Goal: Task Accomplishment & Management: Manage account settings

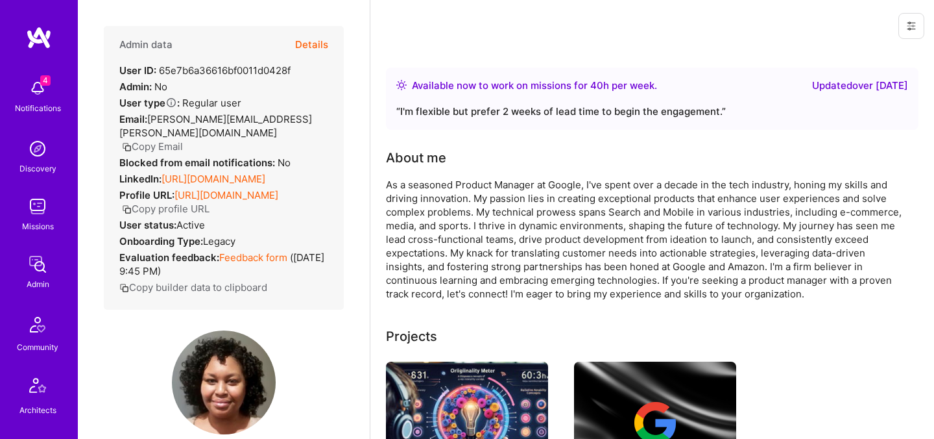
click at [325, 44] on button "Details" at bounding box center [311, 45] width 33 height 38
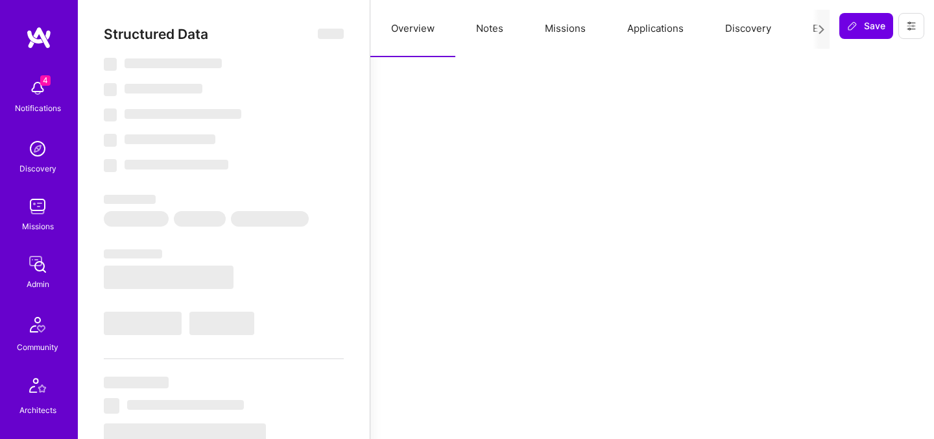
select select "Right Now"
select select "7"
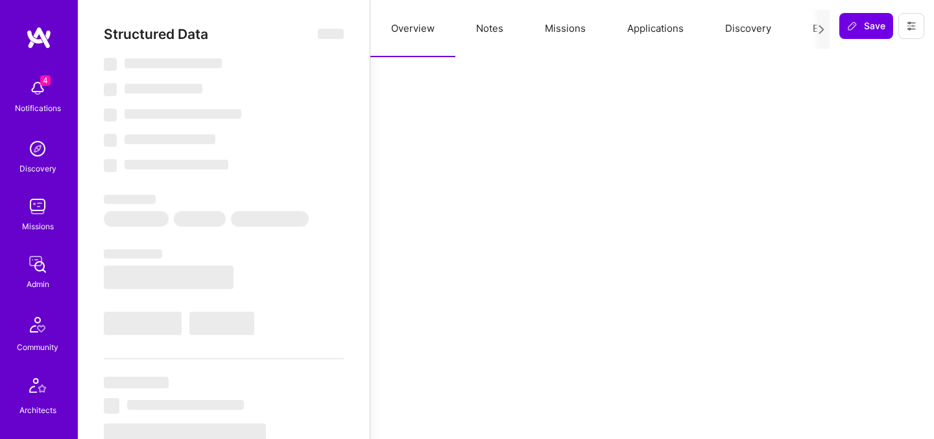
select select "US"
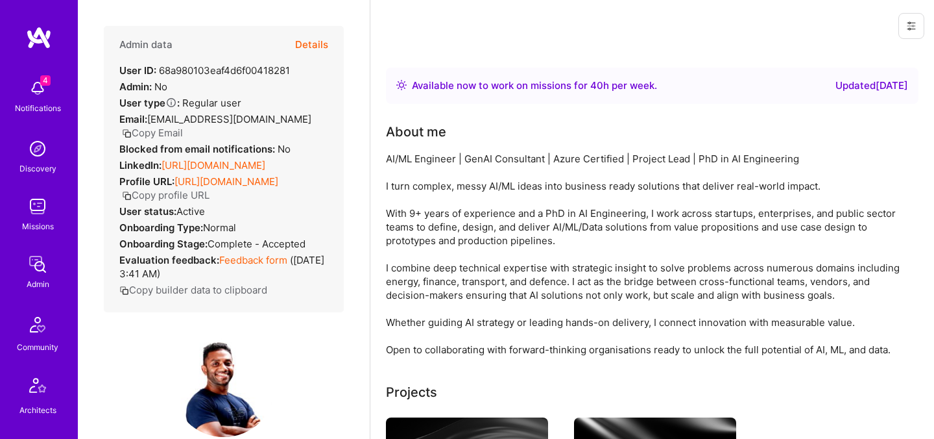
click at [310, 41] on button "Details" at bounding box center [311, 45] width 33 height 38
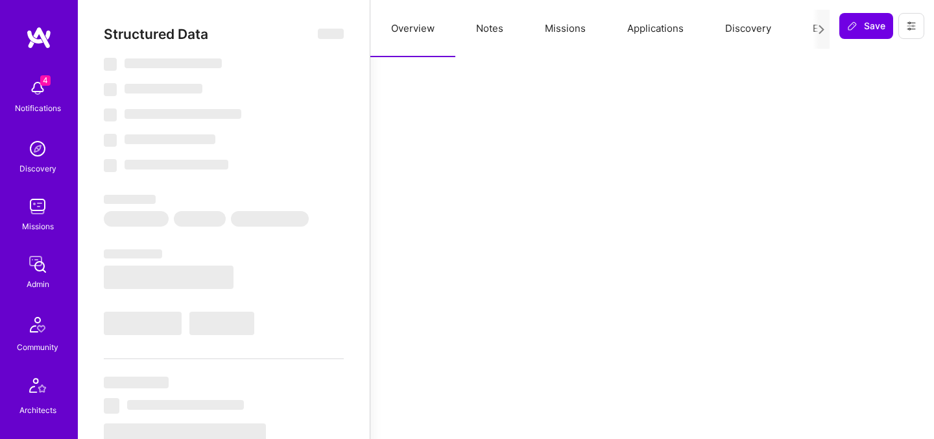
click at [807, 27] on button "Evaluation" at bounding box center [836, 28] width 89 height 57
select select "Right Now"
select select "7"
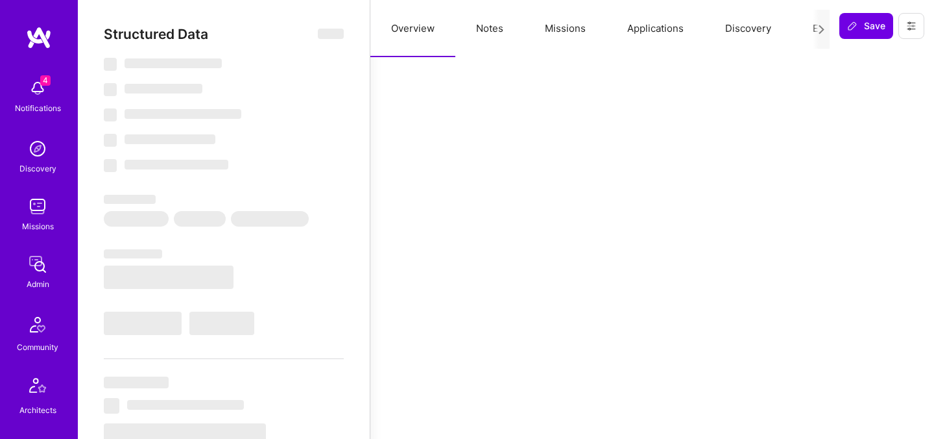
select select "7"
select select "US"
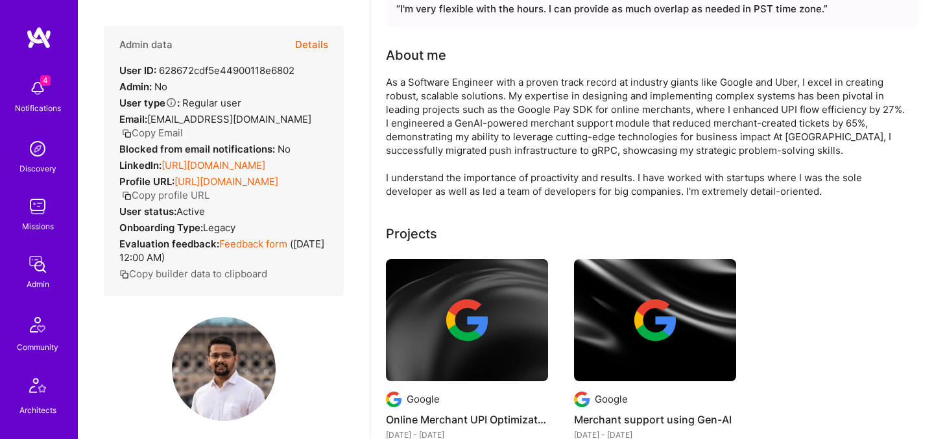
click at [314, 43] on button "Details" at bounding box center [311, 45] width 33 height 38
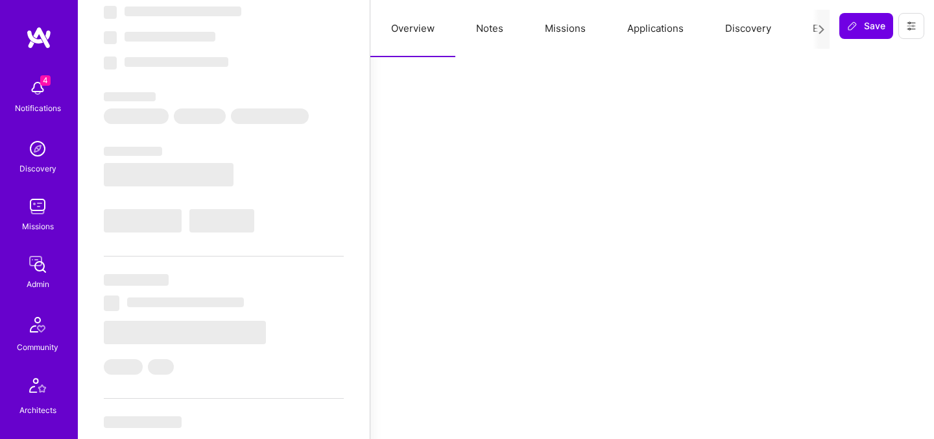
select select "Right Now"
select select "7"
select select "4"
select select "6"
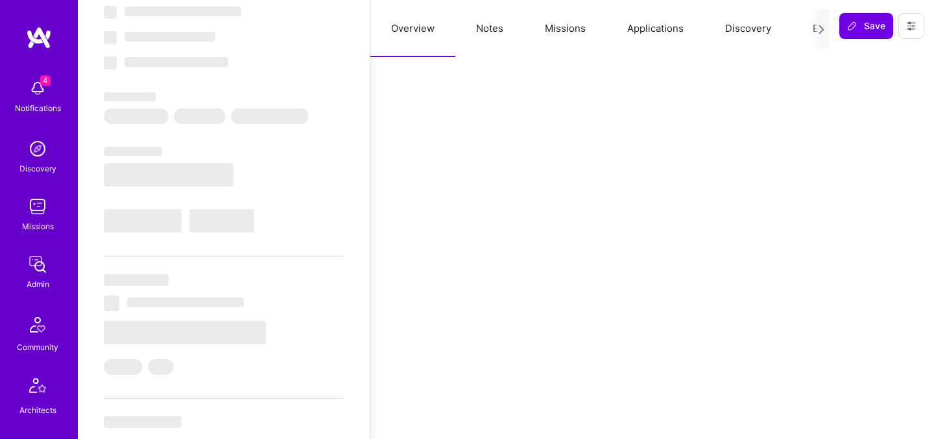
select select "US"
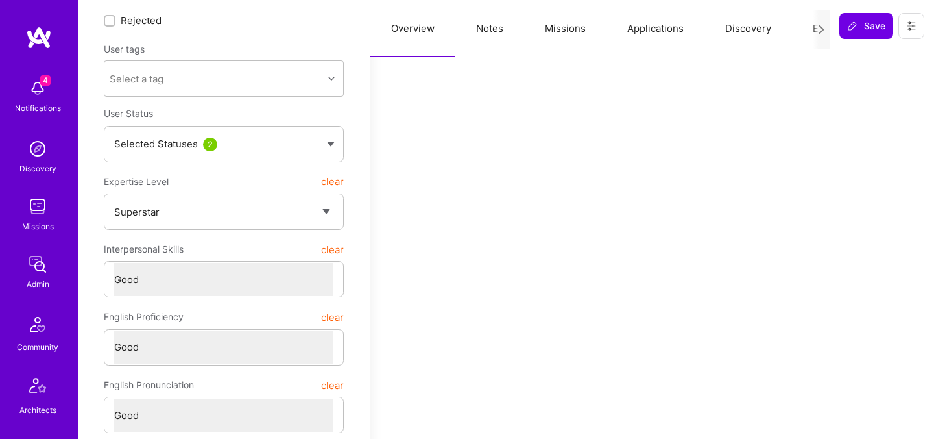
click at [806, 31] on button "Evaluation" at bounding box center [836, 28] width 89 height 57
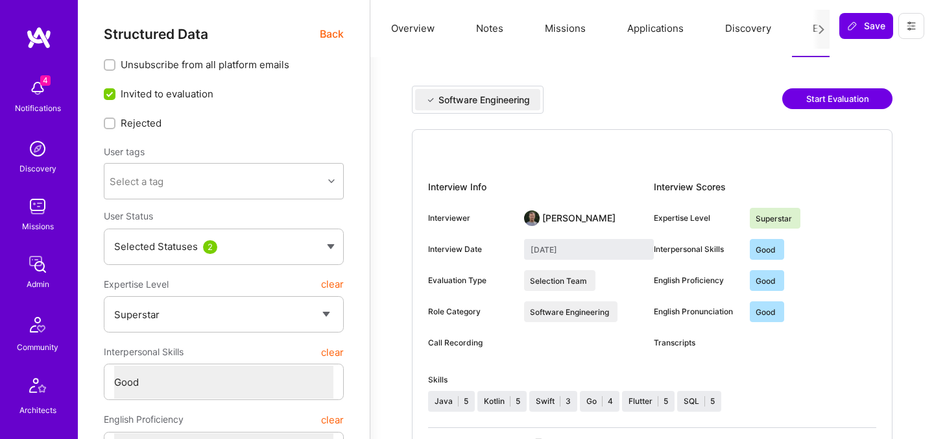
click at [329, 35] on span "Back" at bounding box center [332, 34] width 24 height 16
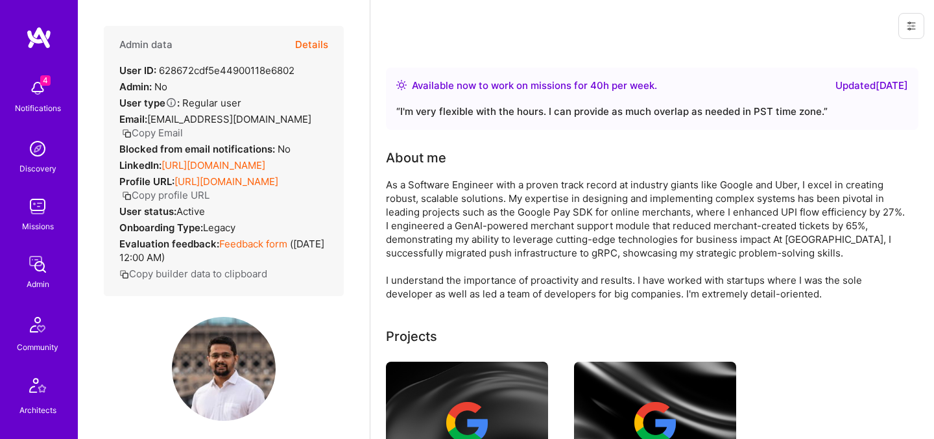
click at [317, 34] on button "Details" at bounding box center [311, 45] width 33 height 38
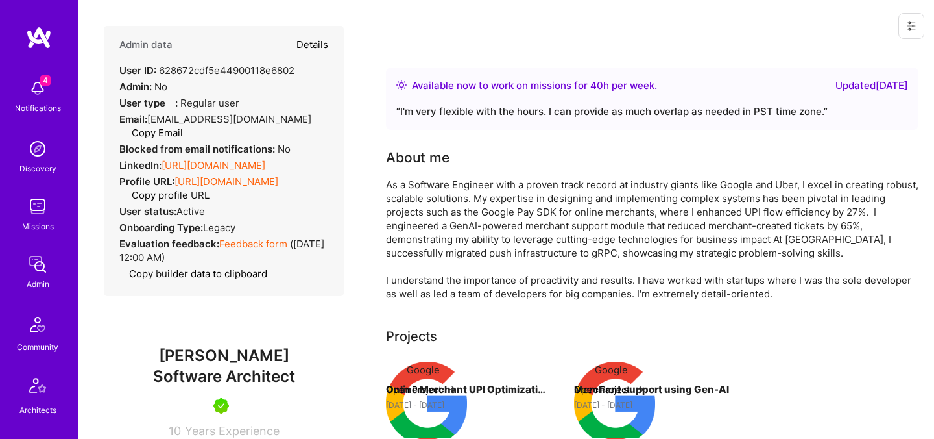
type textarea "x"
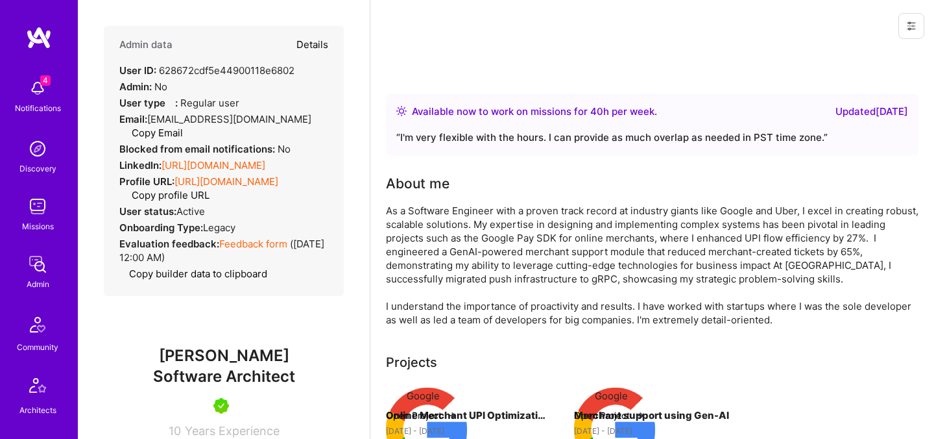
select select "7"
select select "4"
select select "6"
select select "US"
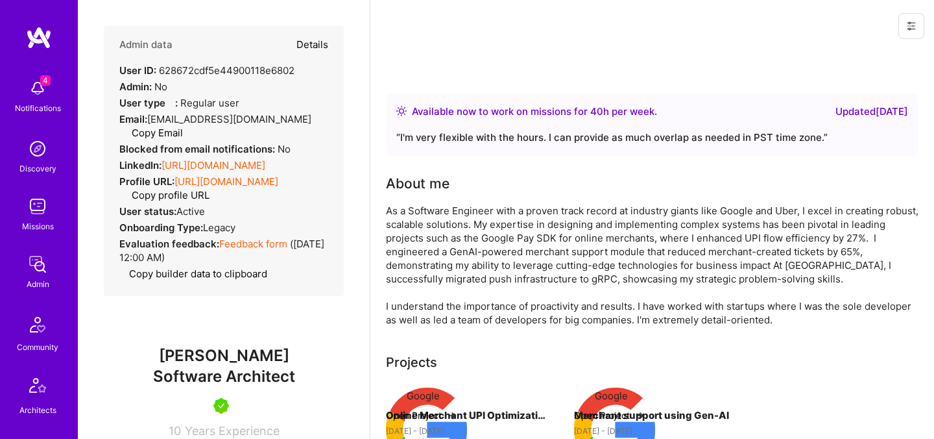
select select "Right Now"
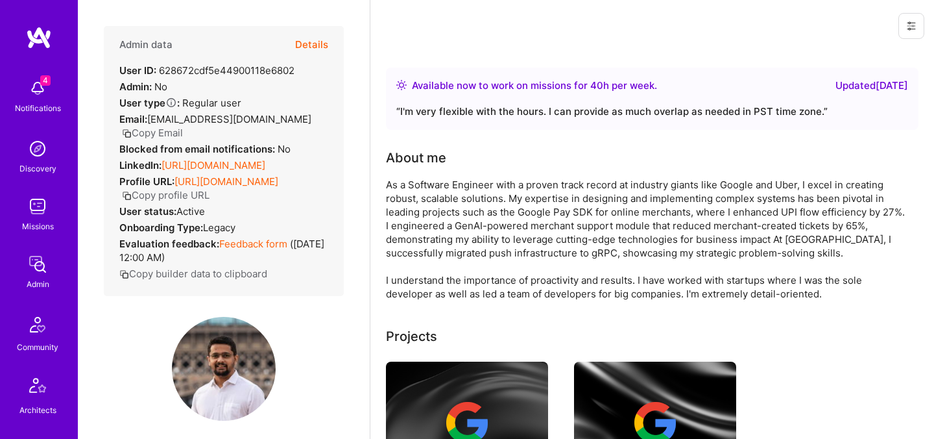
click at [306, 49] on button "Details" at bounding box center [311, 45] width 33 height 38
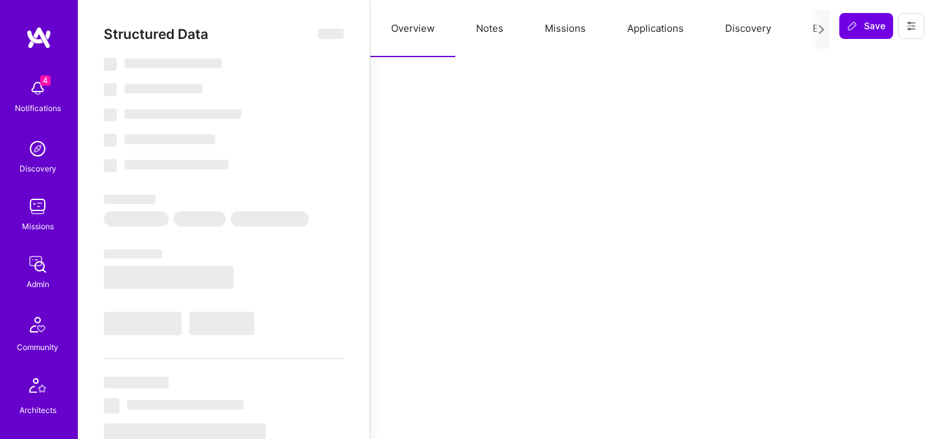
select select "Right Now"
select select "7"
select select "4"
select select "6"
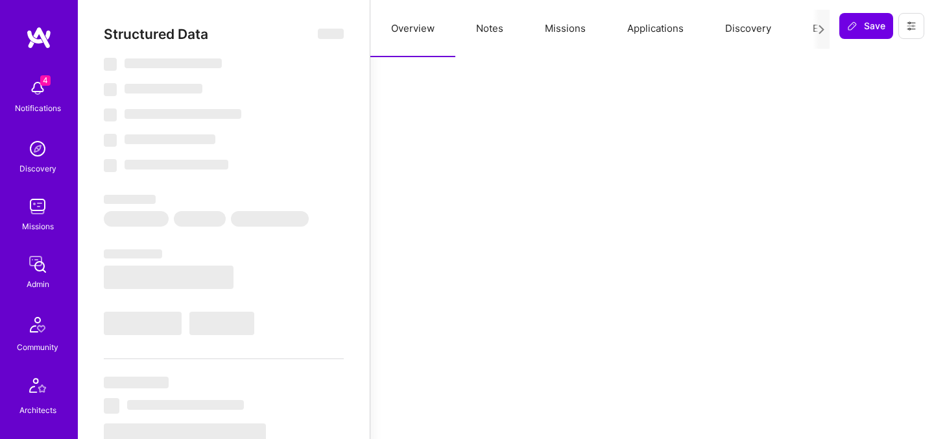
select select "US"
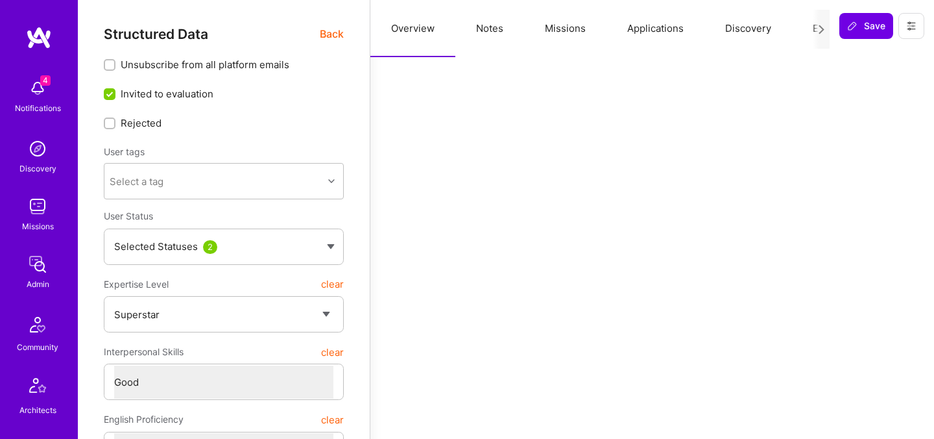
click at [578, 27] on button "Missions" at bounding box center [565, 28] width 82 height 57
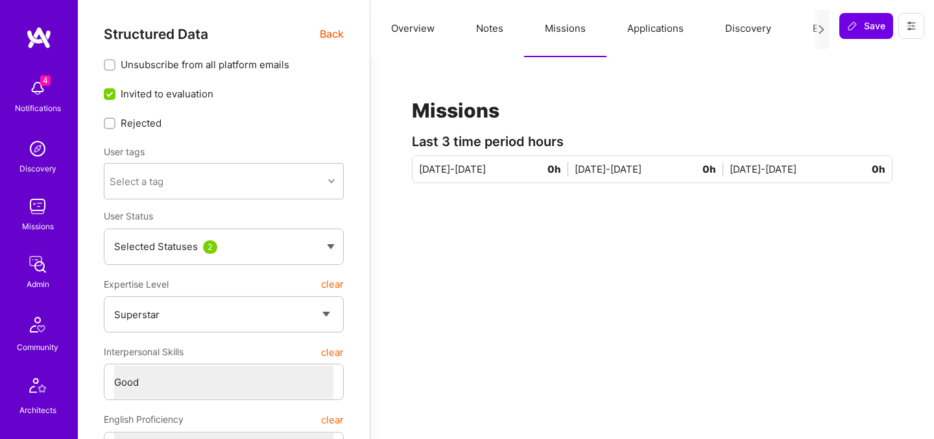
click at [644, 36] on button "Applications" at bounding box center [656, 28] width 98 height 57
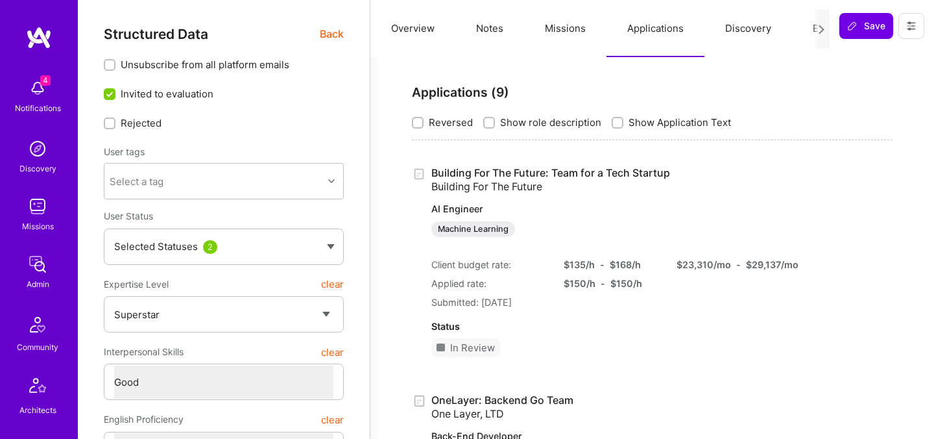
click at [328, 38] on span "Back" at bounding box center [332, 34] width 24 height 16
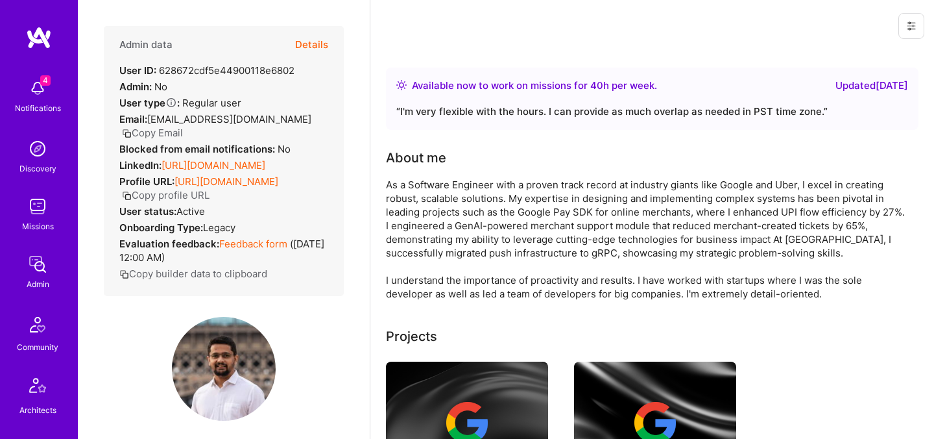
click at [328, 33] on button "Details" at bounding box center [311, 45] width 33 height 38
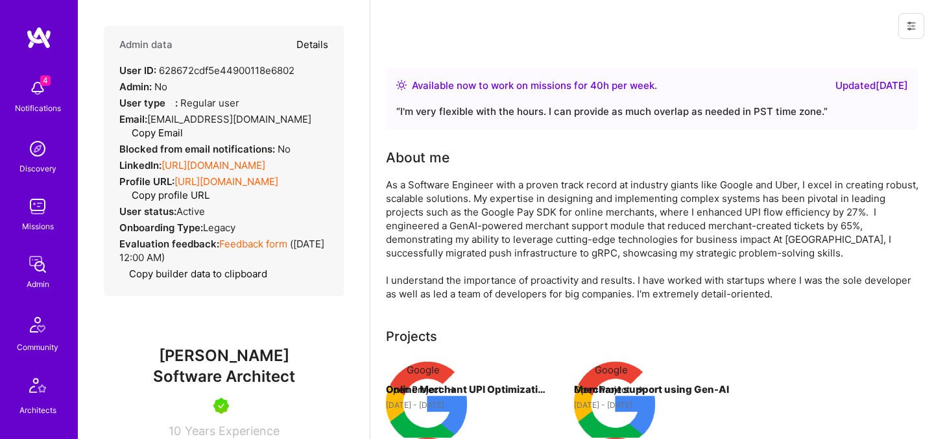
type textarea "x"
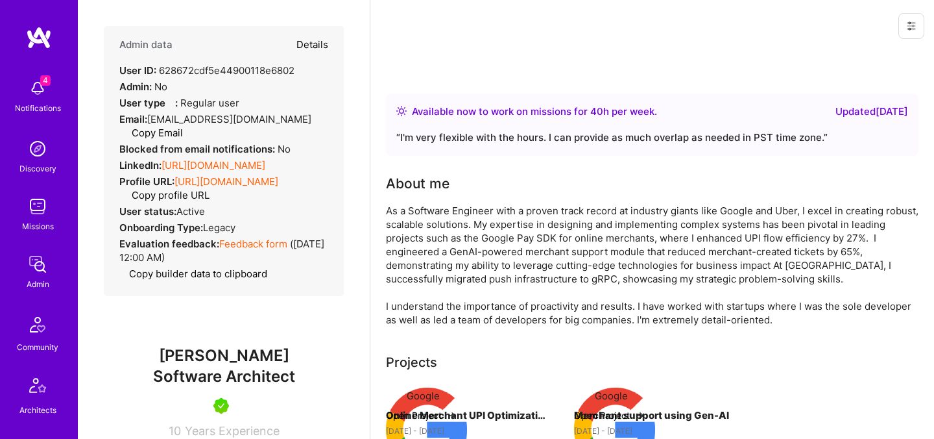
select select "7"
select select "4"
select select "6"
select select "US"
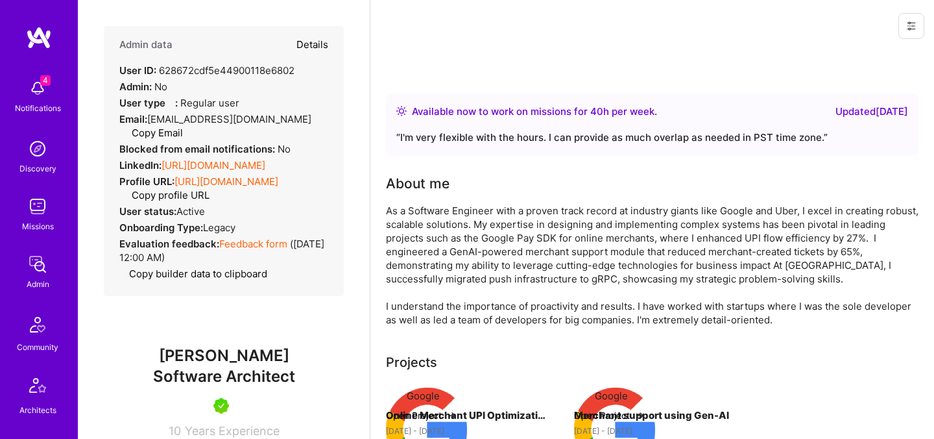
select select "Right Now"
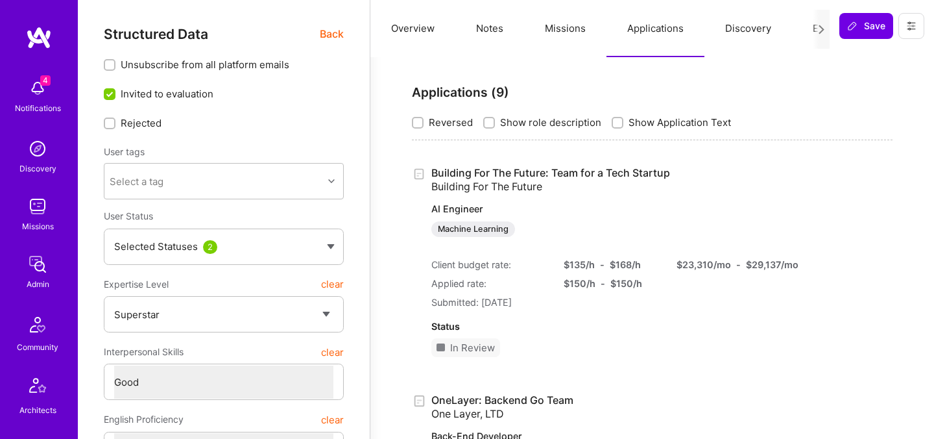
click at [328, 33] on span "Back" at bounding box center [332, 34] width 24 height 16
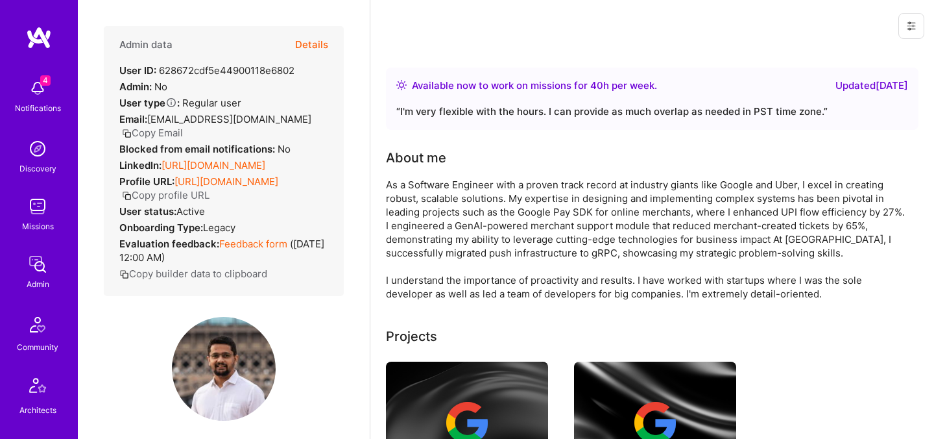
click at [205, 164] on link "https://linkedin.com/in/crysis" at bounding box center [214, 165] width 104 height 12
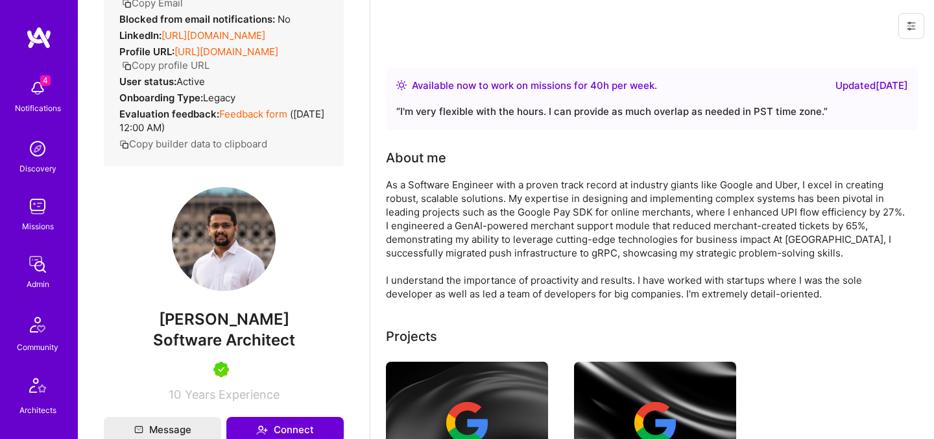
scroll to position [163, 0]
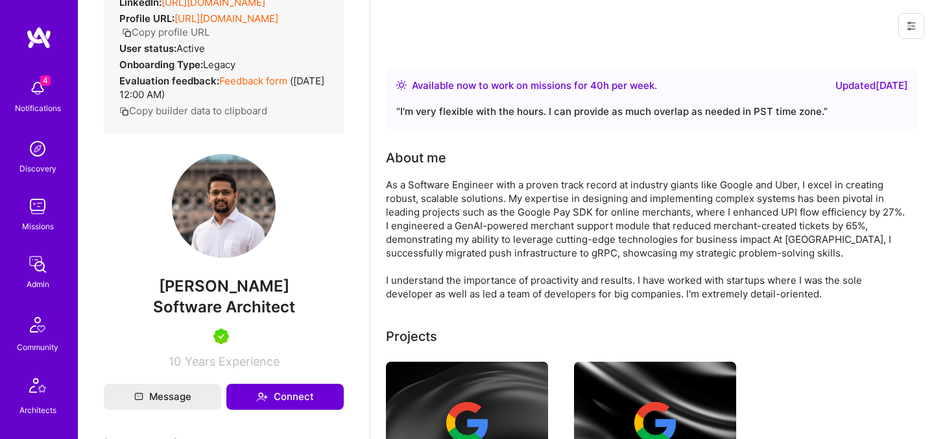
click at [232, 296] on span "Abhishek Tyagi" at bounding box center [224, 285] width 240 height 19
copy span "Abhishek Tyagi"
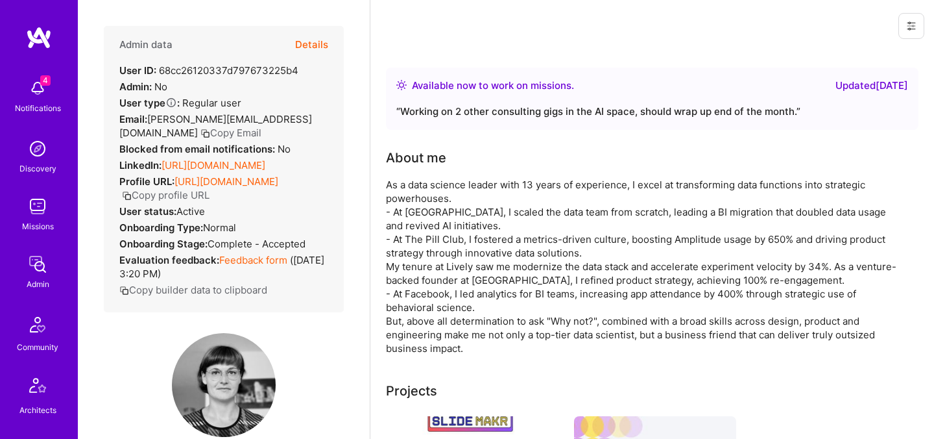
click at [304, 44] on button "Details" at bounding box center [311, 45] width 33 height 38
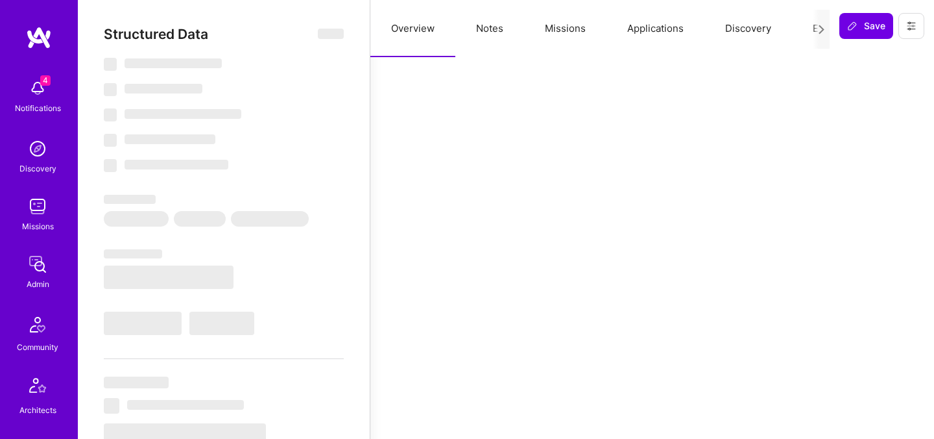
select select "Right Now"
select select "5"
select select "7"
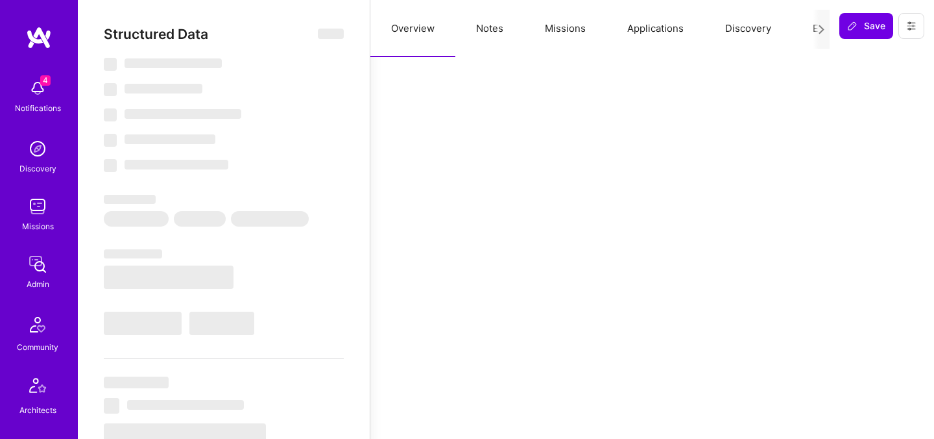
select select "US"
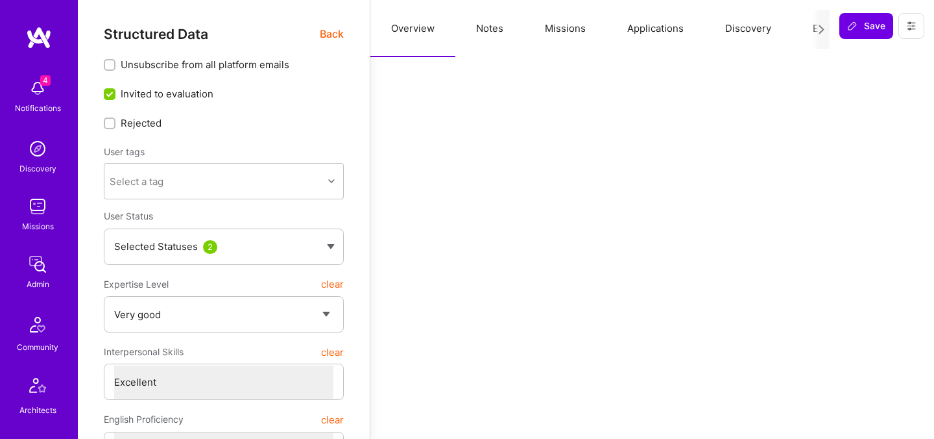
click at [330, 34] on span "Back" at bounding box center [332, 34] width 24 height 16
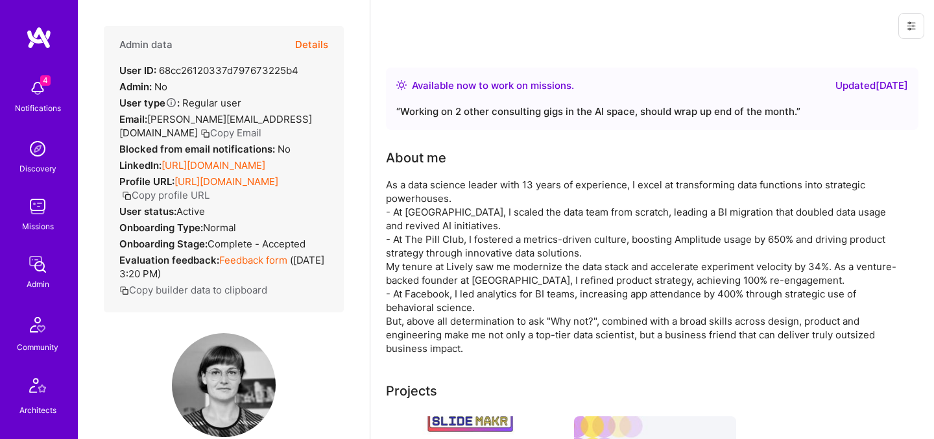
scroll to position [156, 0]
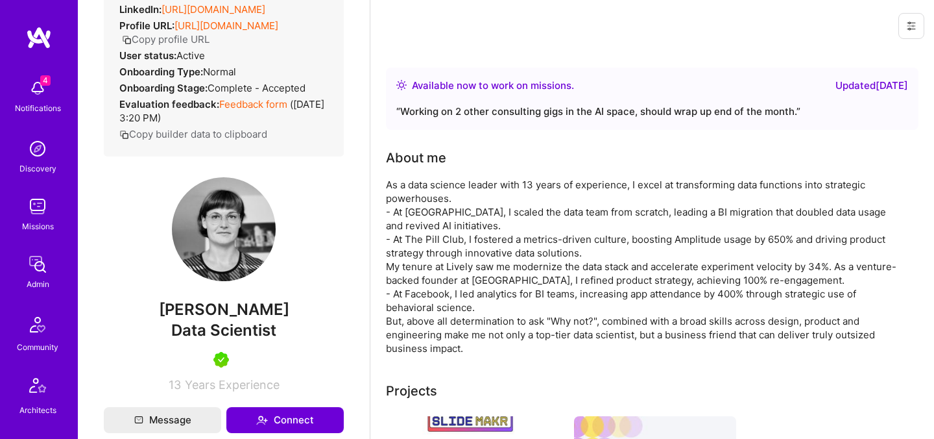
click at [225, 319] on span "[PERSON_NAME]" at bounding box center [224, 309] width 240 height 19
copy span "[PERSON_NAME]"
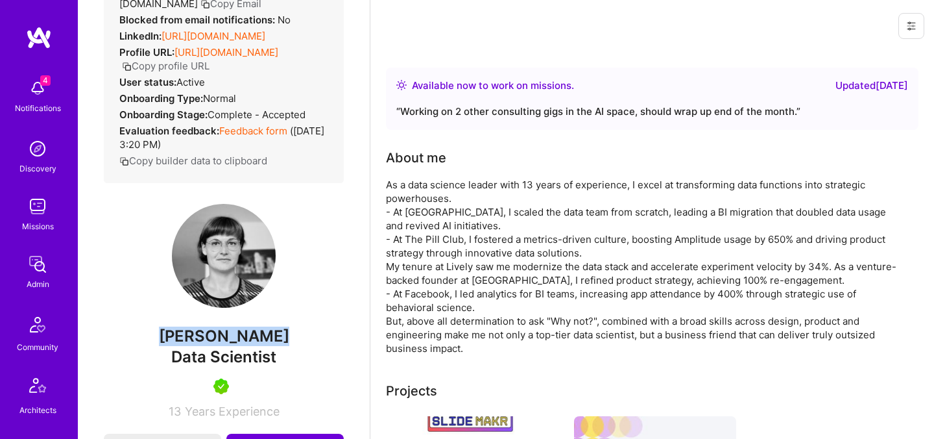
scroll to position [0, 0]
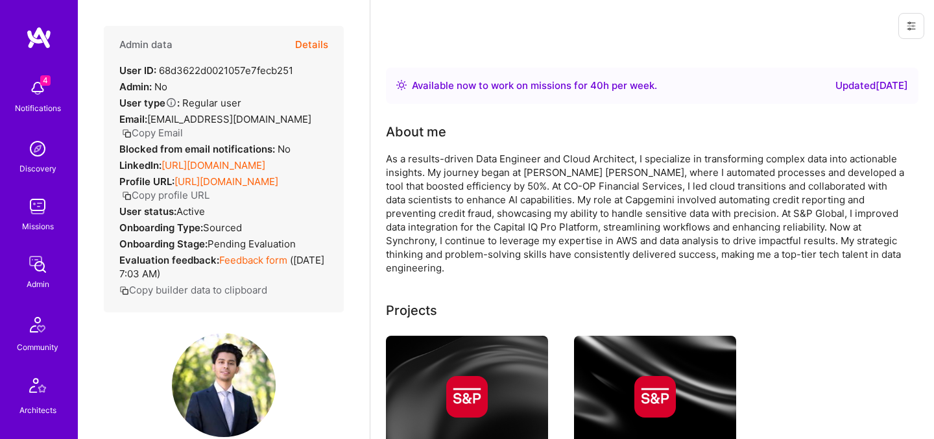
click at [315, 47] on button "Details" at bounding box center [311, 45] width 33 height 38
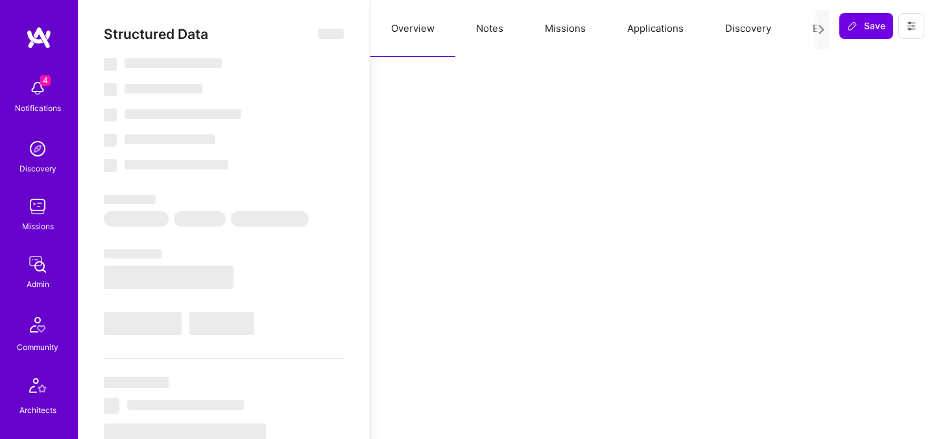
select select "Right Now"
select select "Verified"
select select "US"
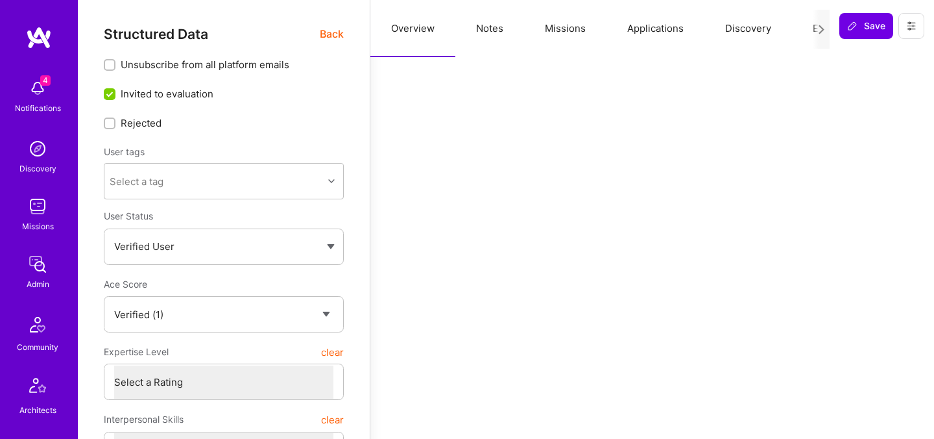
click at [798, 25] on button "Evaluation" at bounding box center [836, 28] width 89 height 57
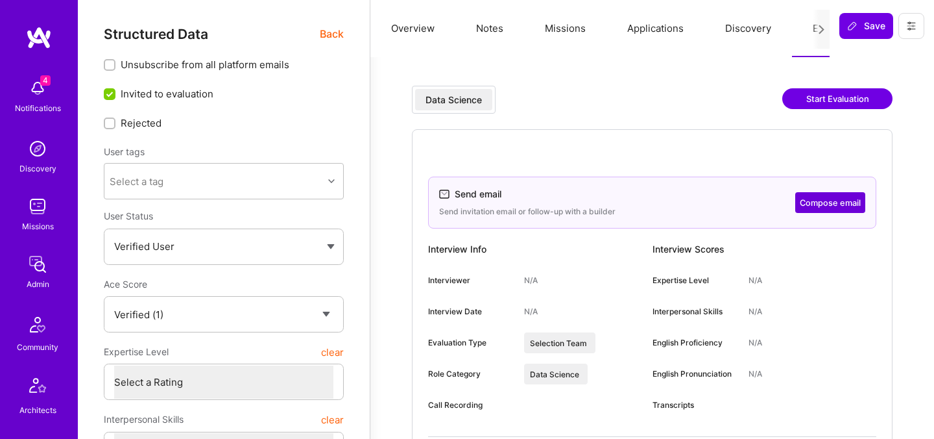
click at [335, 28] on span "Back" at bounding box center [332, 34] width 24 height 16
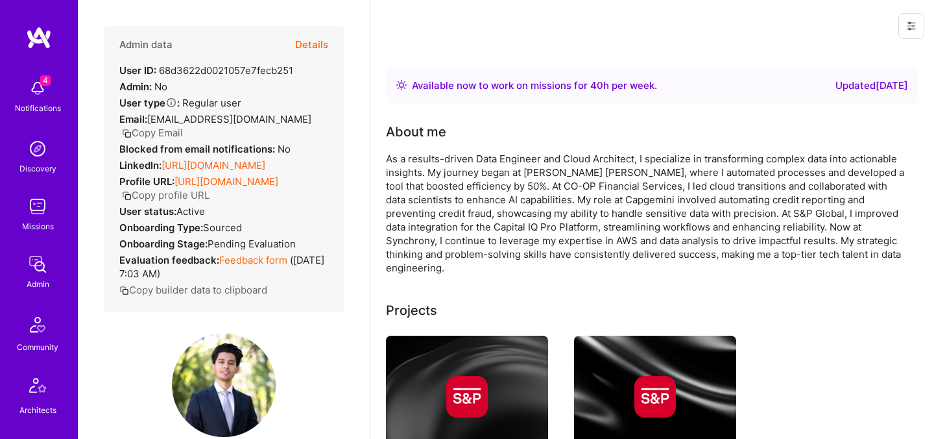
click at [322, 35] on button "Details" at bounding box center [311, 45] width 33 height 38
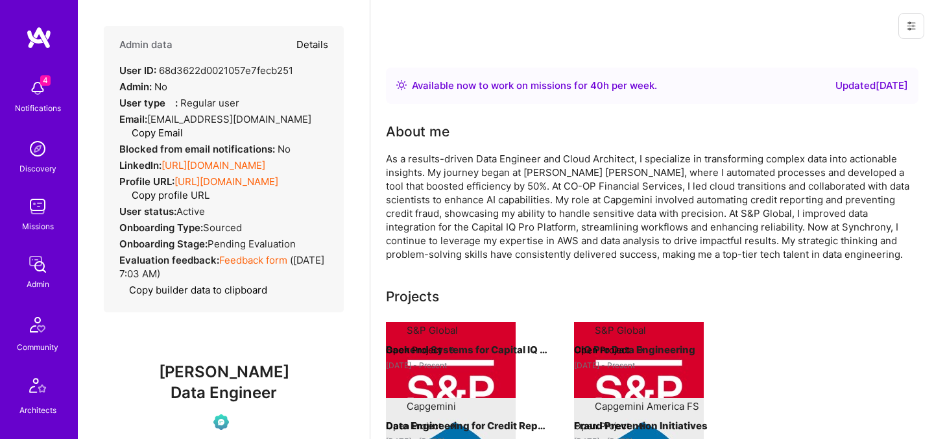
type textarea "x"
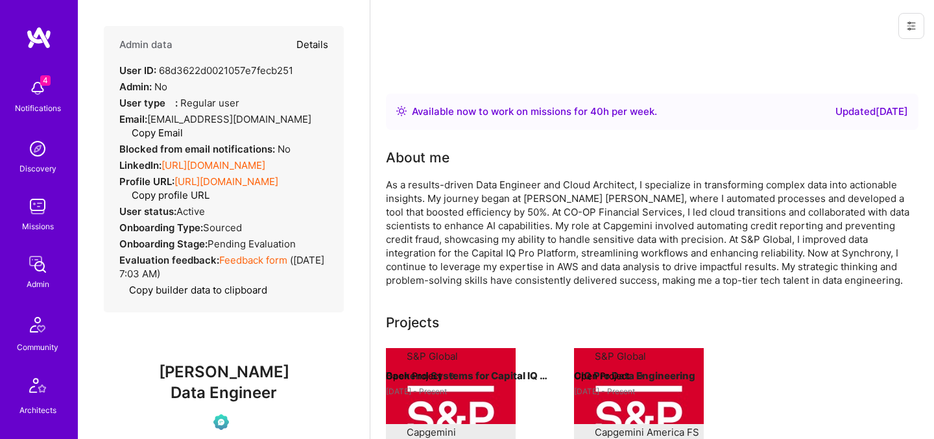
select select "Verified"
select select "US"
select select "Right Now"
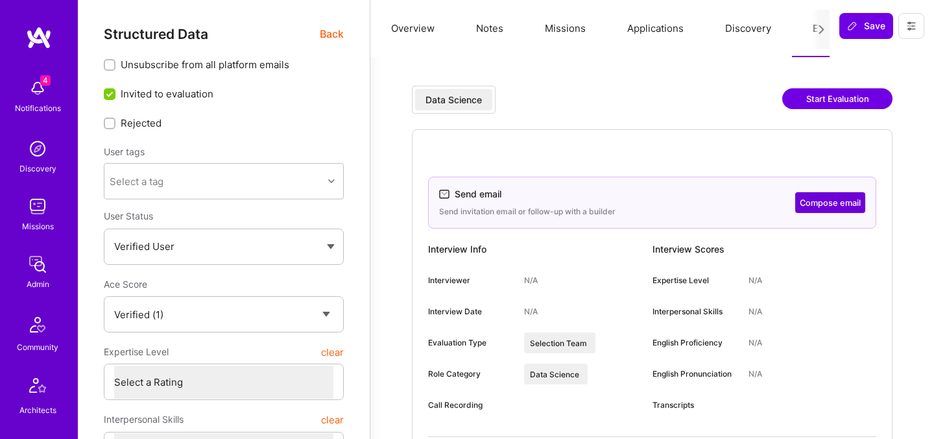
click at [328, 32] on span "Back" at bounding box center [332, 34] width 24 height 16
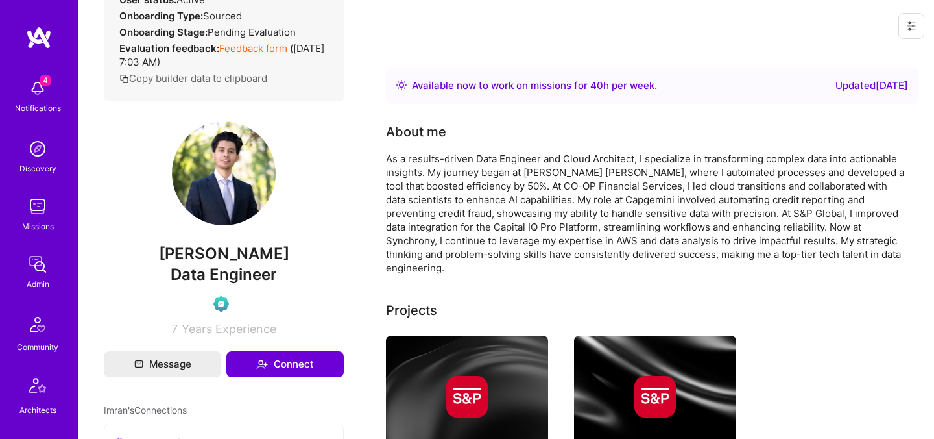
scroll to position [241, 0]
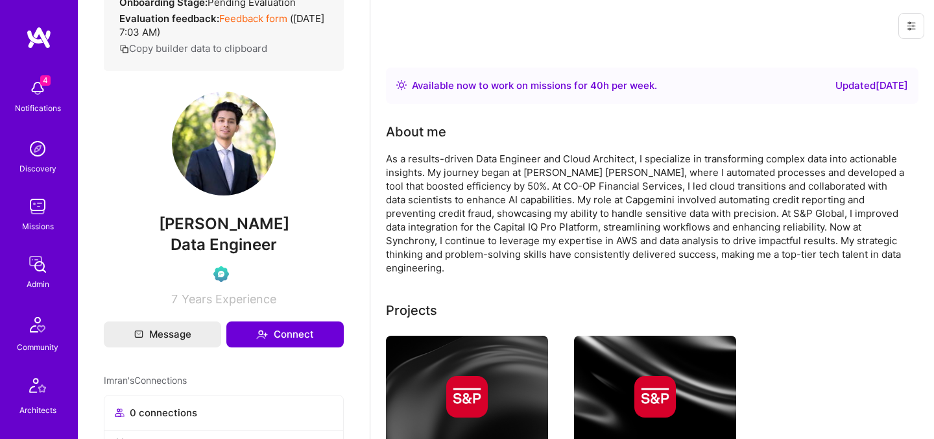
click at [221, 234] on span "Imran Khan" at bounding box center [224, 223] width 240 height 19
copy span "Imran Khan"
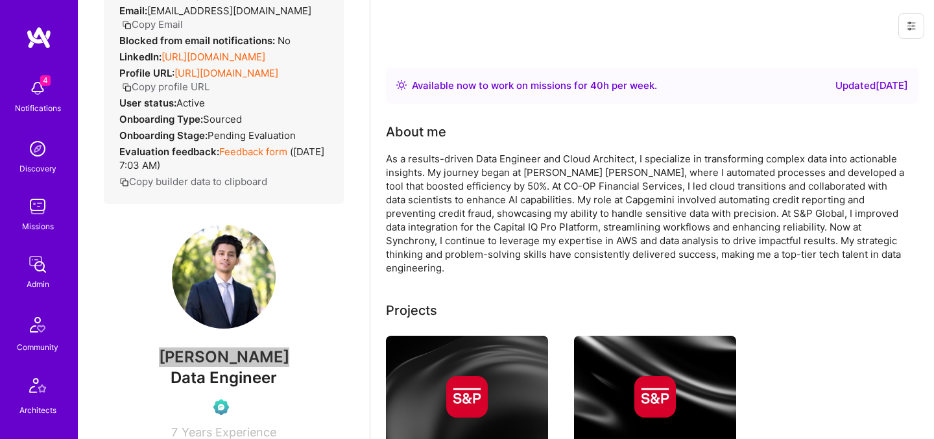
scroll to position [0, 0]
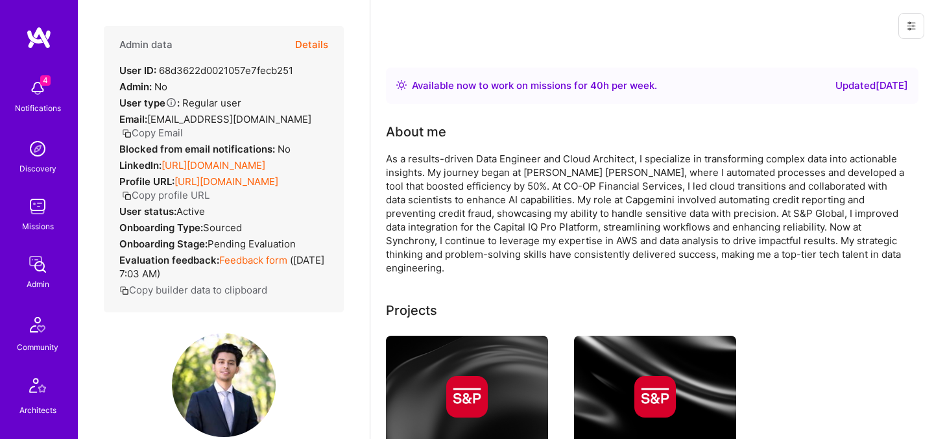
click at [315, 45] on button "Details" at bounding box center [311, 45] width 33 height 38
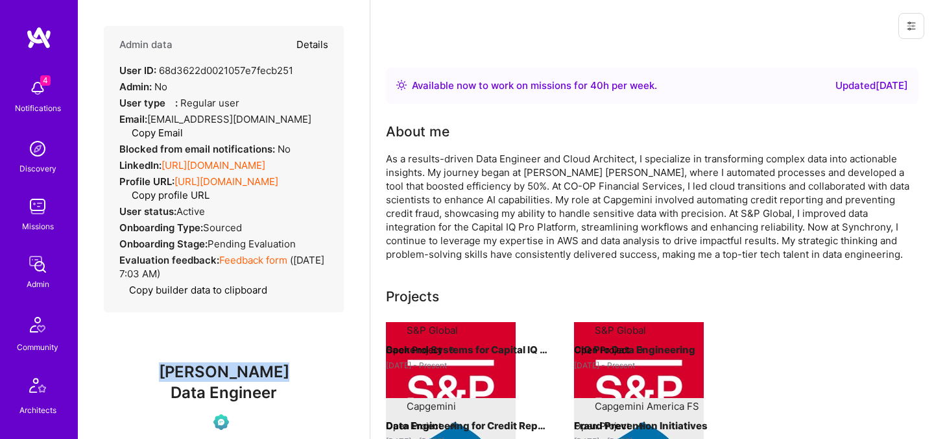
type textarea "x"
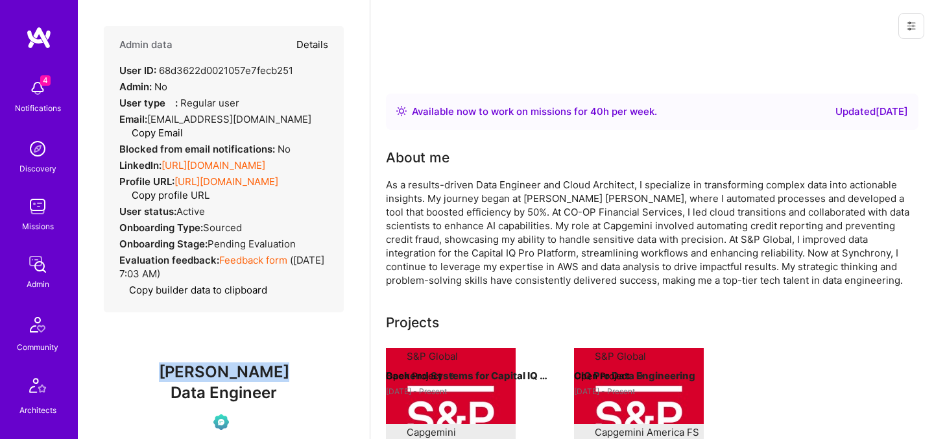
select select "Verified"
select select "US"
select select "Right Now"
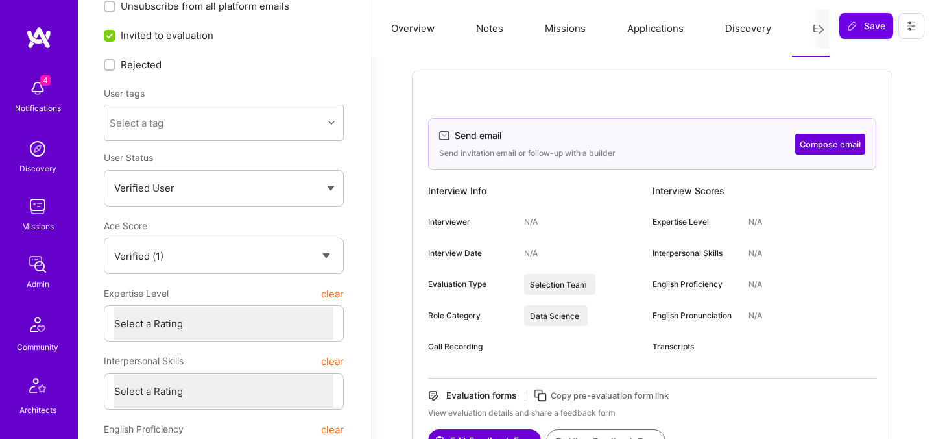
scroll to position [59, 0]
click at [820, 138] on button "Compose email" at bounding box center [830, 143] width 70 height 21
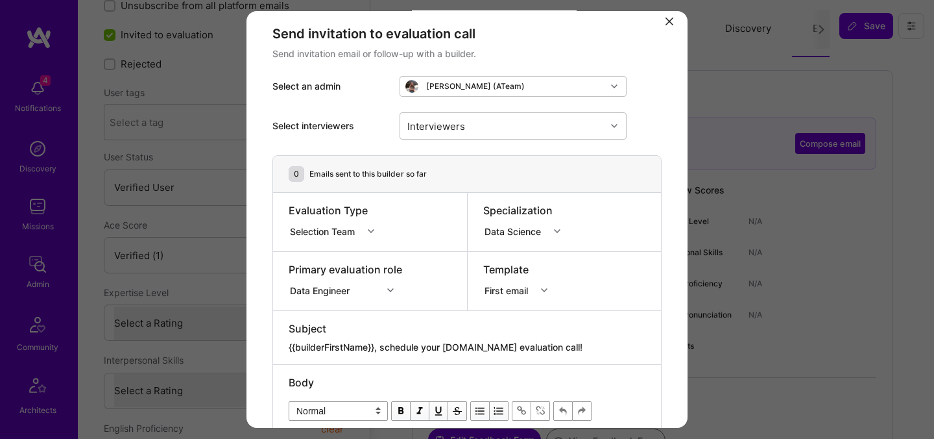
scroll to position [0, 0]
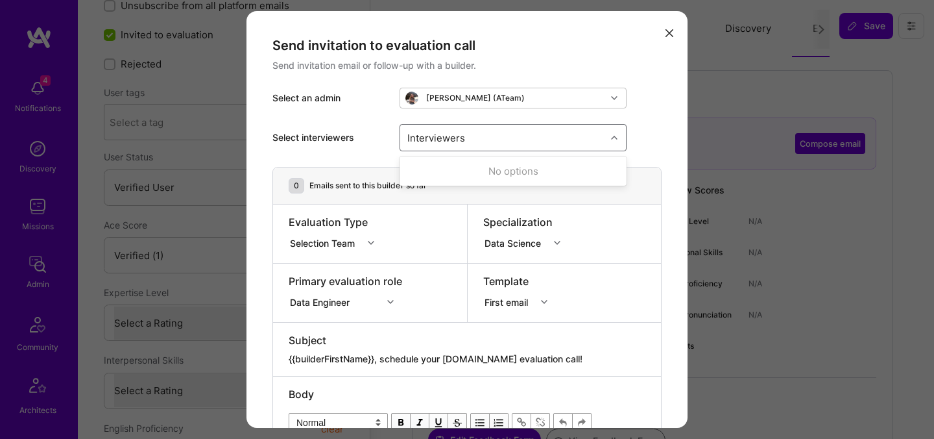
click at [474, 136] on div "Interviewers" at bounding box center [503, 138] width 206 height 26
type input "pedro"
click at [546, 92] on div "Tanya Holovashkina (ATeam)" at bounding box center [503, 97] width 206 height 19
click at [509, 100] on div "Tanya Holovashkina (ATeam)" at bounding box center [475, 98] width 99 height 10
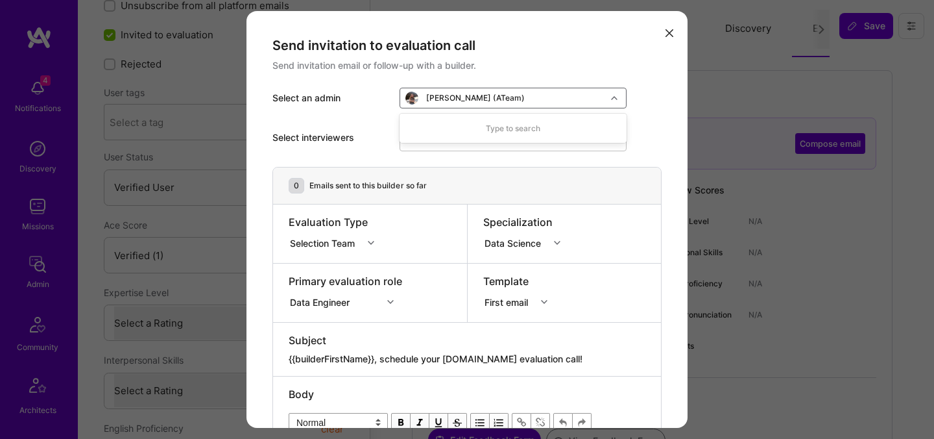
click at [509, 100] on div "Tanya Holovashkina (ATeam)" at bounding box center [475, 98] width 99 height 10
click at [566, 101] on div "[PERSON_NAME] (ATeam)" at bounding box center [503, 97] width 206 height 19
click at [537, 119] on div "Type to search" at bounding box center [513, 128] width 227 height 24
click at [523, 127] on div "Type to search" at bounding box center [513, 128] width 227 height 24
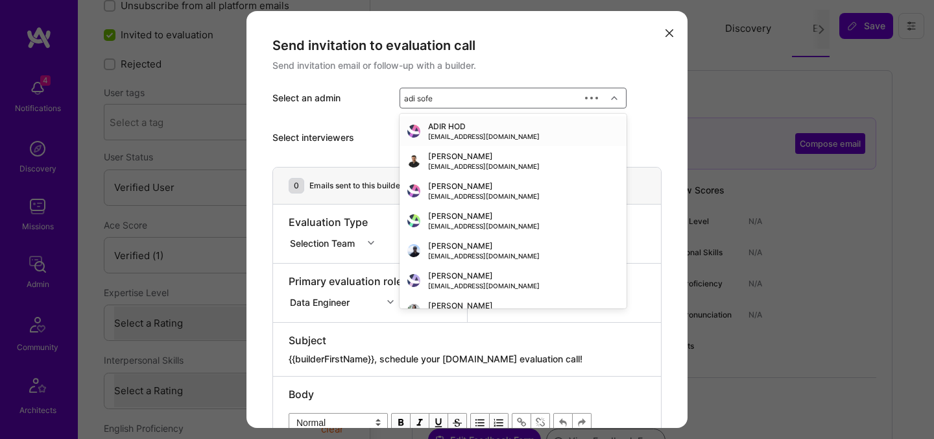
type input "adi sofer"
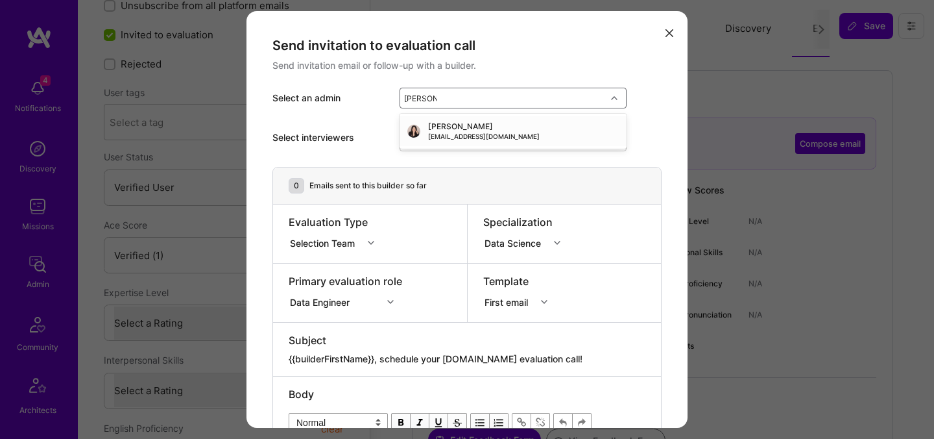
click at [472, 129] on div "Adi Sofer Adi@a.team" at bounding box center [513, 130] width 212 height 19
click at [489, 137] on div "Interviewers" at bounding box center [503, 138] width 206 height 26
type input "pedro"
click at [464, 176] on div "Pedro Nogueira" at bounding box center [513, 171] width 212 height 14
checkbox input "true"
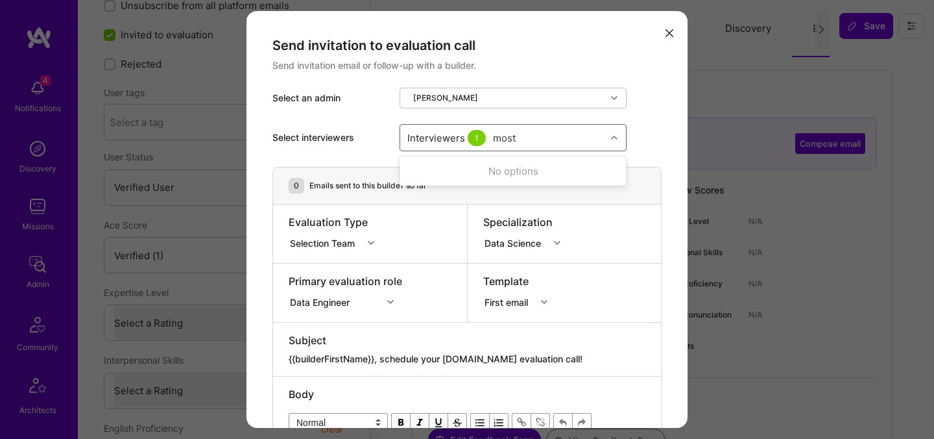
type input "mosta"
click at [461, 193] on div "Mostafa D" at bounding box center [513, 195] width 212 height 14
checkbox input "true"
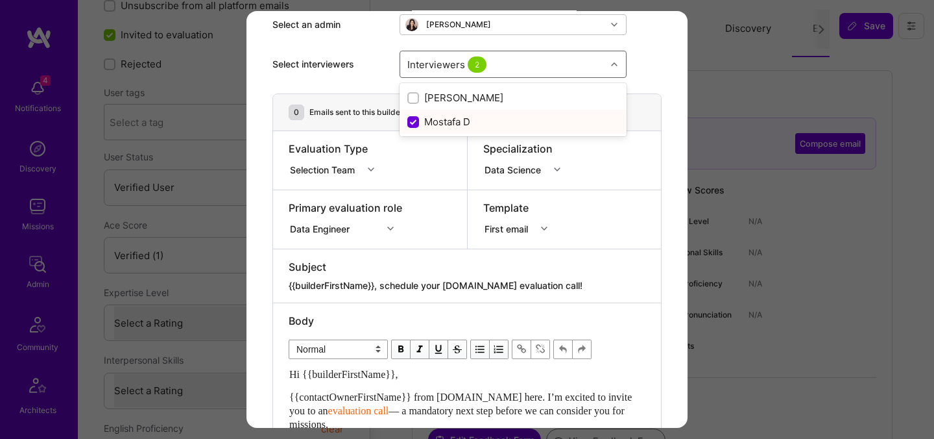
scroll to position [95, 0]
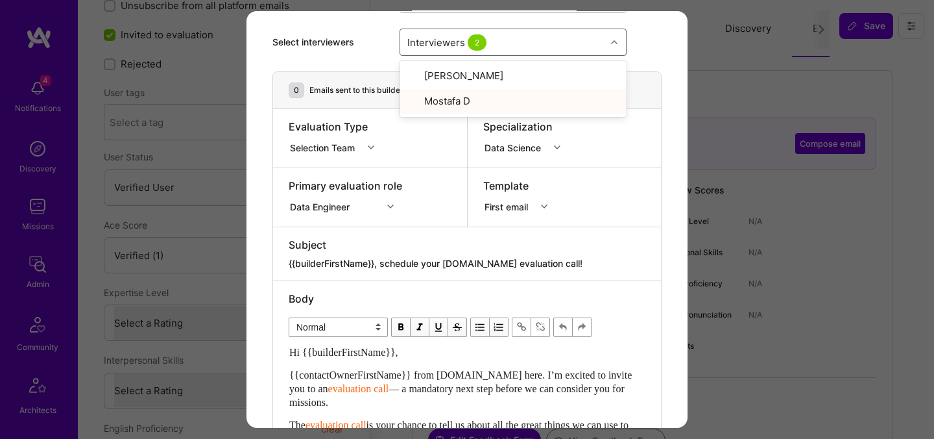
click at [365, 212] on div "Data Engineer" at bounding box center [335, 206] width 93 height 16
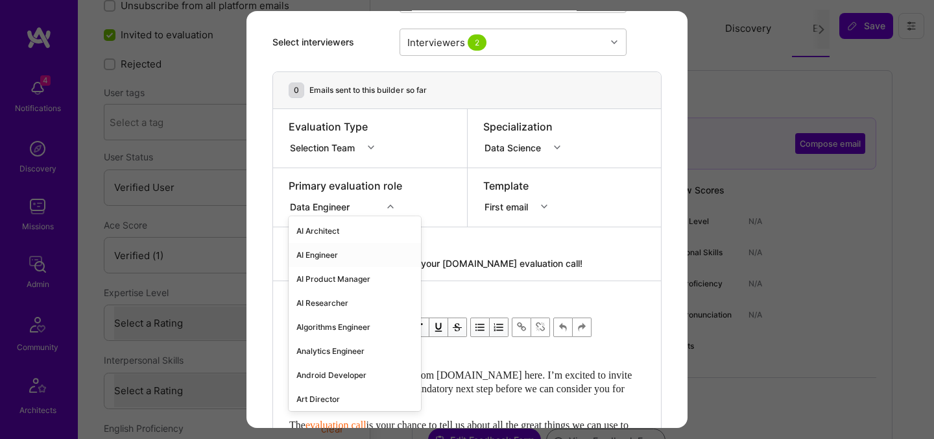
click at [348, 256] on div "AI Engineer" at bounding box center [355, 255] width 132 height 24
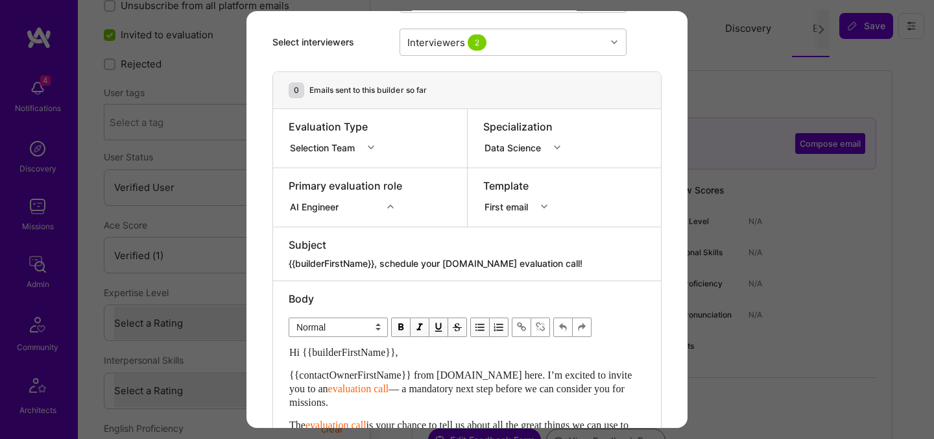
click at [512, 146] on div "Data Science" at bounding box center [516, 147] width 62 height 14
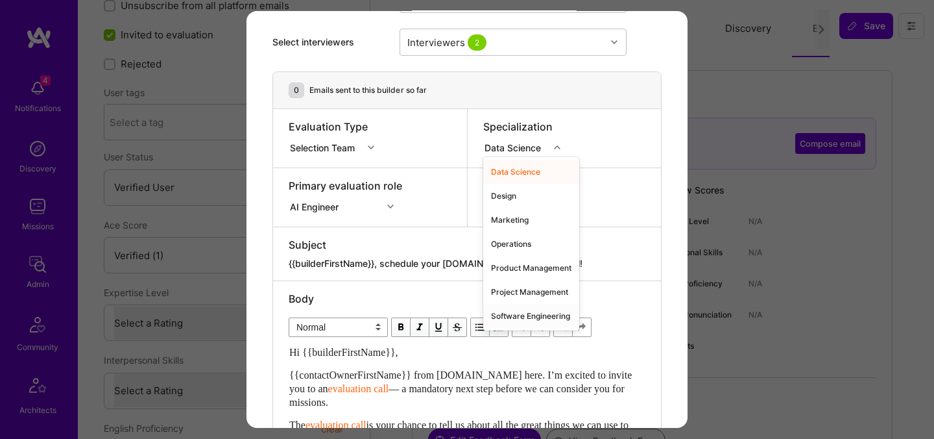
click at [536, 313] on div "Software Engineering" at bounding box center [531, 316] width 96 height 24
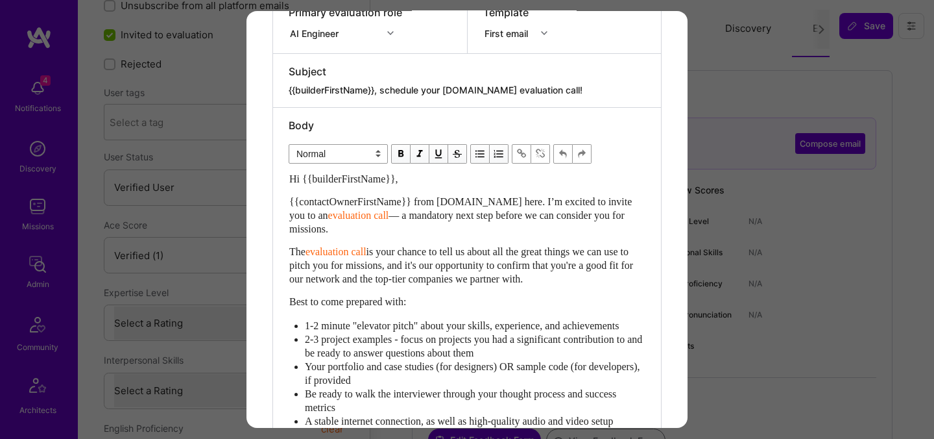
scroll to position [0, 0]
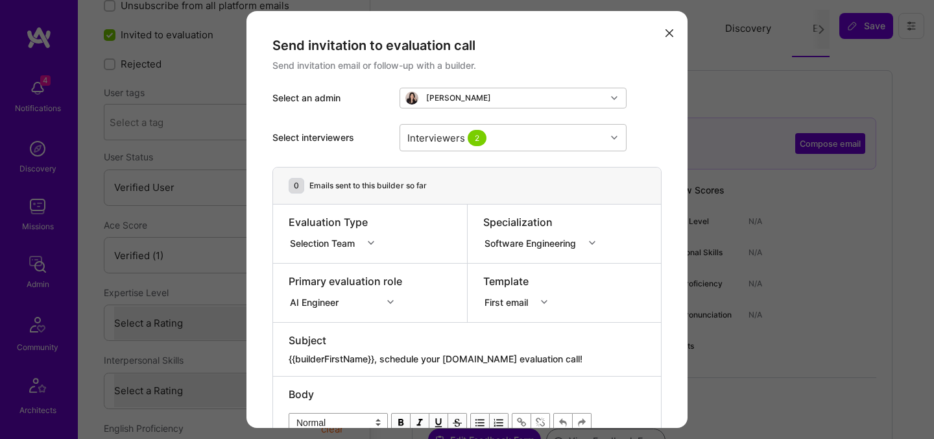
click at [542, 239] on div "Software Engineering" at bounding box center [533, 243] width 97 height 14
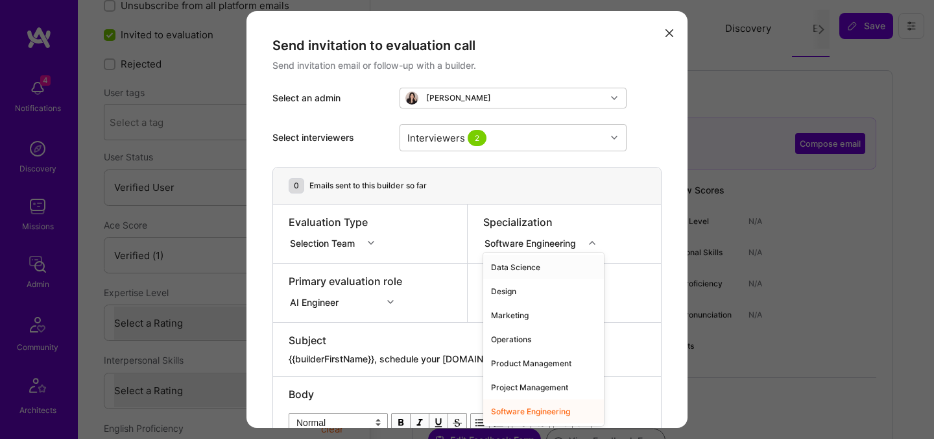
click at [522, 263] on div "Data Science" at bounding box center [543, 267] width 121 height 24
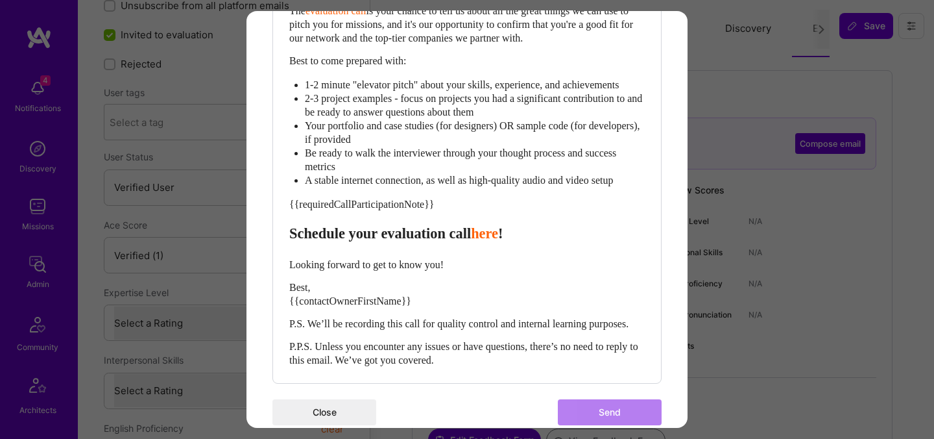
scroll to position [559, 0]
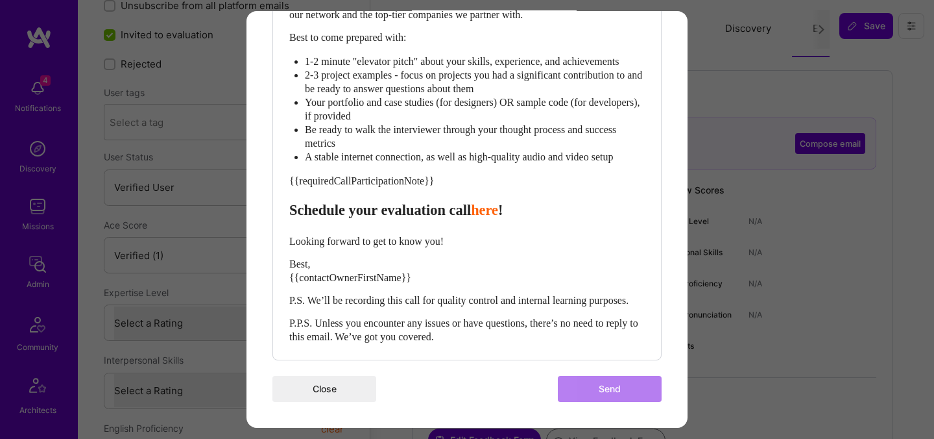
click at [347, 383] on button "Close" at bounding box center [325, 389] width 104 height 26
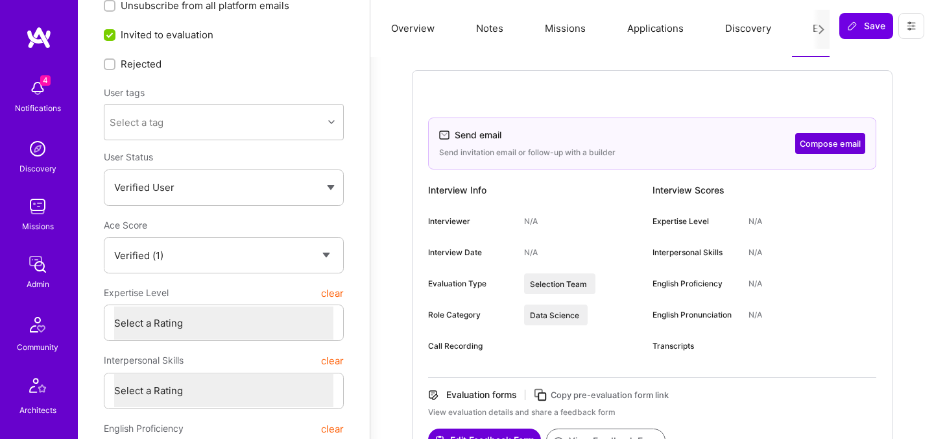
click at [842, 143] on button "Compose email" at bounding box center [830, 143] width 70 height 21
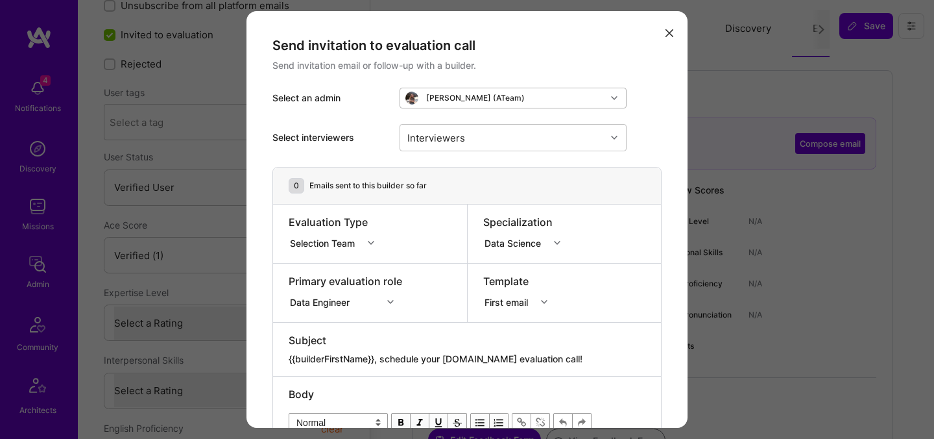
click at [518, 101] on div "Tanya Holovashkina (ATeam)" at bounding box center [475, 98] width 99 height 10
click at [454, 127] on div "No options" at bounding box center [513, 128] width 227 height 24
type input "adi sofer"
click at [468, 132] on div "Loading..." at bounding box center [513, 128] width 227 height 24
click at [481, 101] on div "adi sofer" at bounding box center [490, 97] width 180 height 19
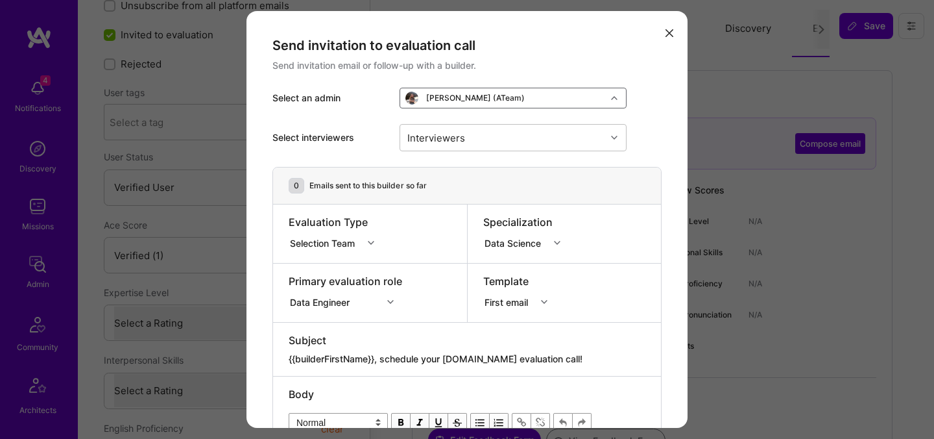
click at [481, 99] on div "Tanya Holovashkina (ATeam)" at bounding box center [475, 98] width 99 height 10
type input "adi sofer"
click at [470, 128] on div "Adi Sofer Adi@a.team" at bounding box center [513, 130] width 212 height 19
click at [462, 139] on div "Interviewers" at bounding box center [436, 137] width 64 height 19
type input "pedro"
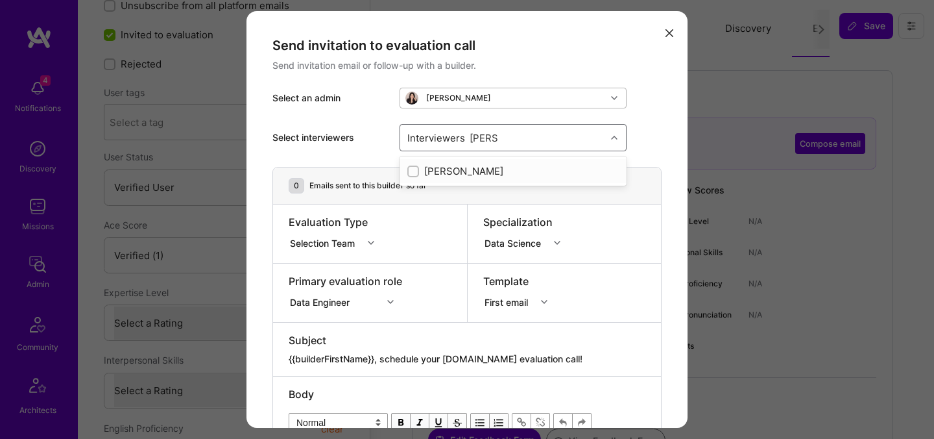
click at [479, 167] on div "Pedro Nogueira" at bounding box center [513, 171] width 212 height 14
checkbox input "true"
type input "mostafa"
click at [456, 197] on div "Mostafa D" at bounding box center [513, 195] width 212 height 14
checkbox input "true"
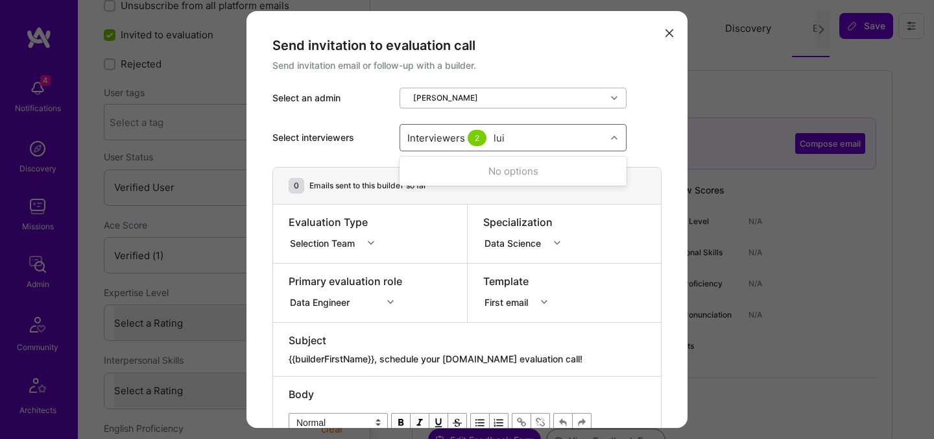
type input "luis"
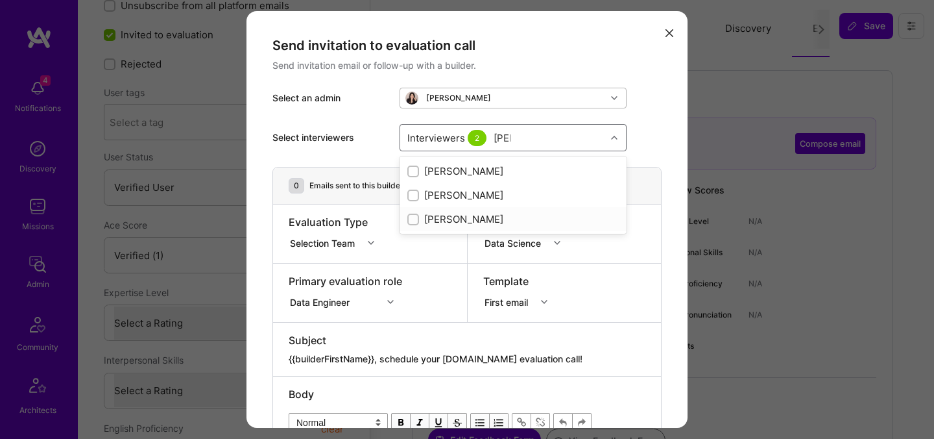
click at [446, 219] on div "Luis Teofilo" at bounding box center [513, 219] width 212 height 14
checkbox input "true"
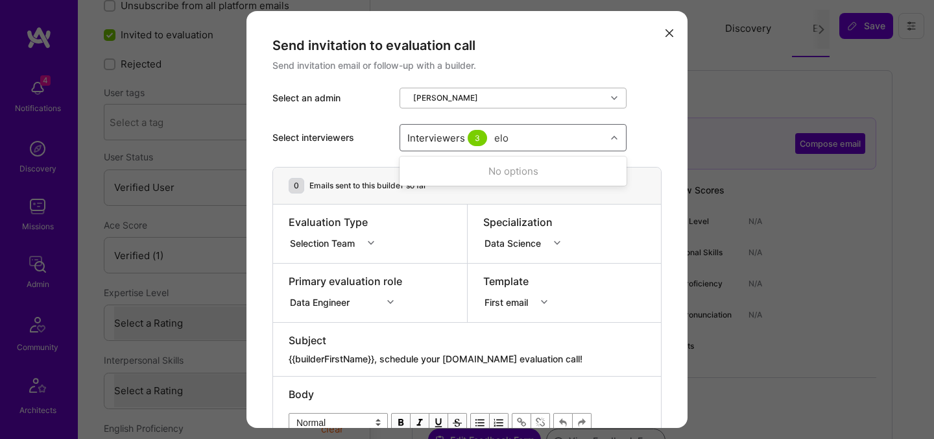
type input "elon"
click at [448, 172] on div "Elon Salfati" at bounding box center [513, 171] width 212 height 14
checkbox input "true"
type input "tomi"
click at [450, 176] on div "Tomislav Peharda" at bounding box center [513, 171] width 212 height 14
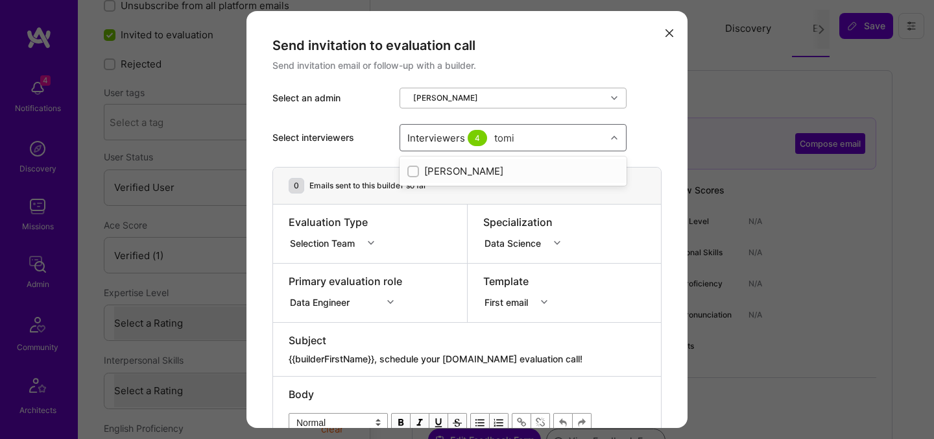
checkbox input "true"
type input "nick"
click at [465, 172] on div "Nick Bartlett" at bounding box center [513, 171] width 212 height 14
checkbox input "true"
click at [659, 130] on div "Select interviewers option Nick Bartlett, selected. option Nick Bartlett select…" at bounding box center [467, 137] width 389 height 58
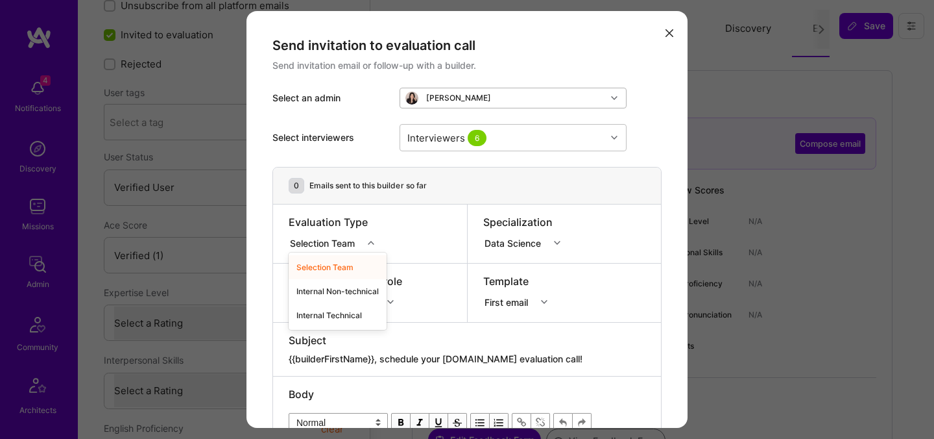
click at [368, 244] on div "modal" at bounding box center [373, 242] width 20 height 17
click at [337, 318] on div "Internal Technical" at bounding box center [338, 315] width 98 height 24
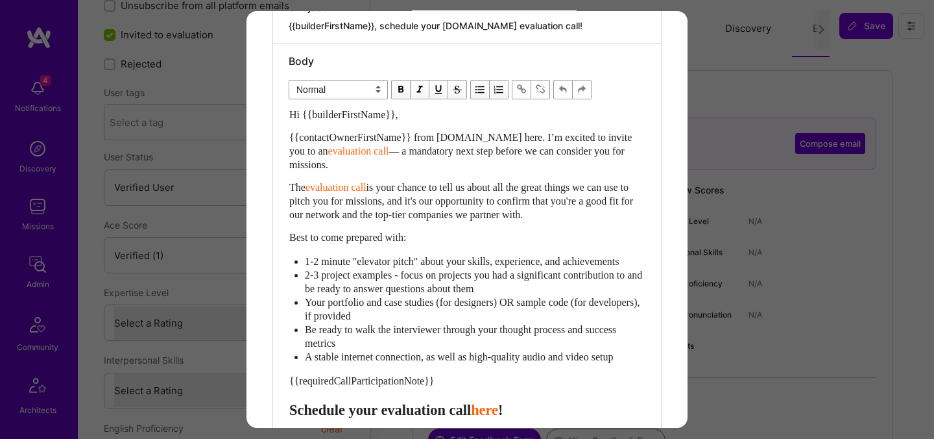
scroll to position [180, 0]
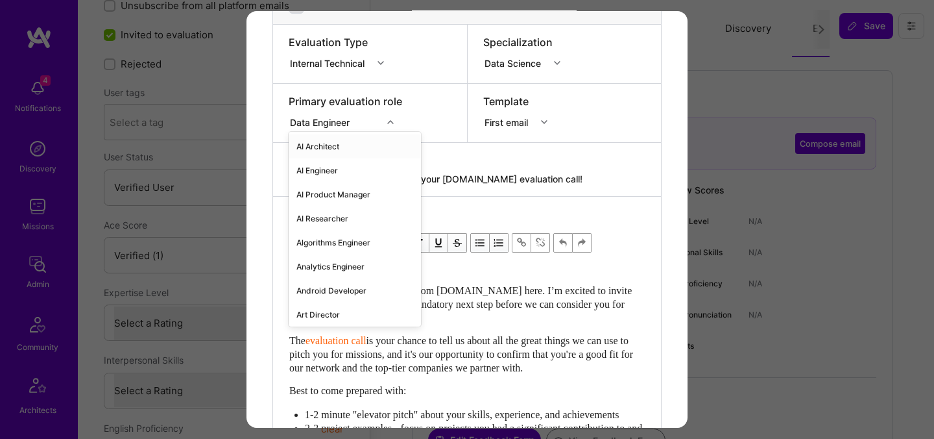
click at [354, 126] on div "Data Engineer" at bounding box center [322, 122] width 65 height 14
click at [333, 171] on div "AI Engineer" at bounding box center [355, 170] width 132 height 24
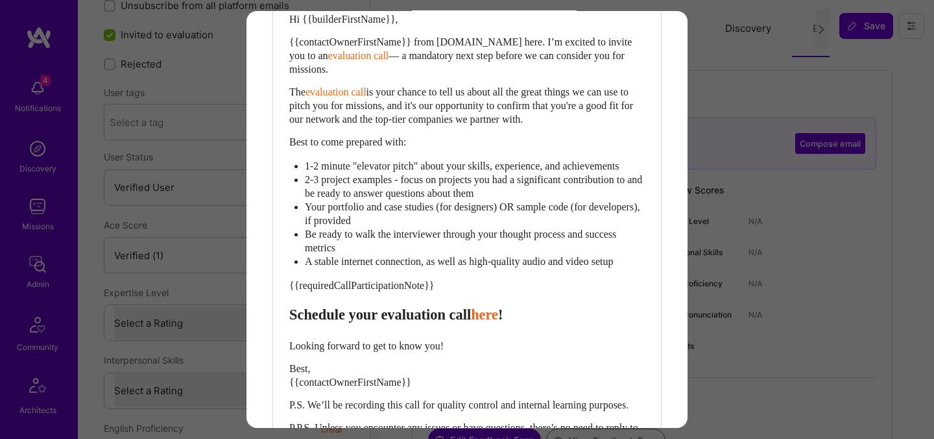
scroll to position [433, 0]
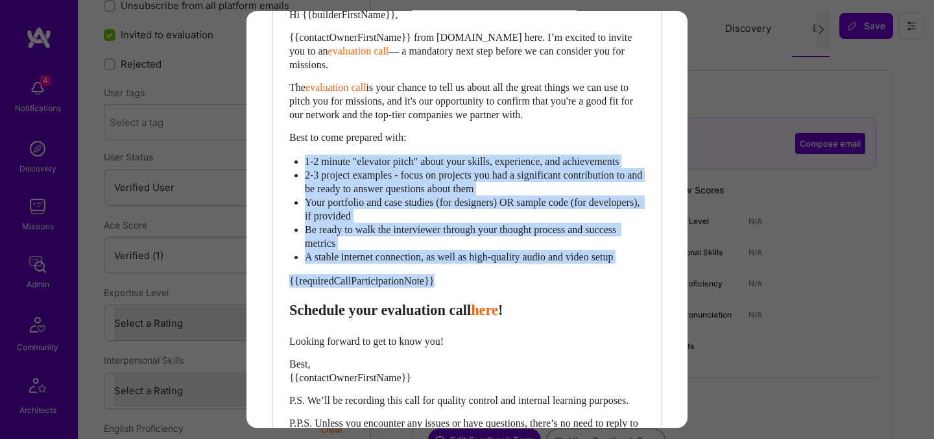
drag, startPoint x: 454, startPoint y: 300, endPoint x: 263, endPoint y: 147, distance: 245.5
click at [263, 147] on div "Send invitation to evaluation call Send invitation email or follow-up with a bu…" at bounding box center [467, 52] width 441 height 949
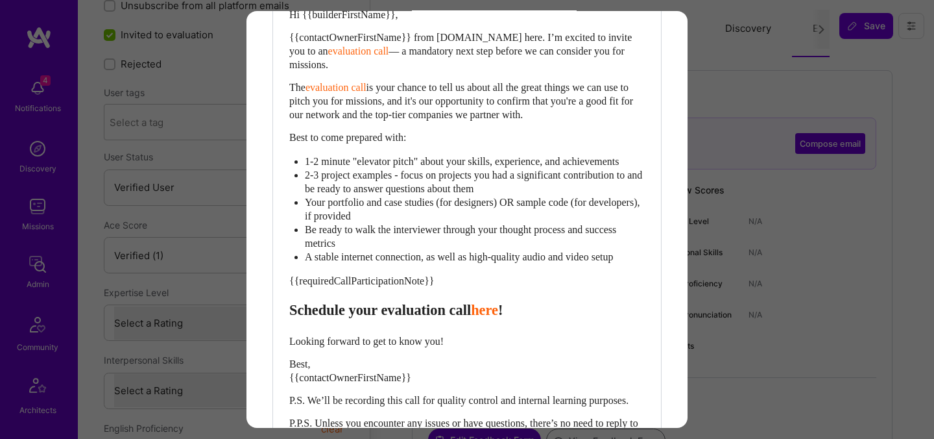
click at [478, 263] on div "A stable internet connection, as well as high-quality audio and video setup" at bounding box center [475, 257] width 340 height 14
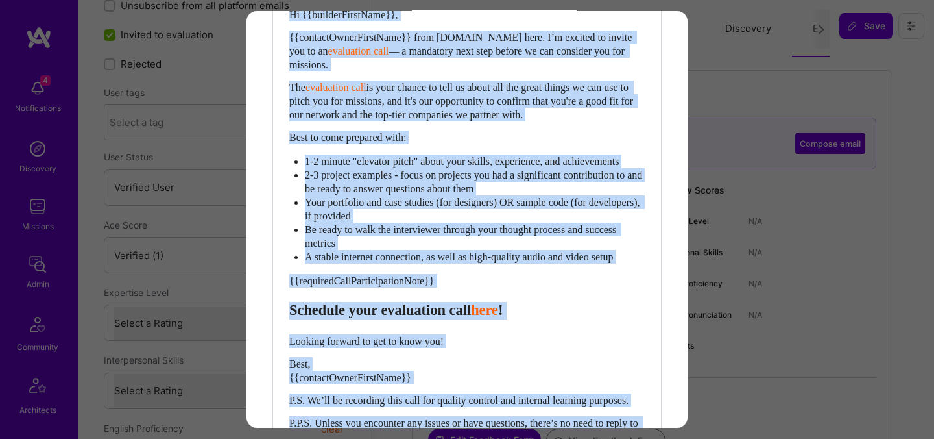
drag, startPoint x: 646, startPoint y: 265, endPoint x: 353, endPoint y: 142, distance: 318.1
click at [353, 142] on div "Body Normal Heading Large Heading Medium Heading Small Normal Hi {{builderFirst…" at bounding box center [467, 202] width 388 height 516
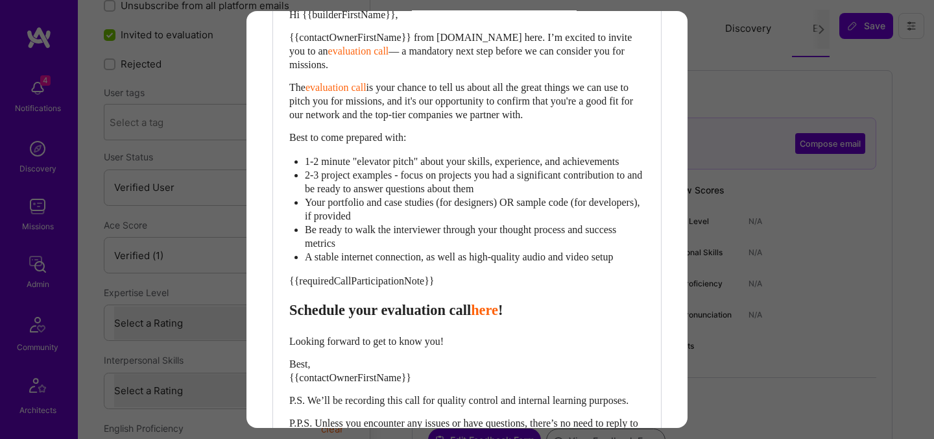
click at [603, 248] on div "Be ready to walk the interviewer through your thought process and success metri…" at bounding box center [475, 236] width 340 height 27
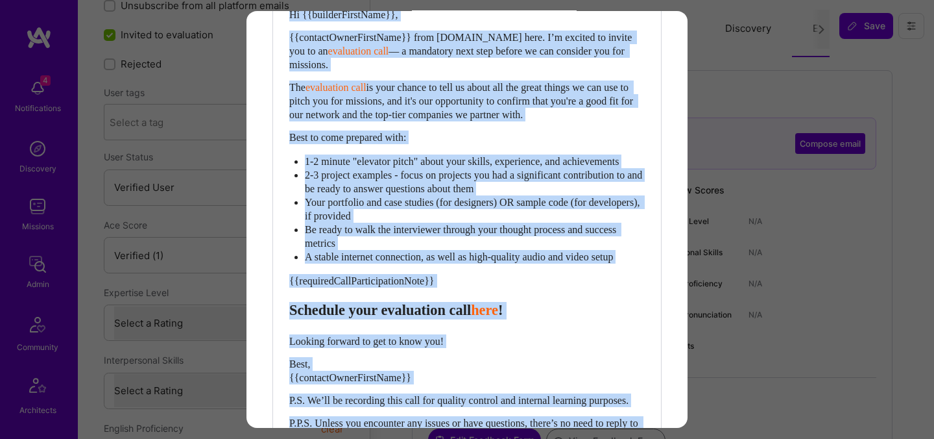
drag, startPoint x: 647, startPoint y: 272, endPoint x: 372, endPoint y: 103, distance: 322.5
click at [372, 103] on div "Body Normal Heading Large Heading Medium Heading Small Normal Hi {{builderFirst…" at bounding box center [467, 202] width 388 height 516
click at [392, 82] on span "is your chance to tell us about all the great things we can use to pitch you fo…" at bounding box center [462, 101] width 346 height 38
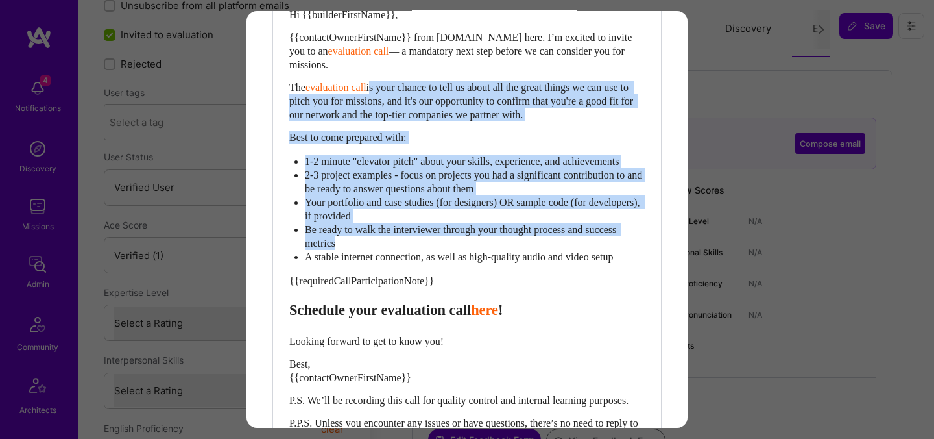
drag, startPoint x: 378, startPoint y: 81, endPoint x: 649, endPoint y: 269, distance: 329.2
click at [649, 269] on div "Body Normal Heading Large Heading Medium Heading Small Normal Hi {{builderFirst…" at bounding box center [467, 202] width 388 height 516
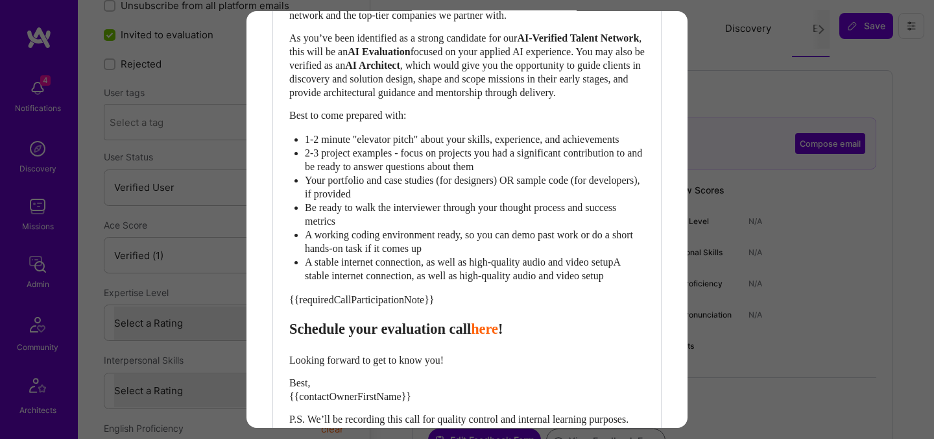
scroll to position [585, 0]
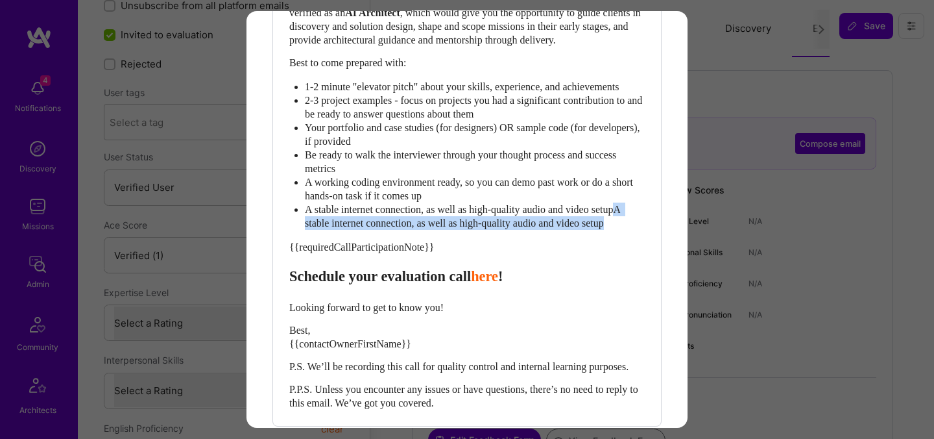
drag, startPoint x: 331, startPoint y: 248, endPoint x: 334, endPoint y: 260, distance: 11.5
click at [334, 230] on div "A stable internet connection, as well as high-quality audio and video setupA st…" at bounding box center [475, 215] width 340 height 27
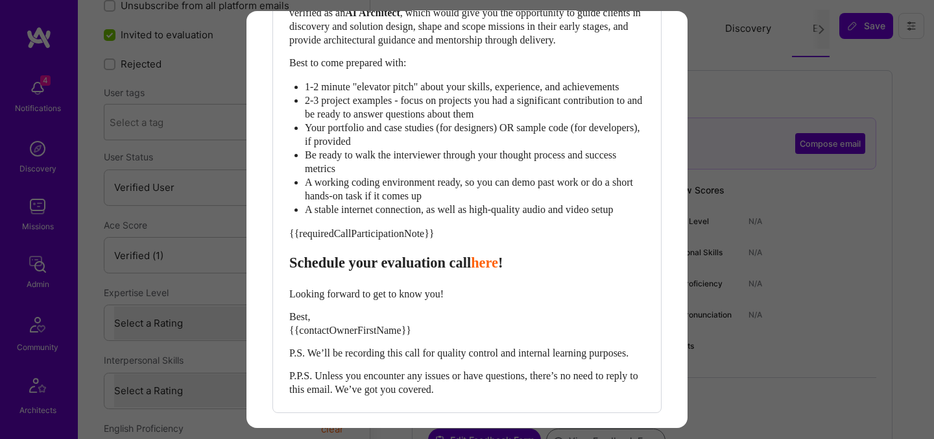
click at [398, 271] on span "Schedule your evaluation call" at bounding box center [380, 262] width 182 height 16
select select "header-three"
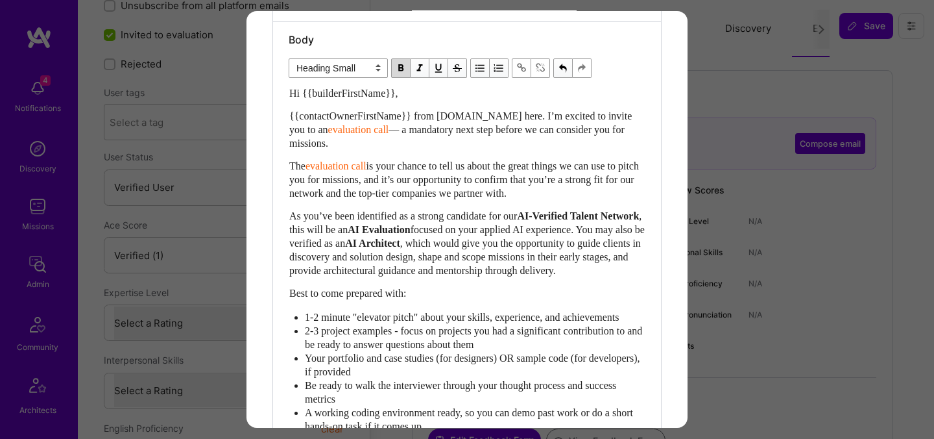
scroll to position [352, 0]
drag, startPoint x: 347, startPoint y: 244, endPoint x: 422, endPoint y: 254, distance: 76.0
click at [424, 256] on div "As you’ve been identified as a strong candidate for our AI-Verified Talent Netw…" at bounding box center [467, 245] width 356 height 68
select select "unstyled"
click at [508, 257] on span ", which would give you the opportunity to guide clients in discovery and soluti…" at bounding box center [466, 258] width 354 height 38
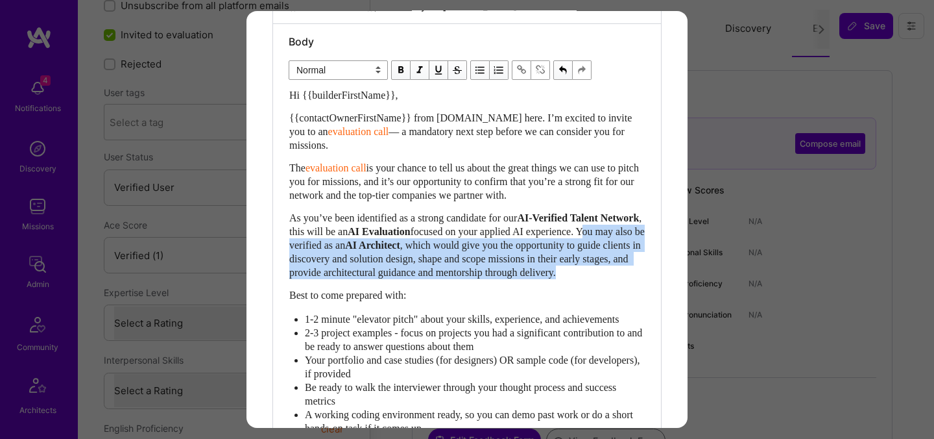
drag, startPoint x: 444, startPoint y: 287, endPoint x: 346, endPoint y: 242, distance: 107.1
click at [346, 242] on div "As you’ve been identified as a strong candidate for our AI-Verified Talent Netw…" at bounding box center [467, 245] width 356 height 68
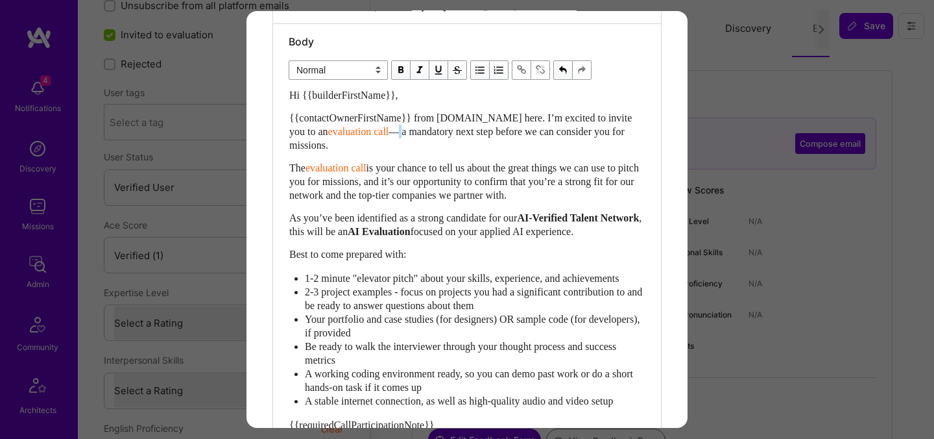
click at [376, 132] on span "— a mandatory next step before we can consider you for missions." at bounding box center [458, 138] width 338 height 25
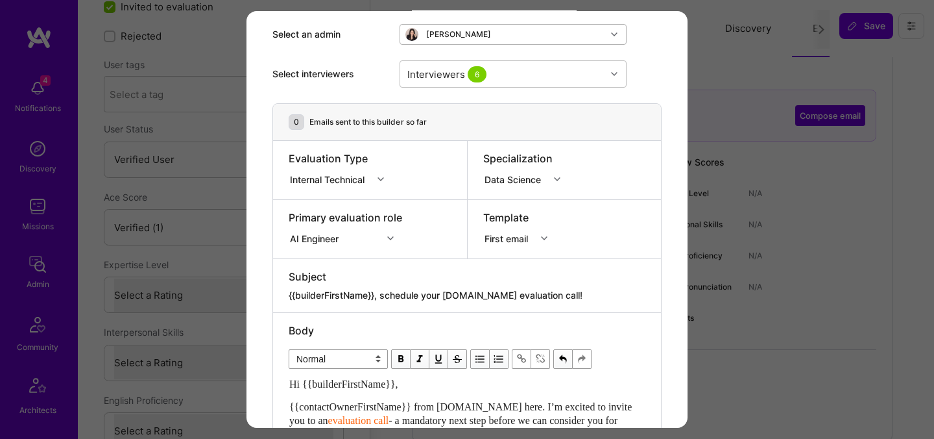
scroll to position [0, 0]
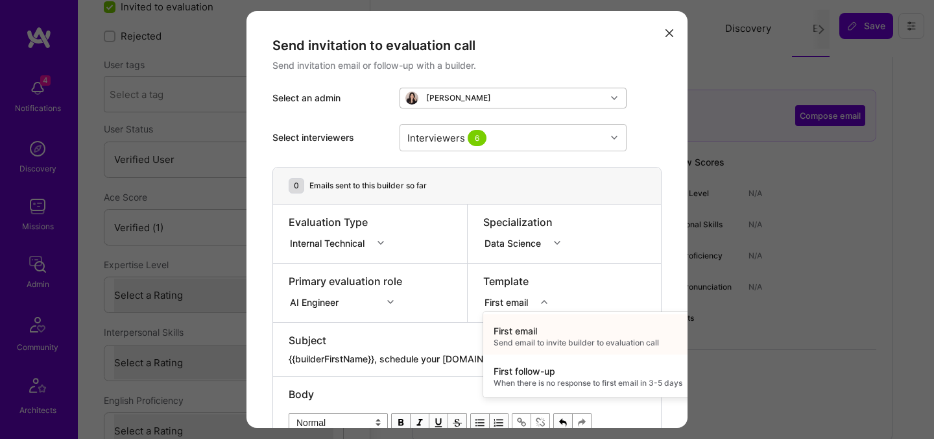
click at [500, 305] on div "First email" at bounding box center [509, 302] width 49 height 14
click at [452, 254] on div "Evaluation Type Internal Technical" at bounding box center [370, 233] width 194 height 58
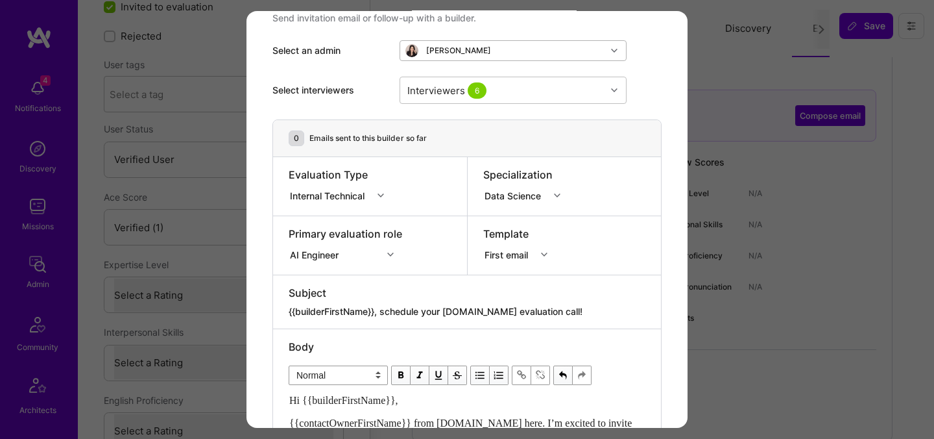
scroll to position [31, 0]
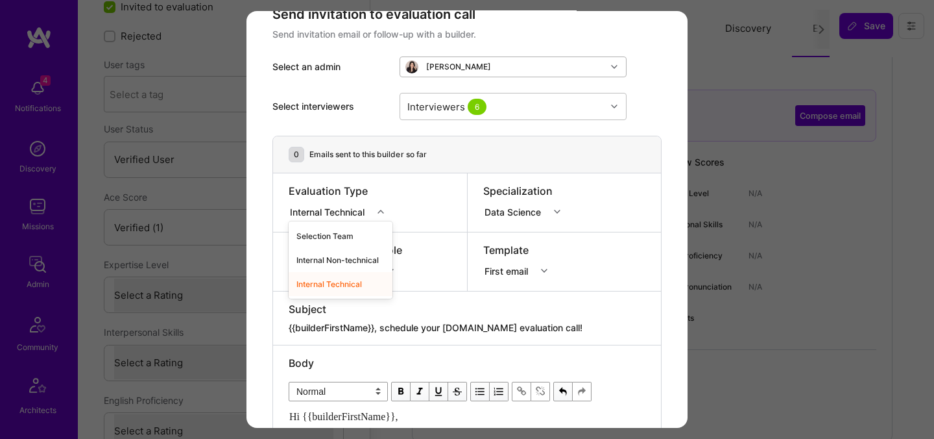
click at [380, 210] on icon "modal" at bounding box center [381, 211] width 6 height 6
click at [341, 237] on div "Selection Team" at bounding box center [341, 236] width 104 height 24
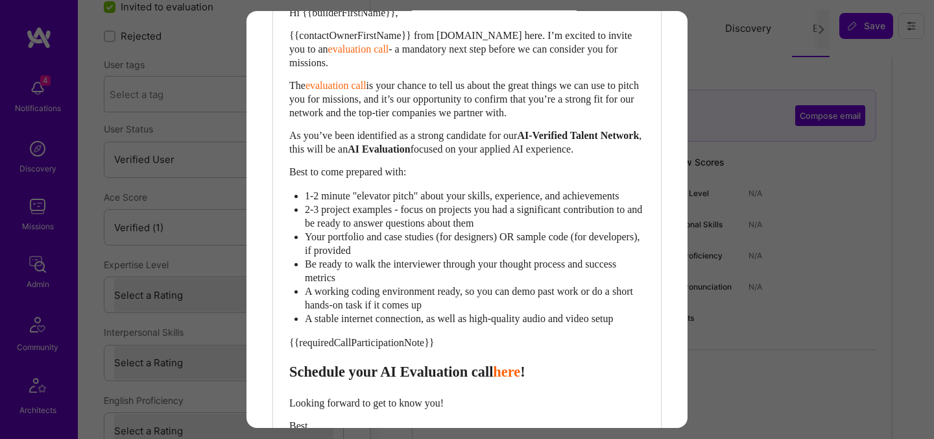
scroll to position [437, 0]
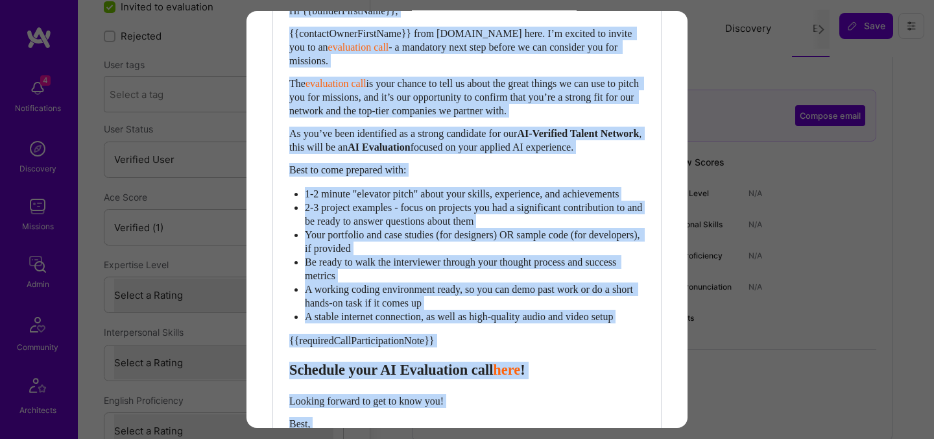
drag, startPoint x: 647, startPoint y: 344, endPoint x: 417, endPoint y: 269, distance: 242.3
click at [417, 269] on div "Body Normal Heading Large Heading Medium Heading Small Normal Hi {{builderFirst…" at bounding box center [467, 229] width 388 height 579
click at [394, 226] on span "2-3 project examples - focus on projects you had a significant contribution to …" at bounding box center [475, 214] width 340 height 25
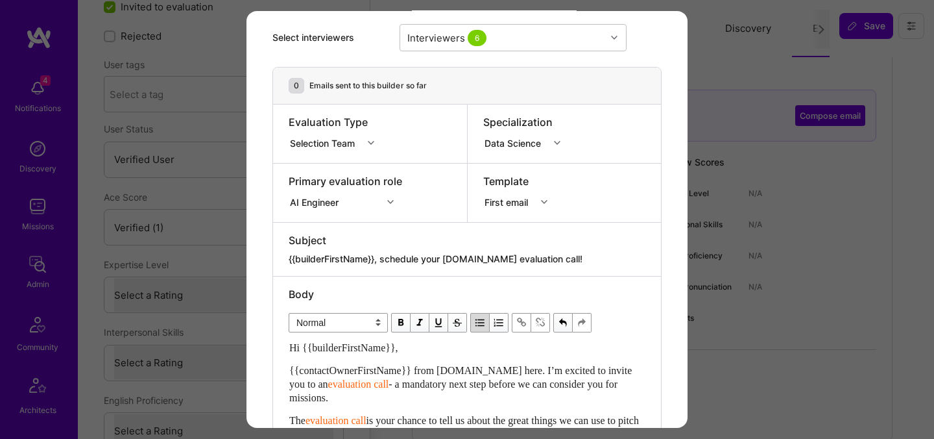
scroll to position [101, 0]
click at [516, 200] on div "First email" at bounding box center [509, 201] width 49 height 14
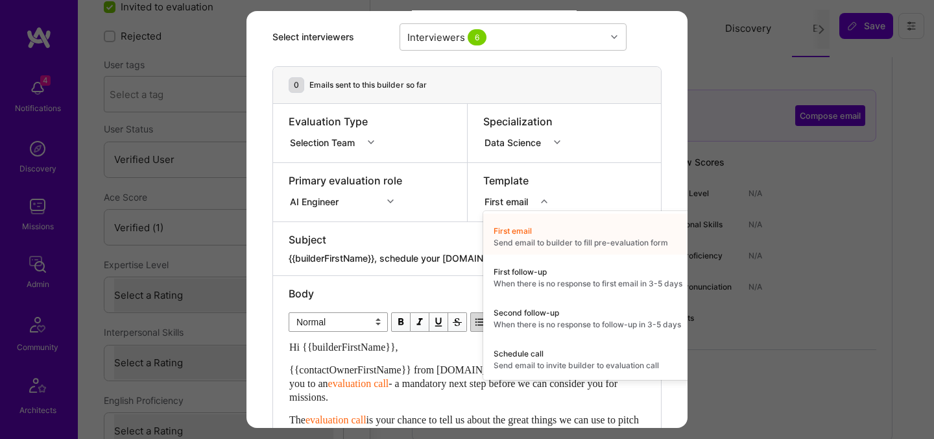
click at [405, 245] on div "Subject" at bounding box center [467, 239] width 357 height 14
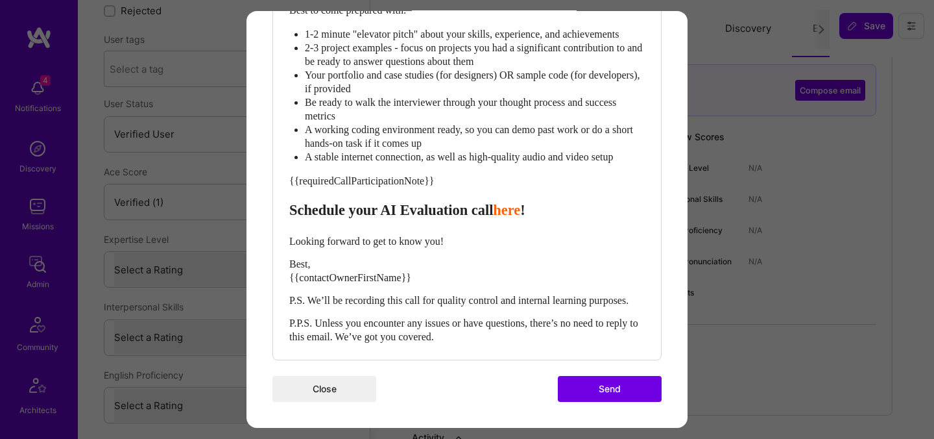
scroll to position [113, 0]
drag, startPoint x: 427, startPoint y: 263, endPoint x: 284, endPoint y: 264, distance: 142.7
click at [284, 264] on div "Body Normal Heading Large Heading Medium Heading Small Normal Hi {{builderFirst…" at bounding box center [467, 69] width 388 height 579
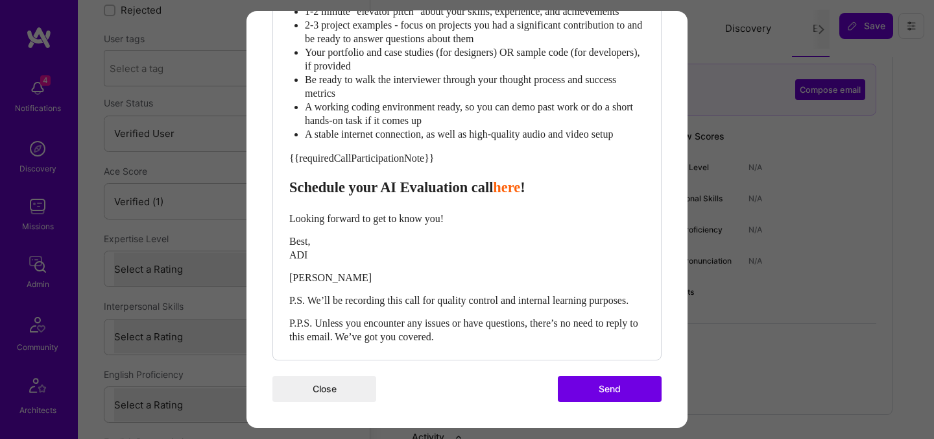
scroll to position [636, 0]
drag, startPoint x: 294, startPoint y: 283, endPoint x: 348, endPoint y: 283, distance: 53.9
click at [348, 283] on div "ADI SOFER ADI SOFER" at bounding box center [467, 270] width 356 height 27
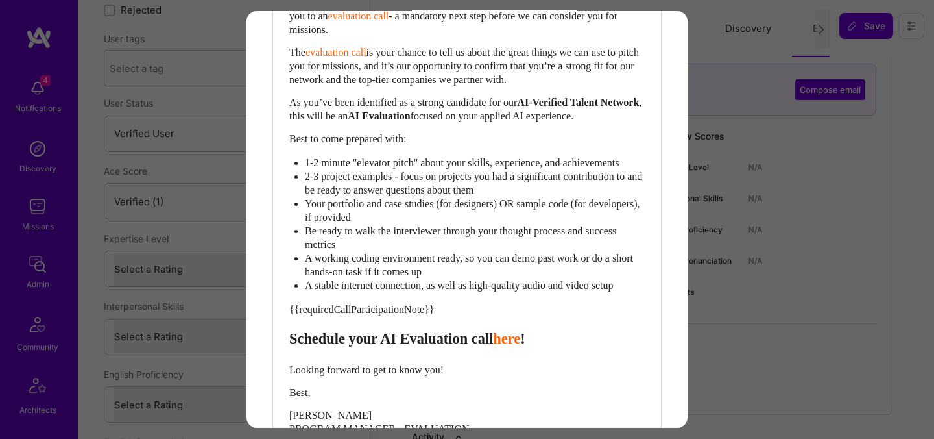
scroll to position [659, 0]
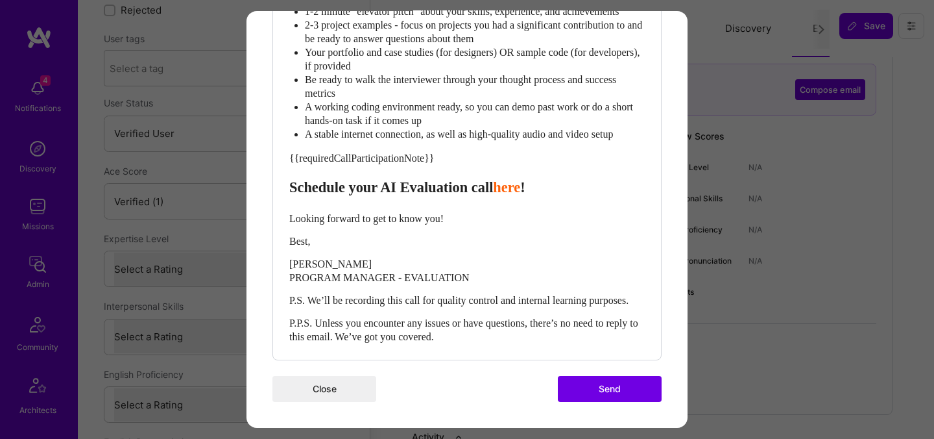
click at [587, 383] on button "Send" at bounding box center [610, 389] width 104 height 26
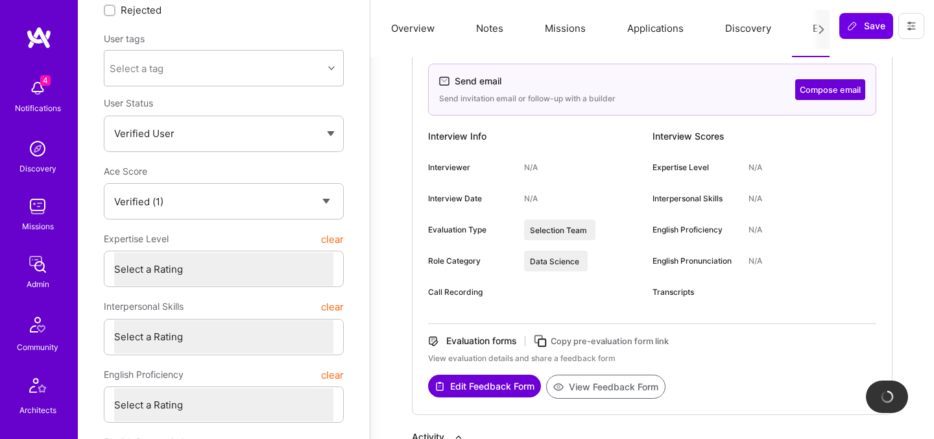
click at [659, 123] on div "Send email Send invitation email or follow-up with a builder Compose email Inte…" at bounding box center [652, 215] width 481 height 398
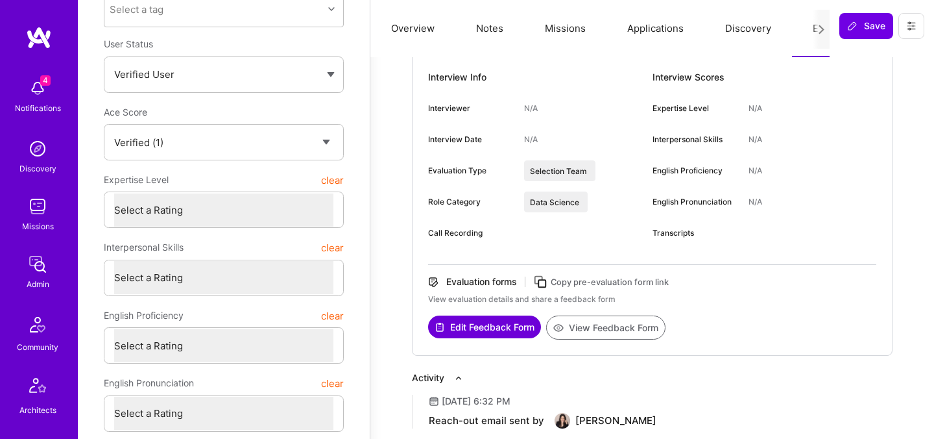
scroll to position [0, 0]
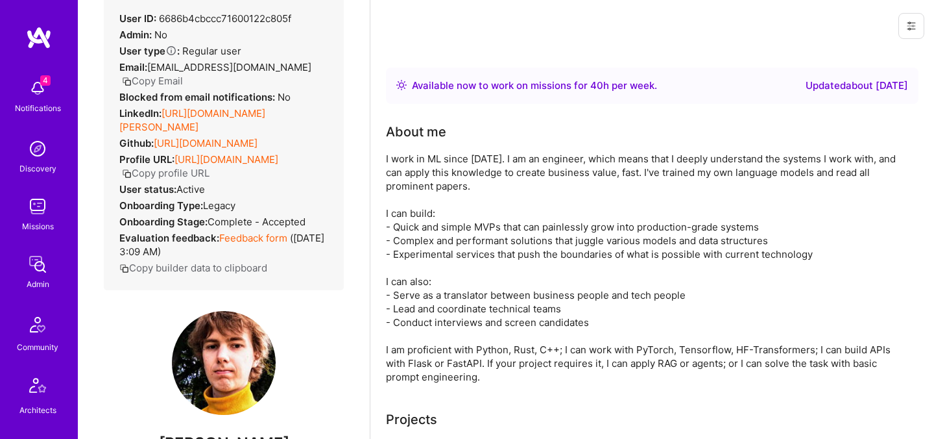
scroll to position [147, 0]
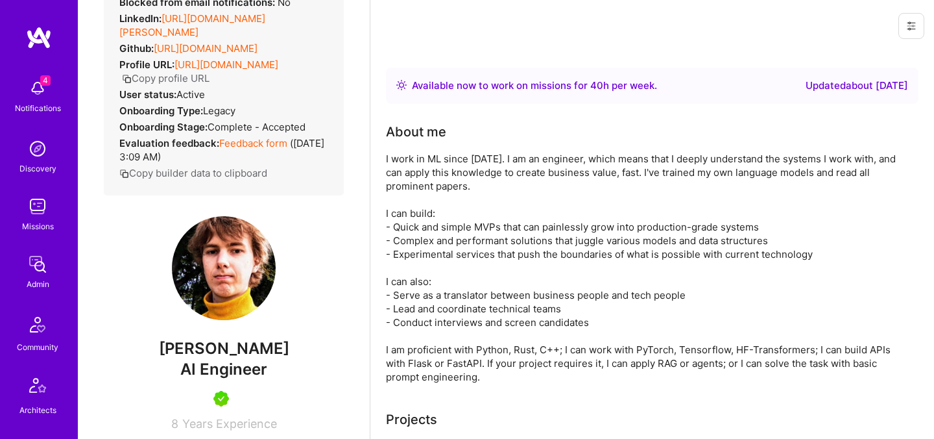
click at [221, 370] on span "AI Engineer" at bounding box center [223, 368] width 87 height 19
click at [223, 346] on span "[PERSON_NAME]" at bounding box center [224, 348] width 240 height 19
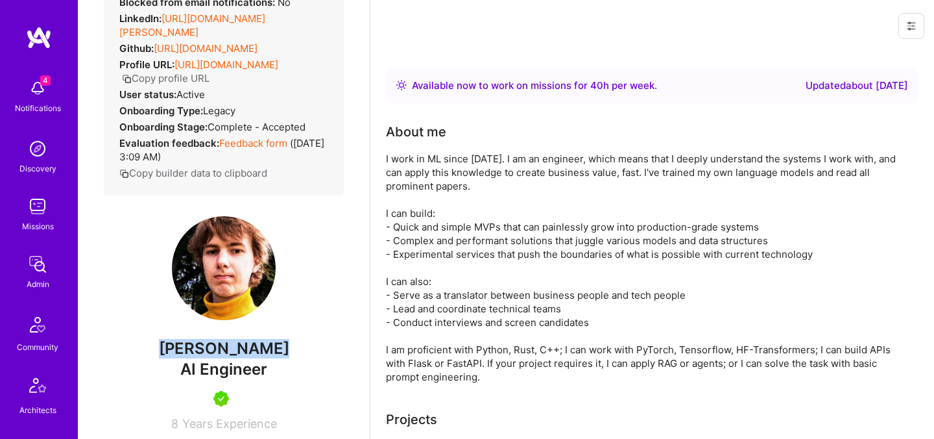
copy span "[PERSON_NAME]"
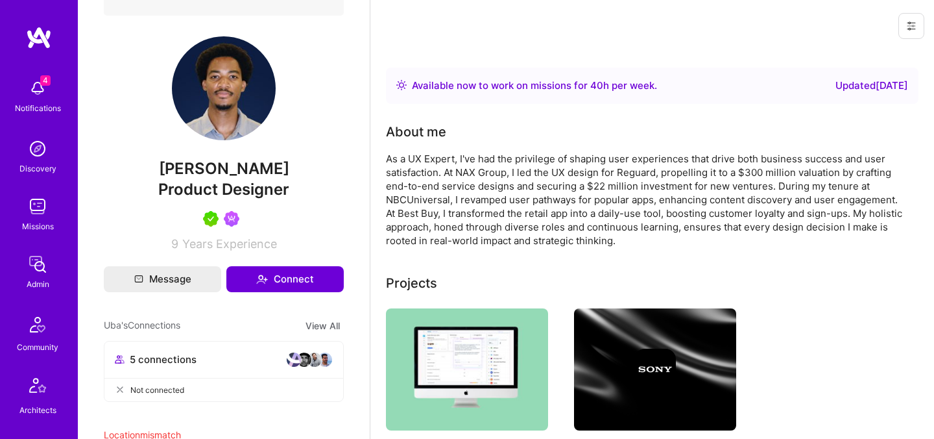
scroll to position [382, 0]
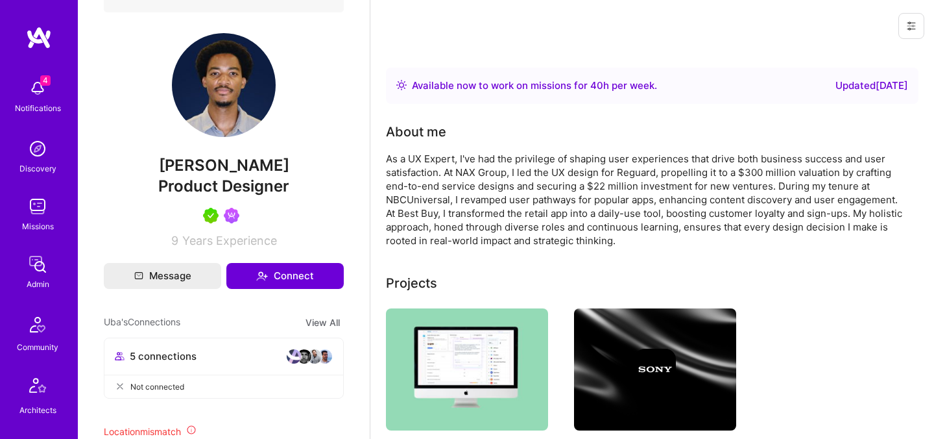
click at [219, 168] on span "Uba Obasi" at bounding box center [224, 165] width 240 height 19
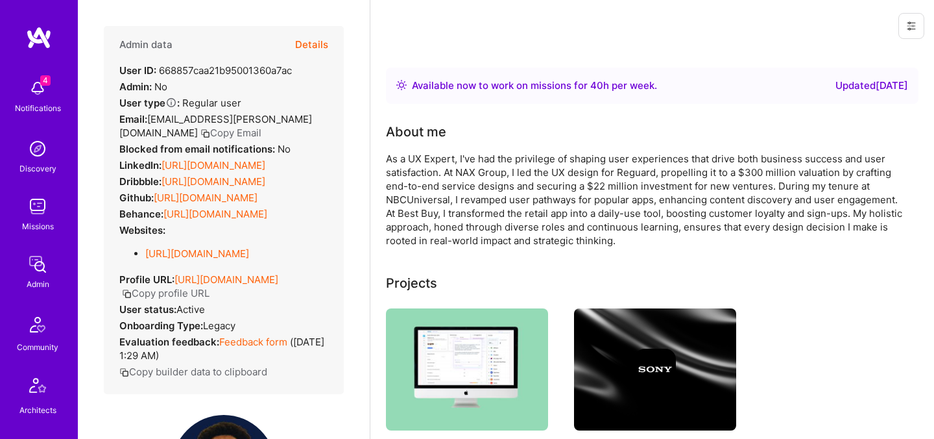
click at [315, 46] on button "Details" at bounding box center [311, 45] width 33 height 38
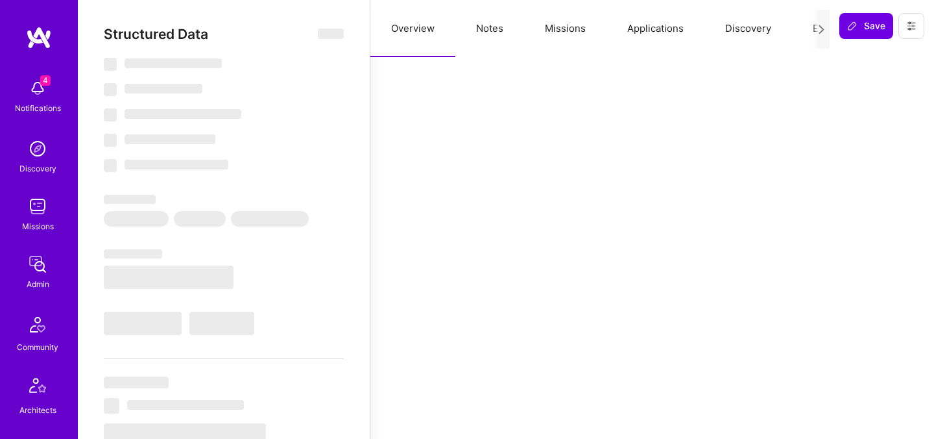
click at [808, 29] on button "Evaluation" at bounding box center [836, 28] width 89 height 57
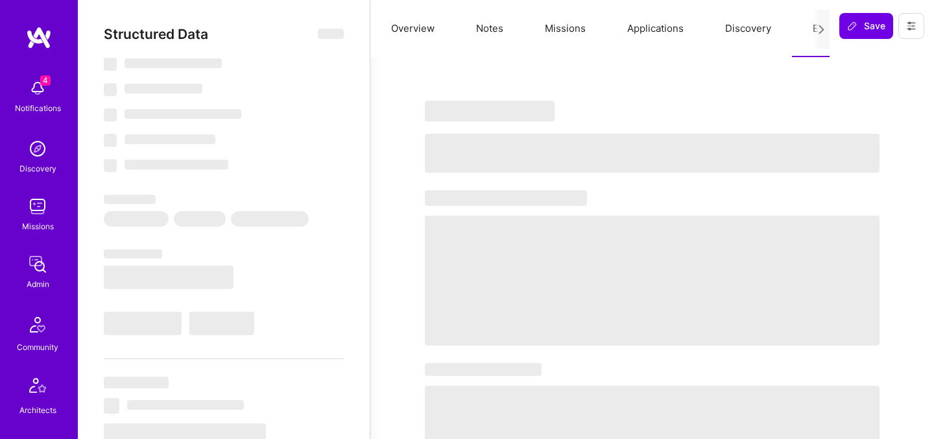
select select "Right Now"
select select "5"
select select "7"
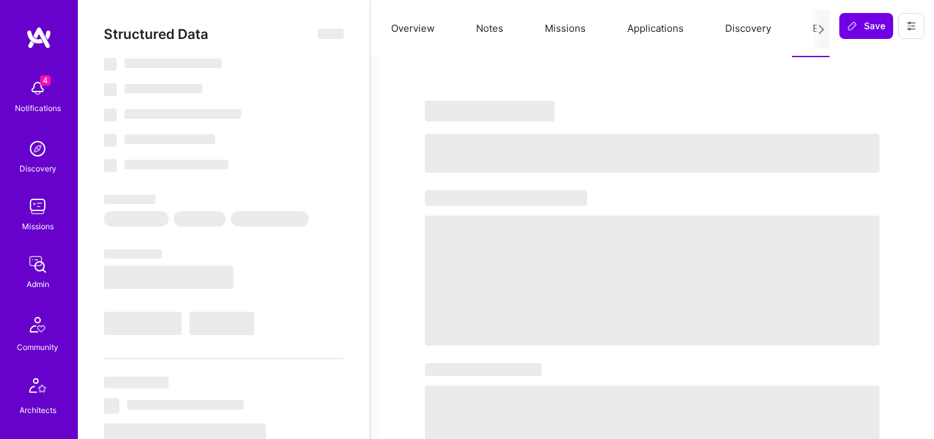
select select "US"
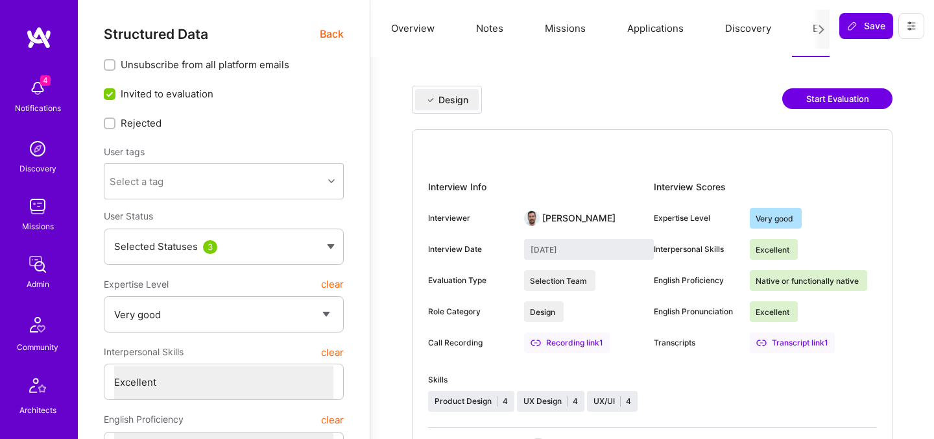
click at [653, 25] on button "Applications" at bounding box center [656, 28] width 98 height 57
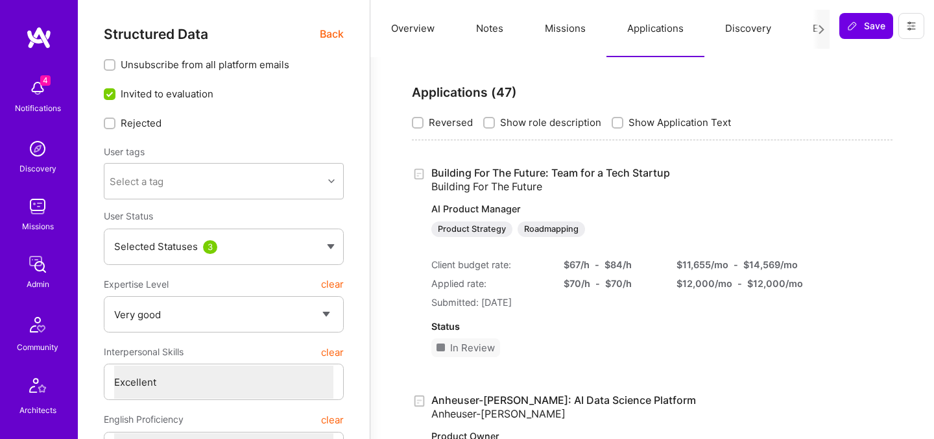
click at [810, 34] on button "Evaluation" at bounding box center [836, 28] width 89 height 57
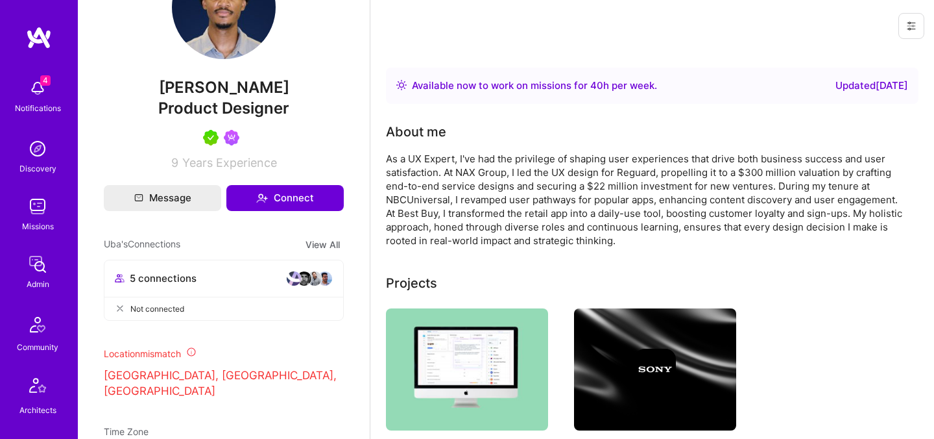
scroll to position [465, 0]
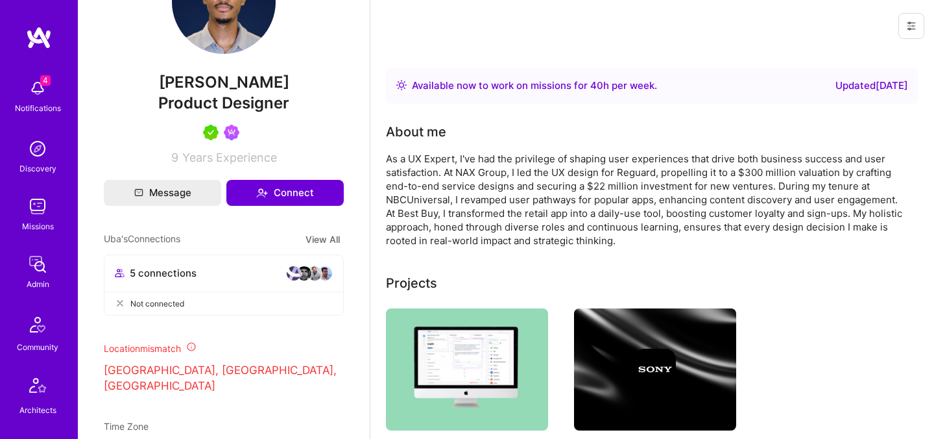
click at [236, 111] on span "Product Designer" at bounding box center [223, 102] width 131 height 19
click at [236, 90] on span "[PERSON_NAME]" at bounding box center [224, 82] width 240 height 19
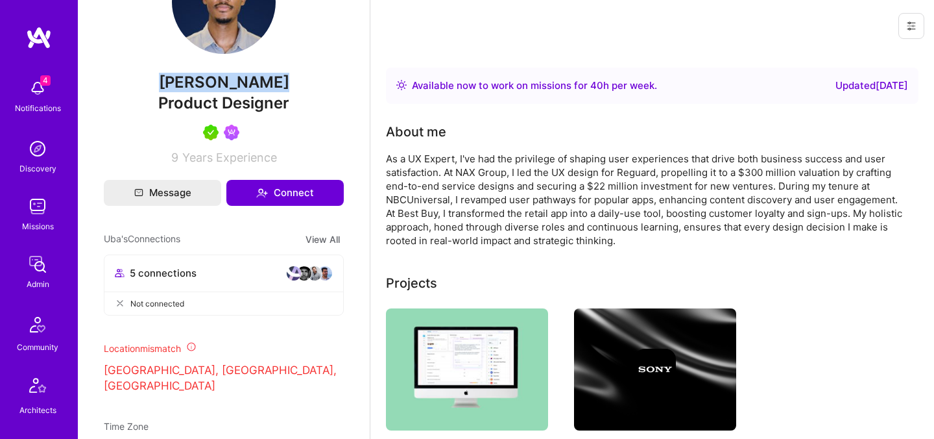
copy span "[PERSON_NAME]"
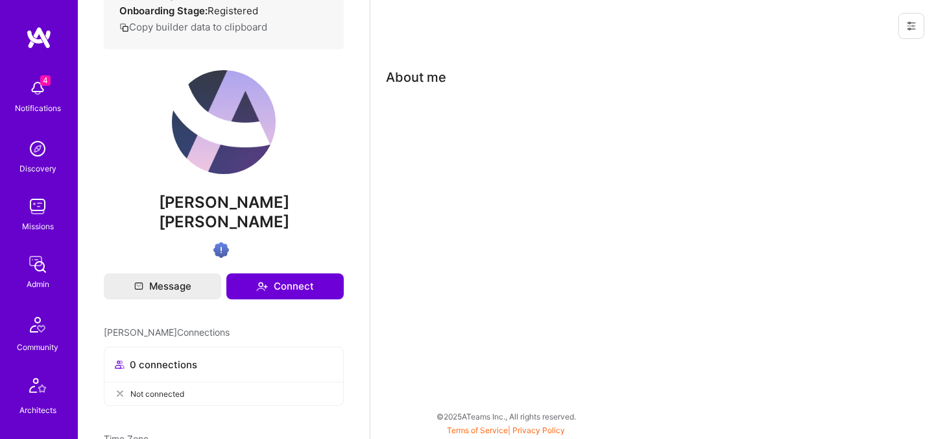
scroll to position [252, 0]
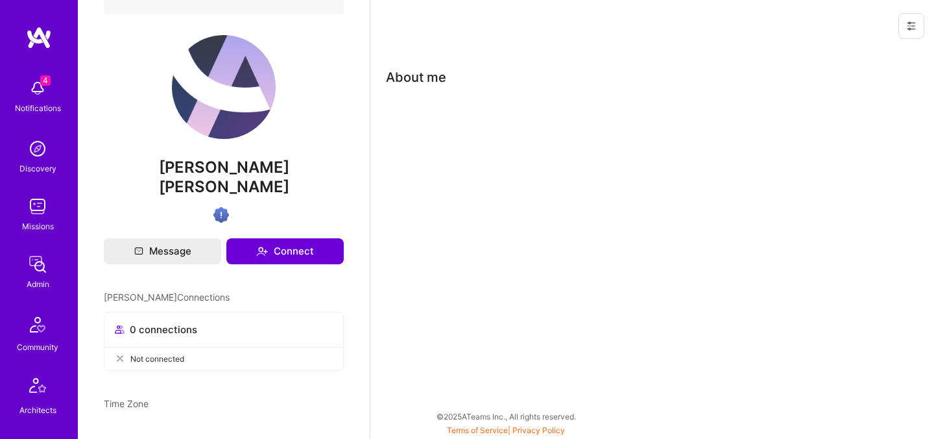
click at [219, 171] on span "[PERSON_NAME] [PERSON_NAME]" at bounding box center [224, 177] width 240 height 39
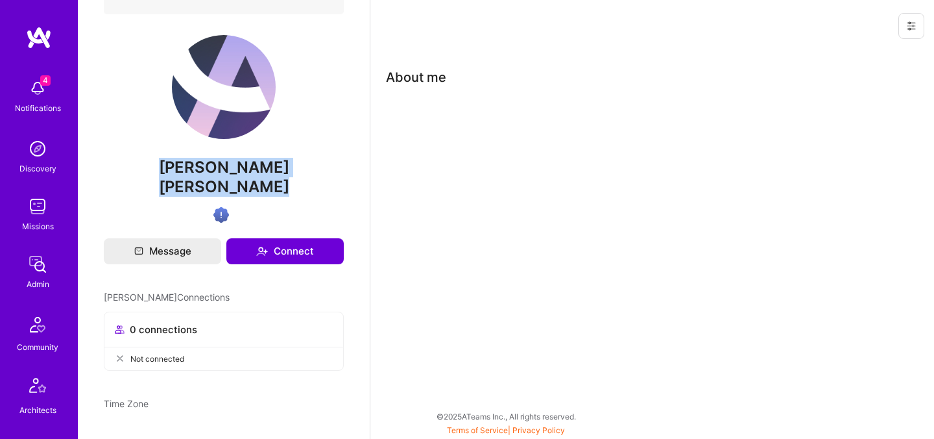
click at [219, 171] on span "[PERSON_NAME] [PERSON_NAME]" at bounding box center [224, 177] width 240 height 39
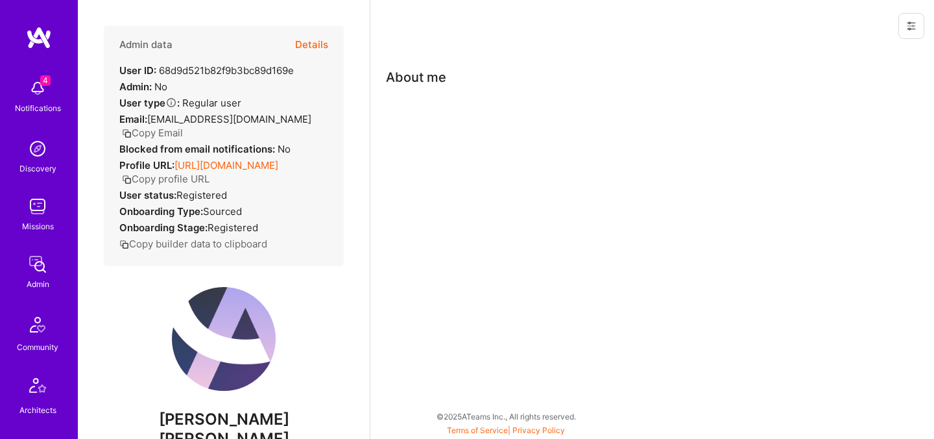
click at [311, 46] on button "Details" at bounding box center [311, 45] width 33 height 38
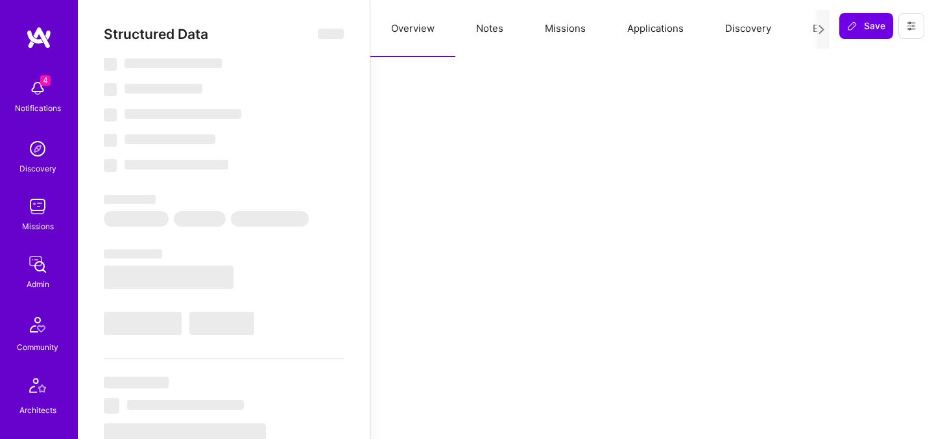
select select "Verified"
select select "US"
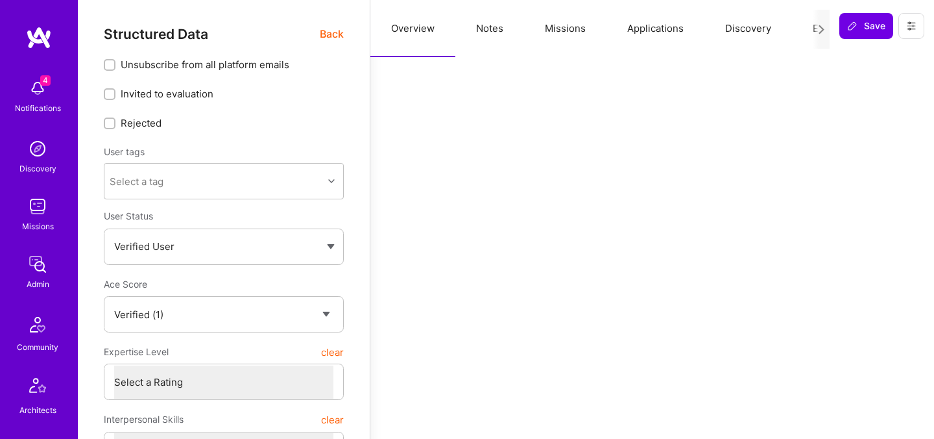
click at [331, 34] on span "Back" at bounding box center [332, 34] width 24 height 16
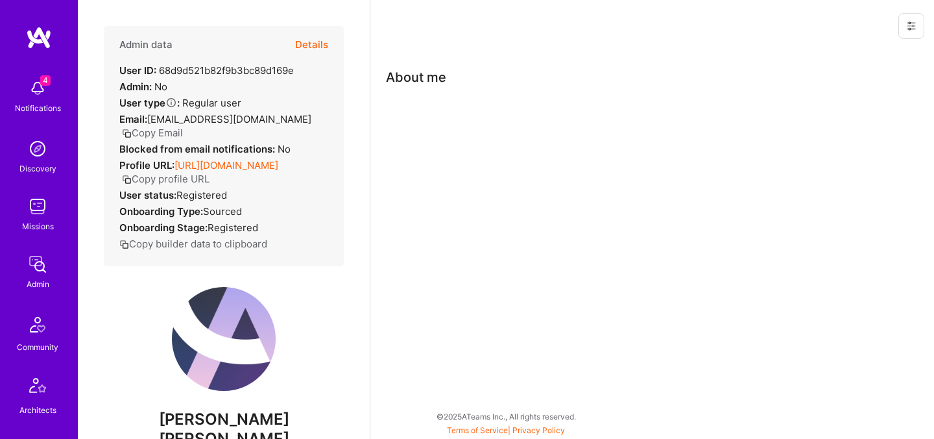
click at [310, 47] on button "Details" at bounding box center [311, 45] width 33 height 38
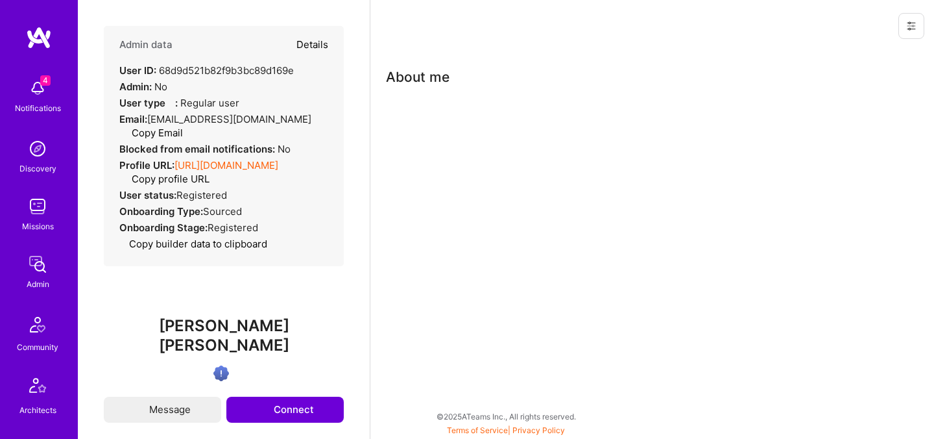
type textarea "x"
select select "Verified"
select select "US"
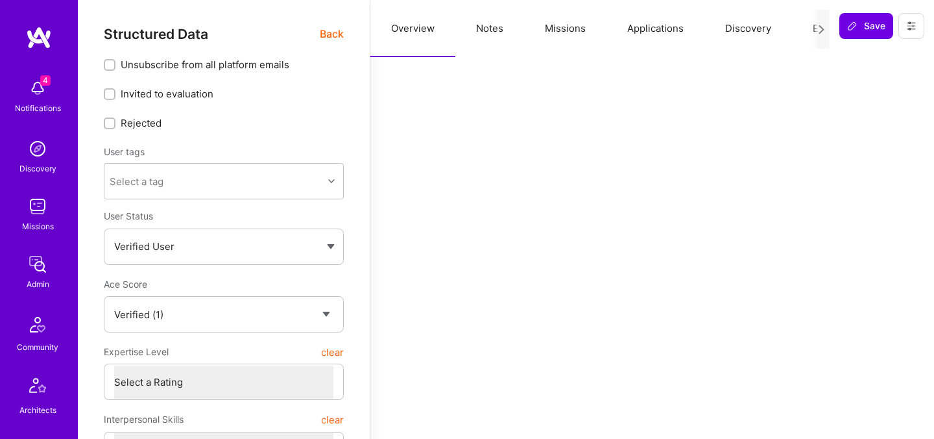
click at [628, 33] on button "Applications" at bounding box center [656, 28] width 98 height 57
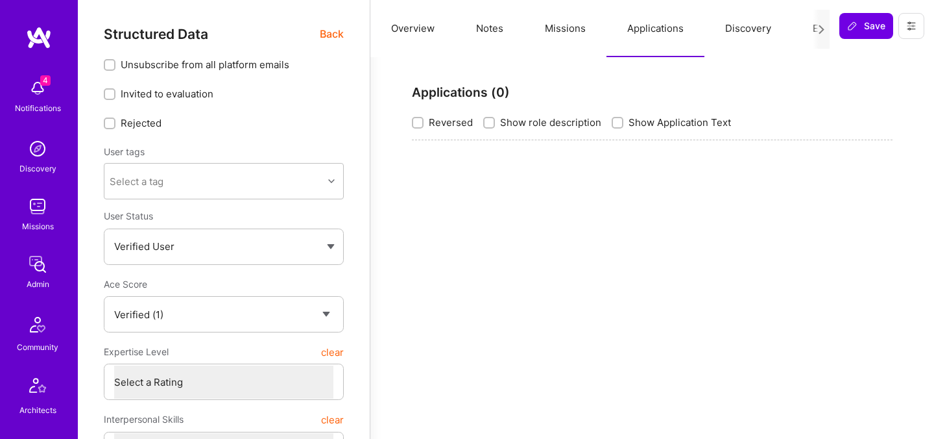
click at [565, 29] on button "Missions" at bounding box center [565, 28] width 82 height 57
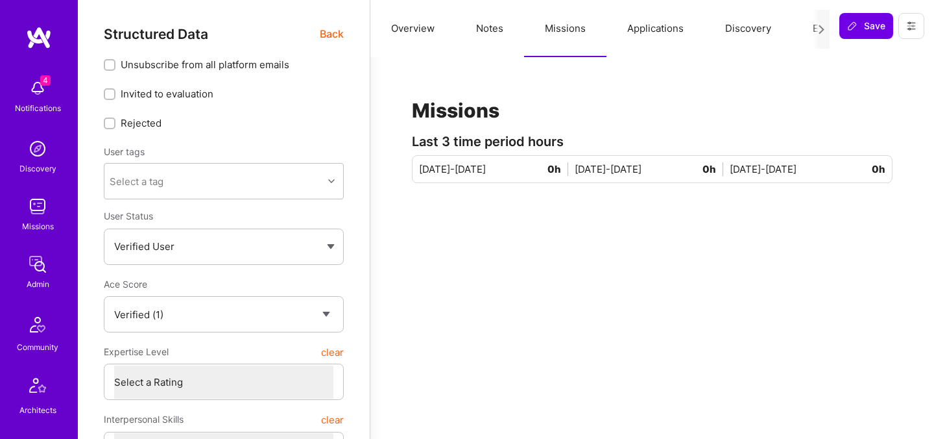
click at [654, 28] on button "Applications" at bounding box center [656, 28] width 98 height 57
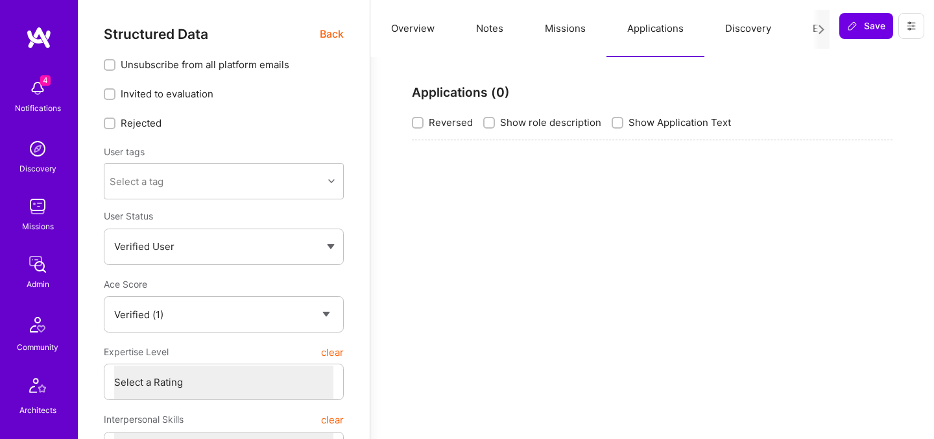
click at [503, 29] on button "Notes" at bounding box center [489, 28] width 69 height 57
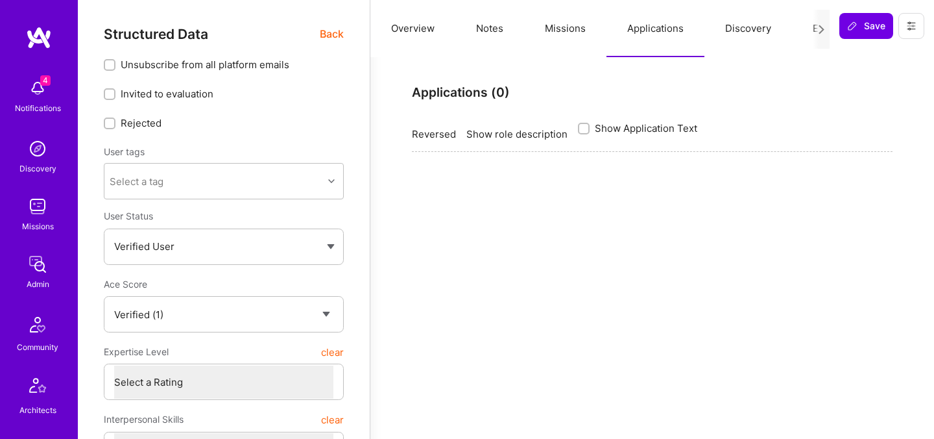
type textarea "x"
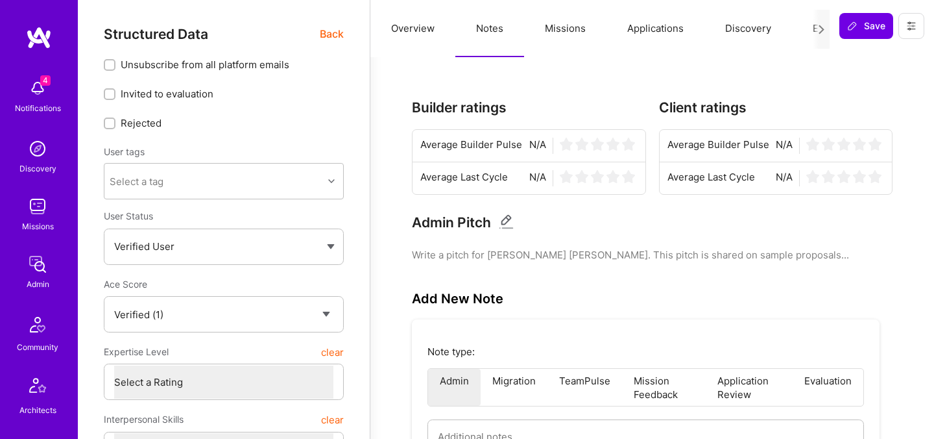
click at [421, 31] on button "Overview" at bounding box center [412, 28] width 85 height 57
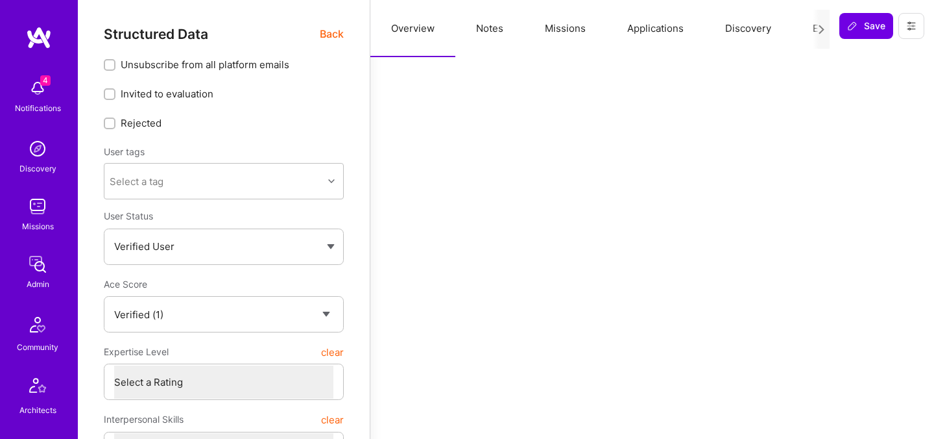
click at [664, 30] on button "Applications" at bounding box center [656, 28] width 98 height 57
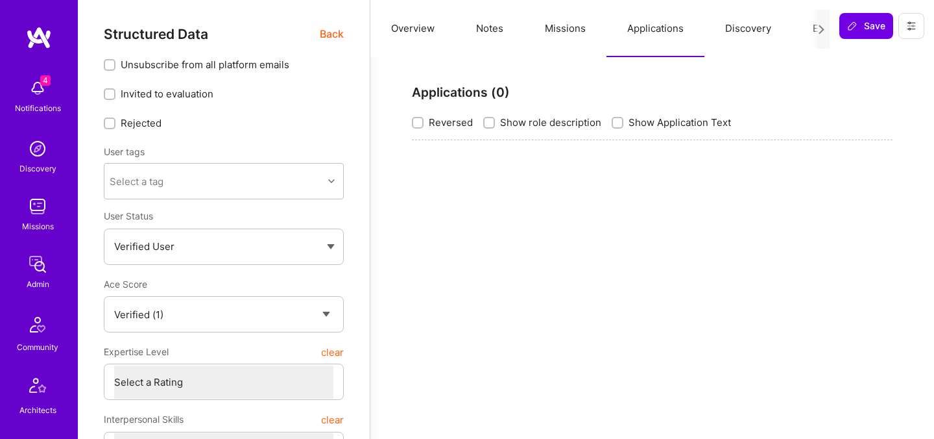
click at [754, 25] on button "Discovery" at bounding box center [749, 28] width 88 height 57
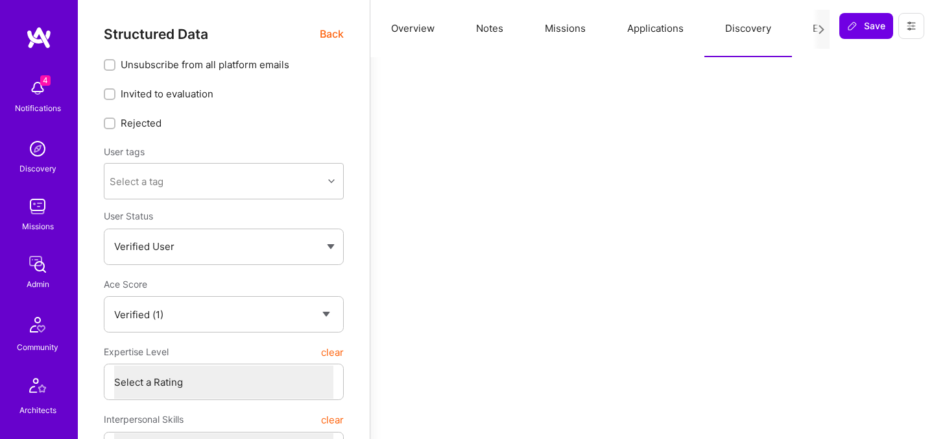
click at [803, 29] on button "Evaluation" at bounding box center [836, 28] width 89 height 57
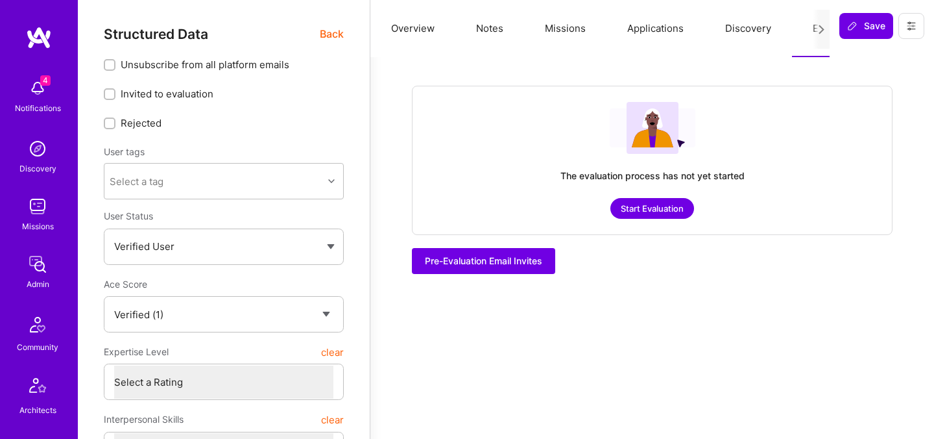
click at [323, 32] on span "Back" at bounding box center [332, 34] width 24 height 16
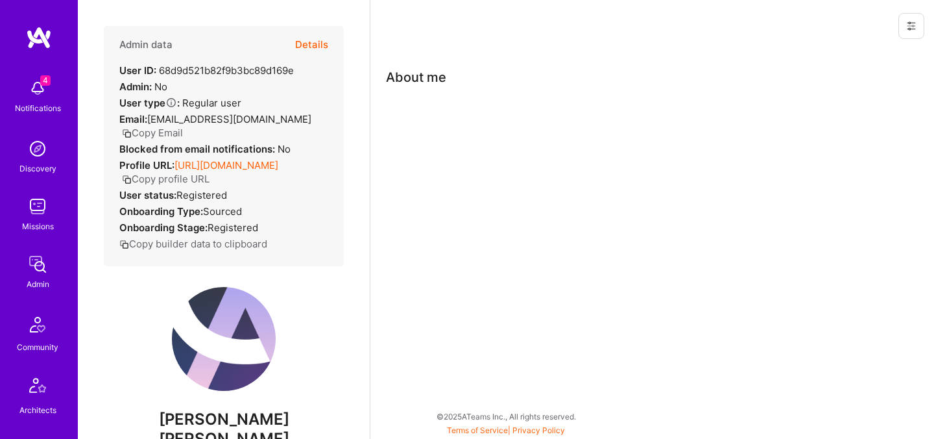
click at [222, 413] on span "[PERSON_NAME] [PERSON_NAME]" at bounding box center [224, 428] width 240 height 39
copy div "[PERSON_NAME] [PERSON_NAME]"
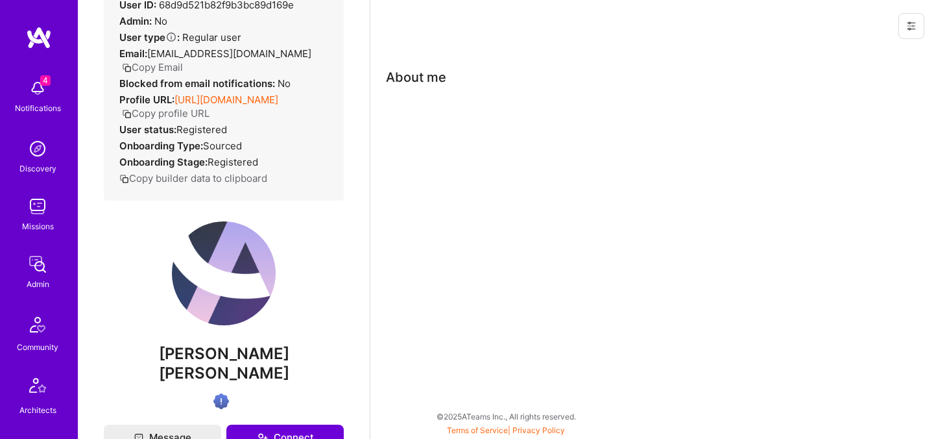
click at [216, 348] on span "[PERSON_NAME] [PERSON_NAME]" at bounding box center [224, 363] width 240 height 39
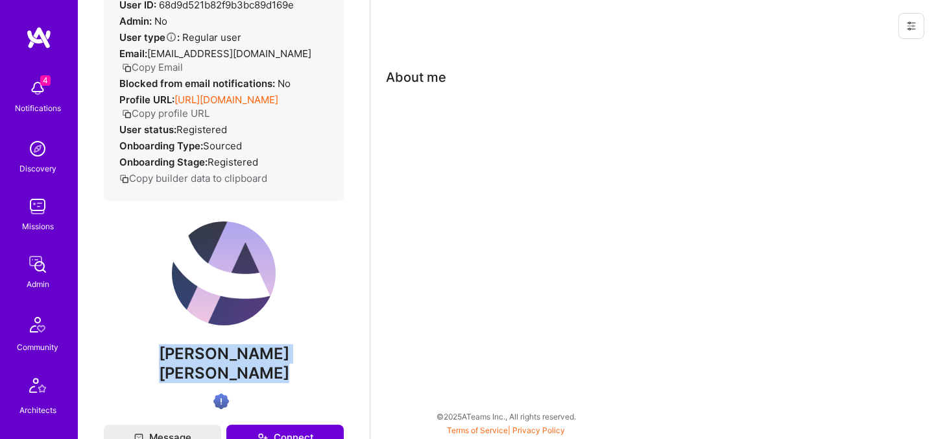
click at [216, 348] on span "[PERSON_NAME] [PERSON_NAME]" at bounding box center [224, 363] width 240 height 39
copy div "[PERSON_NAME] [PERSON_NAME]"
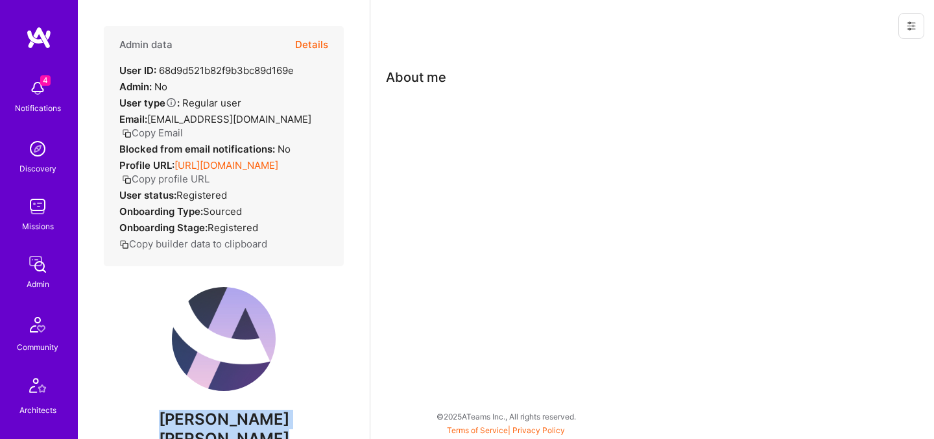
click at [326, 48] on button "Details" at bounding box center [311, 45] width 33 height 38
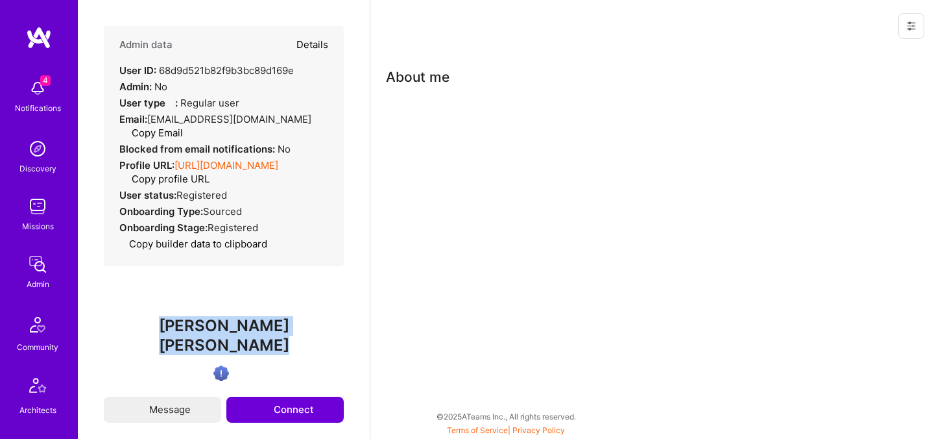
type textarea "x"
select select "Verified"
select select "US"
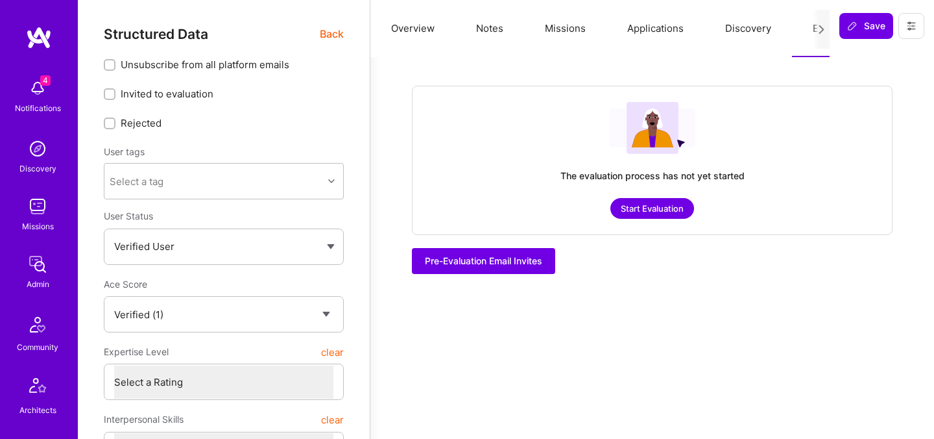
click at [646, 206] on button "Start Evaluation" at bounding box center [653, 208] width 84 height 21
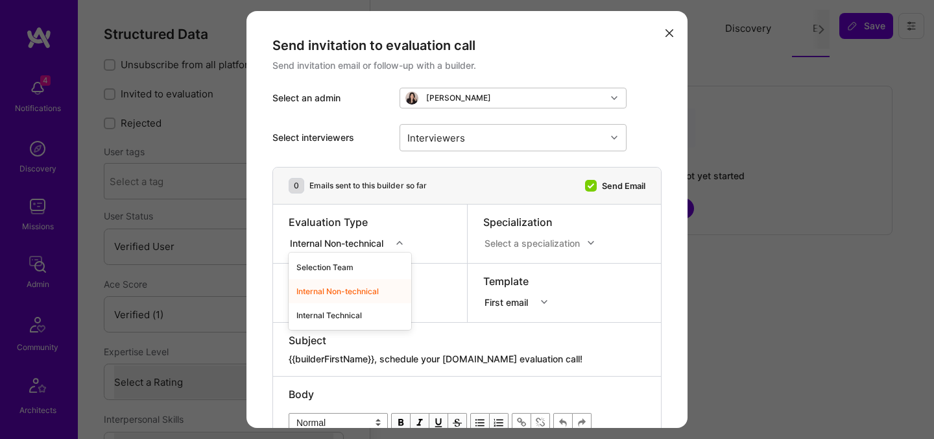
click at [367, 245] on div "Internal Non-technical" at bounding box center [339, 243] width 99 height 14
click at [346, 265] on div "Selection Team" at bounding box center [350, 267] width 123 height 24
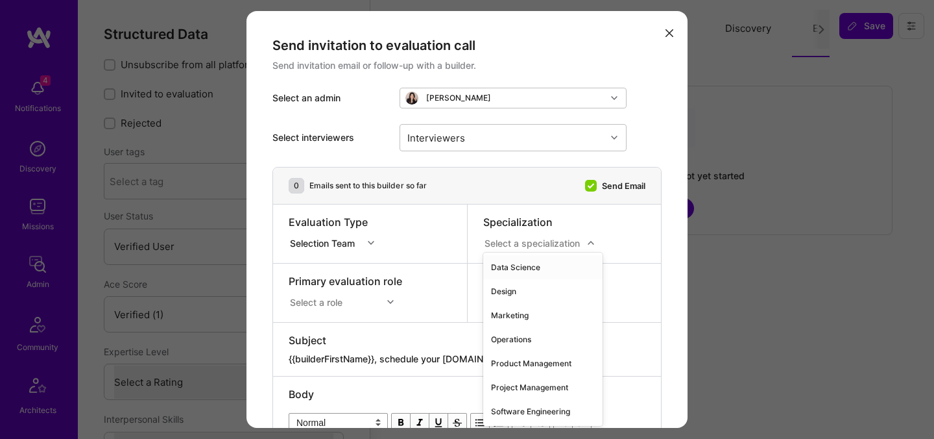
click at [553, 240] on div "Select a specialization" at bounding box center [532, 243] width 95 height 14
click at [514, 404] on div "Software Engineering" at bounding box center [542, 411] width 119 height 24
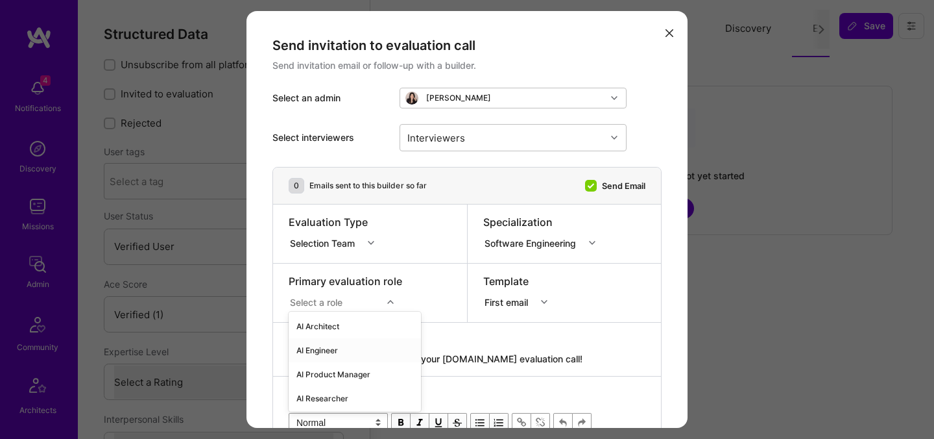
click at [392, 305] on div "option AI Engineer focused, 2 of 70. 70 results available. Use Up and Down to c…" at bounding box center [346, 299] width 114 height 13
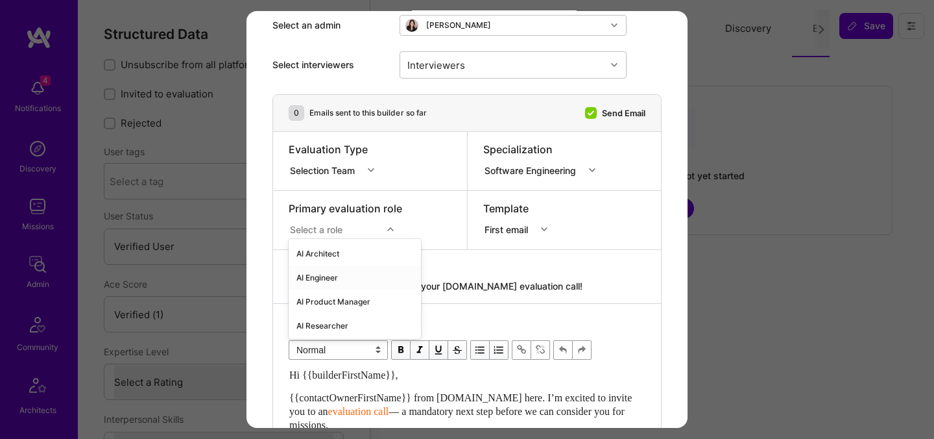
click at [346, 281] on div "AI Engineer" at bounding box center [355, 277] width 132 height 24
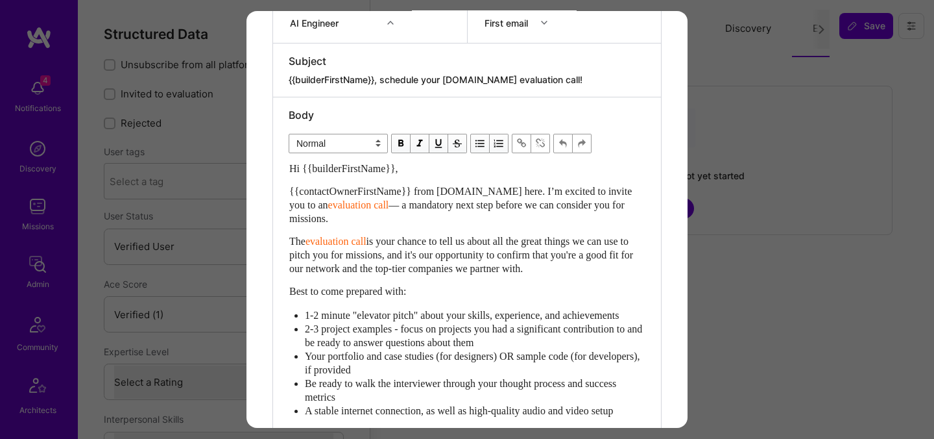
scroll to position [325, 0]
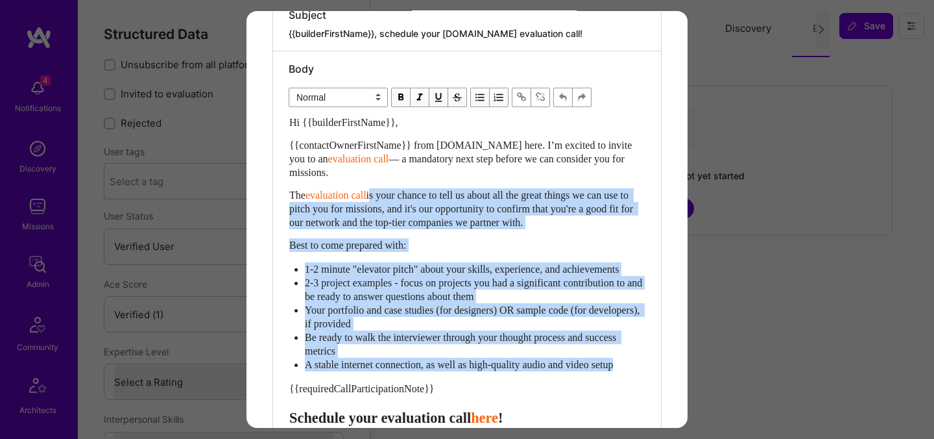
drag, startPoint x: 379, startPoint y: 193, endPoint x: 643, endPoint y: 379, distance: 322.7
click at [643, 379] on div "Hi {{builderFirstName}}, {{contactOwnerFirstName}} from [DOMAIN_NAME] here. I’m…" at bounding box center [467, 332] width 356 height 435
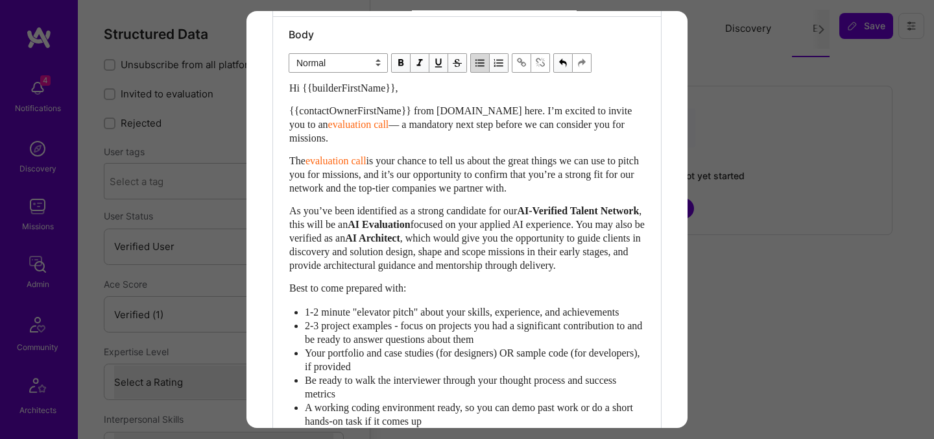
scroll to position [366, 0]
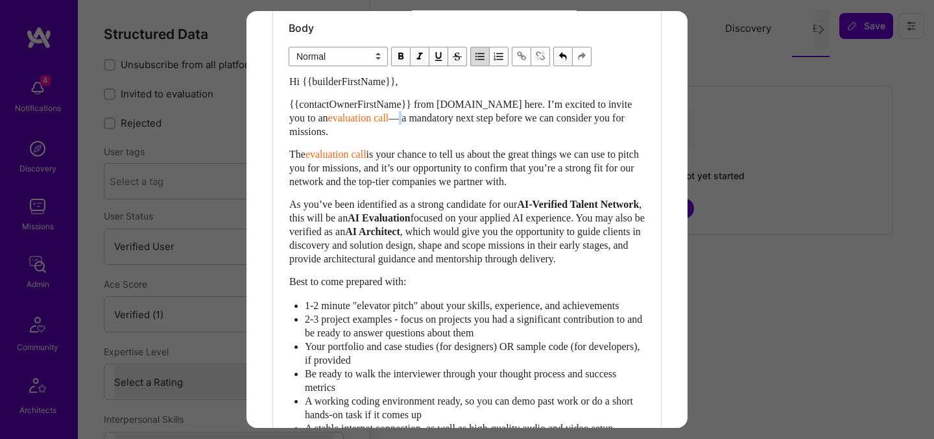
click at [375, 118] on span "— a mandatory next step before we can consider you for missions." at bounding box center [458, 124] width 338 height 25
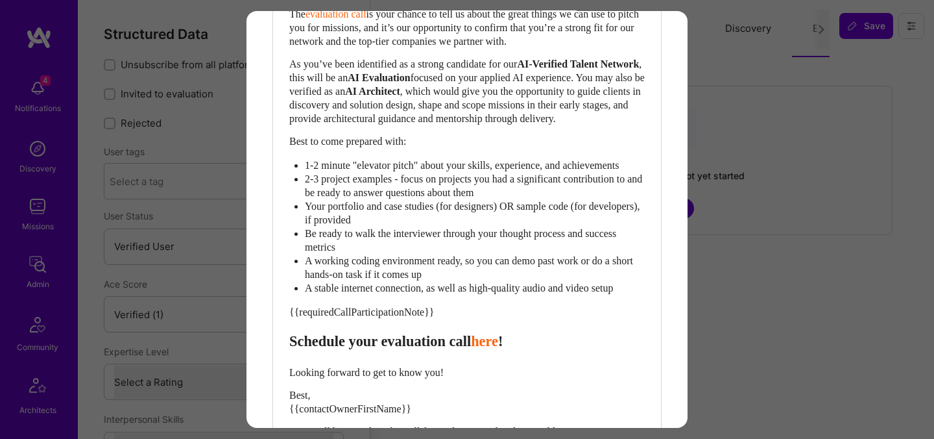
scroll to position [503, 0]
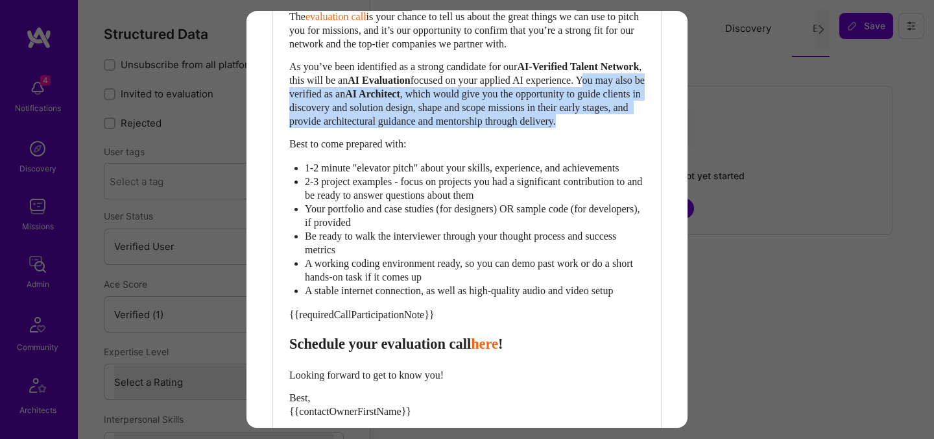
drag, startPoint x: 459, startPoint y: 138, endPoint x: 346, endPoint y: 98, distance: 119.2
click at [346, 98] on div "As you’ve been identified as a strong candidate for our AI-Verified Talent Netw…" at bounding box center [467, 94] width 356 height 68
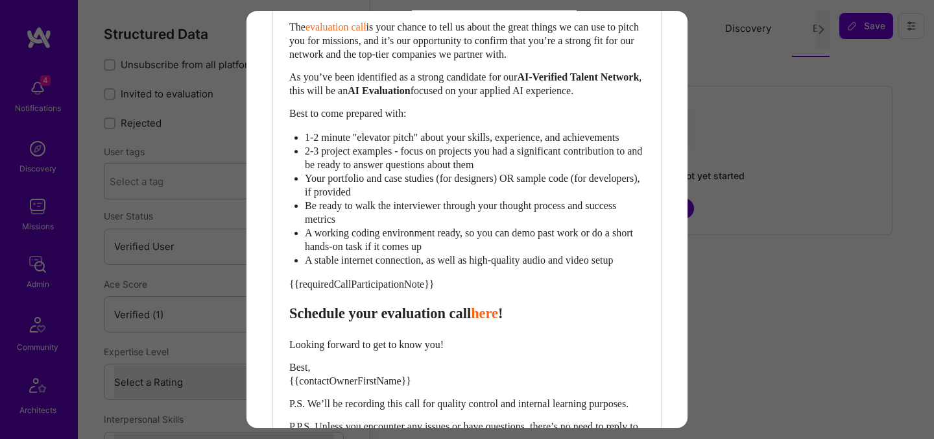
scroll to position [498, 0]
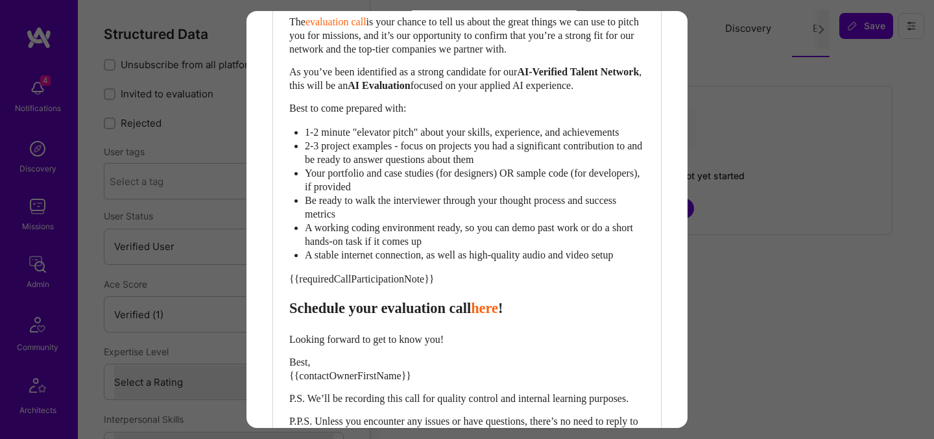
click at [403, 316] on span "Schedule your evaluation call" at bounding box center [380, 308] width 182 height 16
select select "header-three"
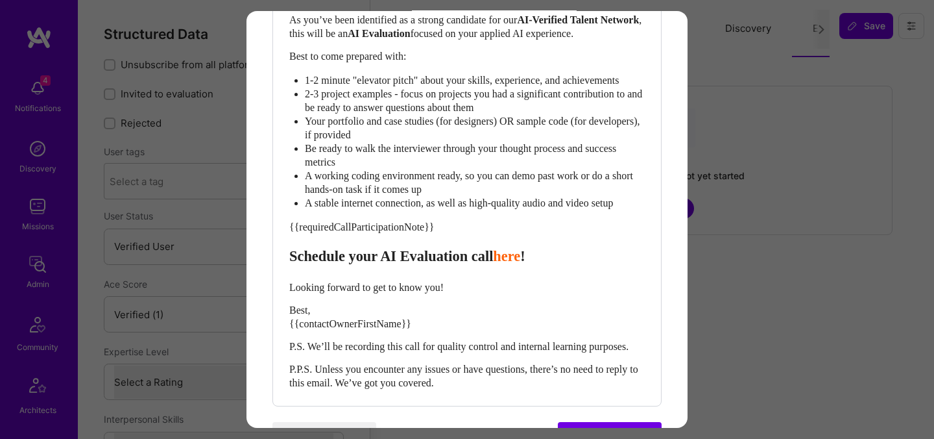
scroll to position [566, 0]
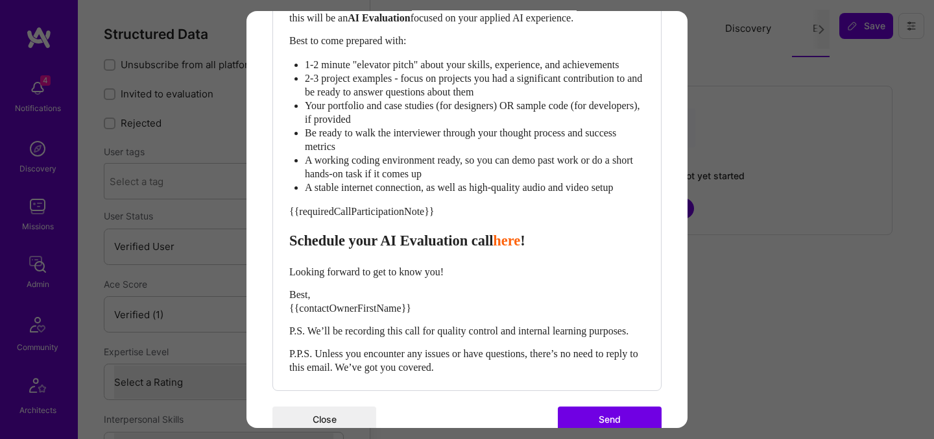
click at [327, 315] on div "Best, {{contactOwnerFirstName}}" at bounding box center [467, 300] width 356 height 27
select select "unstyled"
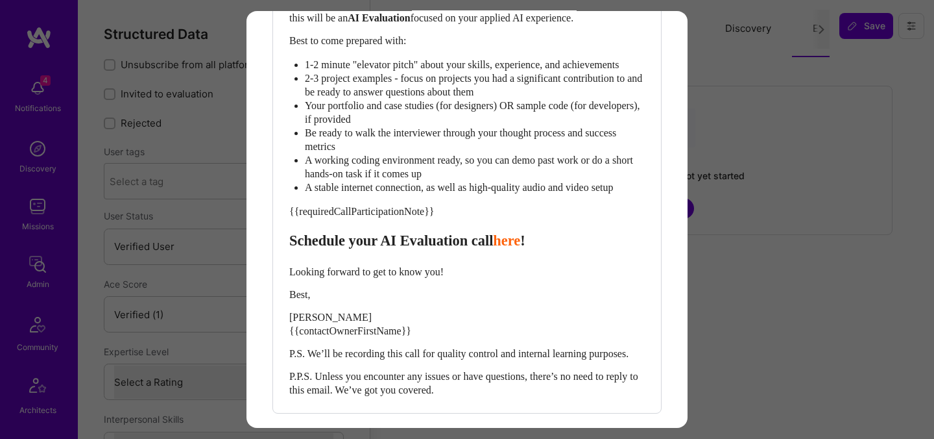
click at [345, 336] on span "[PERSON_NAME] {{contactOwnerFirstName}}" at bounding box center [350, 323] width 122 height 25
click at [437, 336] on span "ADI SOFER PROGRAM MANAGER - EVALUTION" at bounding box center [376, 323] width 174 height 25
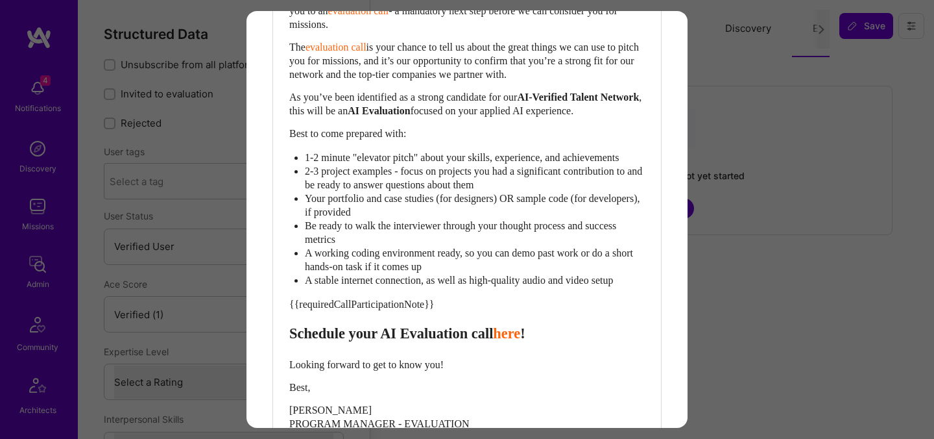
scroll to position [659, 0]
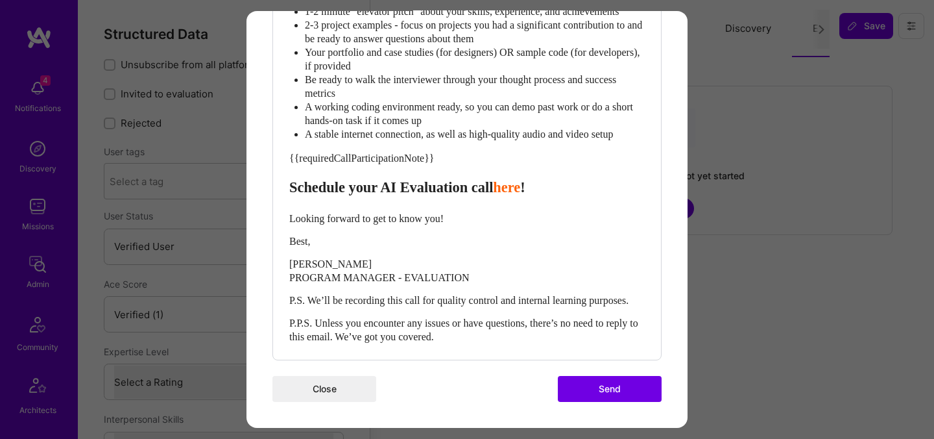
click at [592, 390] on button "Send" at bounding box center [610, 389] width 104 height 26
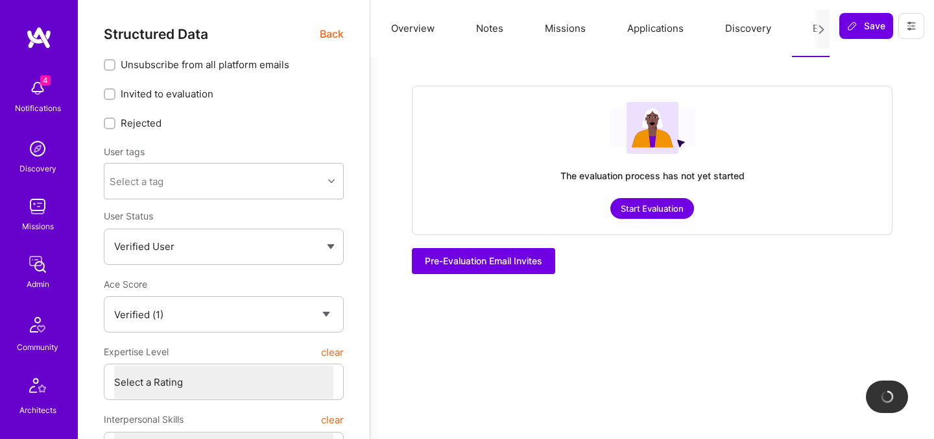
checkbox input "true"
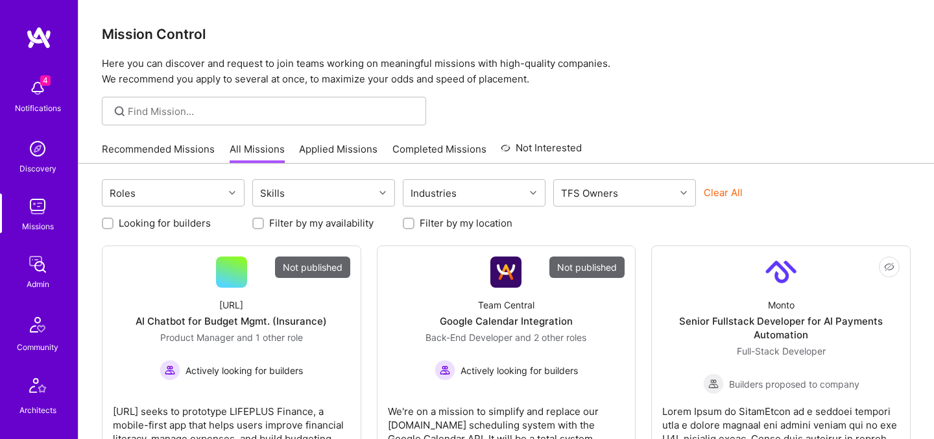
scroll to position [64, 0]
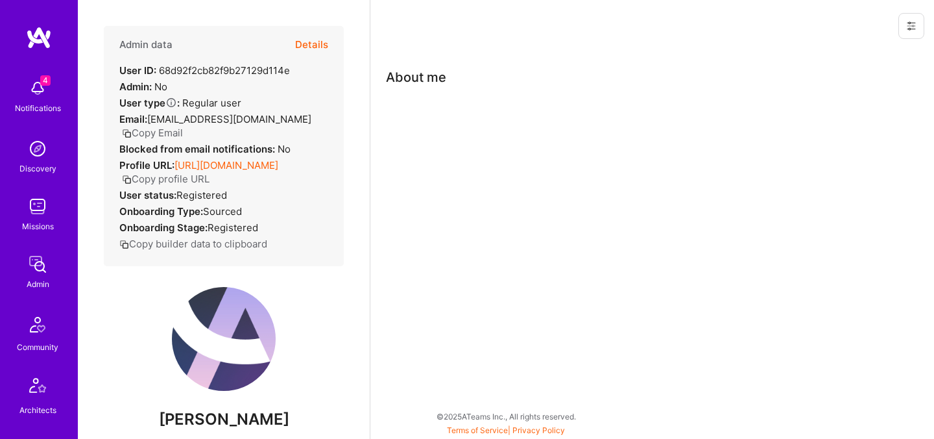
click at [314, 49] on button "Details" at bounding box center [311, 45] width 33 height 38
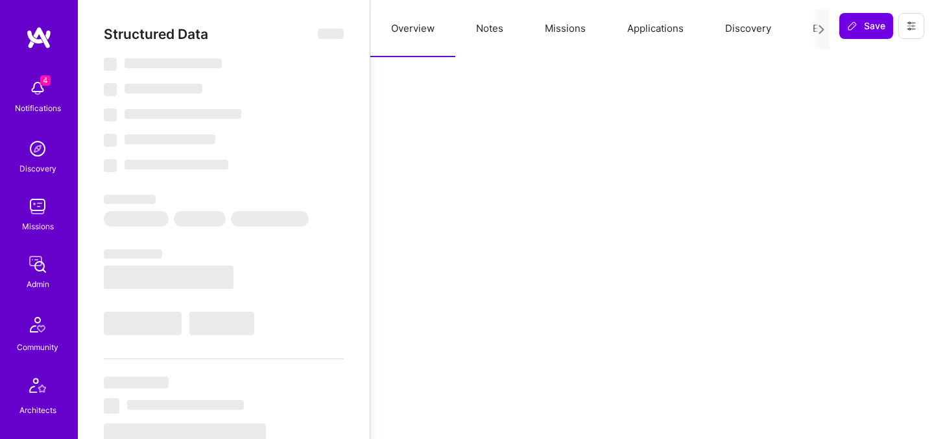
select select "Verified"
select select "US"
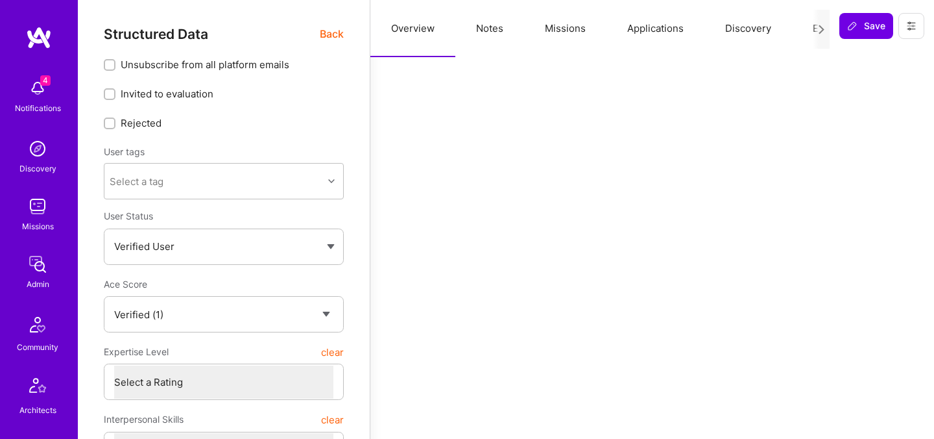
click at [331, 40] on span "Back" at bounding box center [332, 34] width 24 height 16
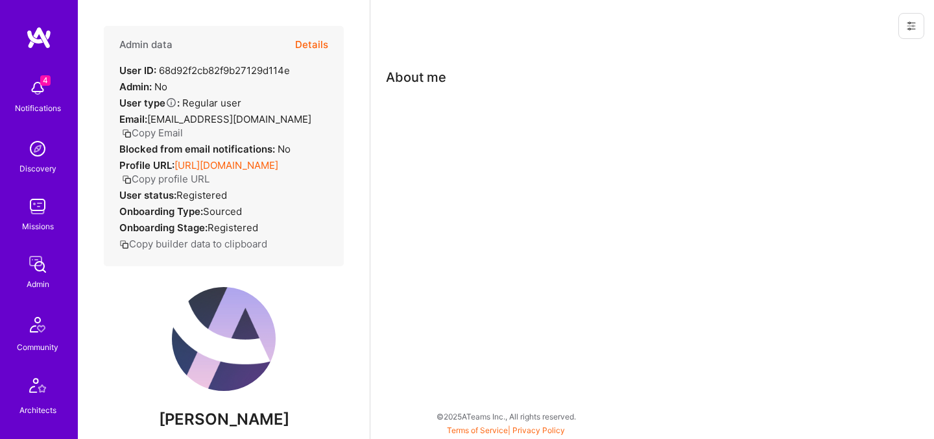
scroll to position [58, 0]
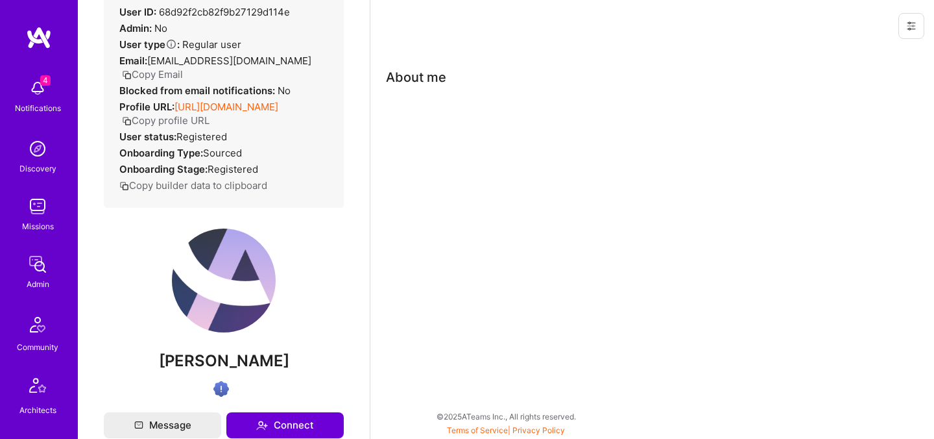
click at [215, 356] on span "Abiy Woldetsadik" at bounding box center [224, 360] width 240 height 19
copy div "Abiy Woldetsadik"
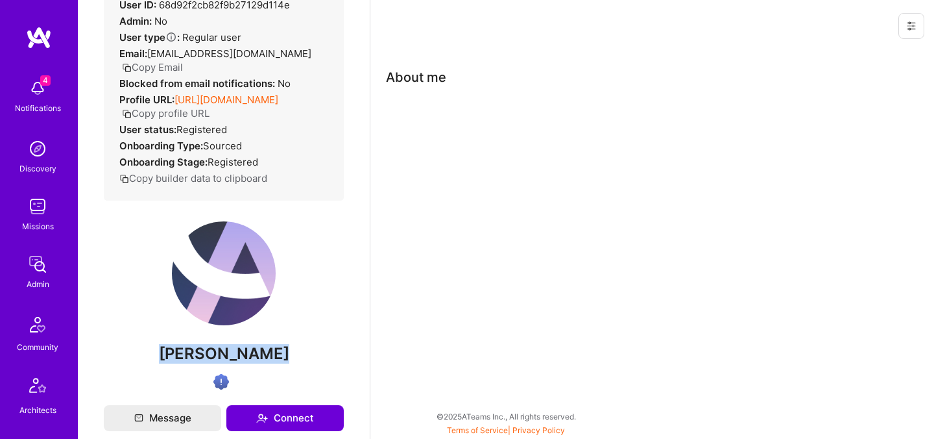
scroll to position [0, 0]
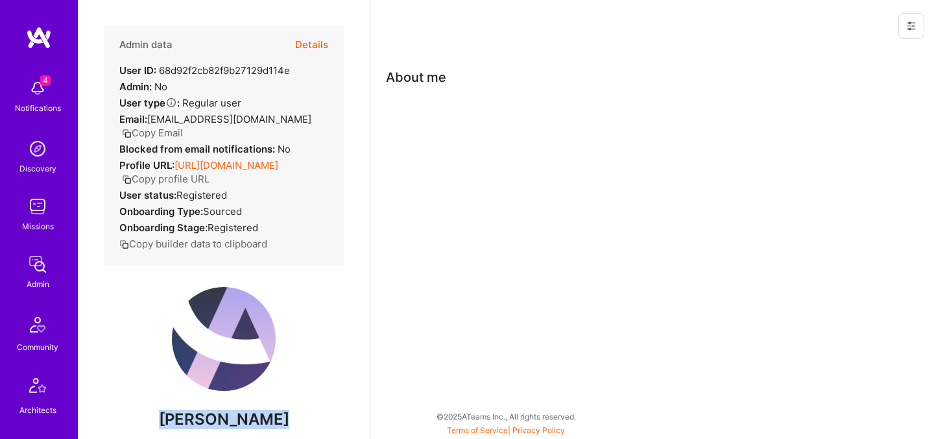
click at [312, 45] on button "Details" at bounding box center [311, 45] width 33 height 38
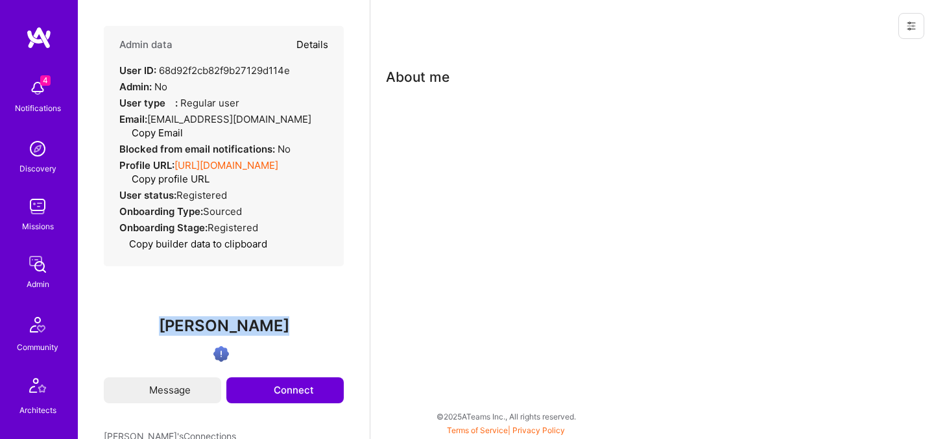
type textarea "x"
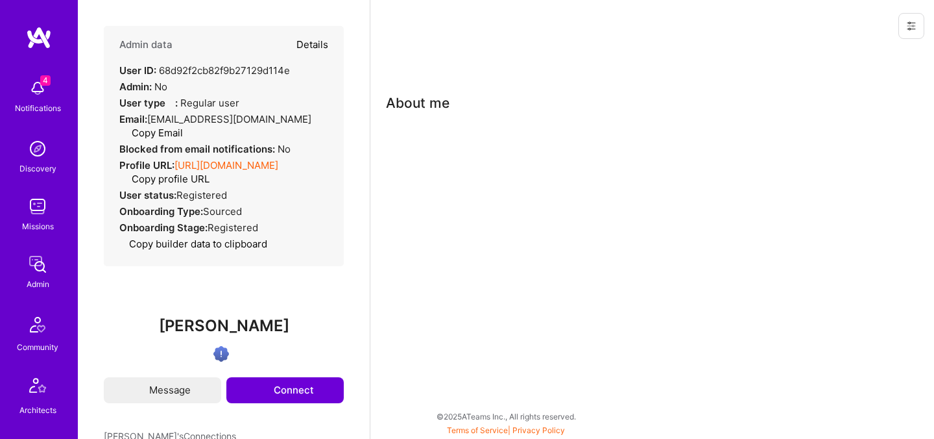
select select "Verified"
select select "US"
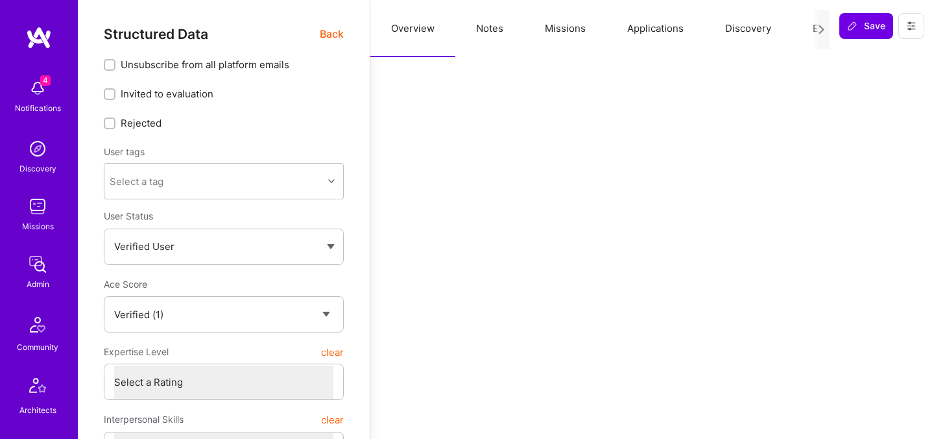
click at [803, 27] on button "Evaluation" at bounding box center [836, 28] width 89 height 57
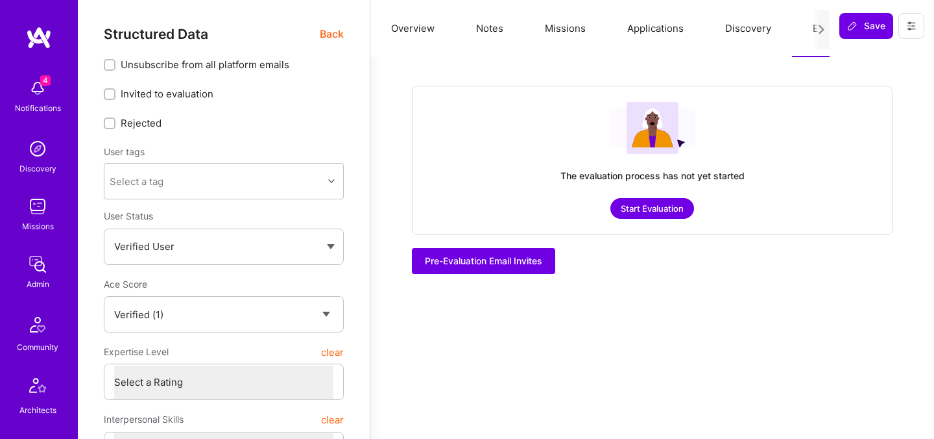
click at [662, 206] on button "Start Evaluation" at bounding box center [653, 208] width 84 height 21
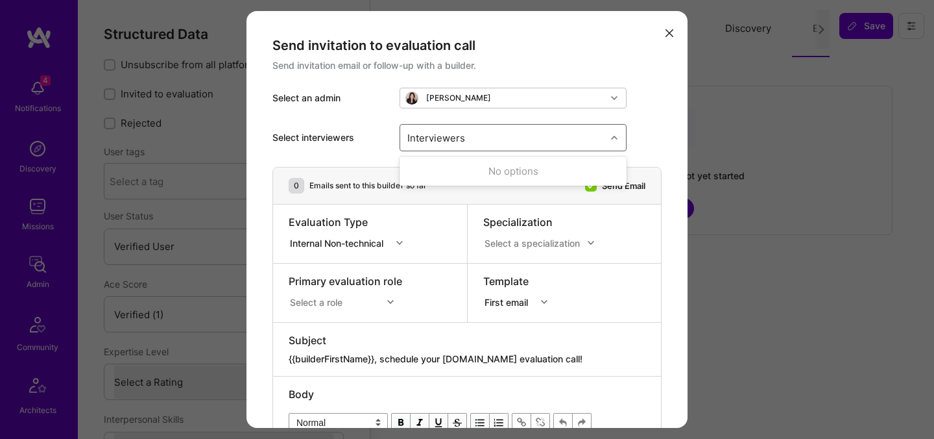
click at [481, 138] on div "Interviewers" at bounding box center [503, 138] width 206 height 26
type input "pedro"
click at [465, 168] on div "Pedro Nogueira" at bounding box center [513, 171] width 212 height 14
checkbox input "true"
type input "mosta"
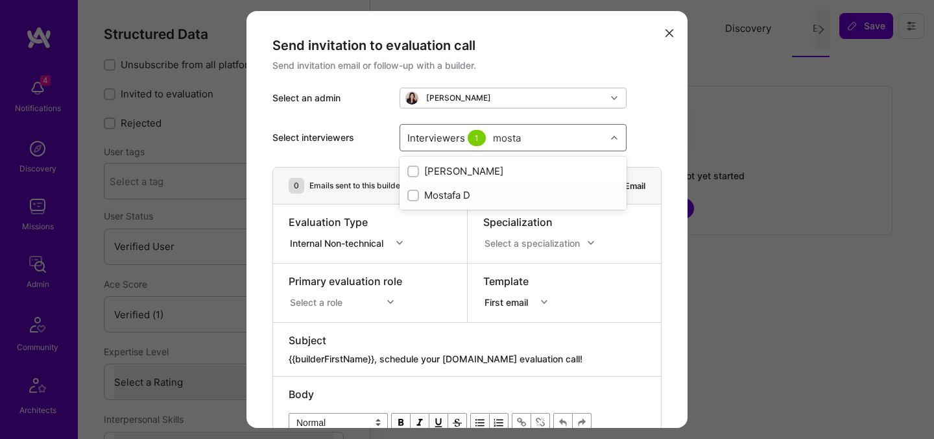
click at [437, 195] on div "Mostafa D" at bounding box center [513, 195] width 212 height 14
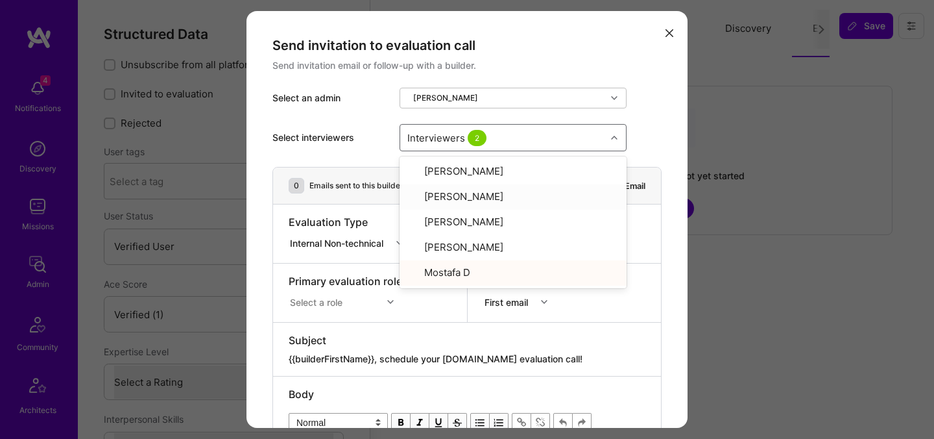
checkbox input "true"
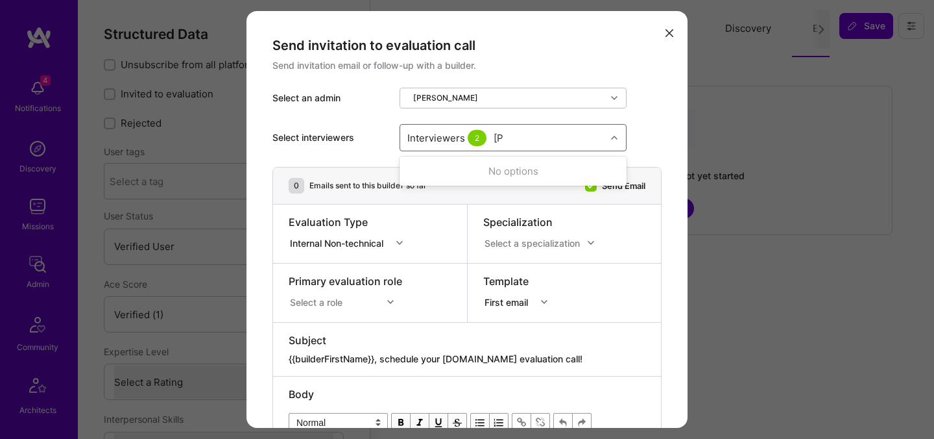
type input "tomi"
checkbox input "true"
type input "luis"
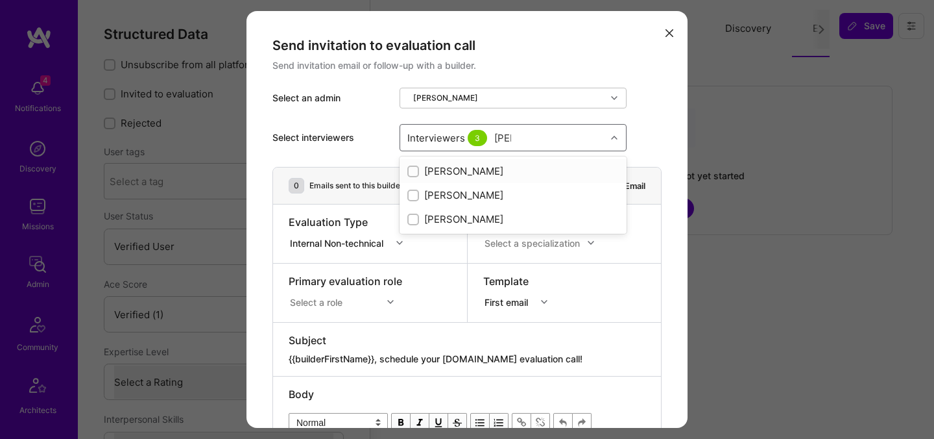
checkbox input "true"
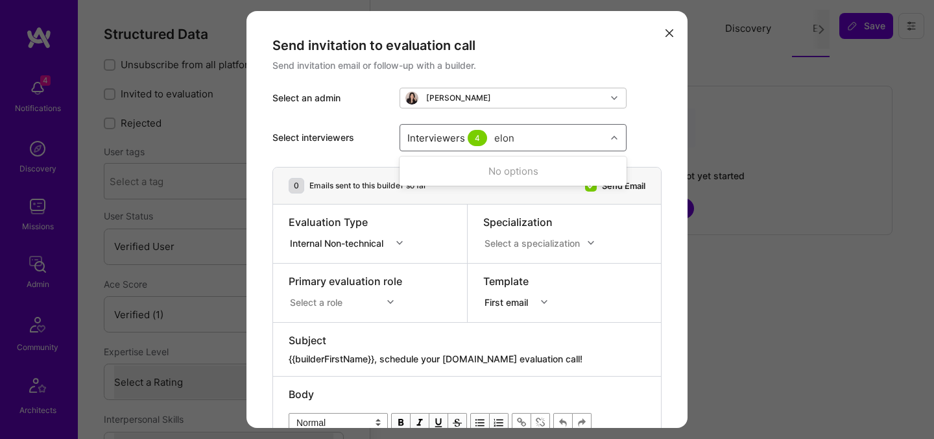
type input "elon"
click at [523, 134] on div "Interviewers 4" at bounding box center [503, 138] width 206 height 26
type input "elon"
checkbox input "true"
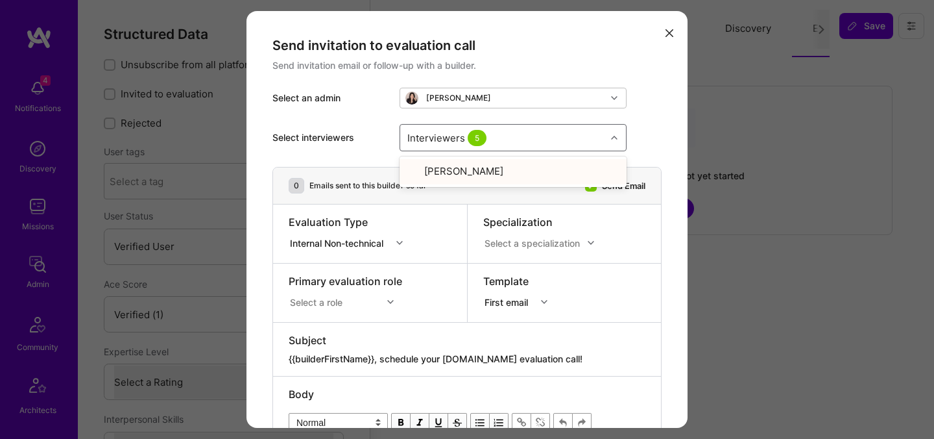
click at [340, 243] on div "Internal Non-technical" at bounding box center [339, 243] width 99 height 14
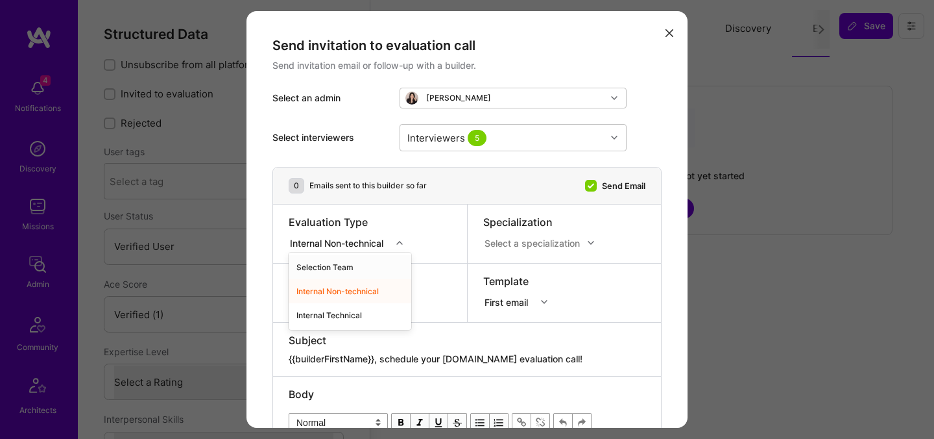
click at [331, 267] on div "Selection Team" at bounding box center [350, 267] width 123 height 24
click at [505, 244] on div "Select a specialization" at bounding box center [532, 243] width 95 height 14
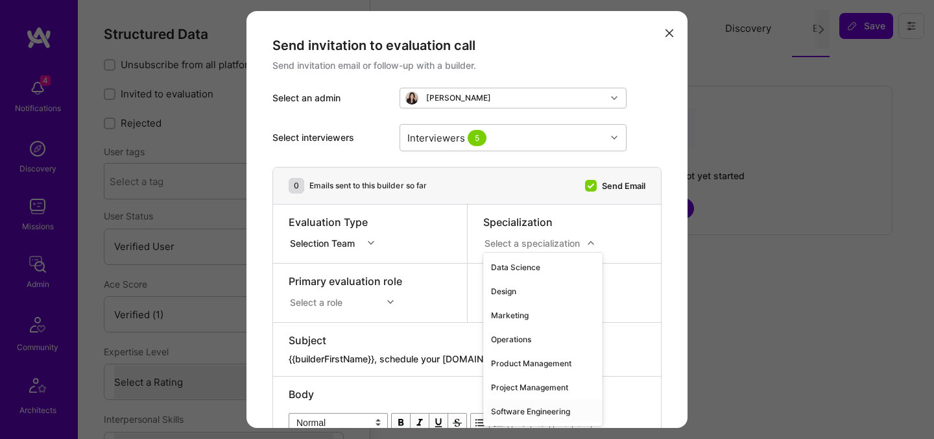
click at [520, 406] on div "Software Engineering" at bounding box center [542, 411] width 119 height 24
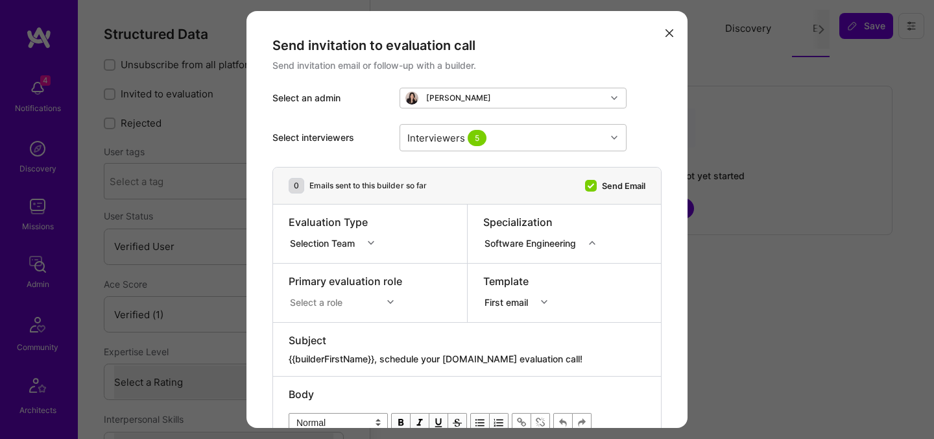
click at [370, 306] on div "Select a role" at bounding box center [346, 299] width 114 height 13
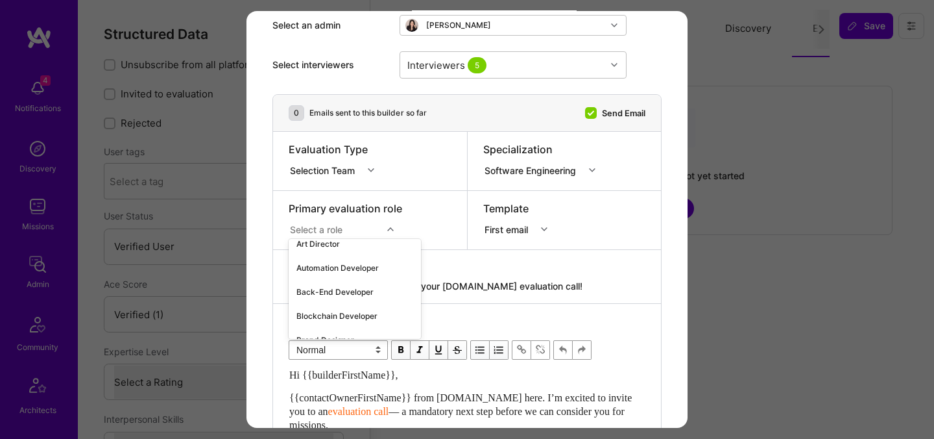
scroll to position [183, 0]
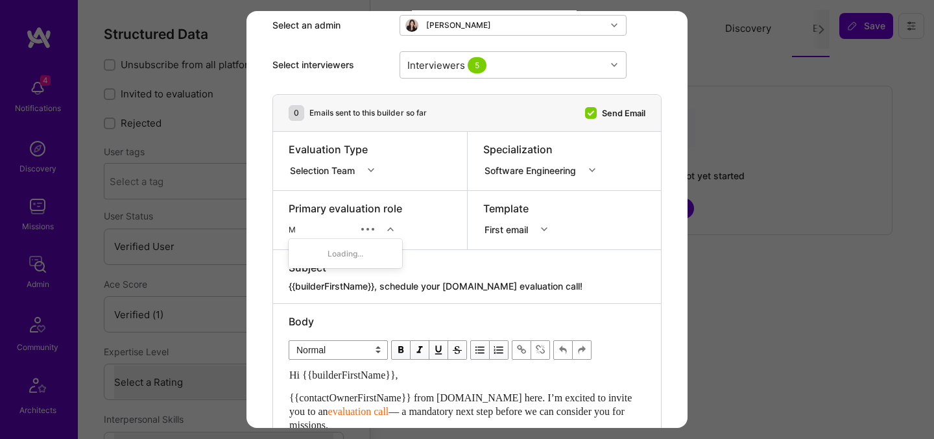
type input "ML"
click at [342, 248] on div "ML Engineer" at bounding box center [346, 253] width 114 height 24
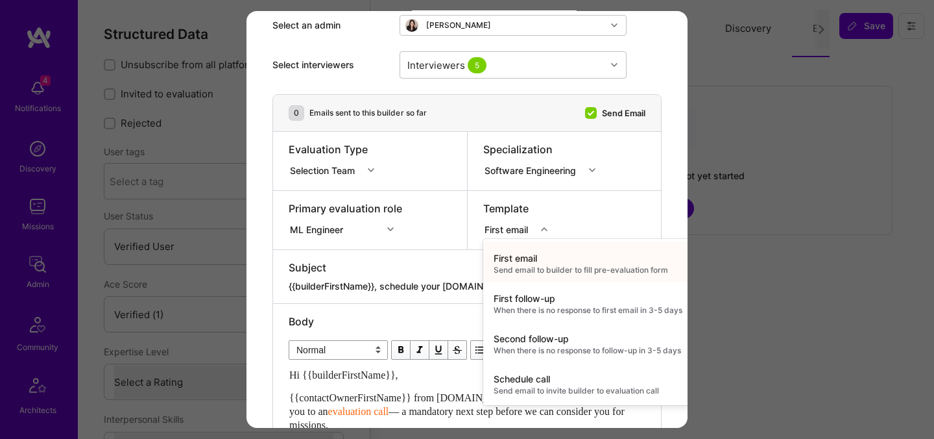
click at [506, 230] on div "First email" at bounding box center [509, 229] width 49 height 14
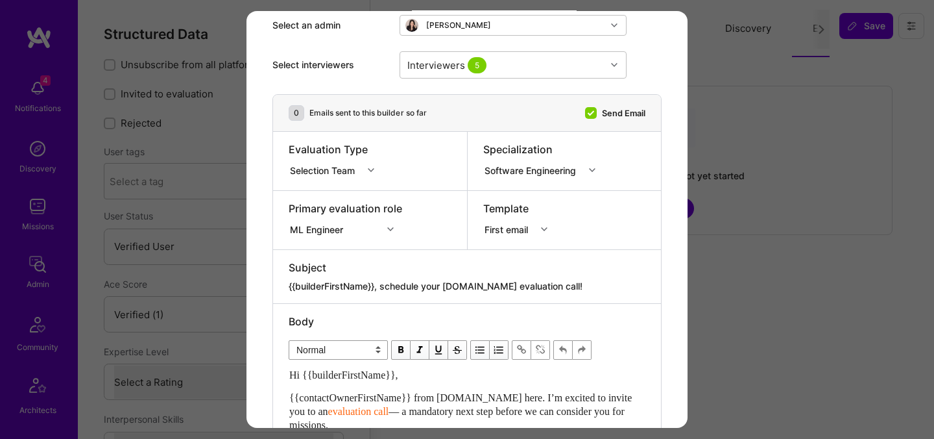
click at [570, 205] on div "Template First email" at bounding box center [565, 220] width 194 height 58
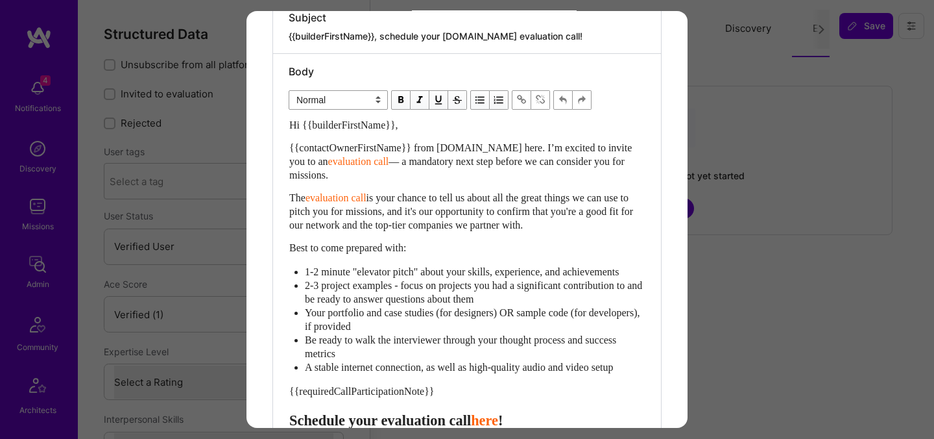
scroll to position [346, 0]
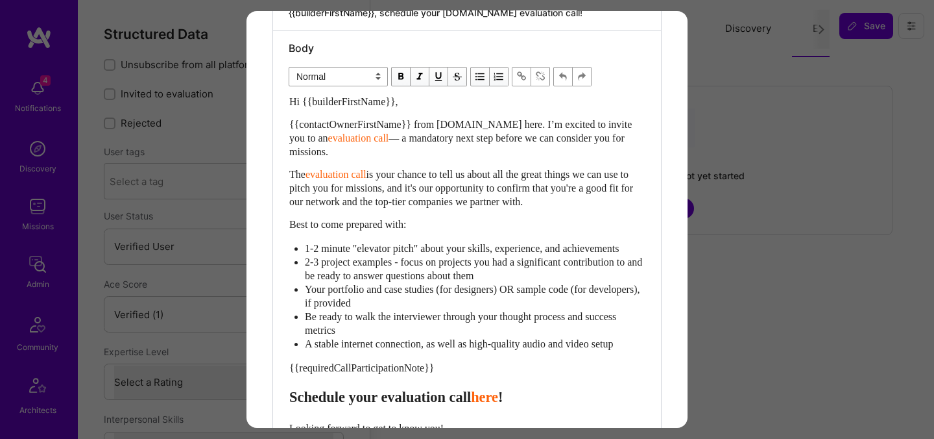
drag, startPoint x: 380, startPoint y: 172, endPoint x: 540, endPoint y: 345, distance: 236.0
click at [540, 345] on div "Hi {{builderFirstName}}, {{contactOwnerFirstName}} from [DOMAIN_NAME] here. I’m…" at bounding box center [467, 312] width 356 height 435
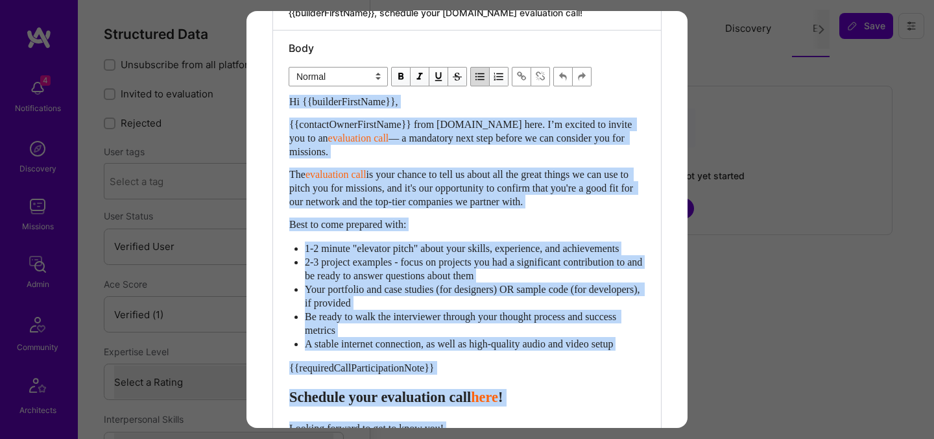
drag, startPoint x: 649, startPoint y: 357, endPoint x: 400, endPoint y: 176, distance: 308.3
click at [400, 176] on div "Body Normal Heading Large Heading Medium Heading Small Normal Hi {{builderFirst…" at bounding box center [467, 288] width 388 height 516
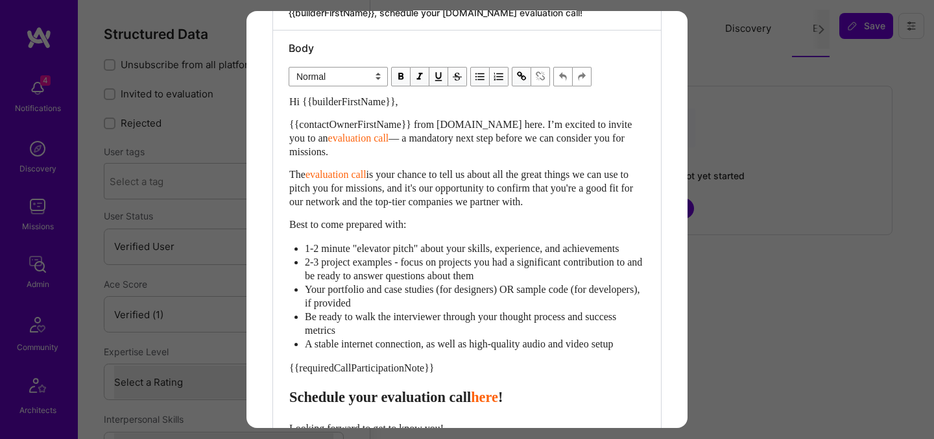
click at [631, 337] on div "Be ready to walk the interviewer through your thought process and success metri…" at bounding box center [475, 322] width 340 height 27
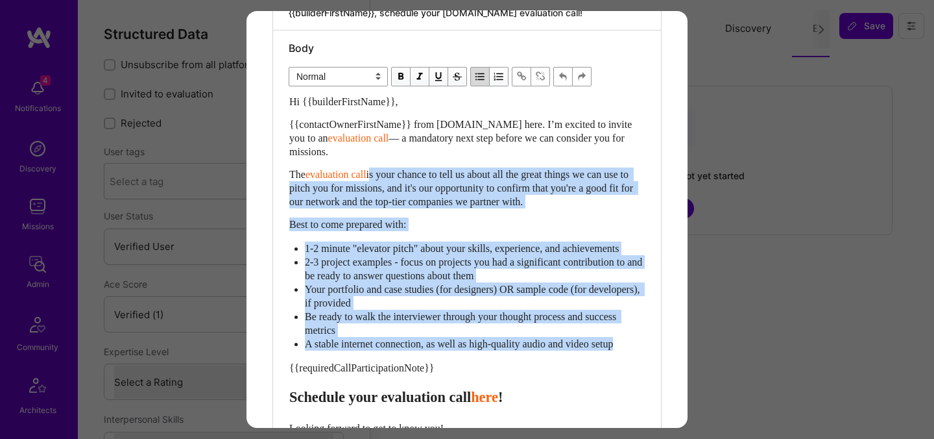
drag, startPoint x: 642, startPoint y: 356, endPoint x: 379, endPoint y: 176, distance: 318.4
click at [379, 176] on div "Hi {{builderFirstName}}, {{contactOwnerFirstName}} from [DOMAIN_NAME] here. I’m…" at bounding box center [467, 312] width 356 height 435
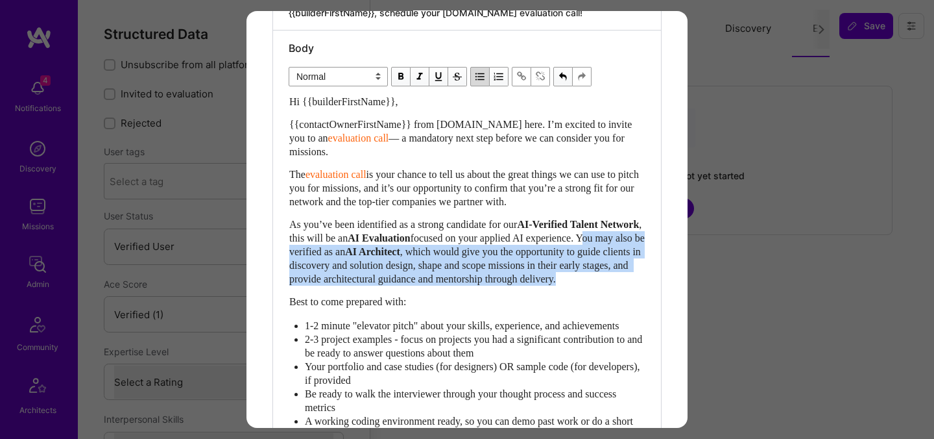
drag, startPoint x: 453, startPoint y: 291, endPoint x: 345, endPoint y: 250, distance: 115.2
click at [345, 250] on div "As you’ve been identified as a strong candidate for our AI-Verified Talent Netw…" at bounding box center [467, 251] width 356 height 68
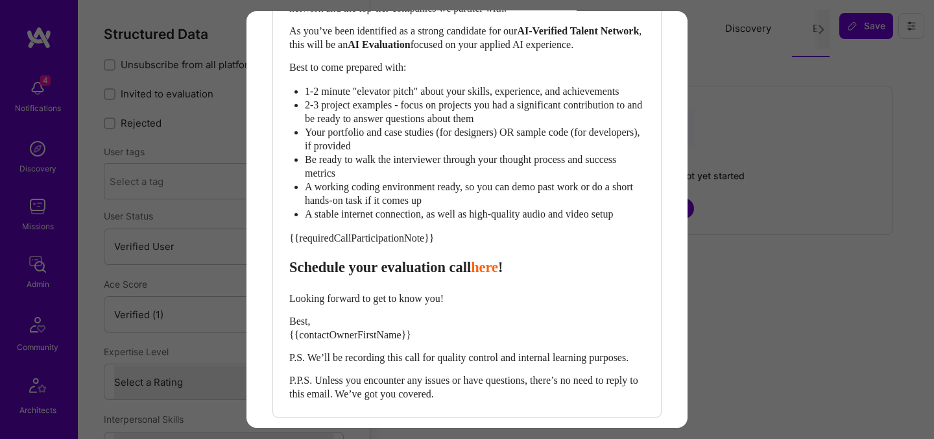
scroll to position [636, 0]
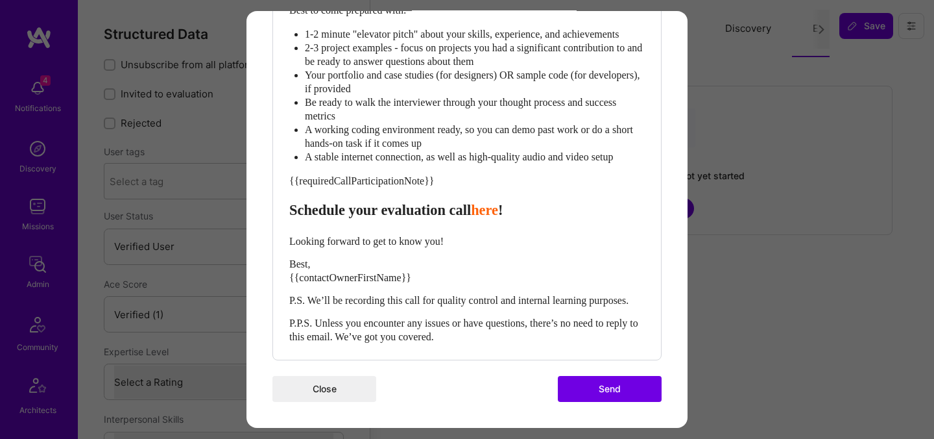
click at [400, 202] on span "Schedule your evaluation call" at bounding box center [380, 210] width 182 height 16
select select "header-three"
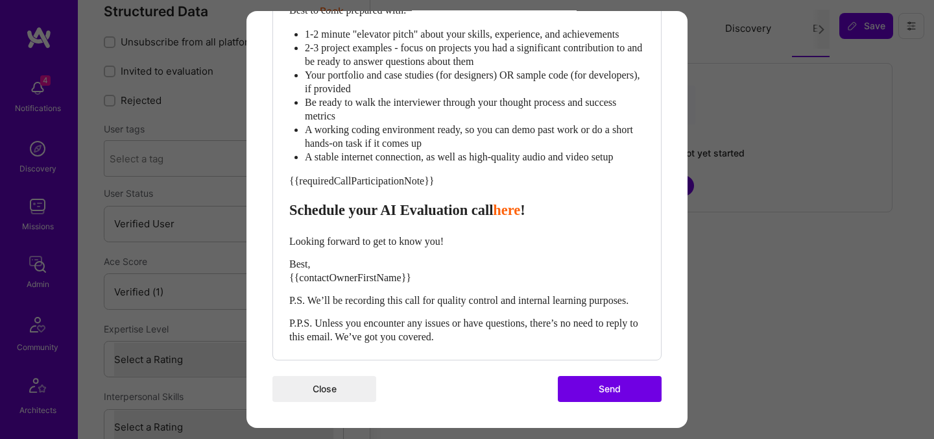
scroll to position [606, 0]
click at [328, 284] on div "Best, {{contactOwnerFirstName}}" at bounding box center [467, 270] width 356 height 27
select select "unstyled"
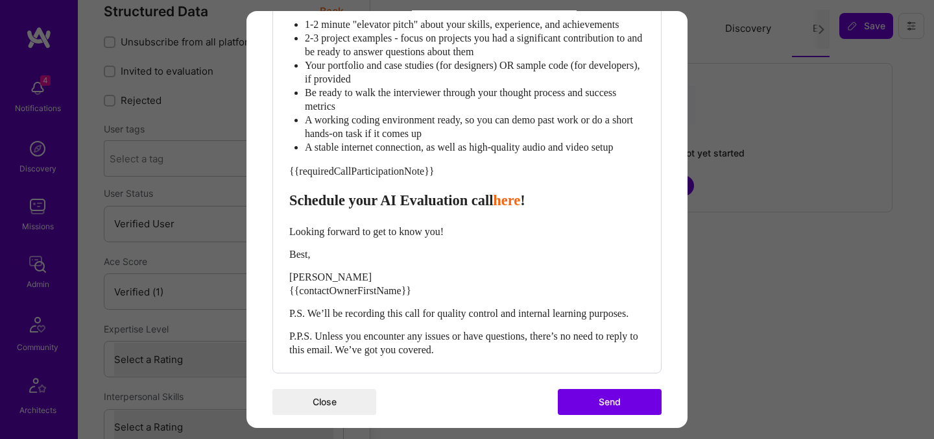
click at [327, 296] on span "ADI SOFER {{contactOwnerFirstName}}" at bounding box center [350, 283] width 122 height 25
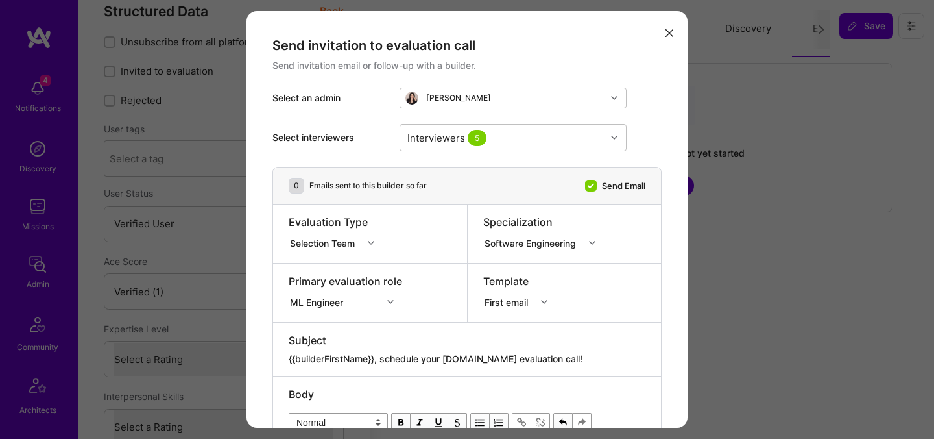
scroll to position [659, 0]
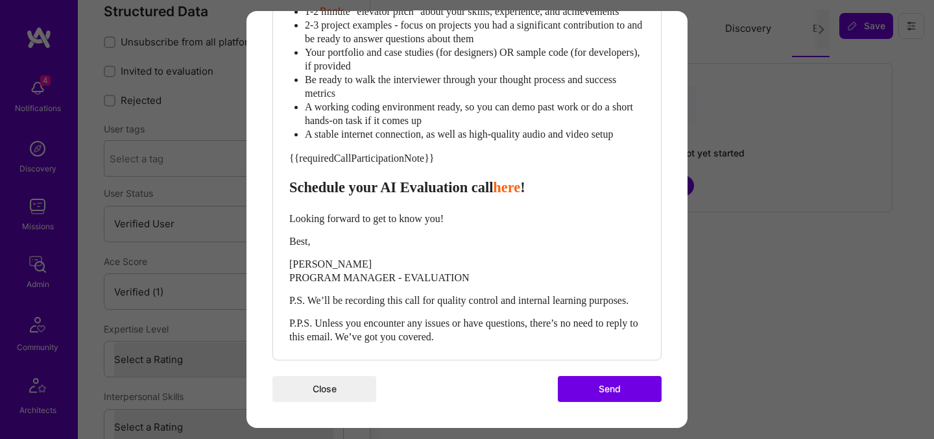
click at [626, 389] on button "Send" at bounding box center [610, 389] width 104 height 26
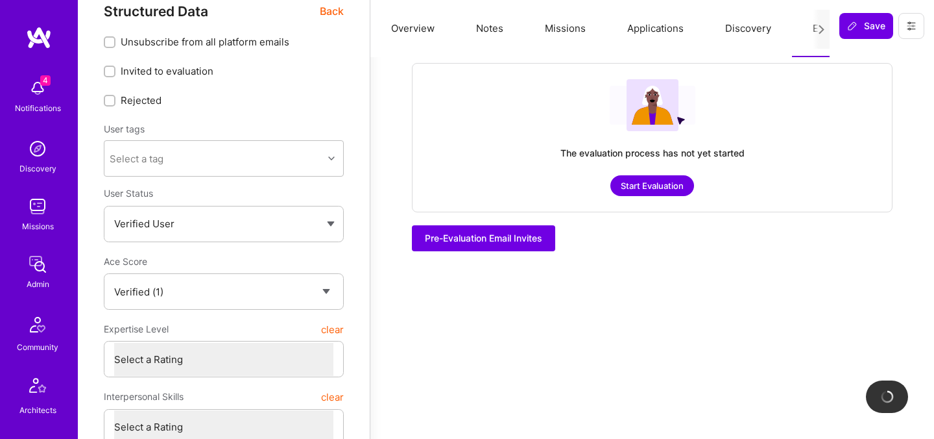
checkbox input "true"
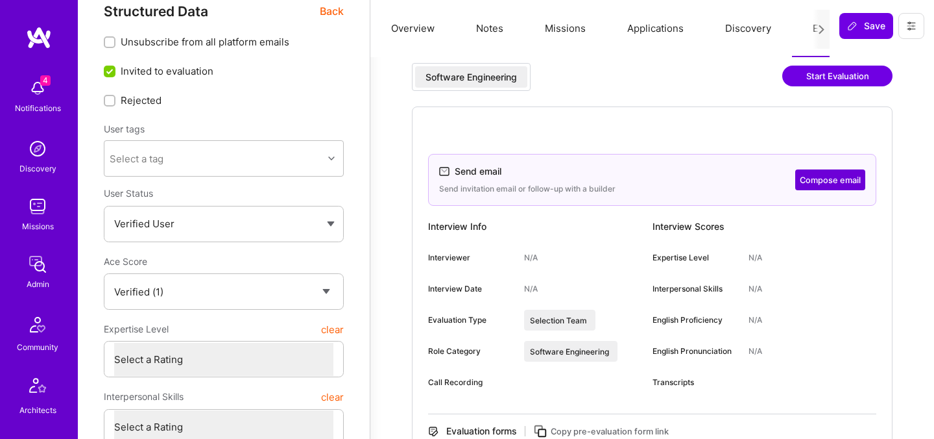
click at [327, 10] on span "Back" at bounding box center [332, 11] width 24 height 16
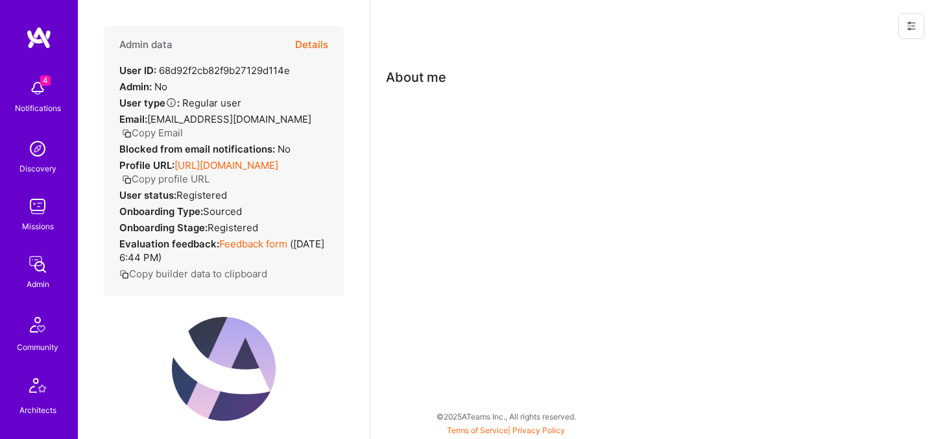
scroll to position [187, 0]
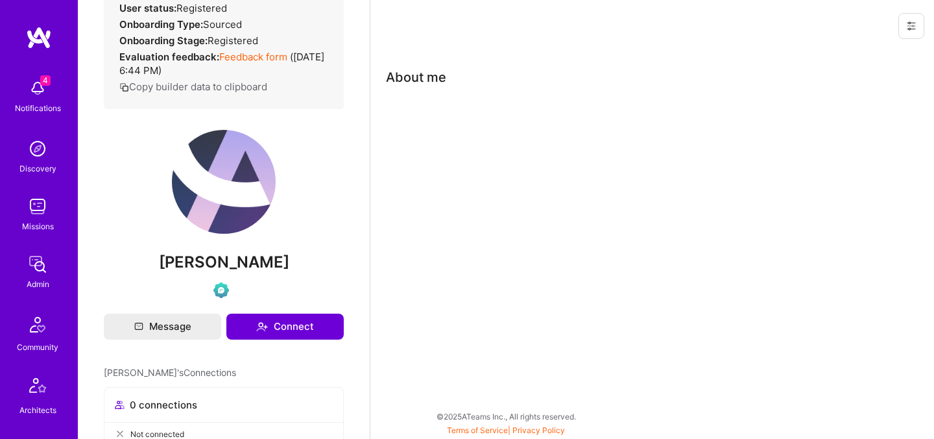
click at [233, 265] on span "Abiy Woldetsadik" at bounding box center [224, 261] width 240 height 19
copy div "Abiy Woldetsadik"
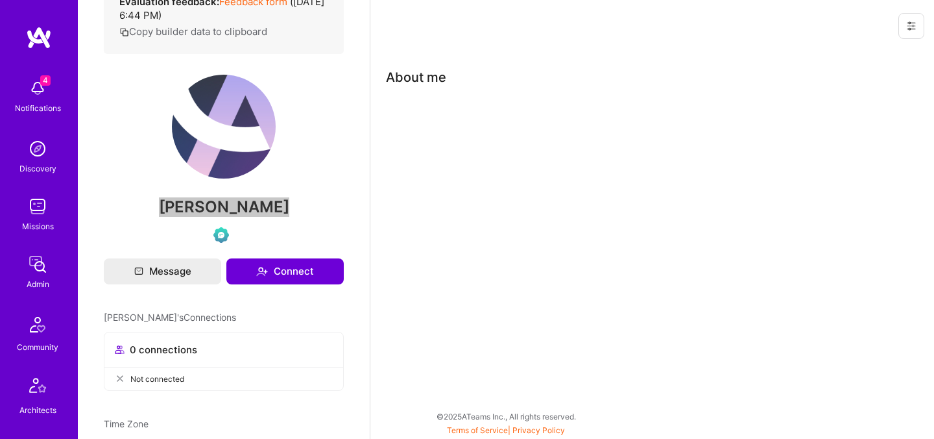
scroll to position [389, 0]
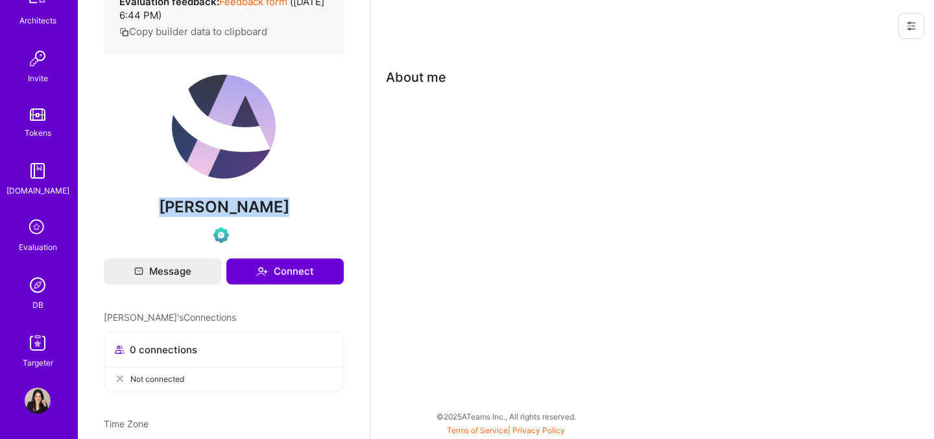
click at [40, 232] on icon at bounding box center [37, 227] width 25 height 25
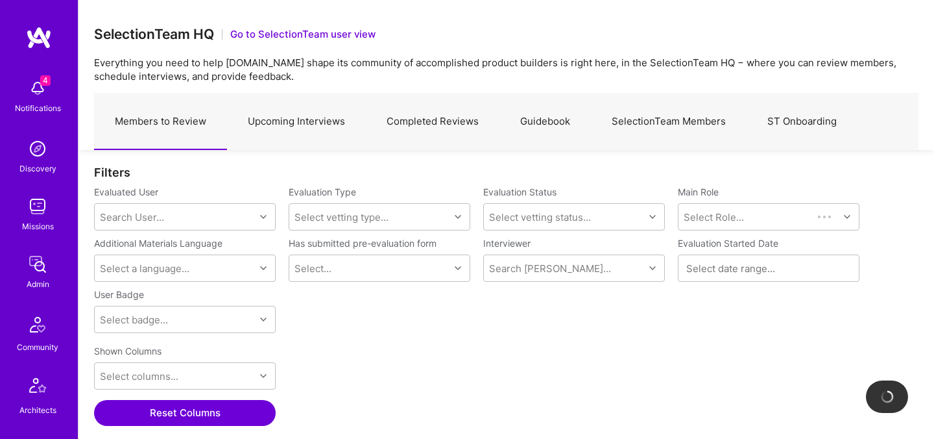
click at [309, 129] on link "Upcoming Interviews" at bounding box center [296, 121] width 139 height 56
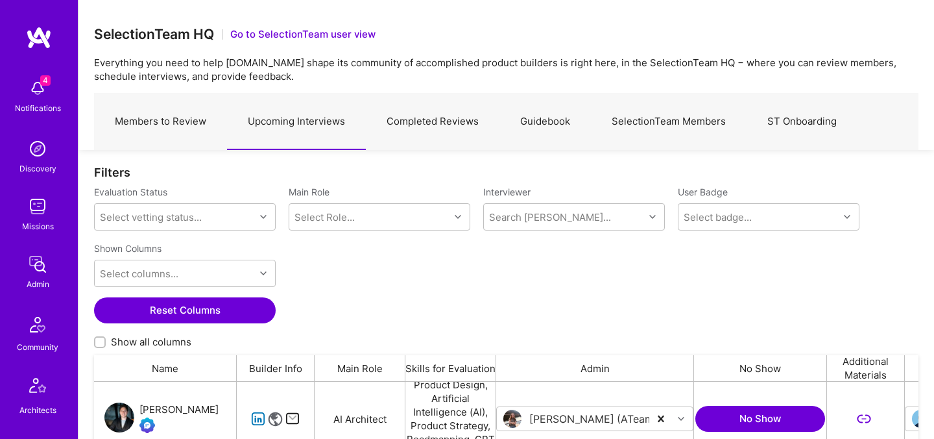
click at [158, 125] on link "Members to Review" at bounding box center [160, 121] width 133 height 56
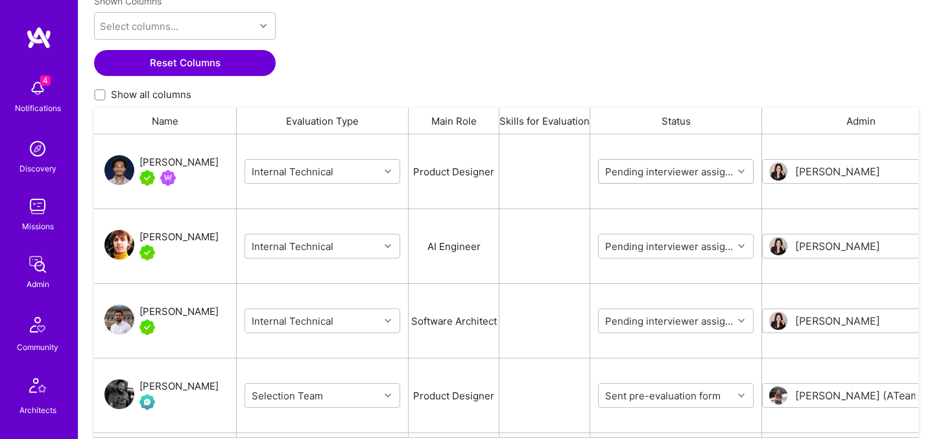
click at [618, 176] on input "grid" at bounding box center [681, 172] width 156 height 14
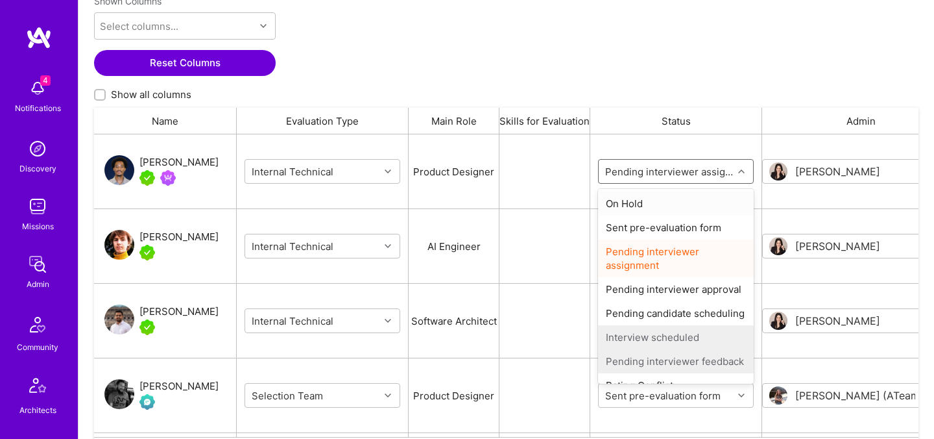
click at [627, 203] on div "On Hold" at bounding box center [676, 203] width 156 height 24
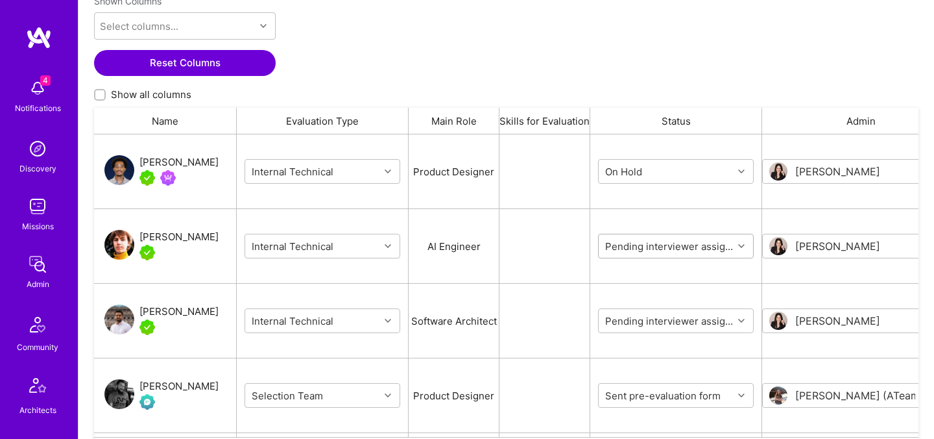
click at [635, 247] on body "4 4 Notifications Discovery Missions Admin Community Architects Invite Tokens A…" at bounding box center [467, 81] width 934 height 862
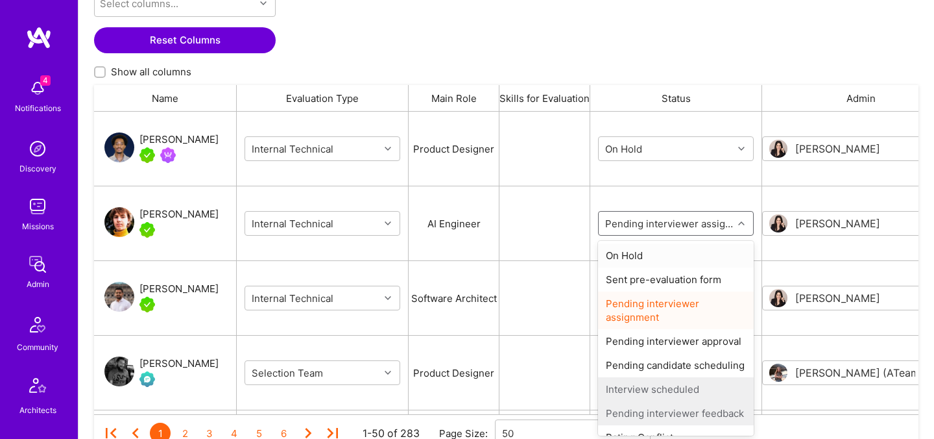
scroll to position [374, 0]
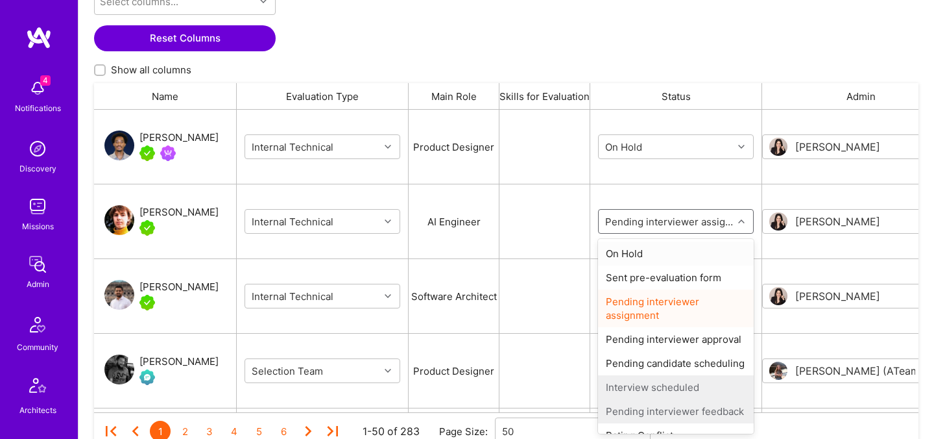
click at [636, 250] on div "On Hold" at bounding box center [676, 253] width 156 height 24
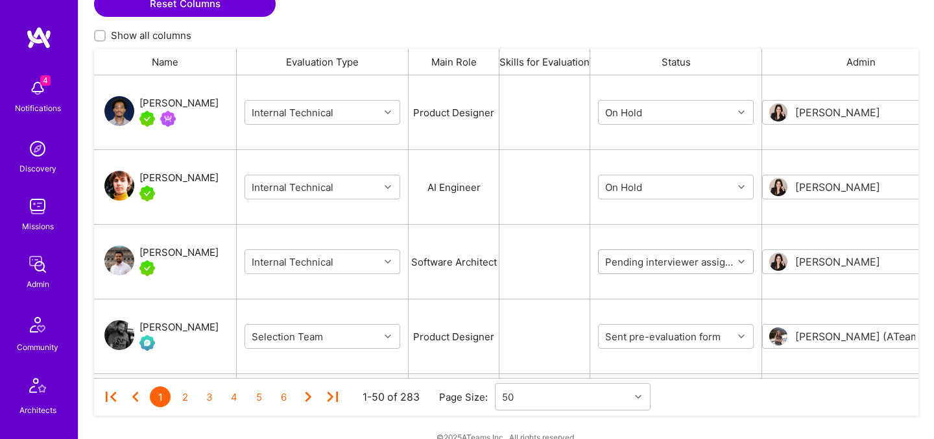
click at [635, 294] on body "4 4 Notifications Discovery Missions Admin Community Architects Invite Tokens A…" at bounding box center [467, 22] width 934 height 862
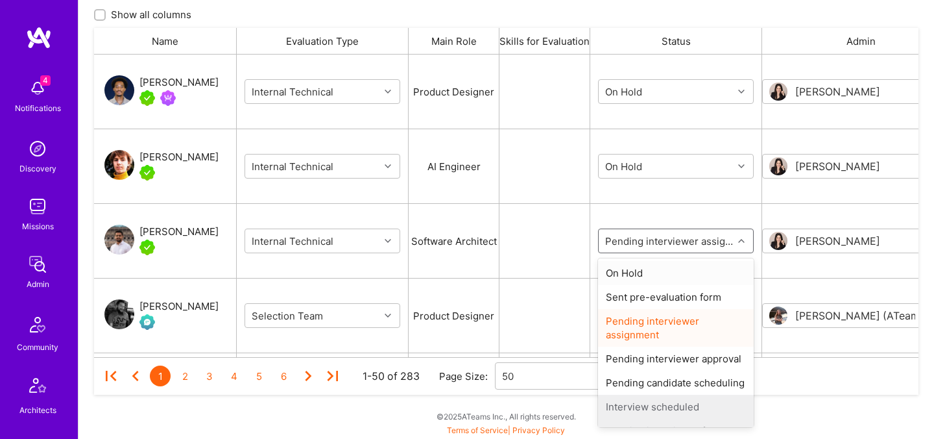
click at [633, 270] on div "On Hold" at bounding box center [676, 273] width 156 height 24
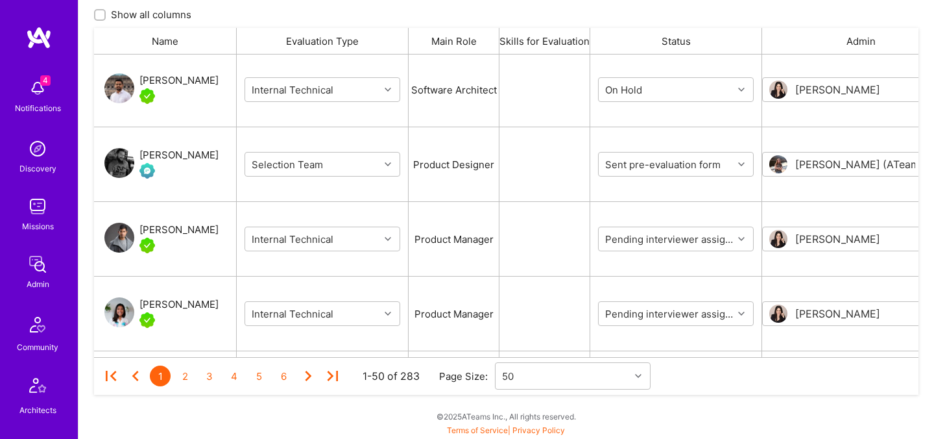
scroll to position [158, 0]
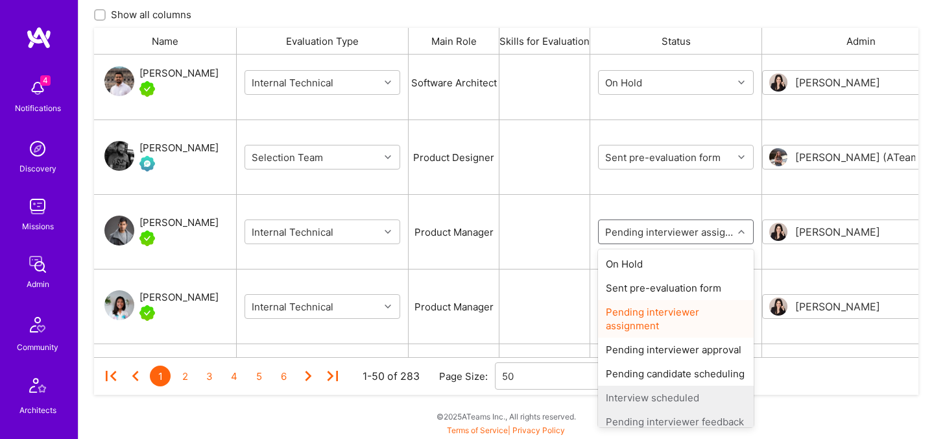
click at [638, 236] on input "grid" at bounding box center [681, 232] width 156 height 14
click at [636, 258] on div "On Hold" at bounding box center [676, 264] width 156 height 24
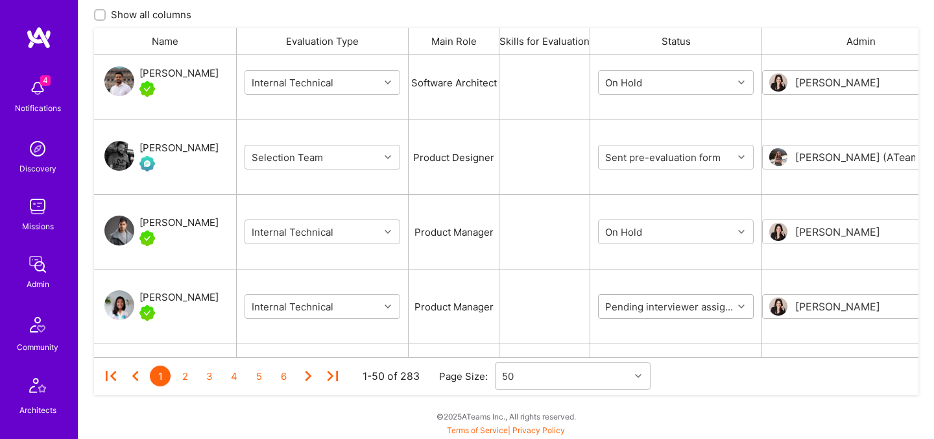
click at [629, 302] on input "grid" at bounding box center [681, 307] width 156 height 14
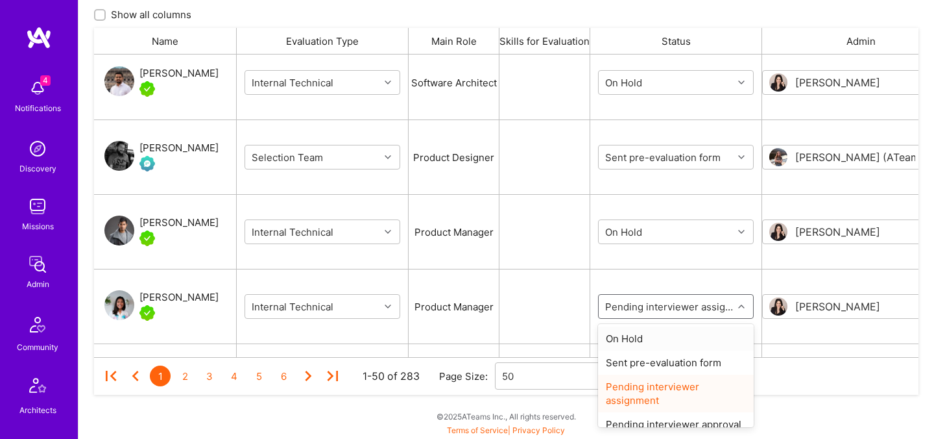
click at [628, 332] on div "On Hold" at bounding box center [676, 338] width 156 height 24
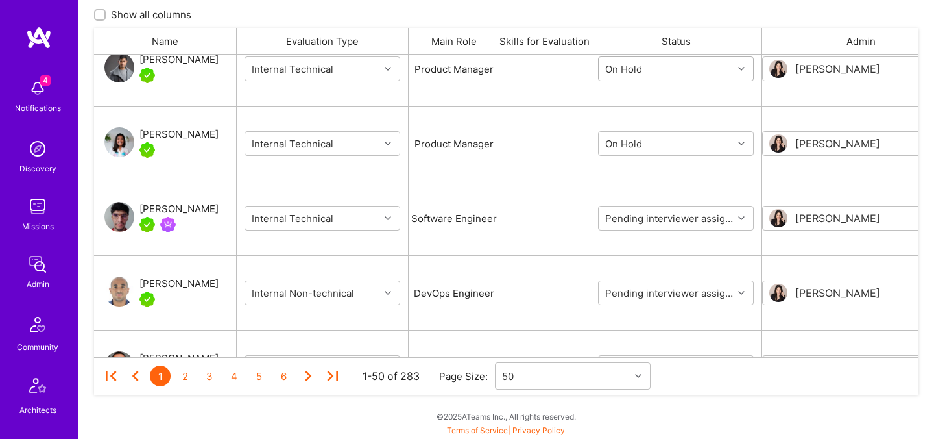
scroll to position [343, 0]
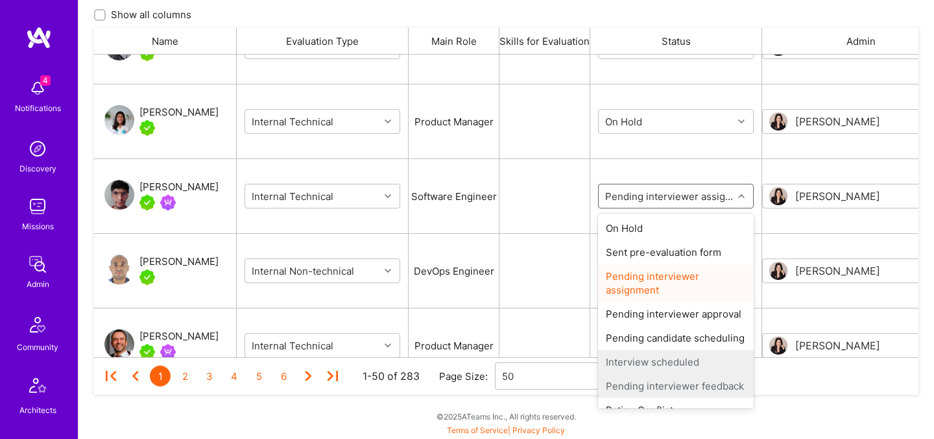
click at [638, 201] on input "grid" at bounding box center [681, 196] width 156 height 14
click at [636, 225] on div "On Hold" at bounding box center [676, 228] width 156 height 24
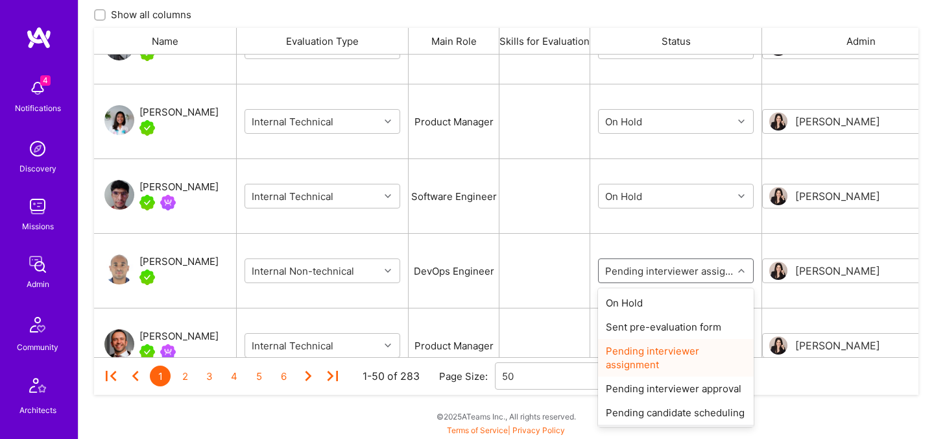
click at [636, 265] on input "grid" at bounding box center [681, 271] width 156 height 14
click at [634, 300] on div "On Hold" at bounding box center [676, 303] width 156 height 24
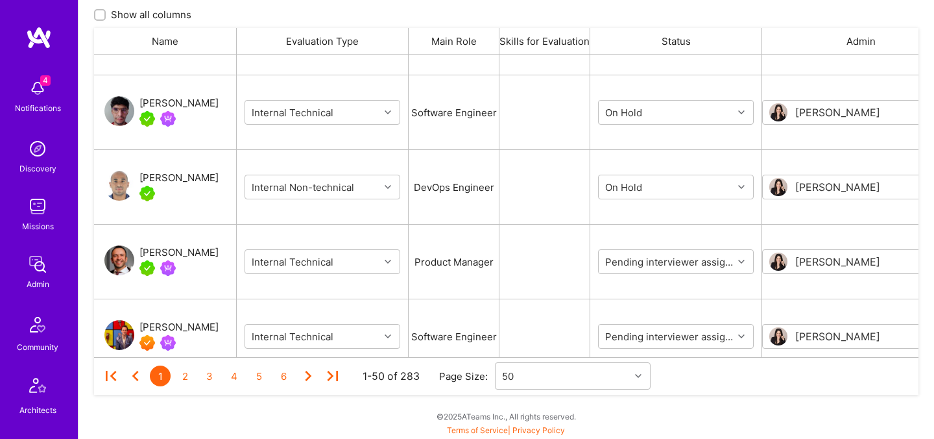
scroll to position [451, 0]
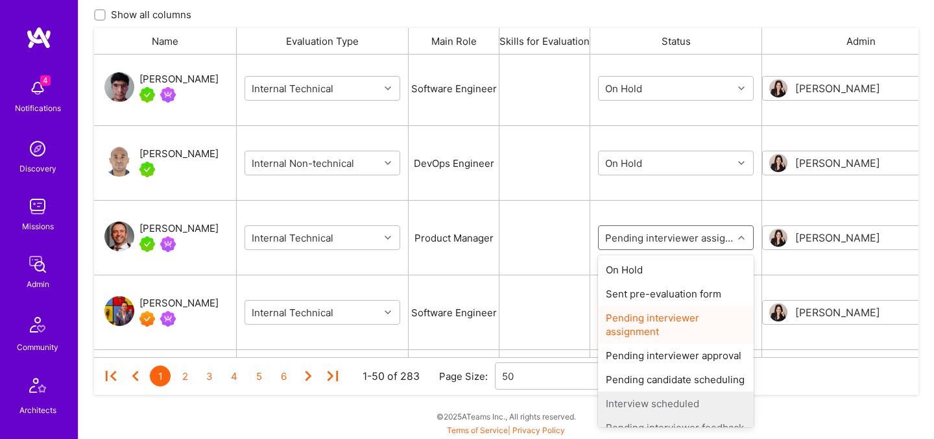
click at [638, 242] on input "grid" at bounding box center [681, 238] width 156 height 14
click at [636, 269] on div "On Hold" at bounding box center [676, 270] width 156 height 24
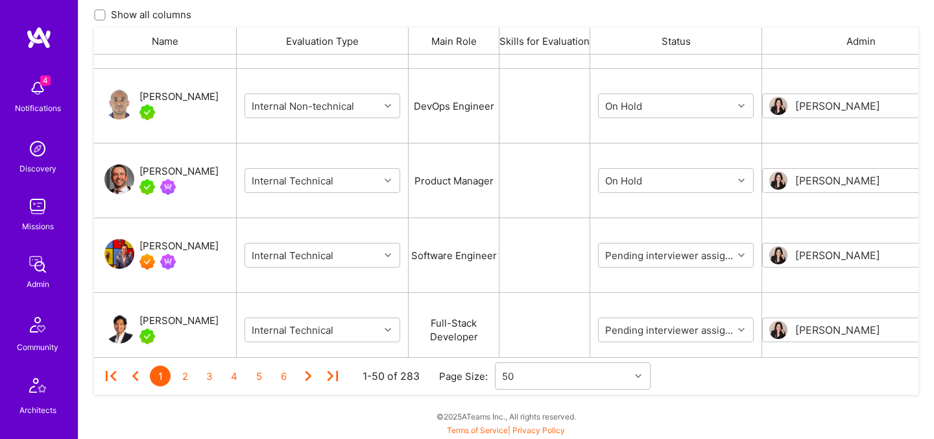
scroll to position [543, 0]
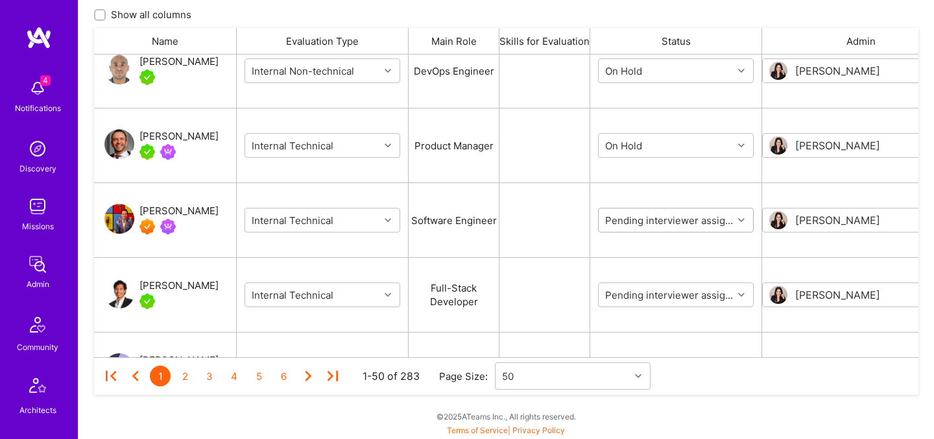
click at [640, 223] on input "grid" at bounding box center [681, 220] width 156 height 14
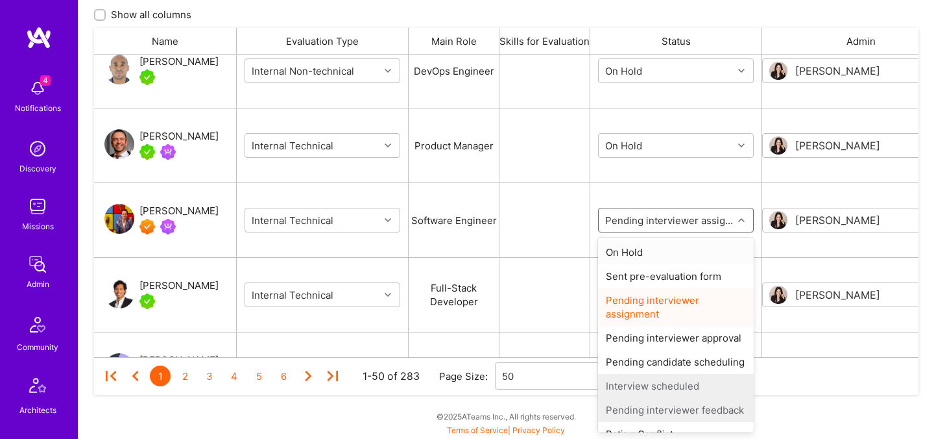
click at [641, 248] on div "On Hold" at bounding box center [676, 252] width 156 height 24
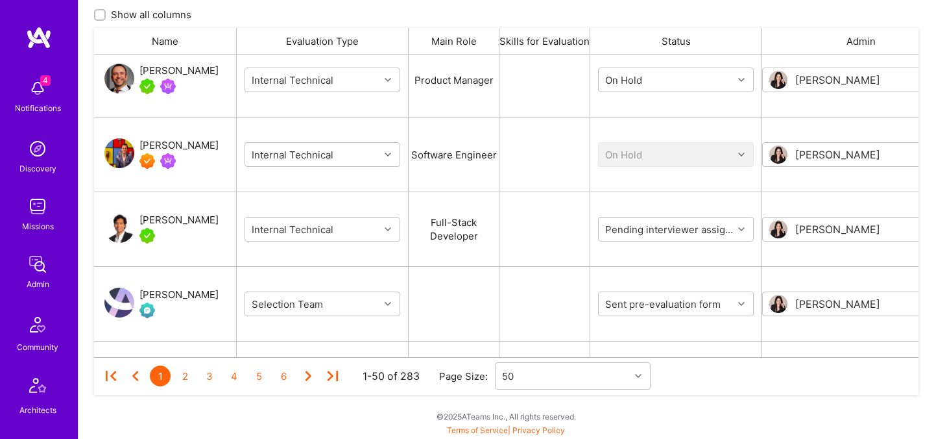
scroll to position [609, 0]
click at [649, 228] on input "grid" at bounding box center [681, 229] width 156 height 14
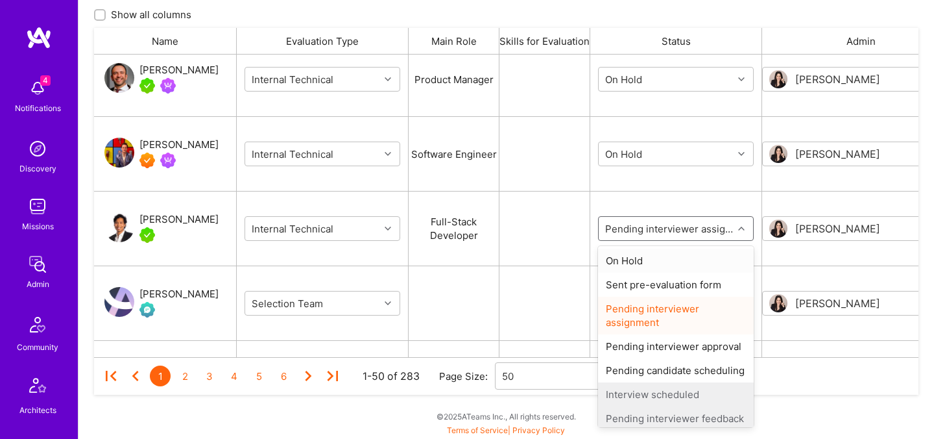
click at [649, 254] on div "On Hold" at bounding box center [676, 260] width 156 height 24
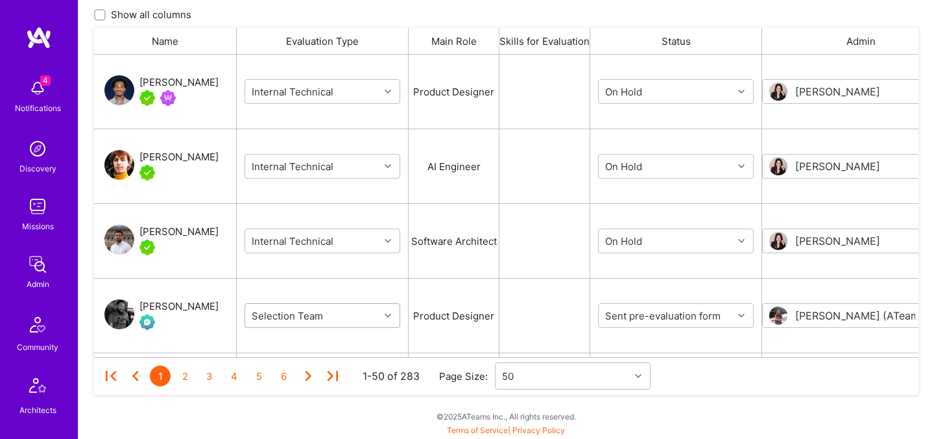
scroll to position [302, 825]
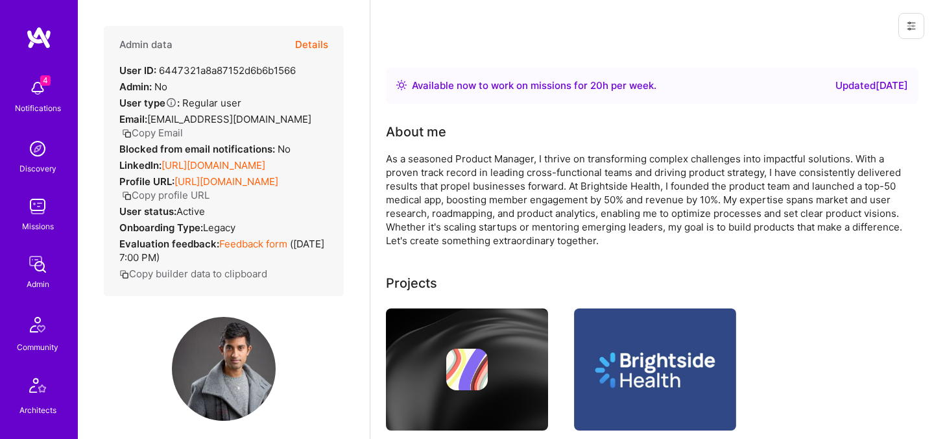
click at [304, 42] on button "Details" at bounding box center [311, 45] width 33 height 38
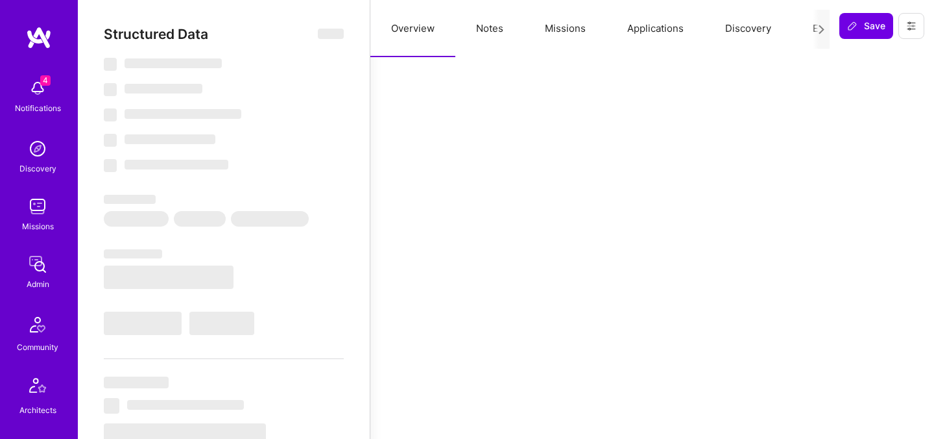
click at [806, 30] on button "Evaluation" at bounding box center [836, 28] width 89 height 57
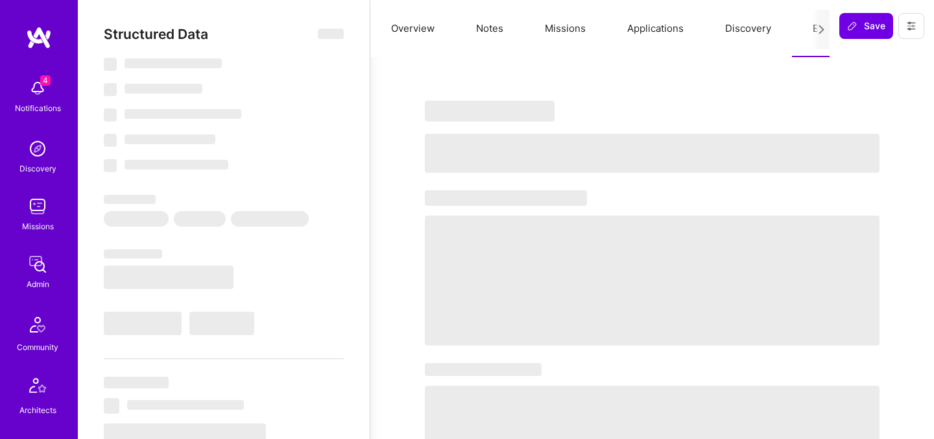
select select "Right Now"
select select "5"
select select "7"
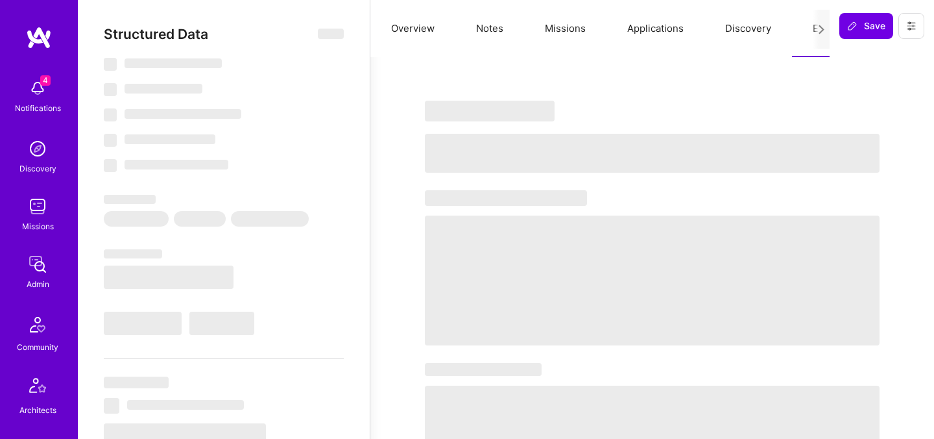
select select "US"
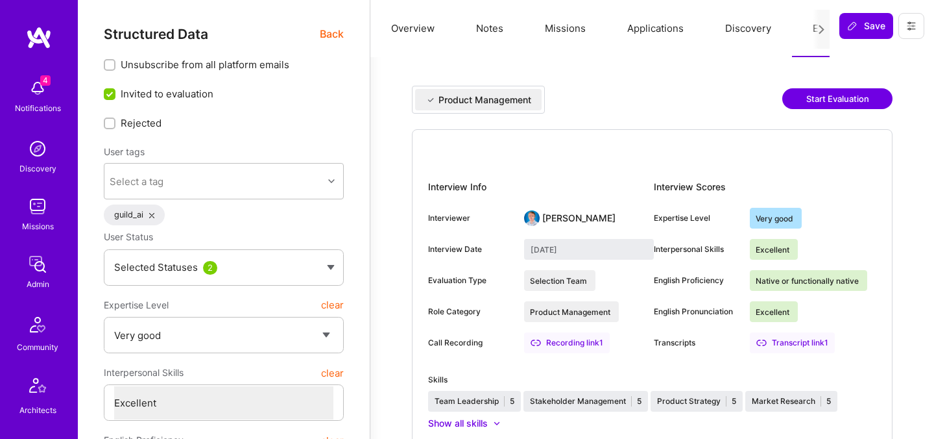
click at [808, 98] on button "Start Evaluation" at bounding box center [837, 98] width 110 height 21
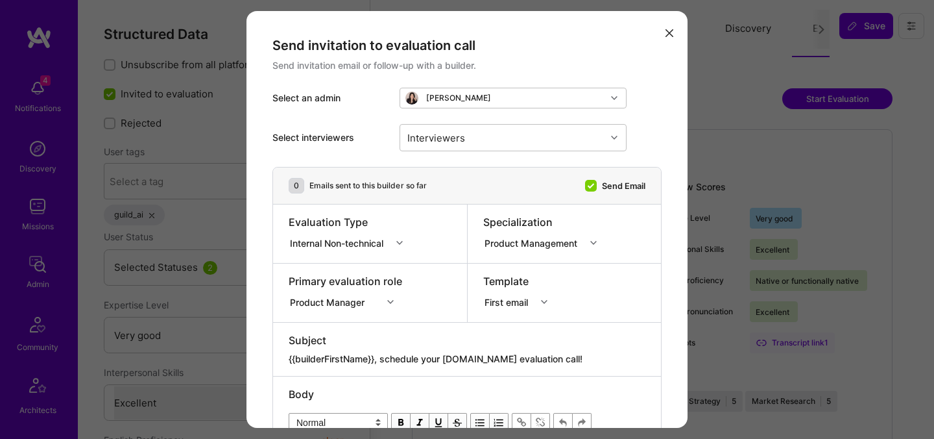
click at [346, 245] on div "Internal Non-technical" at bounding box center [339, 243] width 99 height 14
click at [334, 312] on div "Internal Technical" at bounding box center [350, 315] width 123 height 24
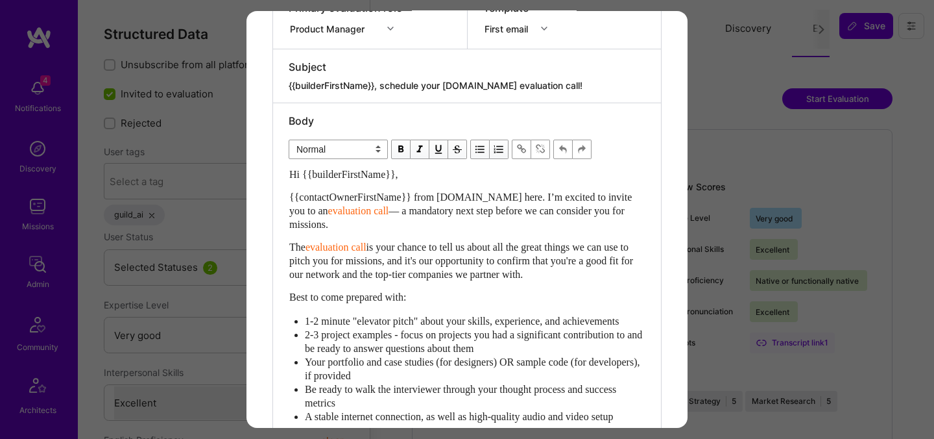
scroll to position [553, 0]
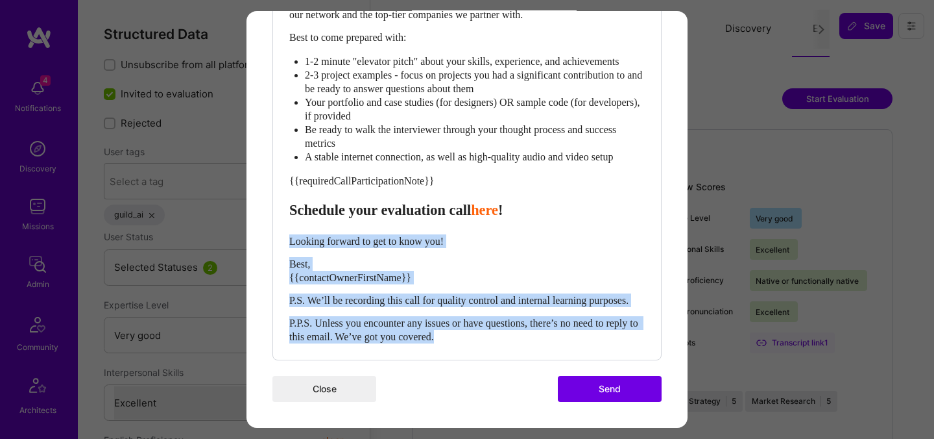
drag, startPoint x: 503, startPoint y: 342, endPoint x: 279, endPoint y: 232, distance: 249.3
click at [279, 232] on div "Body Normal Heading Large Heading Medium Heading Small Normal Hi {{builderFirst…" at bounding box center [467, 102] width 388 height 516
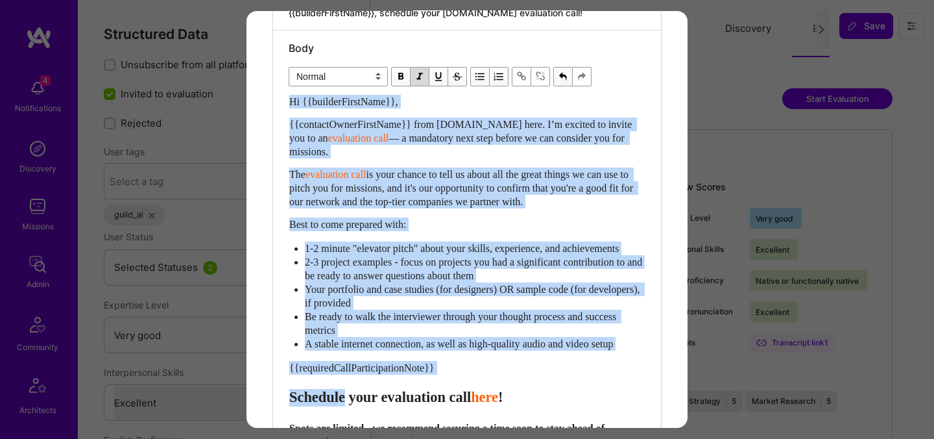
scroll to position [345, 0]
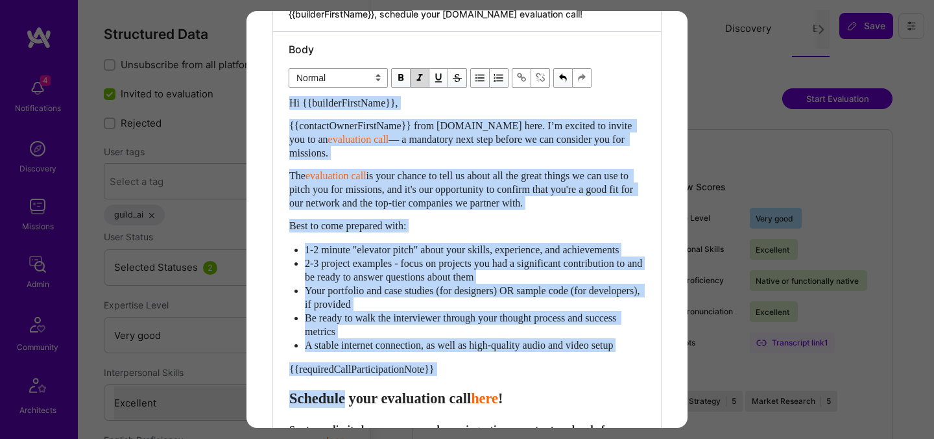
drag, startPoint x: 356, startPoint y: 201, endPoint x: 290, endPoint y: 100, distance: 120.9
click at [290, 100] on div "Hi {{builderFirstName}}, {{contactOwnerFirstName}} from A.Team here. I’m excite…" at bounding box center [467, 318] width 356 height 444
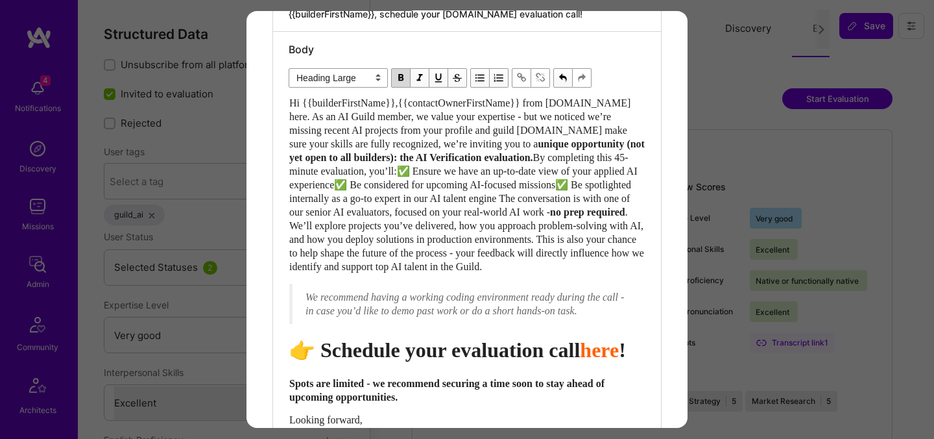
click at [413, 102] on span "Hi {{builderFirstName}},{{contactOwnerFirstName}} from A.Team here. As an AI Gu…" at bounding box center [461, 123] width 344 height 52
select select "unstyled"
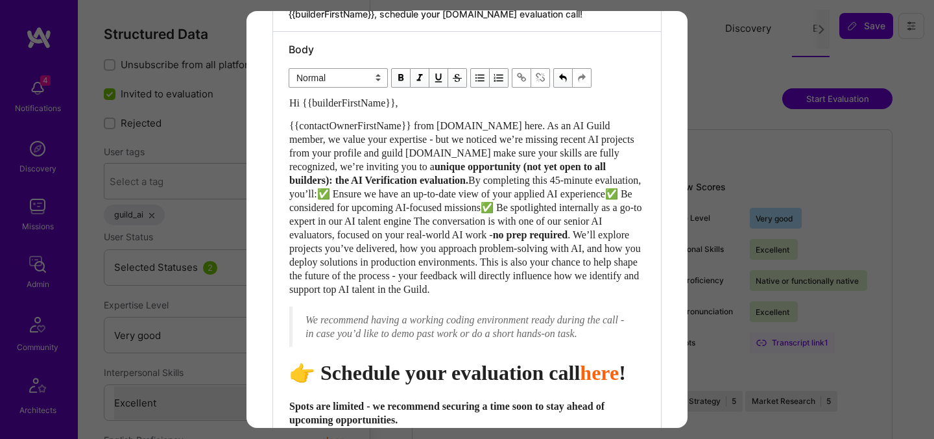
click at [447, 153] on span "{{contactOwnerFirstName}} from A.Team here. As an AI Guild member, we value you…" at bounding box center [463, 146] width 348 height 52
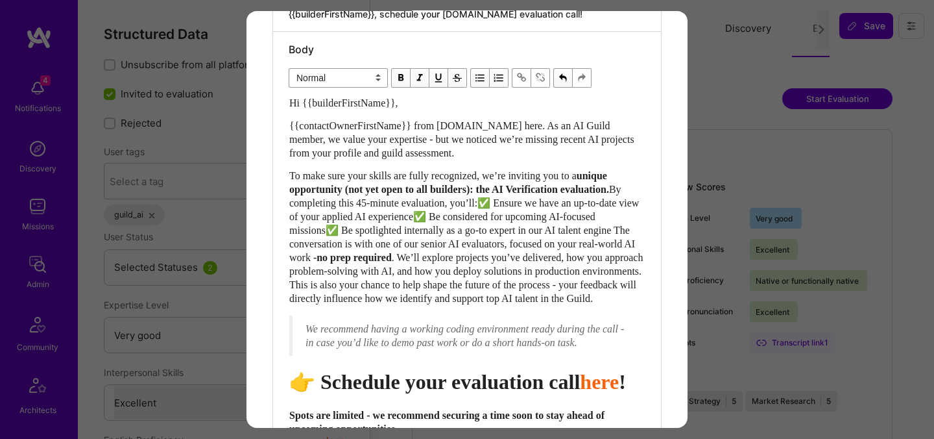
click at [351, 203] on span "By completing this 45-minute evaluation, you’ll:✅ Ensure we have an up-to-date …" at bounding box center [465, 223] width 352 height 79
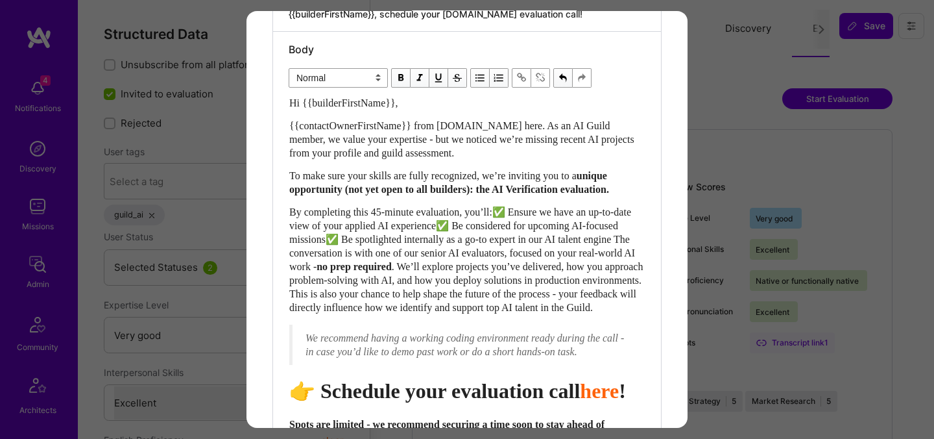
click at [511, 224] on span "By completing this 45-minute evaluation, you’ll:✅ Ensure we have an up-to-date …" at bounding box center [463, 239] width 348 height 66
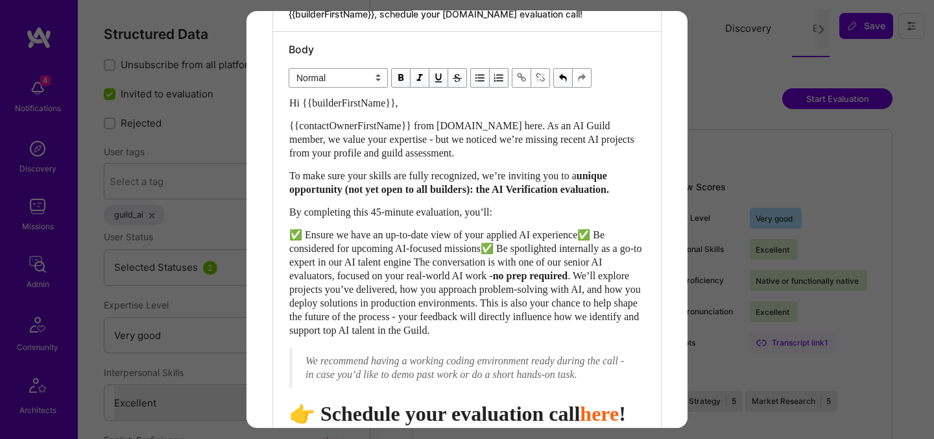
click at [602, 248] on span "✅ Ensure we have an up-to-date view of your applied AI experience✅ Be considere…" at bounding box center [466, 255] width 355 height 52
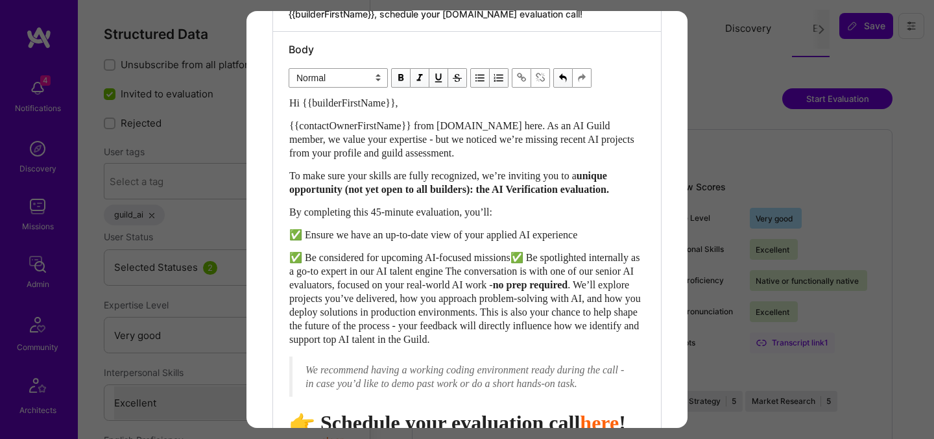
click at [529, 269] on span "✅ Be considered for upcoming AI-focused missions✅ Be spotlighted internally as …" at bounding box center [465, 271] width 353 height 38
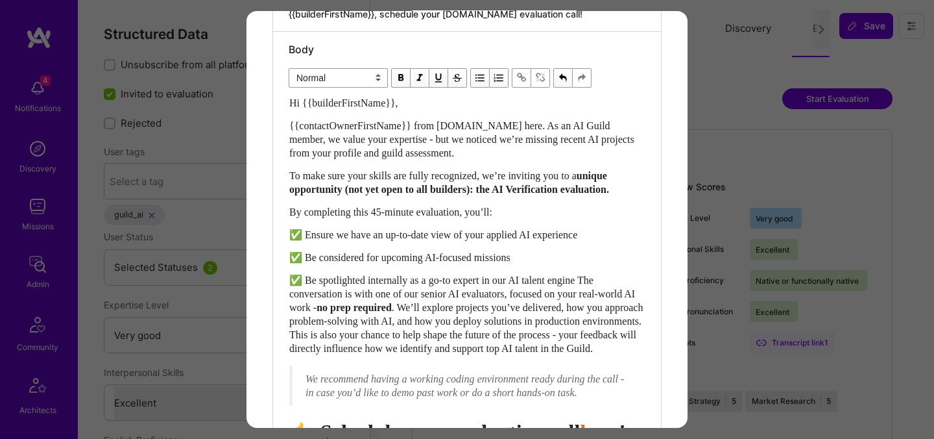
click at [603, 297] on span "✅ Be spotlighted internally as a go-to expert in our AI talent engine The conve…" at bounding box center [463, 293] width 348 height 38
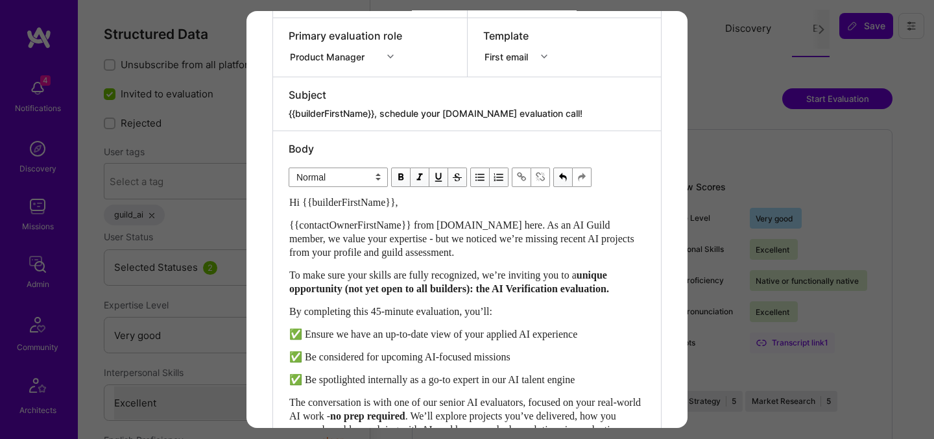
scroll to position [223, 0]
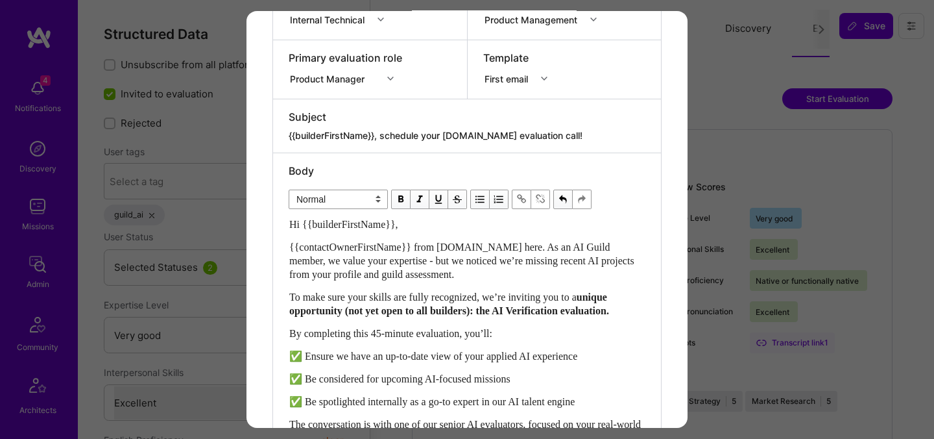
drag, startPoint x: 557, startPoint y: 134, endPoint x: 383, endPoint y: 136, distance: 173.9
click at [383, 136] on textarea "{{builderFirstName}}, schedule your [DOMAIN_NAME] evaluation call!" at bounding box center [467, 135] width 357 height 13
paste textarea "Get Verified for A.Team’s AI Missions"
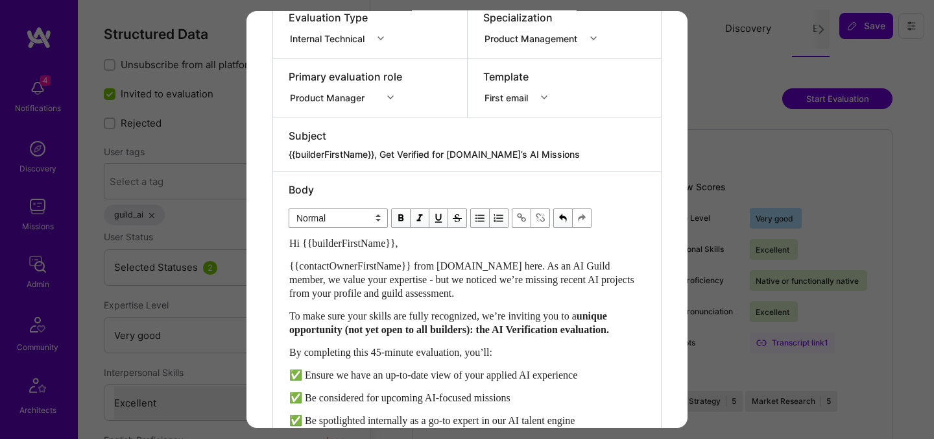
scroll to position [202, 0]
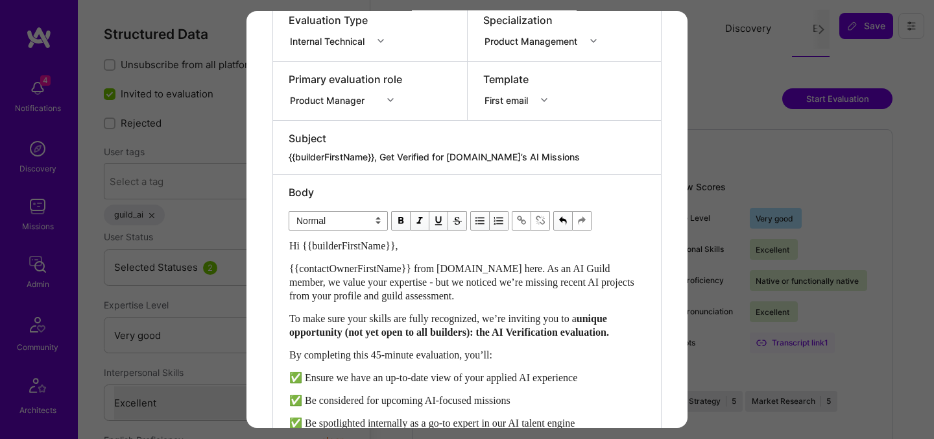
type textarea "{{builderFirstName}}, Get Verified for A.Team’s AI Missions"
click at [492, 156] on textarea "{{builderFirstName}}, Get Verified for A.Team’s AI Missions" at bounding box center [467, 157] width 357 height 13
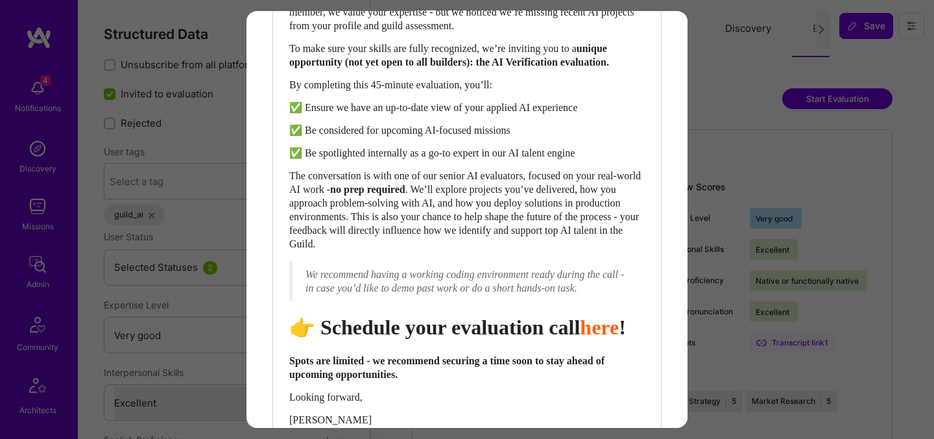
scroll to position [474, 0]
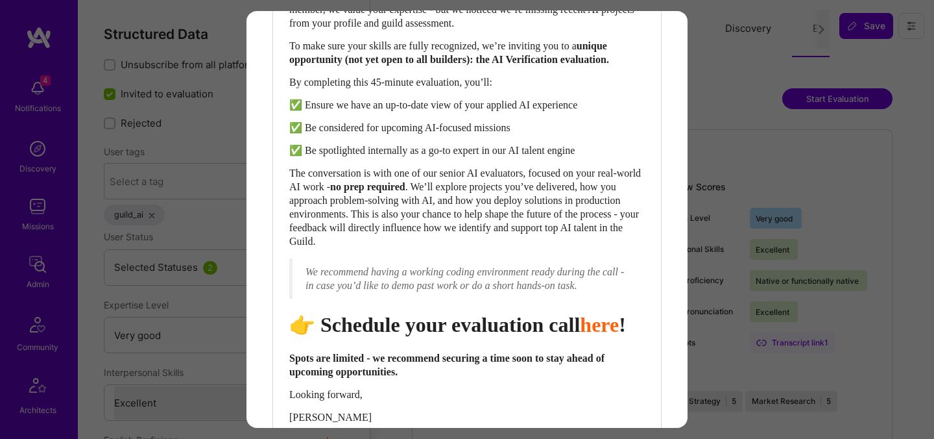
click at [476, 336] on span "Schedule your evaluation call" at bounding box center [451, 324] width 260 height 23
select select "header-one"
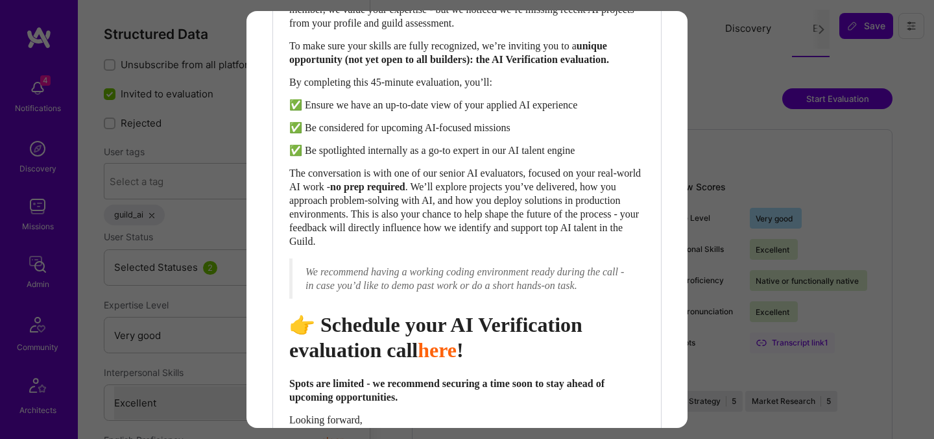
click at [361, 360] on span "Schedule your AI Verification evaluation call" at bounding box center [438, 337] width 298 height 48
click at [352, 330] on span "Schedule your AI Verification call" at bounding box center [441, 337] width 304 height 48
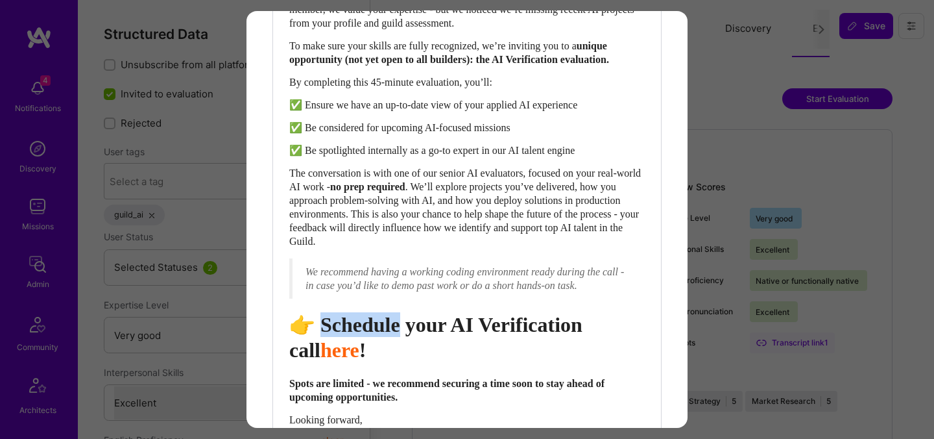
click at [352, 330] on span "Schedule your AI Verification call" at bounding box center [441, 337] width 304 height 48
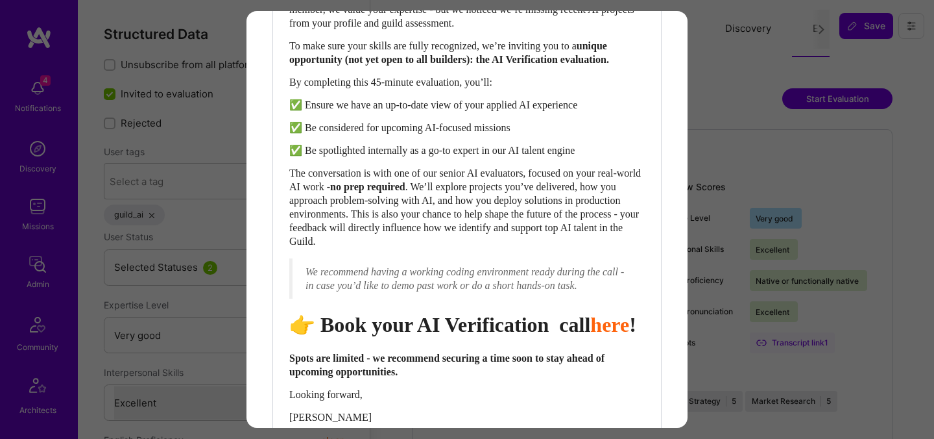
click at [590, 336] on span "Book your AI Verification call" at bounding box center [456, 324] width 270 height 23
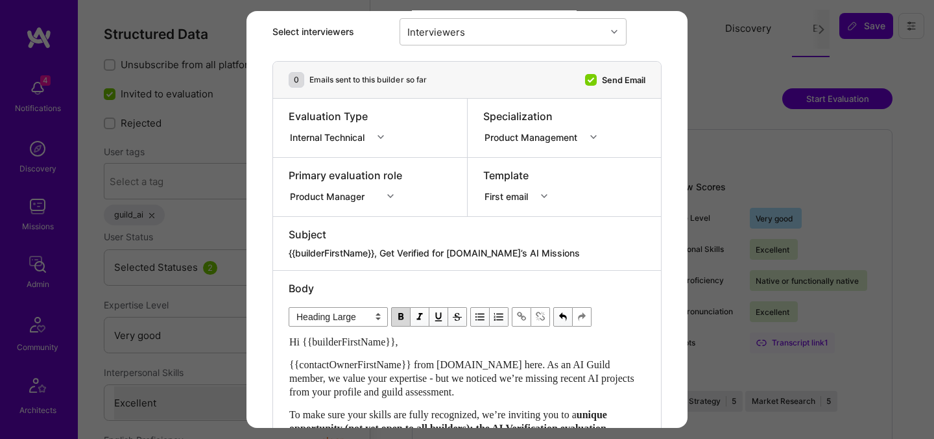
scroll to position [0, 0]
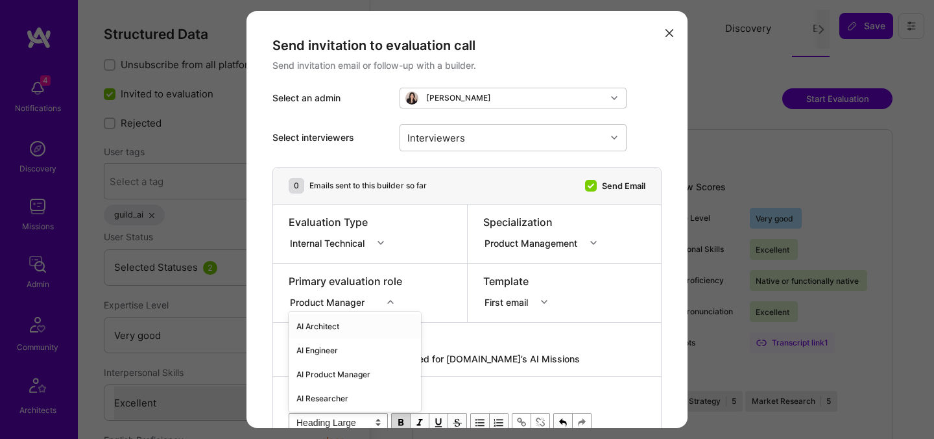
click at [345, 304] on div "option AI Architect focused, 1 of 70. 70 results available. Use Up and Down to …" at bounding box center [346, 299] width 114 height 13
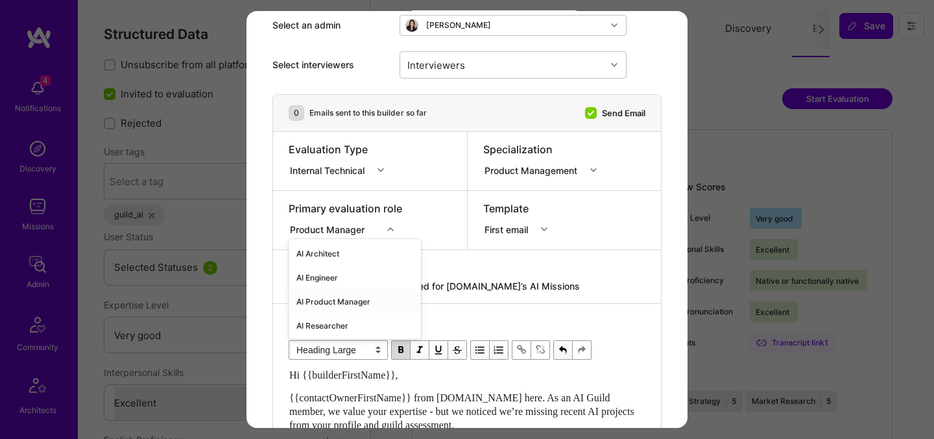
click at [330, 303] on div "AI Product Manager" at bounding box center [355, 301] width 132 height 24
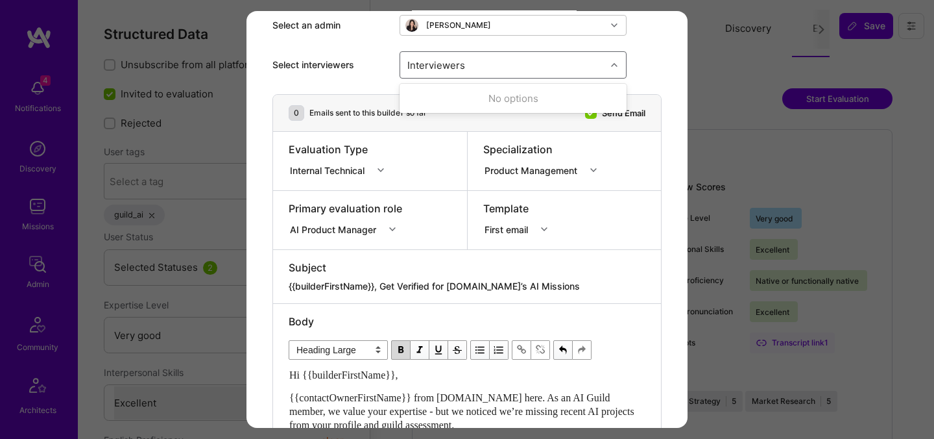
click at [516, 54] on div "Interviewers" at bounding box center [503, 65] width 206 height 26
type input "javier"
click at [484, 96] on div "Javier Rincon" at bounding box center [513, 98] width 212 height 14
checkbox input "true"
type input "toby"
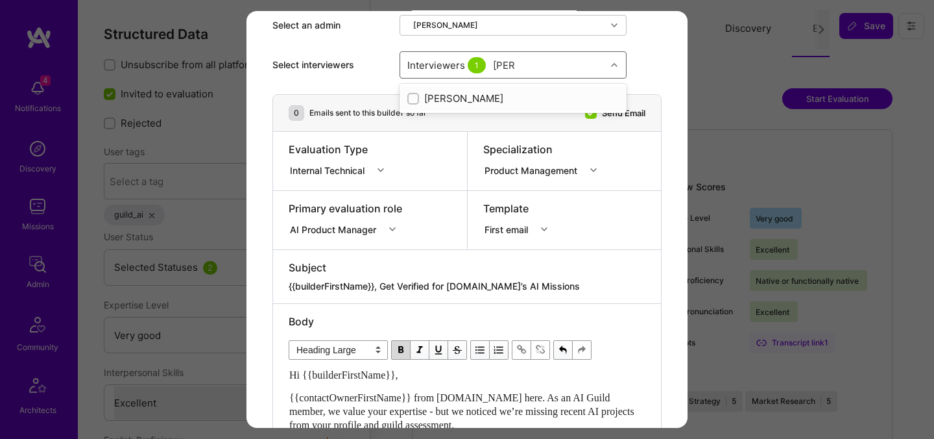
checkbox input "true"
type input "[PERSON_NAME]"
checkbox input "true"
type input "wil s"
click at [454, 99] on div "Wil Schmor" at bounding box center [513, 98] width 212 height 14
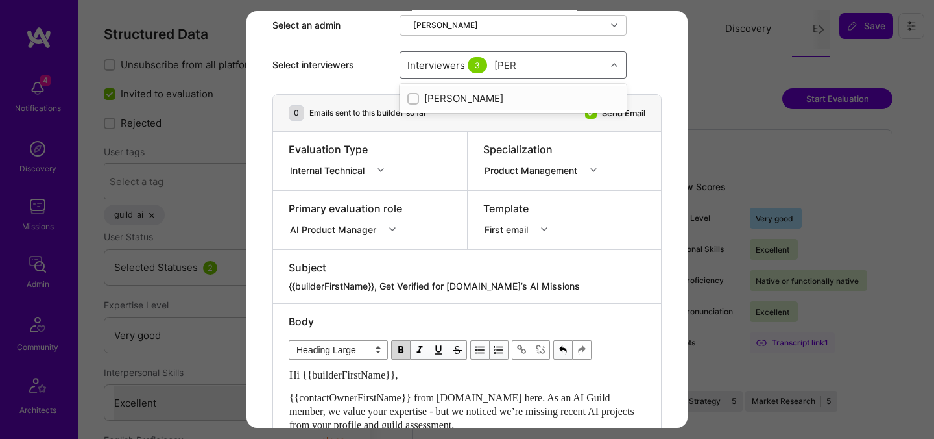
checkbox input "true"
click at [551, 243] on div "Template First email" at bounding box center [565, 220] width 194 height 58
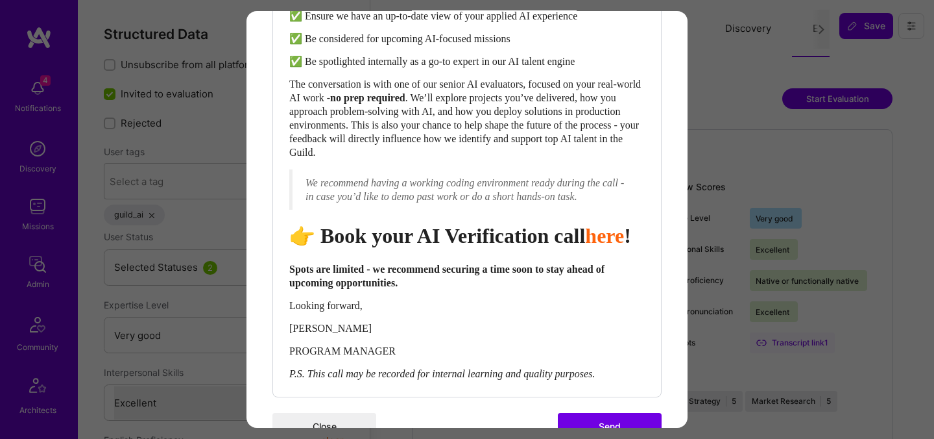
scroll to position [638, 0]
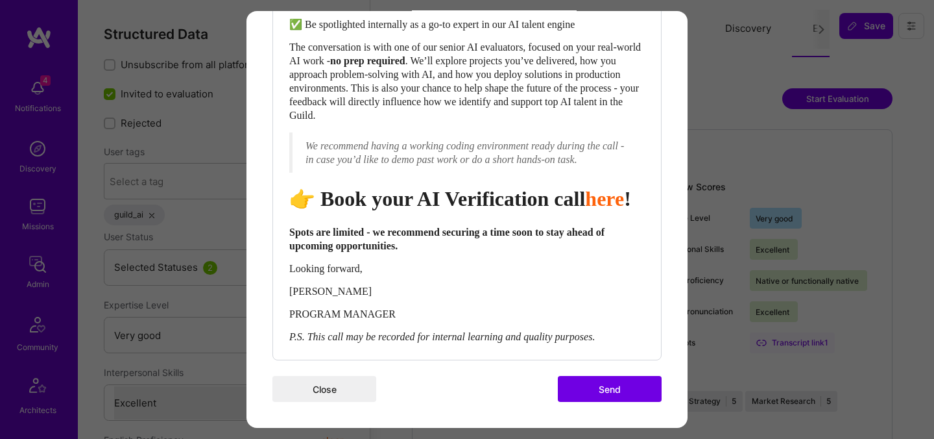
click button "Send"
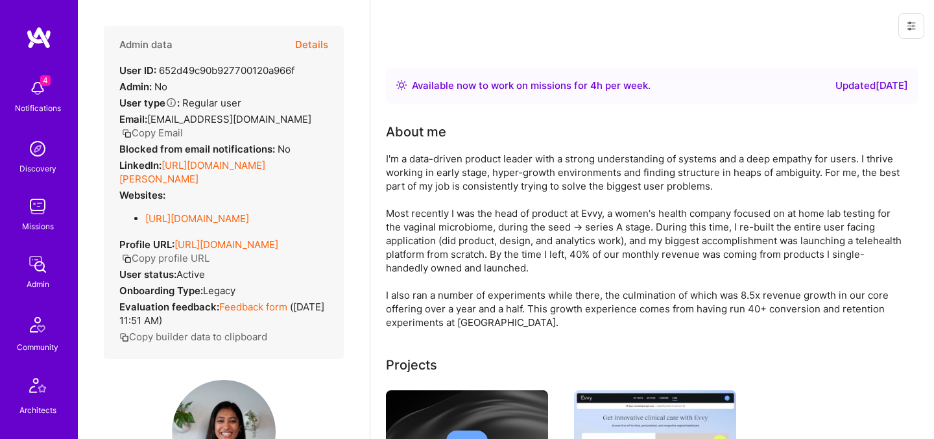
click at [317, 38] on button "Details" at bounding box center [311, 45] width 33 height 38
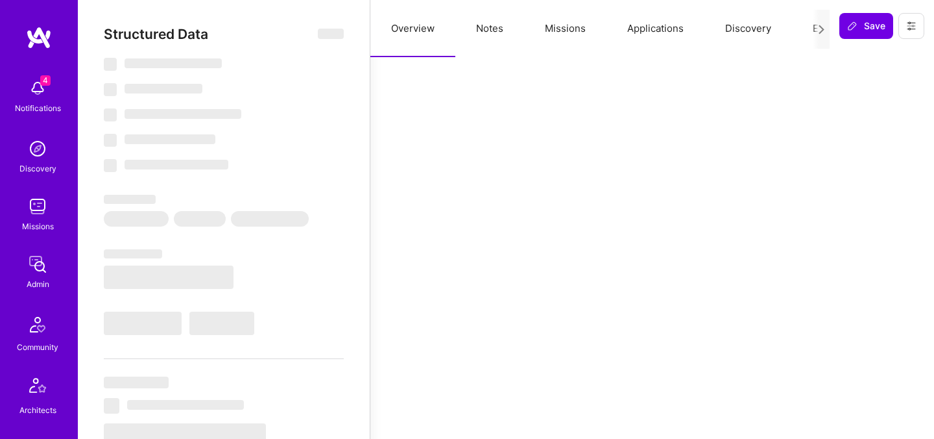
click at [806, 29] on button "Evaluation" at bounding box center [836, 28] width 89 height 57
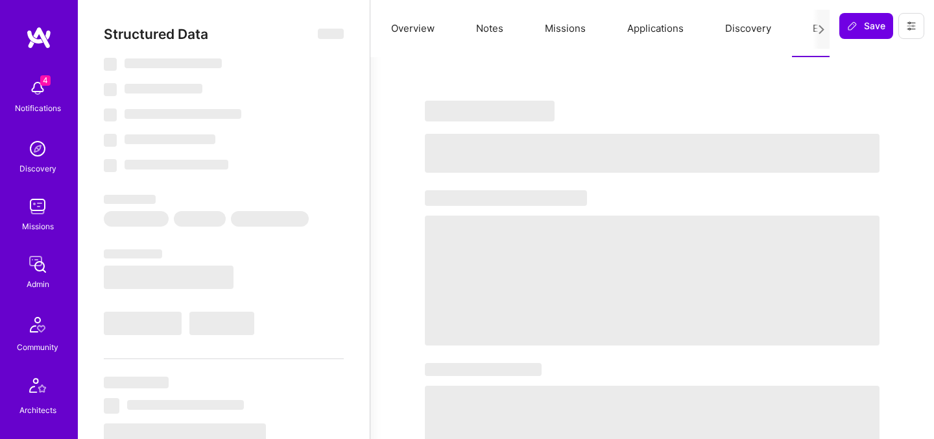
select select "Right Now"
select select "5"
select select "7"
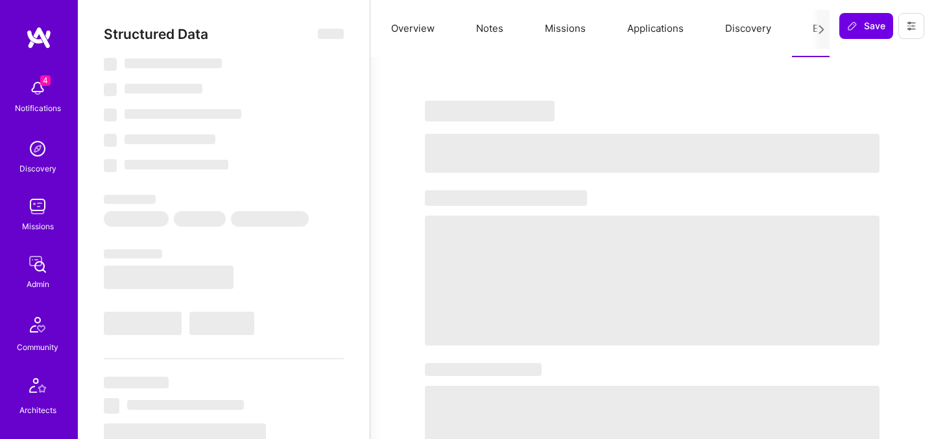
select select "US"
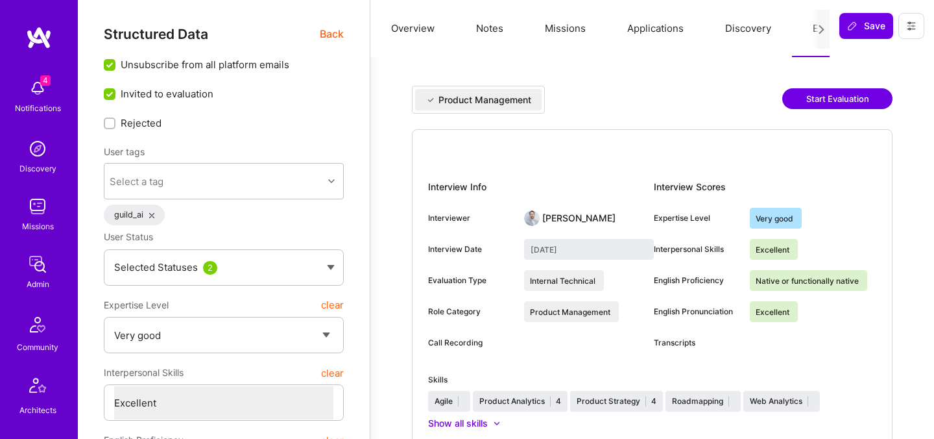
click at [828, 94] on button "Start Evaluation" at bounding box center [837, 98] width 110 height 21
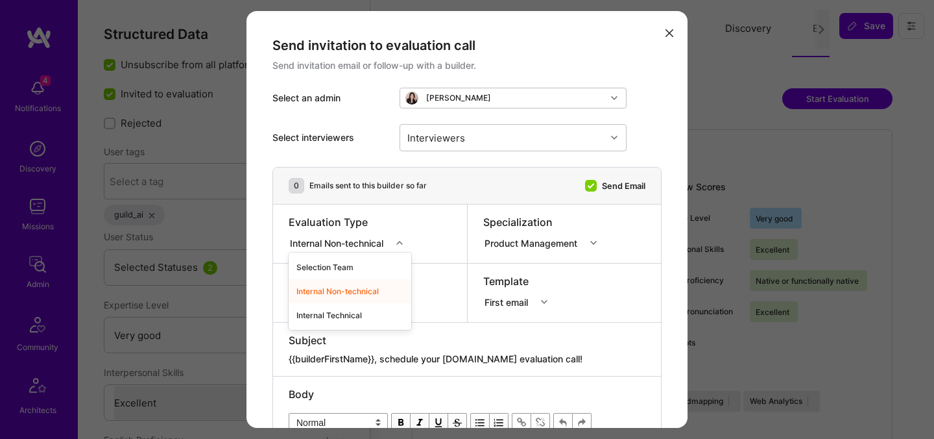
click at [374, 241] on div "Internal Non-technical" at bounding box center [339, 243] width 99 height 14
click at [330, 315] on div "Internal Technical" at bounding box center [350, 315] width 123 height 24
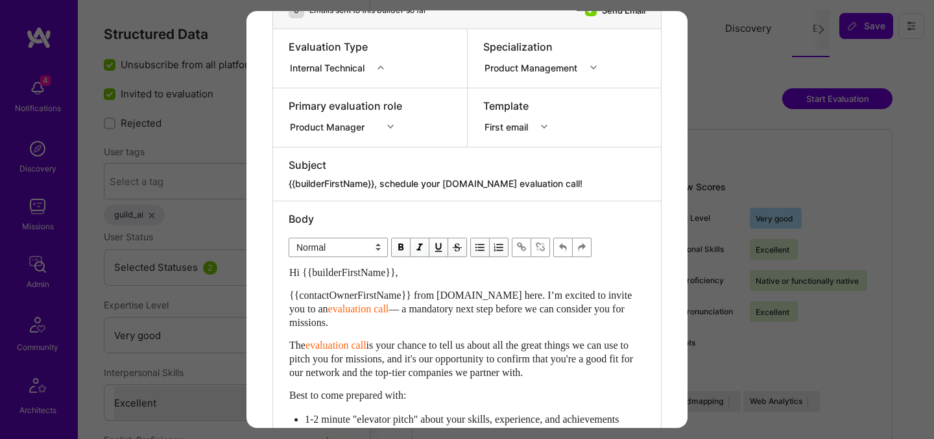
scroll to position [559, 0]
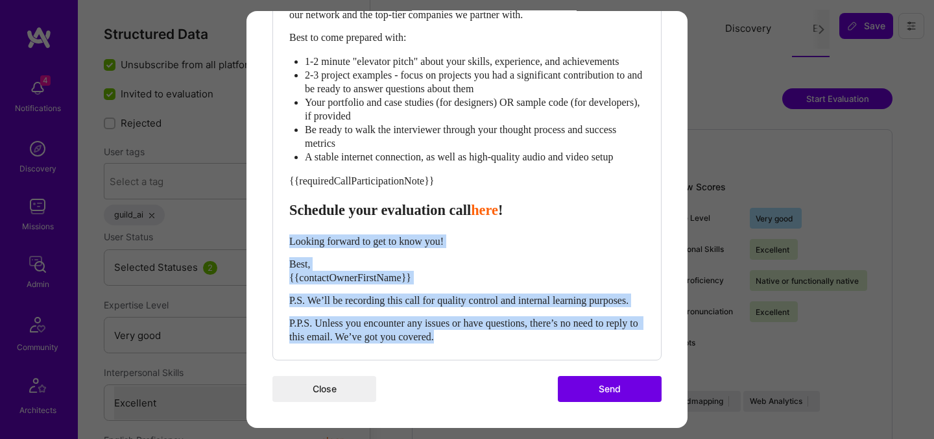
drag, startPoint x: 488, startPoint y: 336, endPoint x: 287, endPoint y: 231, distance: 226.4
click at [287, 231] on div "Body Normal Heading Large Heading Medium Heading Small Normal Hi {{builderFirst…" at bounding box center [467, 102] width 388 height 516
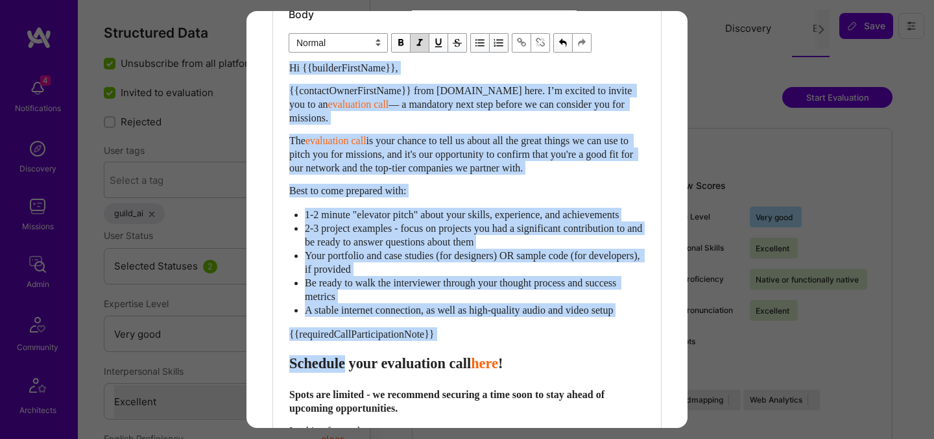
scroll to position [372, 0]
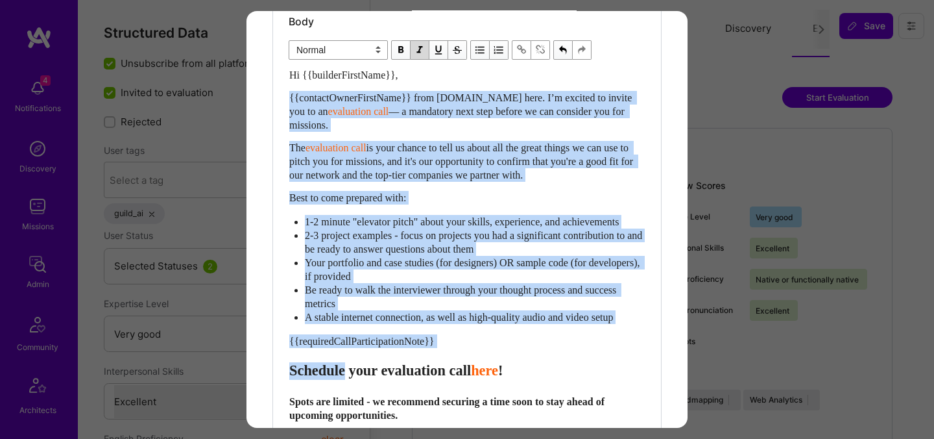
drag, startPoint x: 355, startPoint y: 203, endPoint x: 292, endPoint y: 79, distance: 139.6
click at [292, 79] on div "Hi {{builderFirstName}}, {{contactOwnerFirstName}} from [DOMAIN_NAME] here. I’m…" at bounding box center [467, 290] width 356 height 444
click at [292, 79] on span "Hi {{builderFirstName}}," at bounding box center [343, 74] width 109 height 11
drag, startPoint x: 292, startPoint y: 77, endPoint x: 356, endPoint y: 385, distance: 314.8
click at [356, 385] on div "Hi {{builderFirstName}}, {{contactOwnerFirstName}} from [DOMAIN_NAME] here. I’m…" at bounding box center [467, 290] width 356 height 444
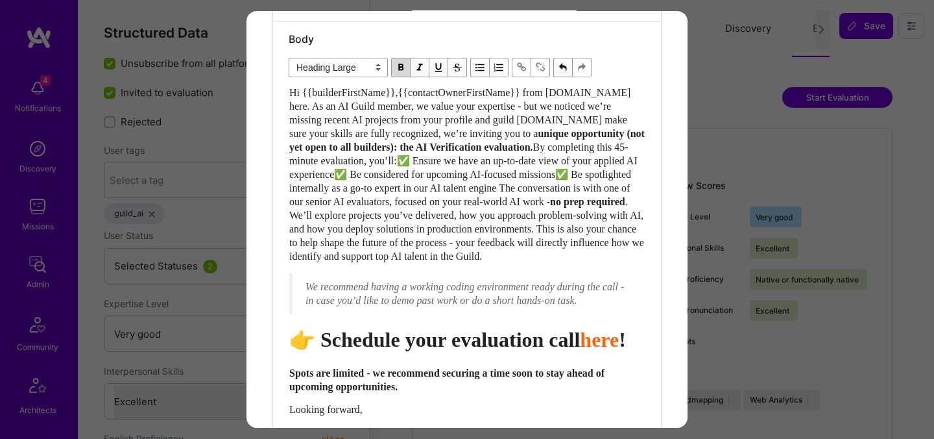
scroll to position [328, 0]
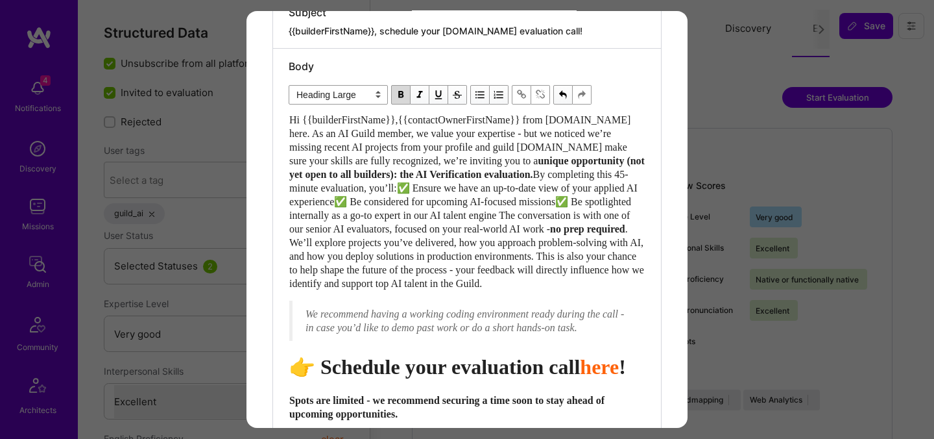
click at [407, 116] on span "Hi {{builderFirstName}},{{contactOwnerFirstName}} from [DOMAIN_NAME] here. As a…" at bounding box center [461, 140] width 344 height 52
select select "unstyled"
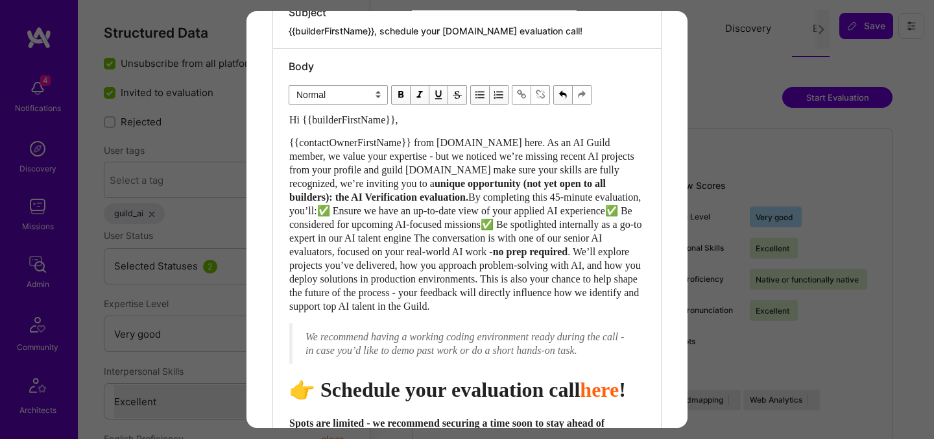
click at [450, 166] on span "{{contactOwnerFirstName}} from [DOMAIN_NAME] here. As an AI Guild member, we va…" at bounding box center [463, 163] width 348 height 52
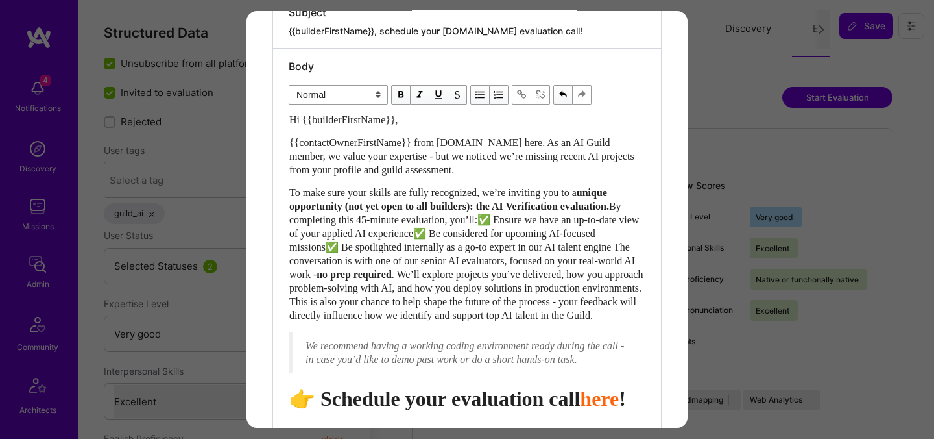
click at [348, 212] on span "unique opportunity (not yet open to all builders): the AI Verification evaluati…" at bounding box center [449, 199] width 321 height 25
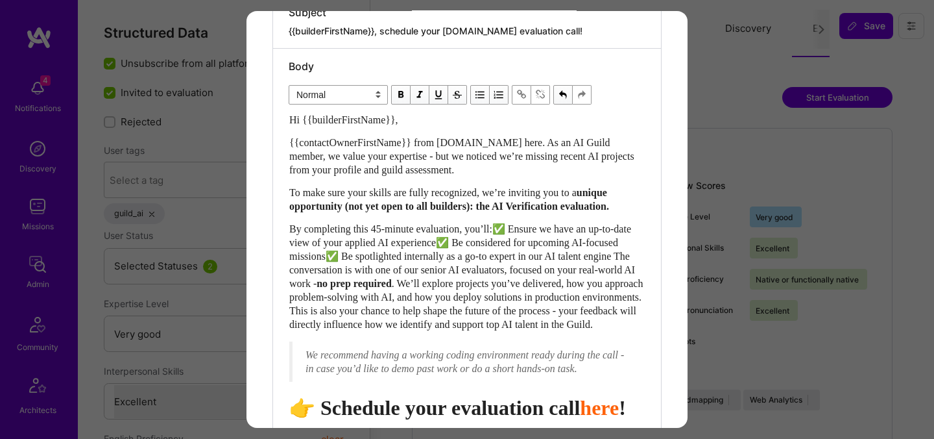
click at [513, 244] on span "By completing this 45-minute evaluation, you’ll:✅ Ensure we have an up-to-date …" at bounding box center [463, 256] width 348 height 66
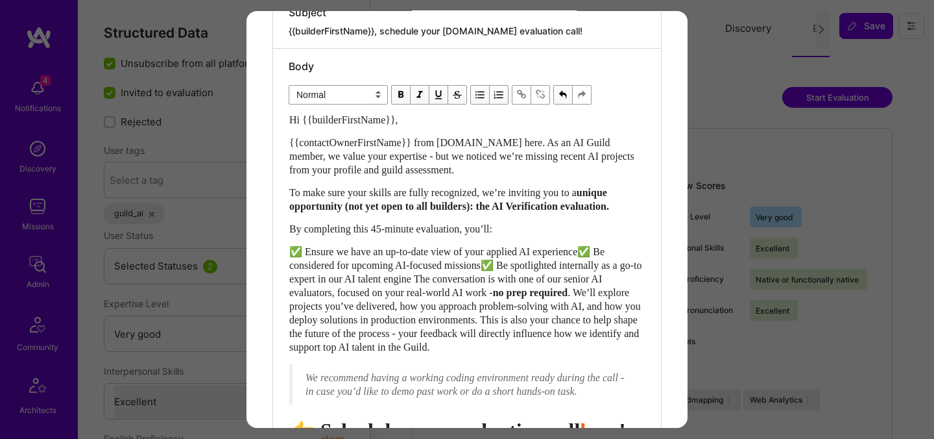
click at [601, 266] on span "✅ Ensure we have an up-to-date view of your applied AI experience✅ Be considere…" at bounding box center [466, 272] width 355 height 52
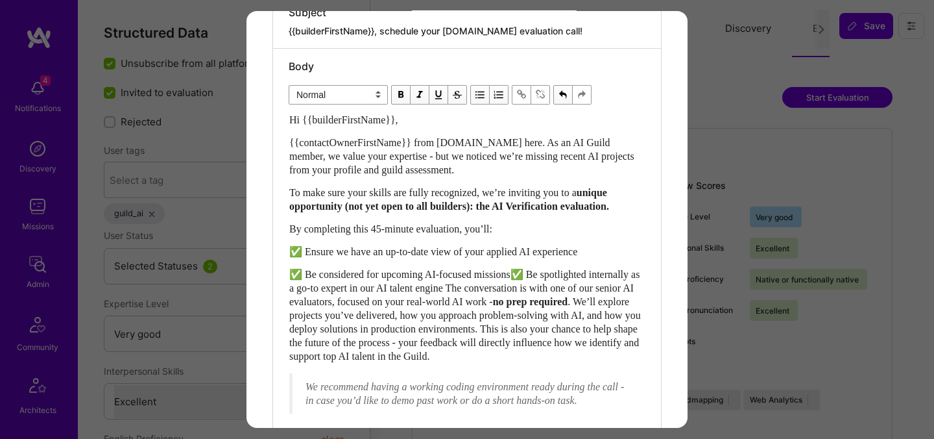
click at [527, 288] on span "✅ Be considered for upcoming AI-focused missions✅ Be spotlighted internally as …" at bounding box center [465, 288] width 353 height 38
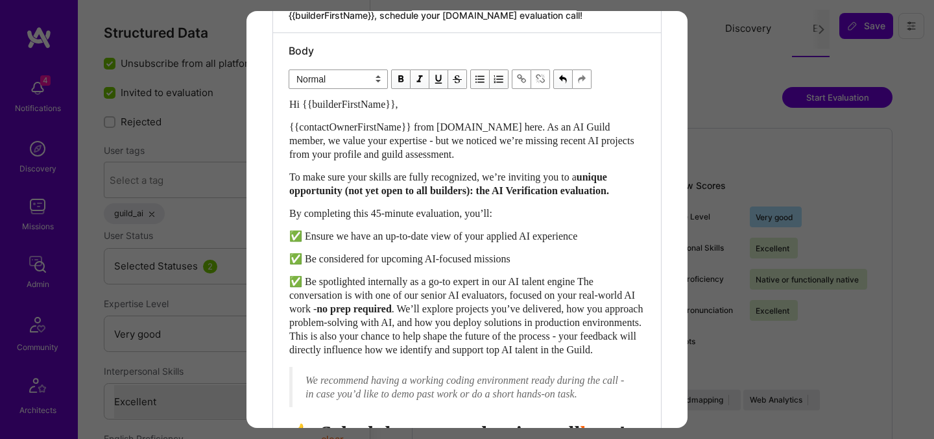
scroll to position [345, 0]
click at [605, 293] on span "✅ Be spotlighted internally as a go-to expert in our AI talent engine The conve…" at bounding box center [463, 293] width 348 height 38
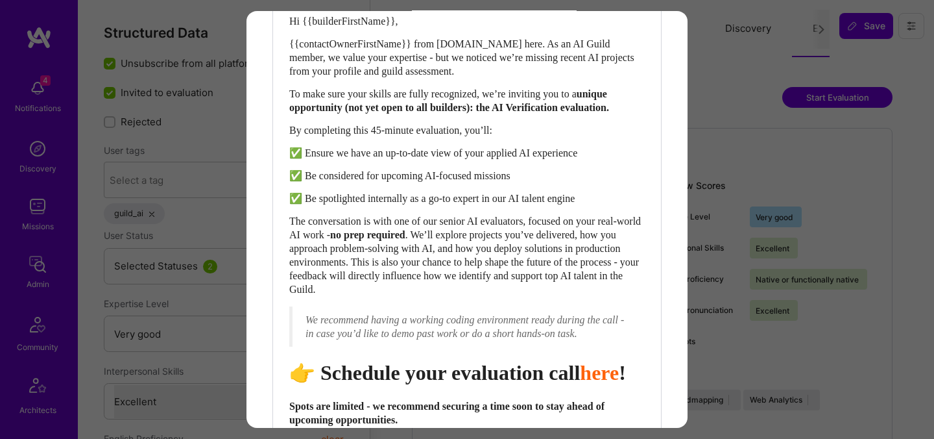
scroll to position [176, 0]
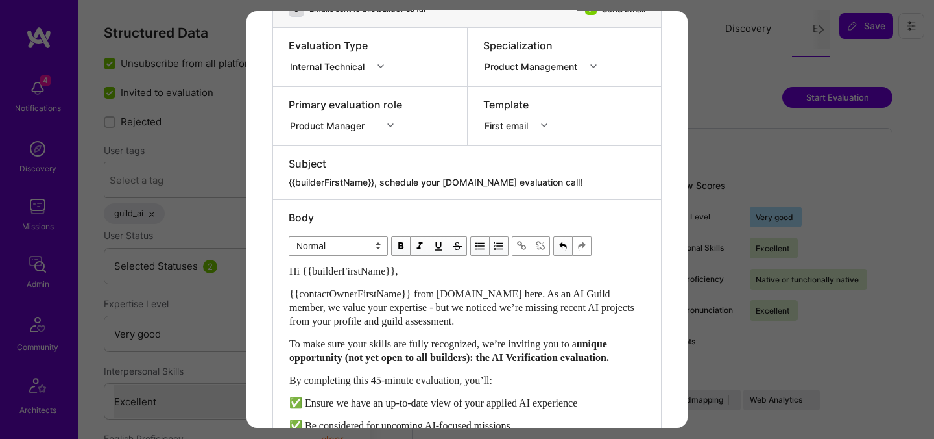
click at [411, 184] on textarea "{{builderFirstName}}, schedule your [DOMAIN_NAME] evaluation call!" at bounding box center [467, 182] width 357 height 13
click at [516, 180] on textarea "{{builderFirstName}}, schedule your [DOMAIN_NAME] evaluation call!" at bounding box center [467, 182] width 357 height 13
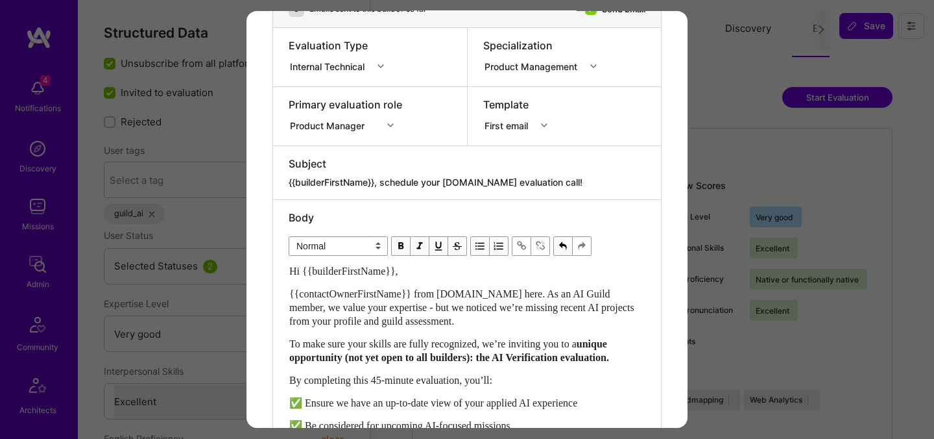
click at [516, 180] on textarea "{{builderFirstName}}, schedule your [DOMAIN_NAME] evaluation call!" at bounding box center [467, 182] width 357 height 13
paste textarea "Get Verified for [DOMAIN_NAME]’s AI Missions"
type textarea "{{builderFirstName}}, Get Verified for [DOMAIN_NAME]’s AI Missions"
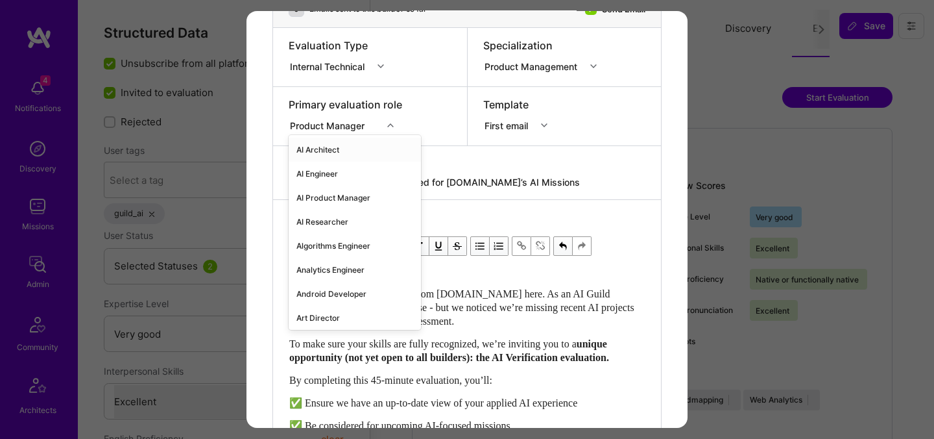
click at [350, 128] on div "Product Manager" at bounding box center [330, 125] width 80 height 14
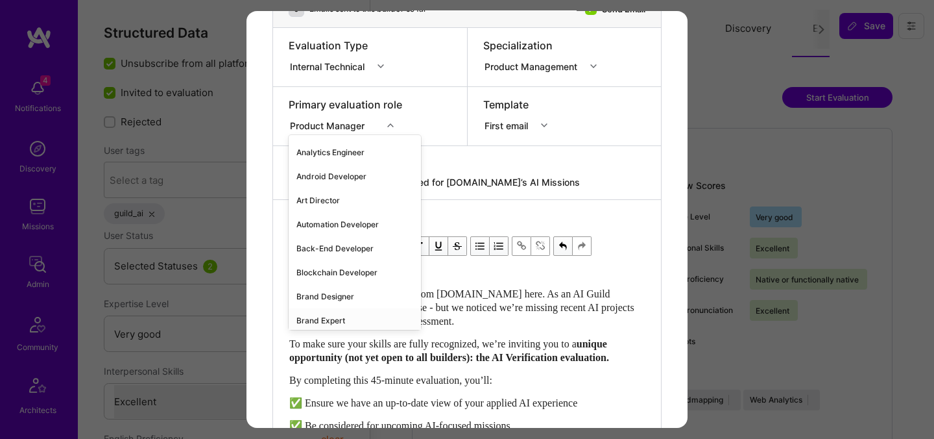
scroll to position [0, 0]
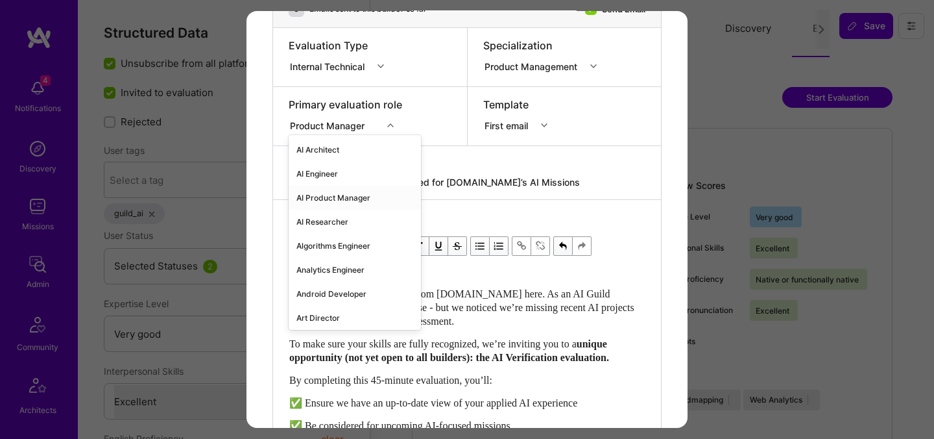
click at [325, 193] on div "AI Product Manager" at bounding box center [355, 198] width 132 height 24
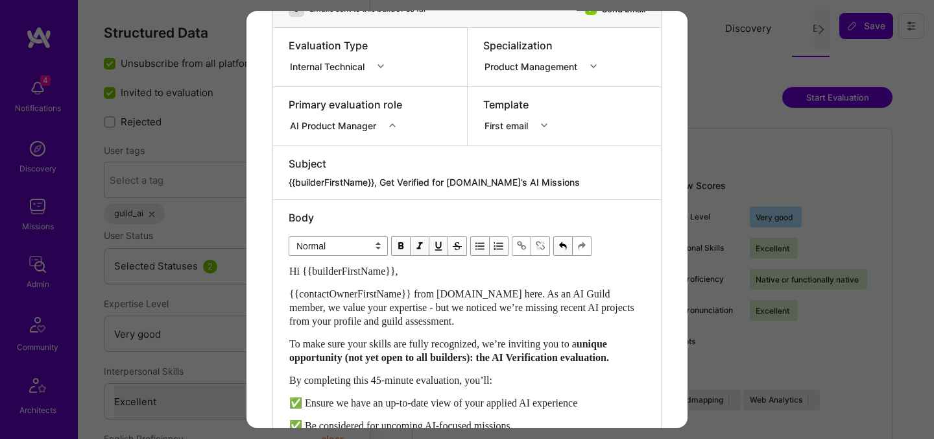
click at [491, 169] on div "Subject" at bounding box center [467, 163] width 357 height 14
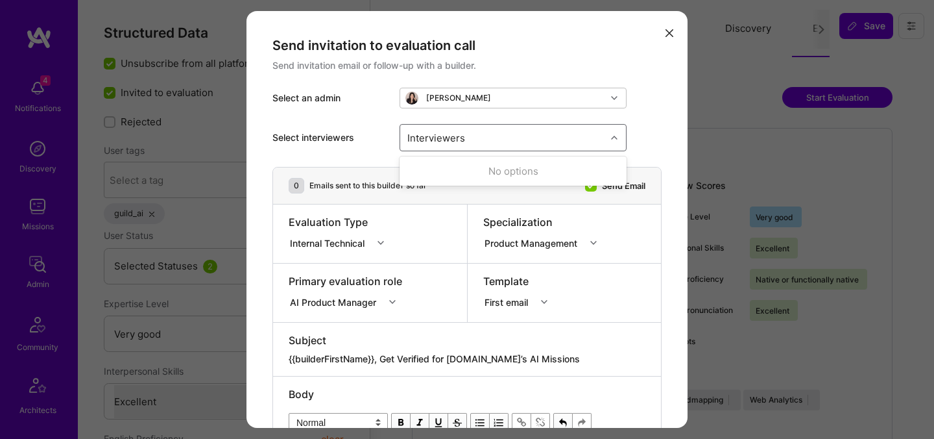
click at [525, 128] on div "Interviewers" at bounding box center [503, 138] width 206 height 26
type input "[PERSON_NAME]"
checkbox input "true"
type input "[PERSON_NAME]"
checkbox input "true"
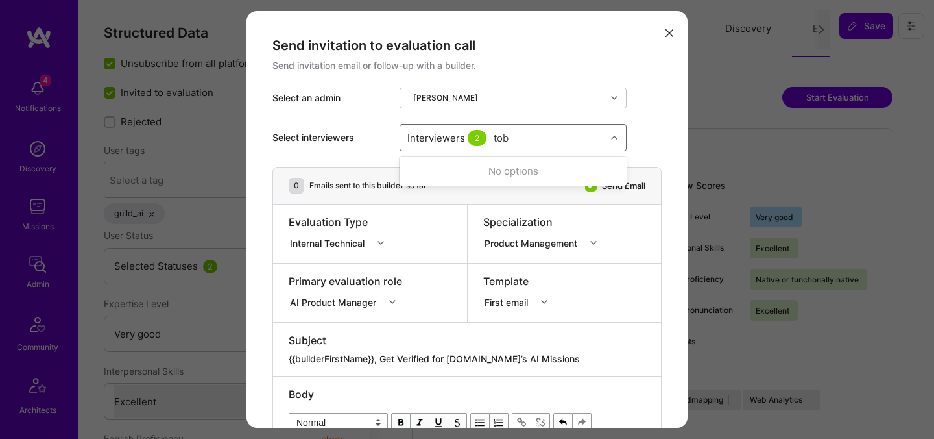
type input "[PERSON_NAME]"
checkbox input "true"
type input "wil"
checkbox input "true"
click at [653, 108] on div "Select interviewers Interviewers 4" at bounding box center [467, 137] width 389 height 58
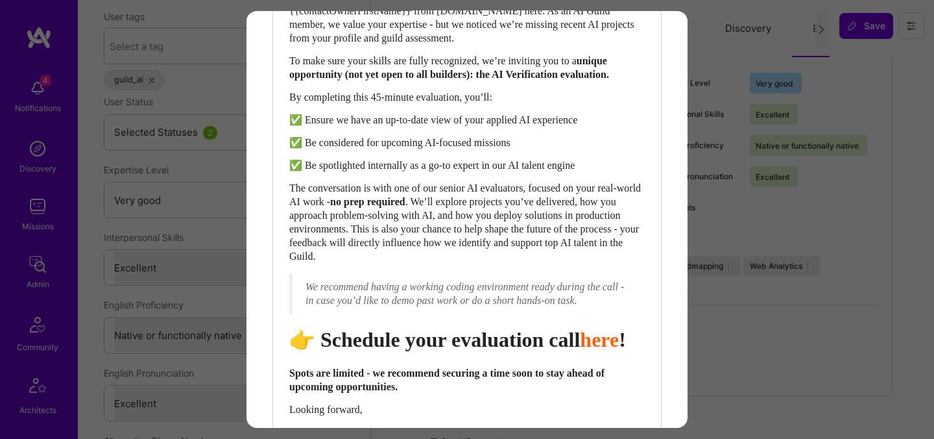
scroll to position [638, 0]
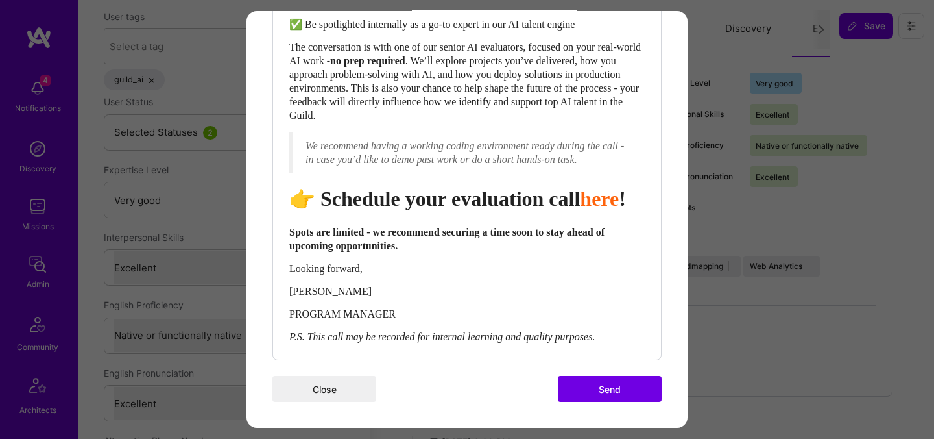
click at [475, 187] on span "Schedule your evaluation call" at bounding box center [451, 198] width 260 height 23
select select "header-one"
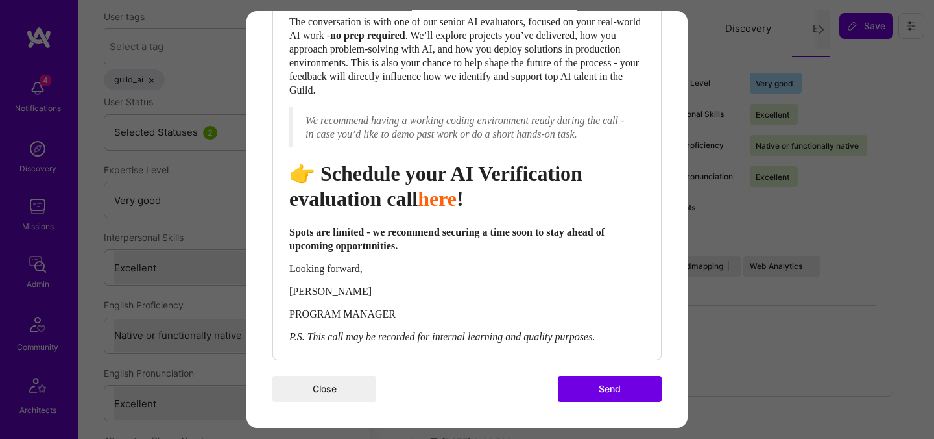
click at [376, 193] on span "Schedule your AI Verification evaluation call" at bounding box center [438, 186] width 298 height 48
click at [590, 392] on button "Send" at bounding box center [610, 389] width 104 height 26
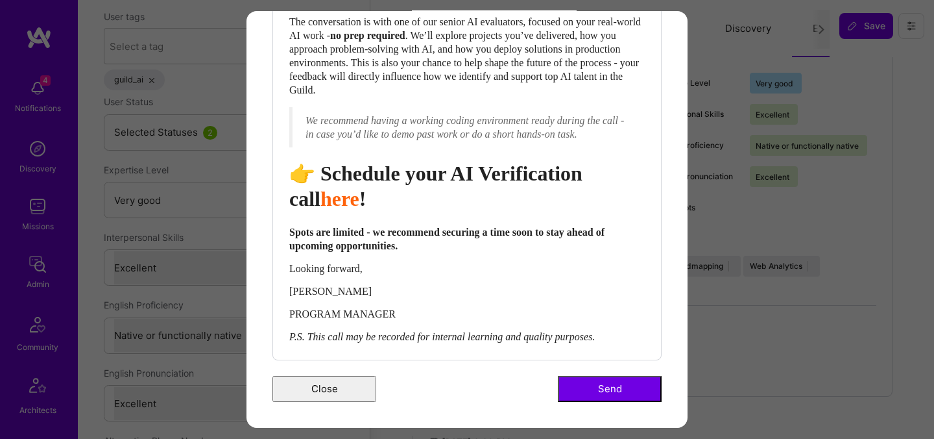
scroll to position [0, 0]
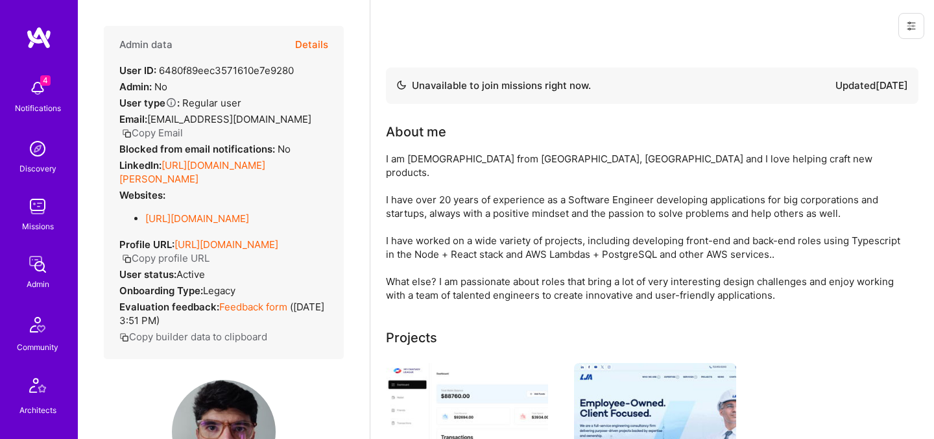
click at [326, 49] on button "Details" at bounding box center [311, 45] width 33 height 38
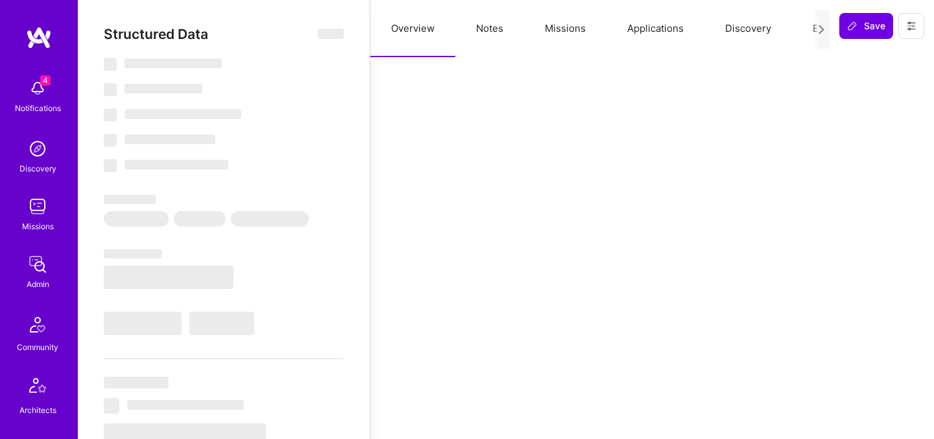
click at [808, 26] on button "Evaluation" at bounding box center [836, 28] width 89 height 57
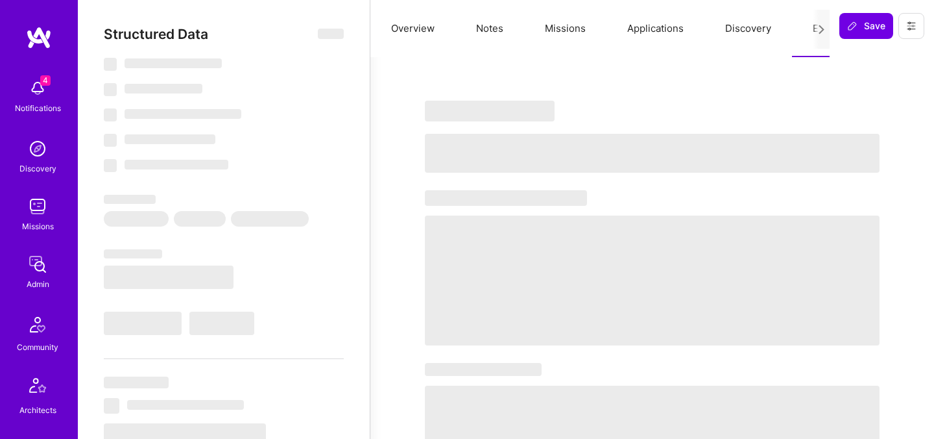
select select "Not Available"
select select "1 Month"
select select "5"
select select "7"
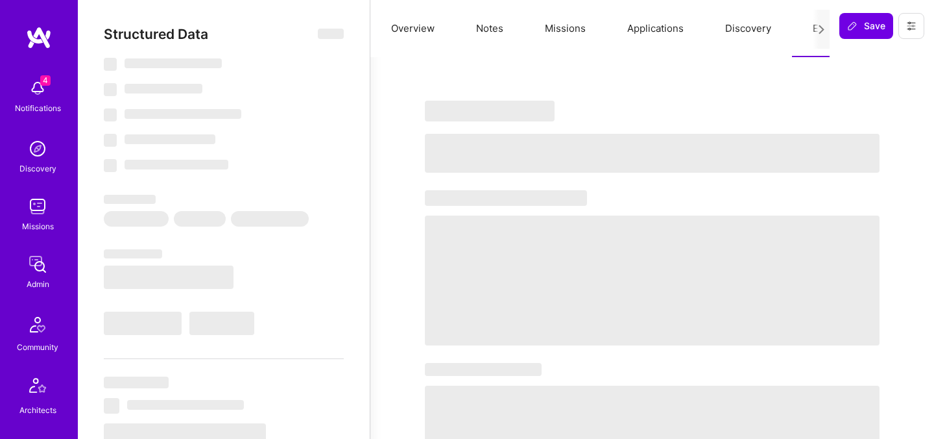
select select "7"
select select "US"
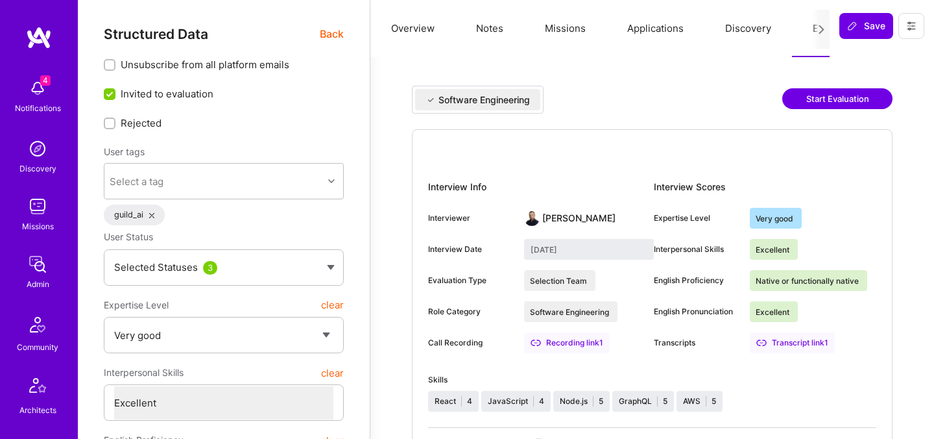
click at [819, 104] on button "Start Evaluation" at bounding box center [837, 98] width 110 height 21
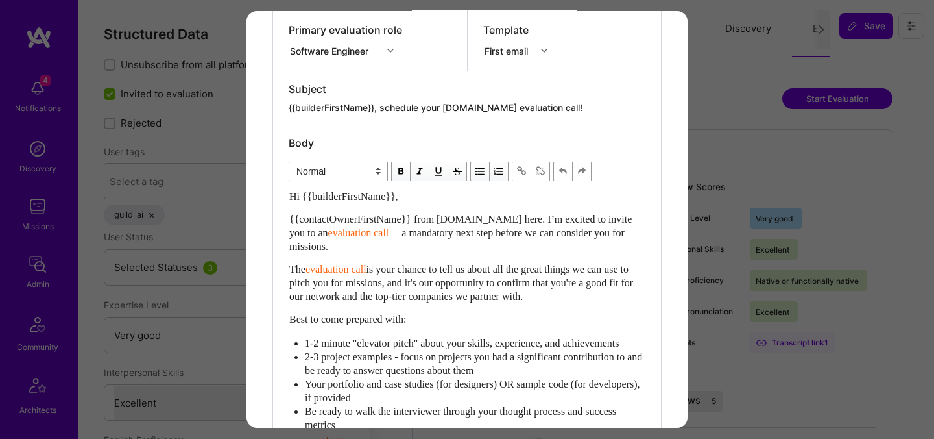
scroll to position [149, 0]
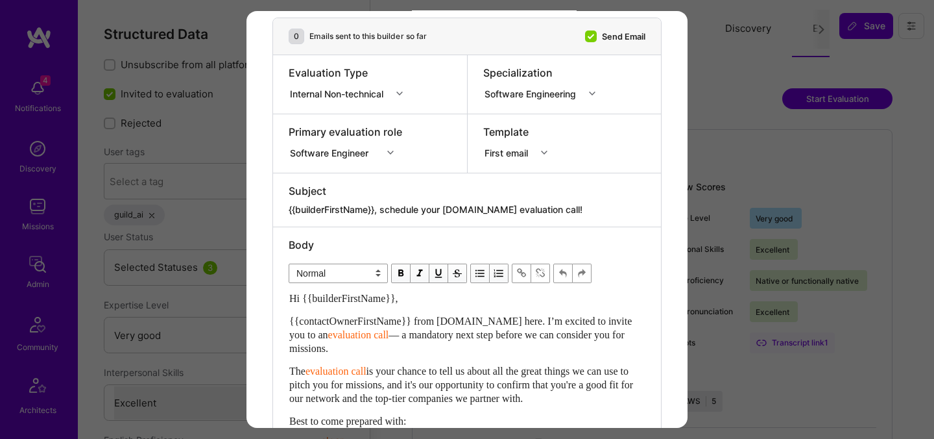
click at [346, 90] on div "Internal Non-technical" at bounding box center [339, 93] width 99 height 14
click at [341, 162] on div "Internal Technical" at bounding box center [350, 166] width 123 height 24
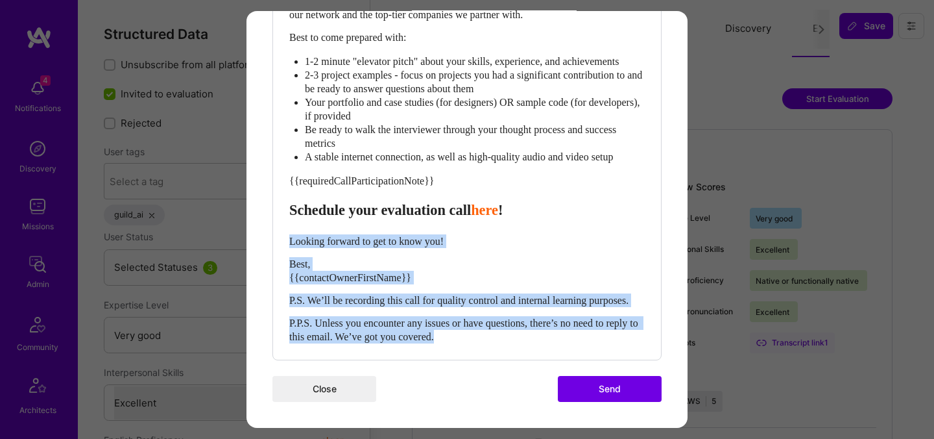
drag, startPoint x: 493, startPoint y: 338, endPoint x: 266, endPoint y: 232, distance: 250.8
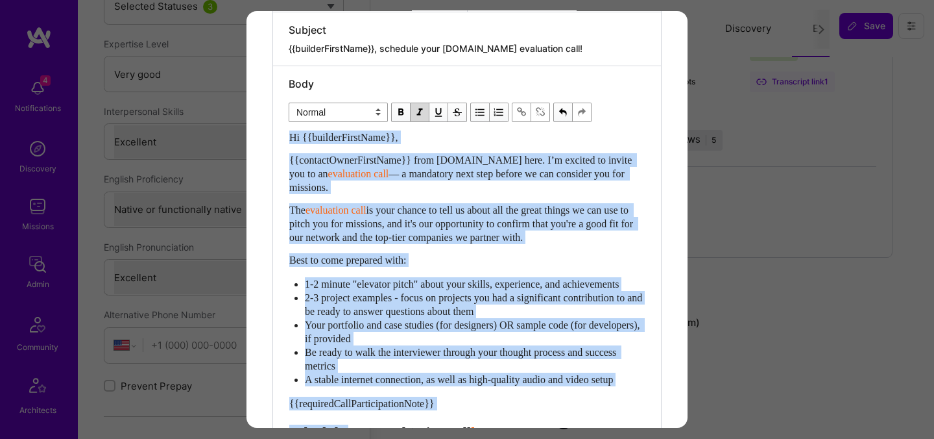
scroll to position [291, 0]
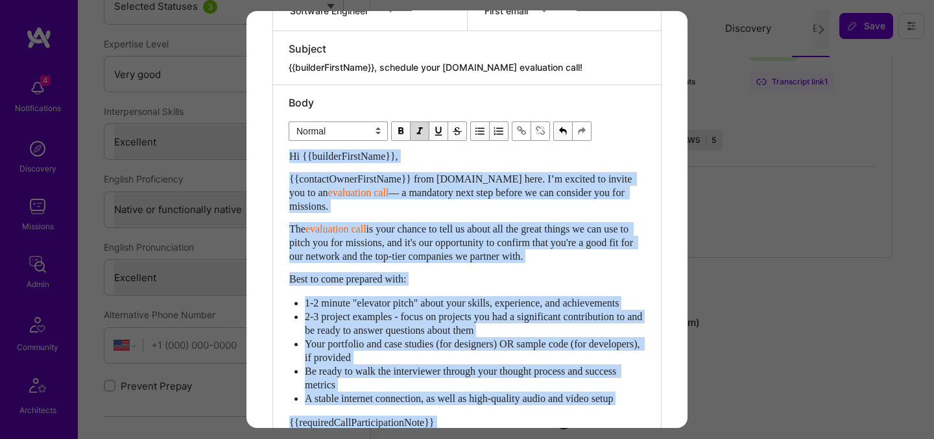
drag, startPoint x: 359, startPoint y: 247, endPoint x: 284, endPoint y: 149, distance: 124.1
click at [284, 149] on div "Body Normal Heading Large Heading Medium Heading Small Normal Hi {{builderFirst…" at bounding box center [467, 347] width 388 height 525
paste div "Enter email text"
select select "header-one"
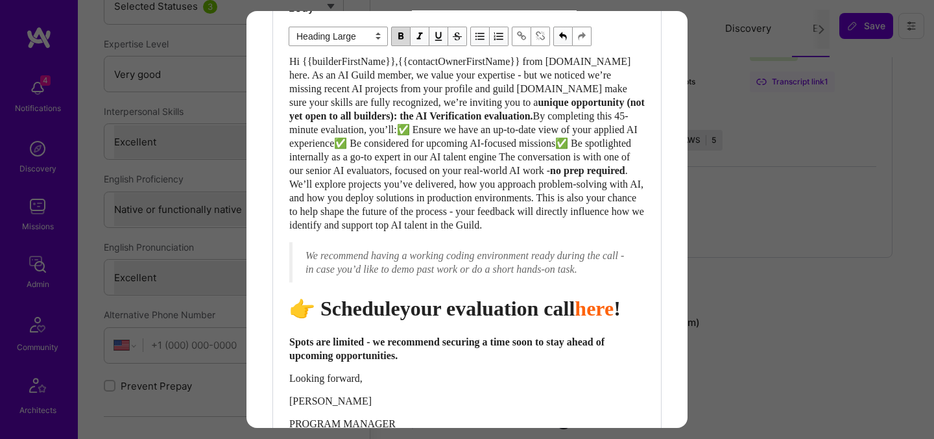
scroll to position [393, 0]
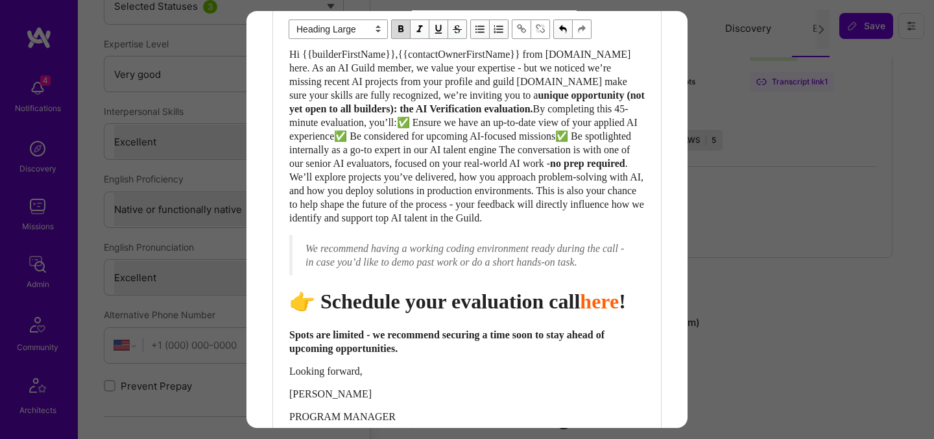
click at [479, 313] on span "Schedule your evaluation call" at bounding box center [451, 300] width 260 height 23
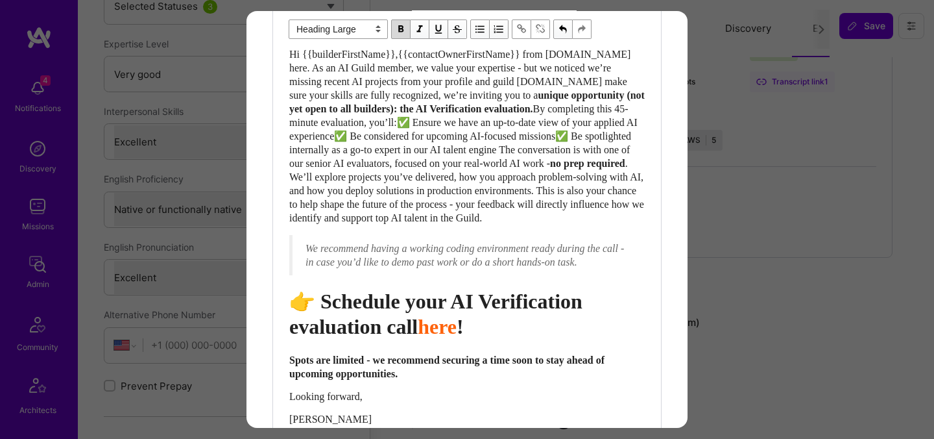
click at [371, 337] on span "Schedule your AI Verification evaluation call" at bounding box center [438, 313] width 298 height 48
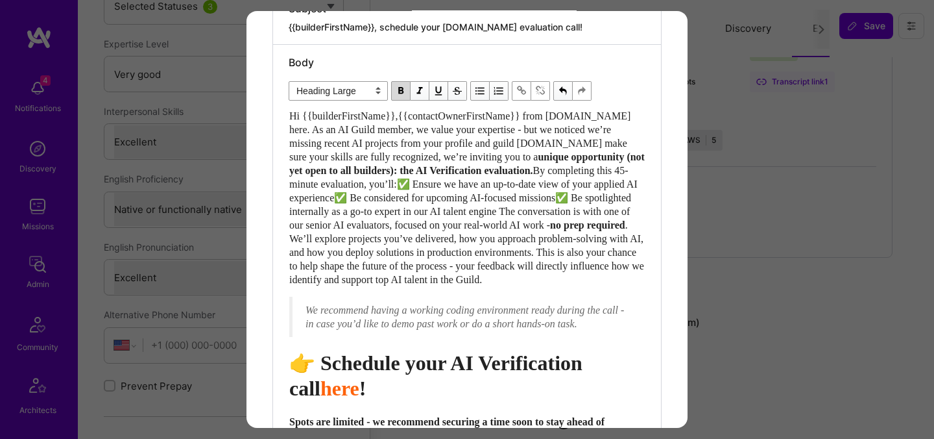
scroll to position [330, 0]
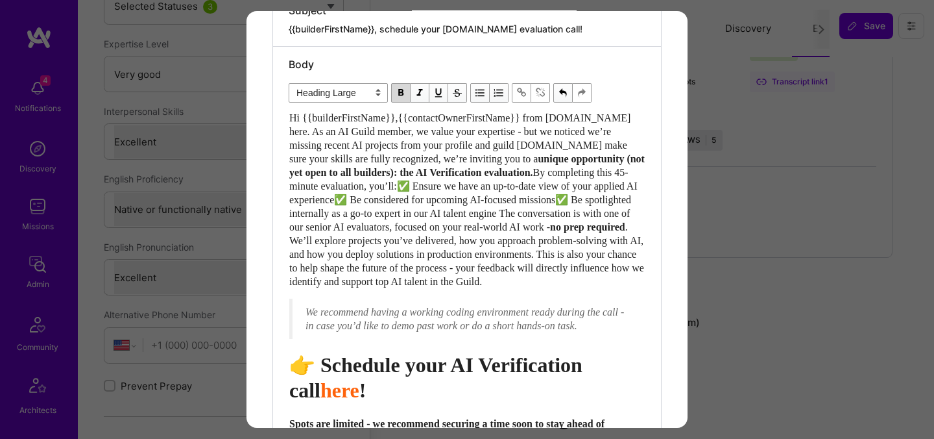
click at [407, 119] on span "Hi {{builderFirstName}},{{contactOwnerFirstName}} from [DOMAIN_NAME] here. As a…" at bounding box center [461, 138] width 344 height 52
select select "unstyled"
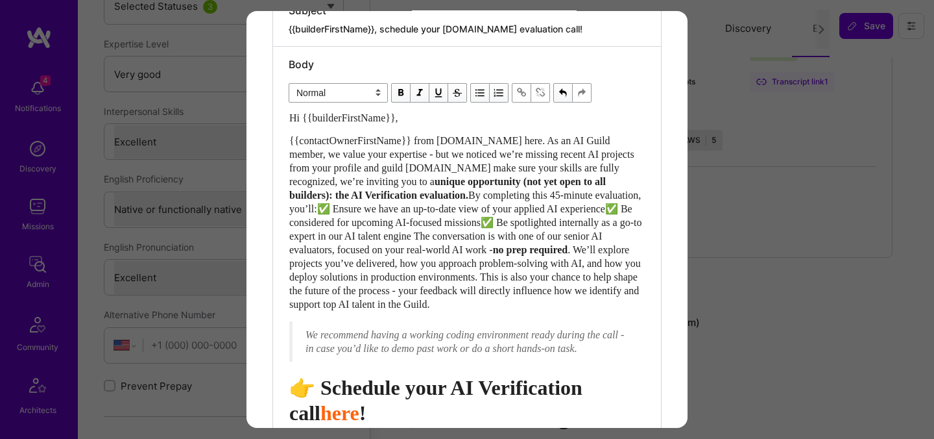
click at [448, 166] on span "{{contactOwnerFirstName}} from [DOMAIN_NAME] here. As an AI Guild member, we va…" at bounding box center [463, 161] width 348 height 52
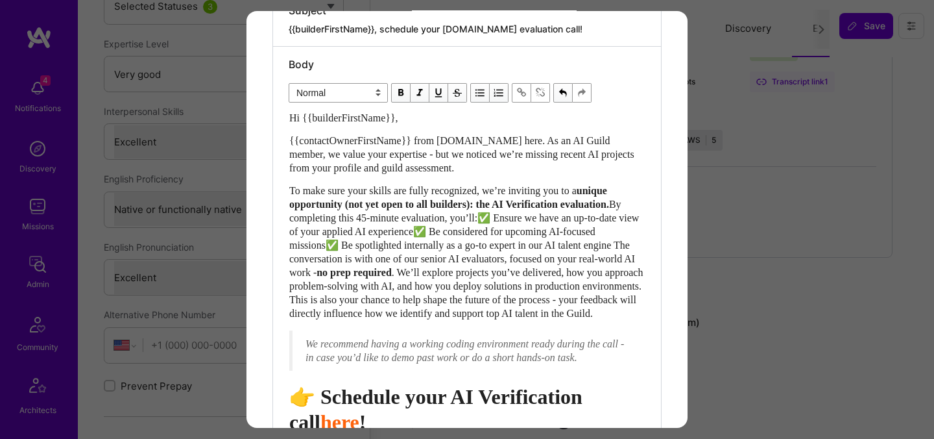
click at [351, 217] on span "By completing this 45-minute evaluation, you’ll:✅ Ensure we have an up-to-date …" at bounding box center [465, 238] width 352 height 79
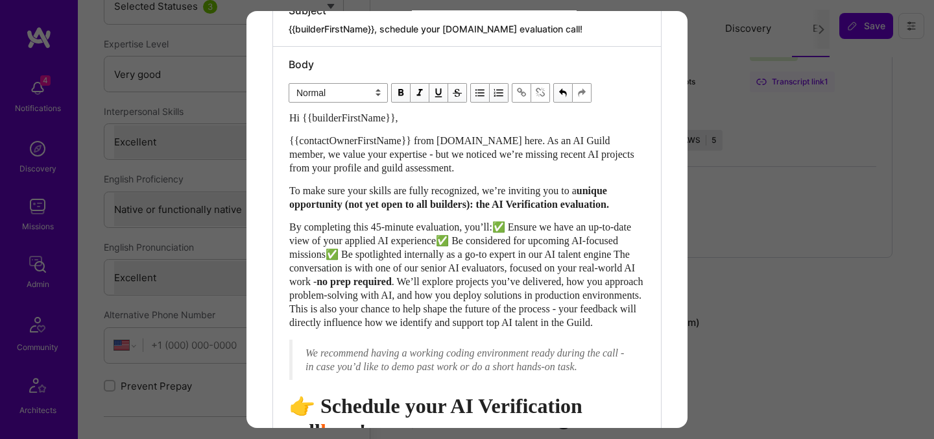
click at [511, 238] on span "By completing this 45-minute evaluation, you’ll:✅ Ensure we have an up-to-date …" at bounding box center [463, 254] width 348 height 66
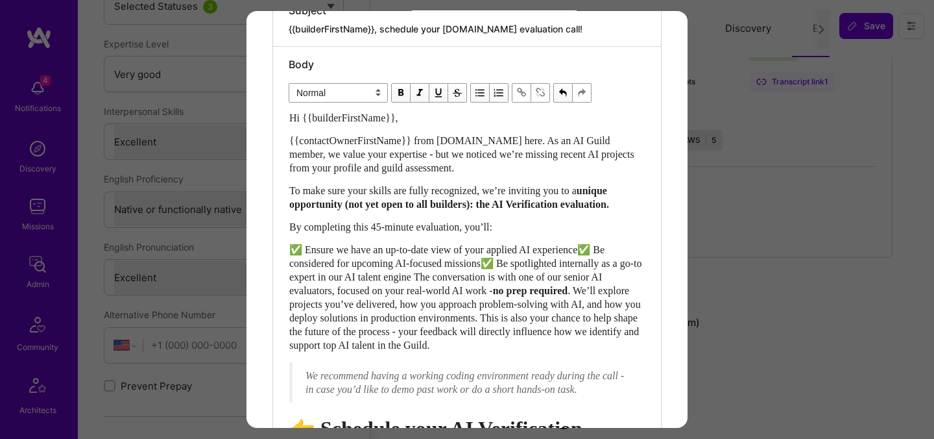
click at [600, 265] on span "✅ Ensure we have an up-to-date view of your applied AI experience✅ Be considere…" at bounding box center [466, 270] width 355 height 52
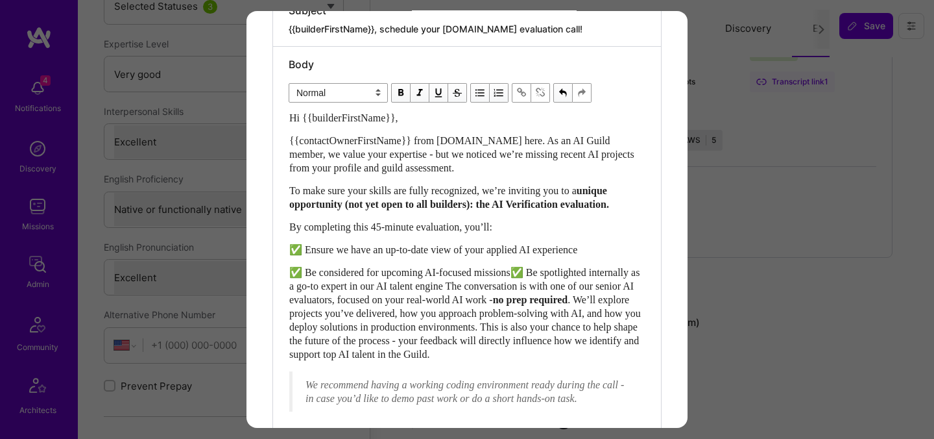
click at [529, 281] on span "✅ Be considered for upcoming AI-focused missions✅ Be spotlighted internally as …" at bounding box center [465, 286] width 353 height 38
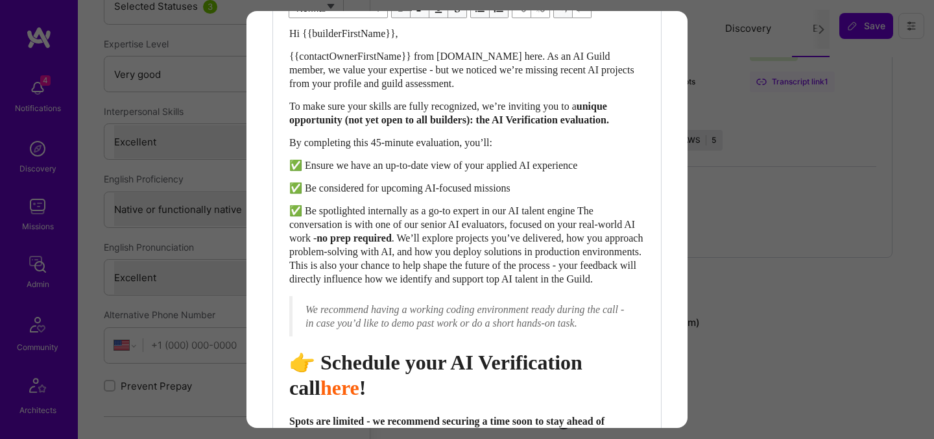
scroll to position [433, 0]
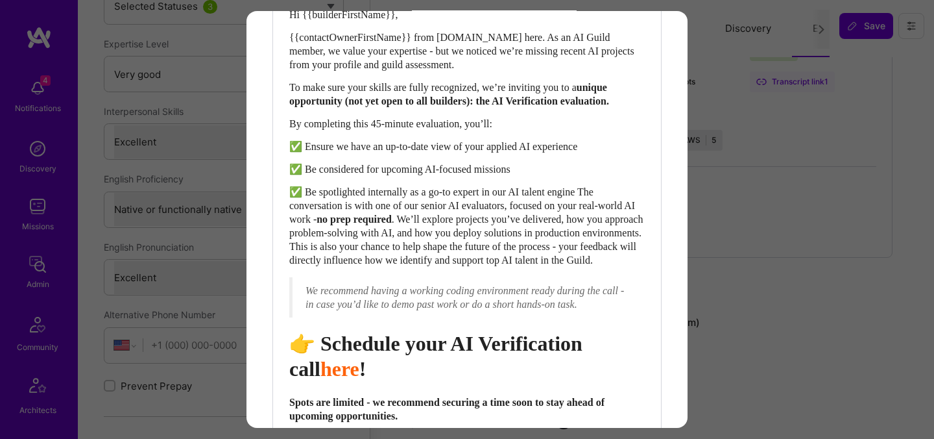
click at [603, 206] on span "✅ Be spotlighted internally as a go-to expert in our AI talent engine The conve…" at bounding box center [463, 205] width 348 height 38
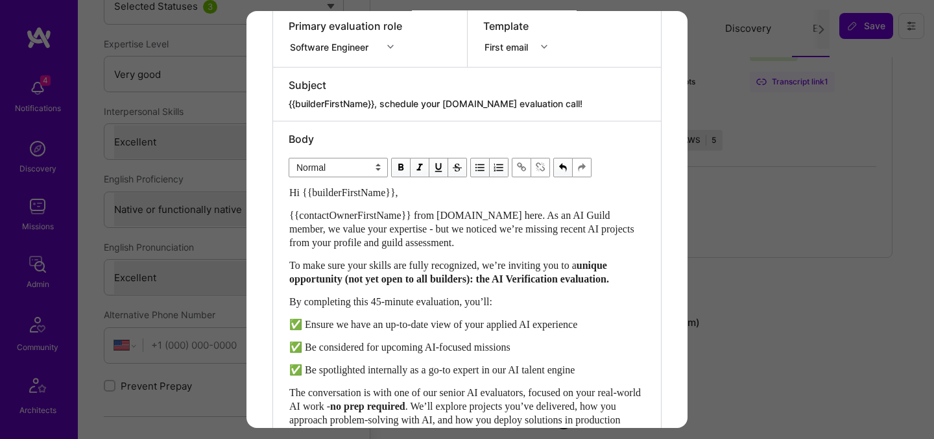
scroll to position [219, 0]
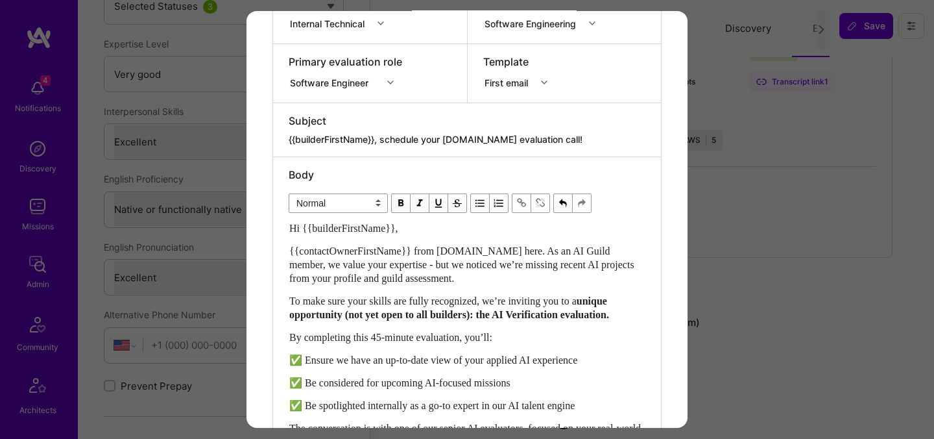
click at [439, 138] on textarea "{{builderFirstName}}, schedule your [DOMAIN_NAME] evaluation call!" at bounding box center [467, 139] width 357 height 13
paste textarea "Get Verified for [DOMAIN_NAME]’s AI Missions"
type textarea "{{builderFirstName}}, Get Verified for [DOMAIN_NAME]’s AI Missions"
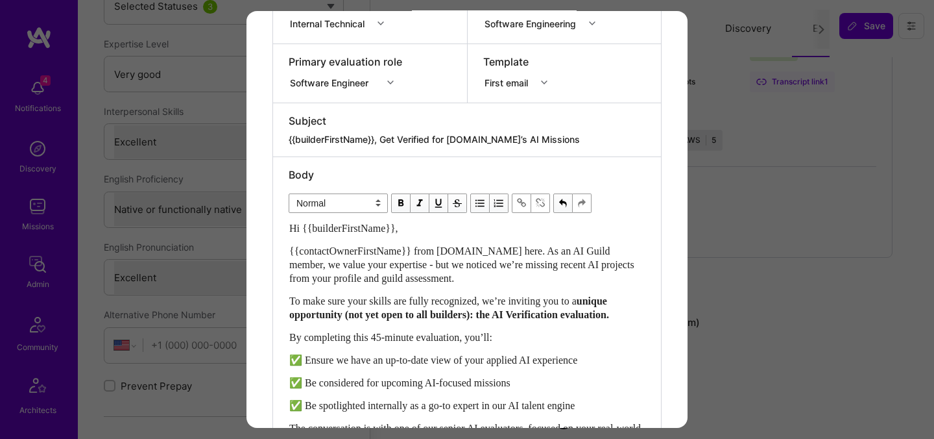
click at [372, 81] on div "Software Engineer" at bounding box center [332, 82] width 84 height 14
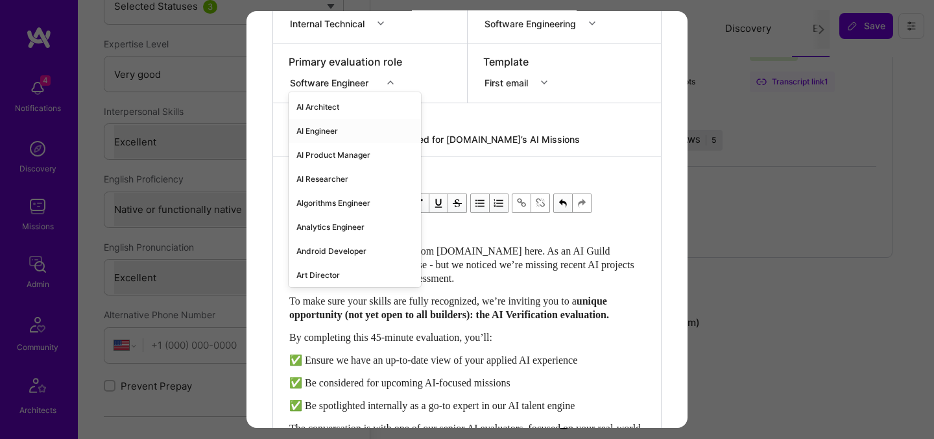
click at [323, 132] on div "AI Engineer" at bounding box center [355, 131] width 132 height 24
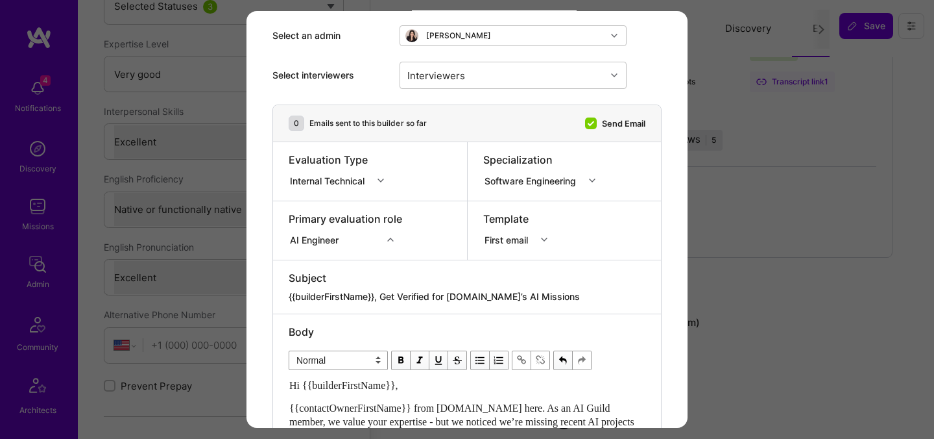
scroll to position [30, 0]
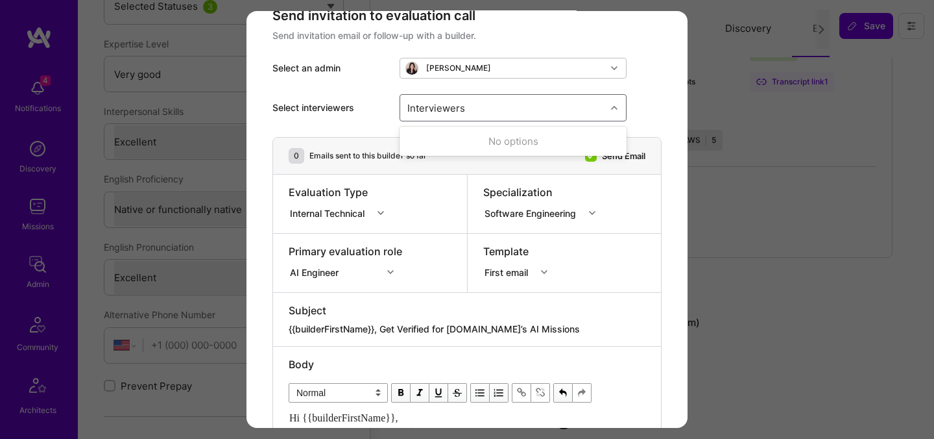
click at [502, 104] on div "Interviewers" at bounding box center [503, 108] width 206 height 26
type input "[PERSON_NAME]"
checkbox input "true"
type input "most"
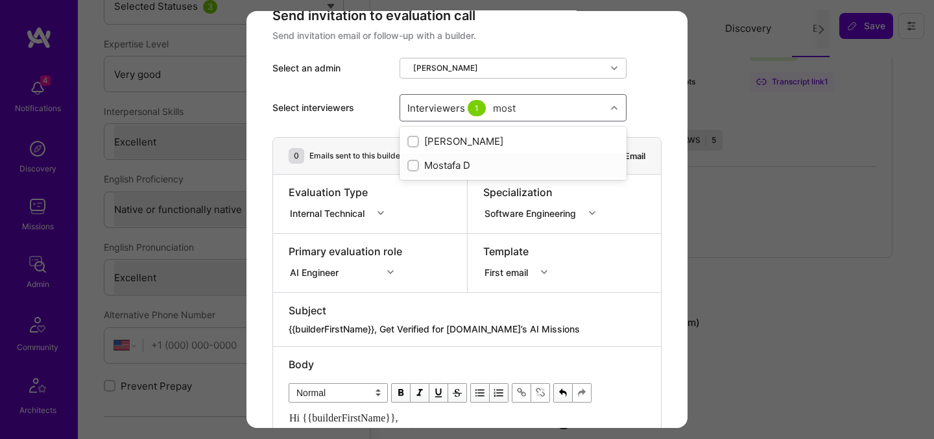
checkbox input "true"
type input "[PERSON_NAME]"
checkbox input "true"
type input "[PERSON_NAME]"
checkbox input "true"
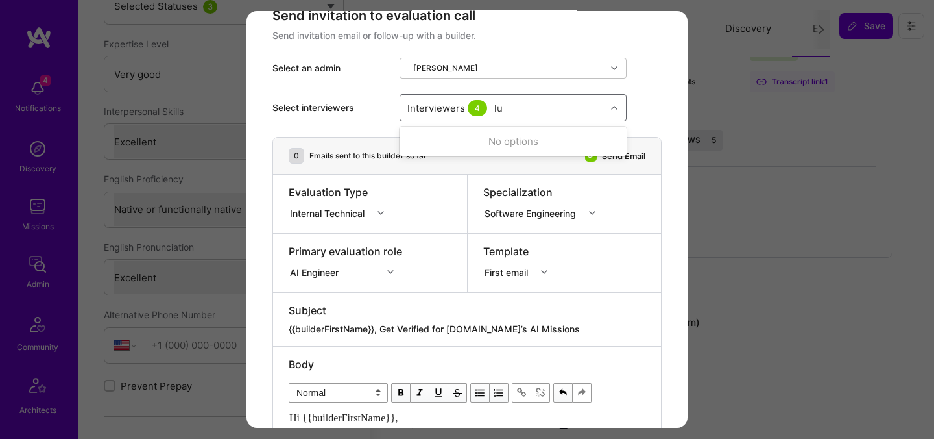
type input "l"
type input "elon"
checkbox input "true"
type input "tomi"
checkbox input "true"
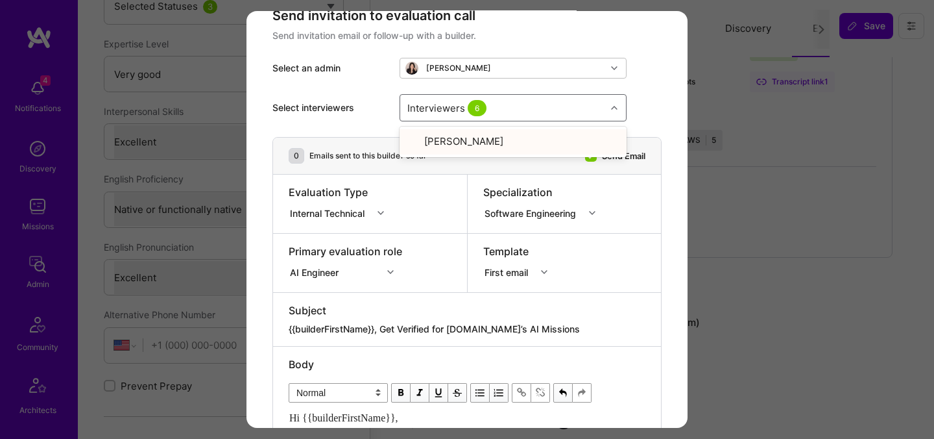
click at [541, 242] on div "Template First email" at bounding box center [565, 263] width 194 height 58
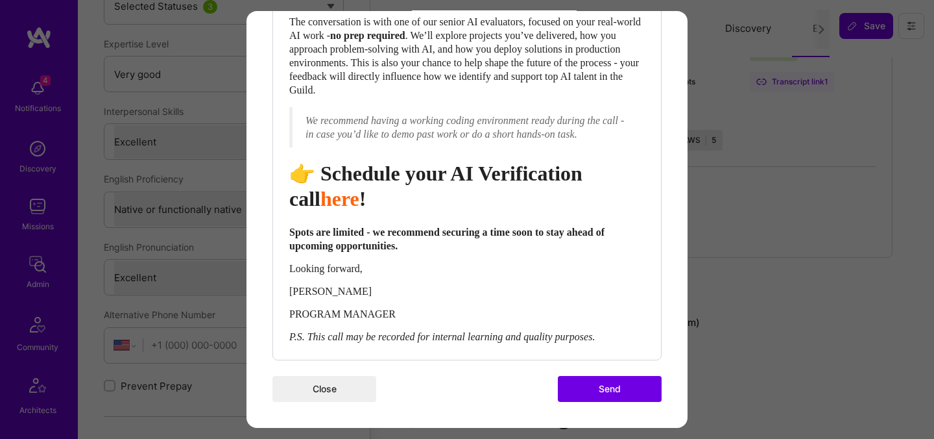
click at [592, 393] on button "Send" at bounding box center [610, 389] width 104 height 26
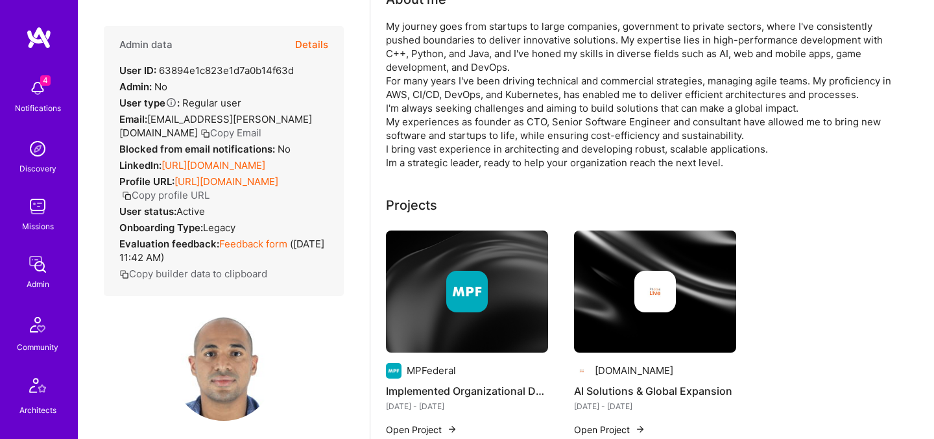
scroll to position [147, 0]
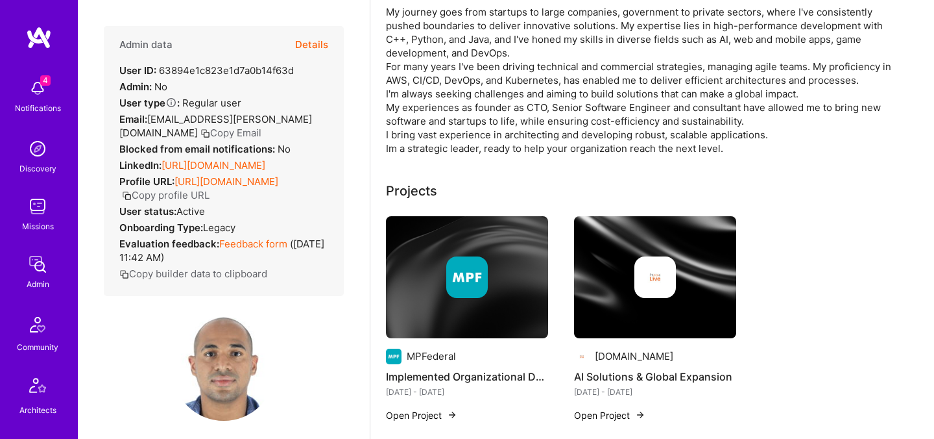
click at [309, 48] on button "Details" at bounding box center [311, 45] width 33 height 38
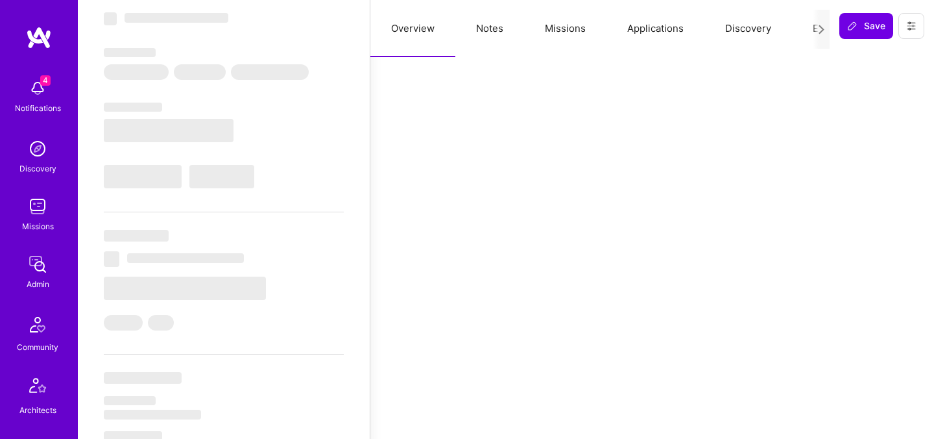
click at [811, 29] on button "Evaluation" at bounding box center [836, 28] width 89 height 57
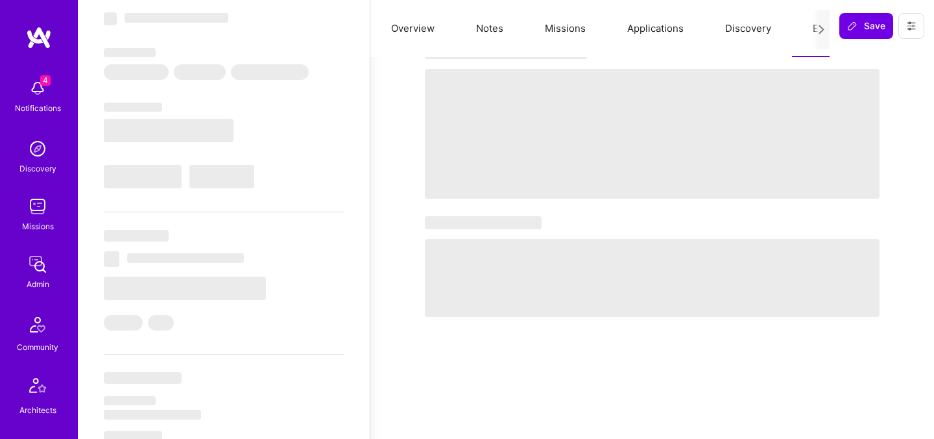
select select "Right Now"
select select "5"
select select "4"
select select "7"
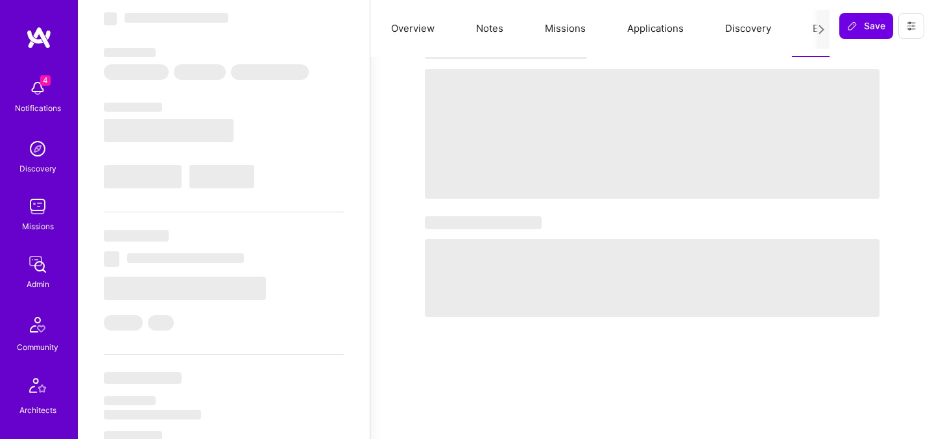
select select "CA"
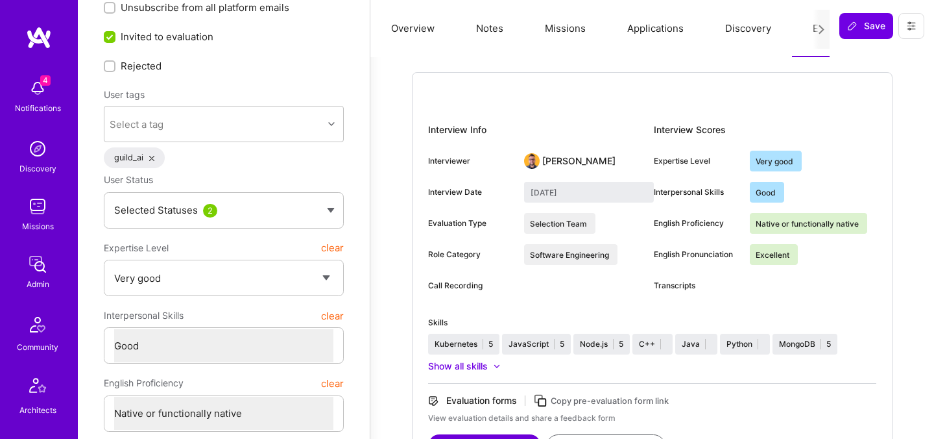
scroll to position [0, 0]
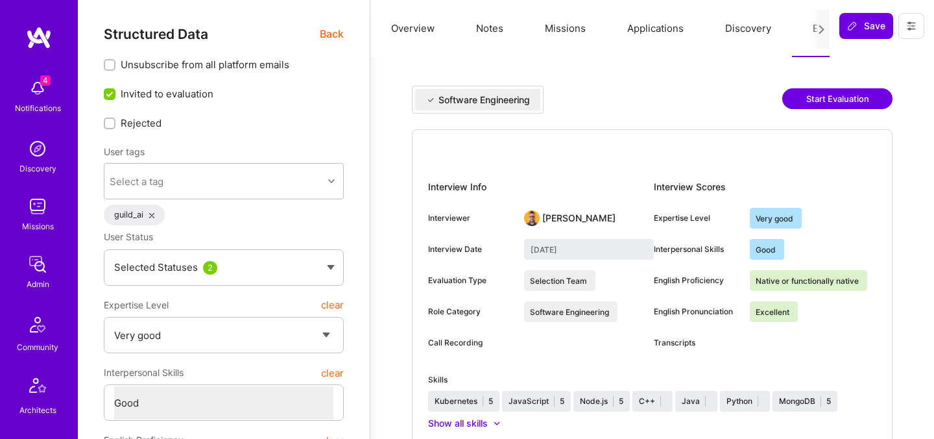
click at [825, 97] on button "Start Evaluation" at bounding box center [837, 98] width 110 height 21
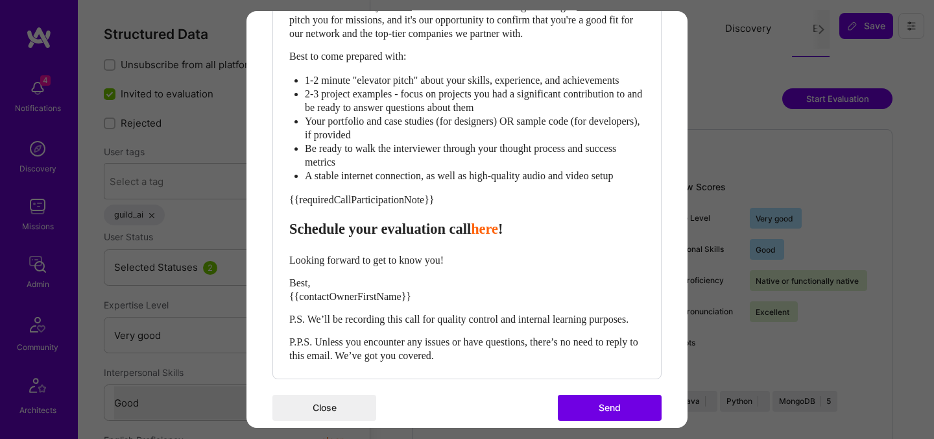
scroll to position [535, 0]
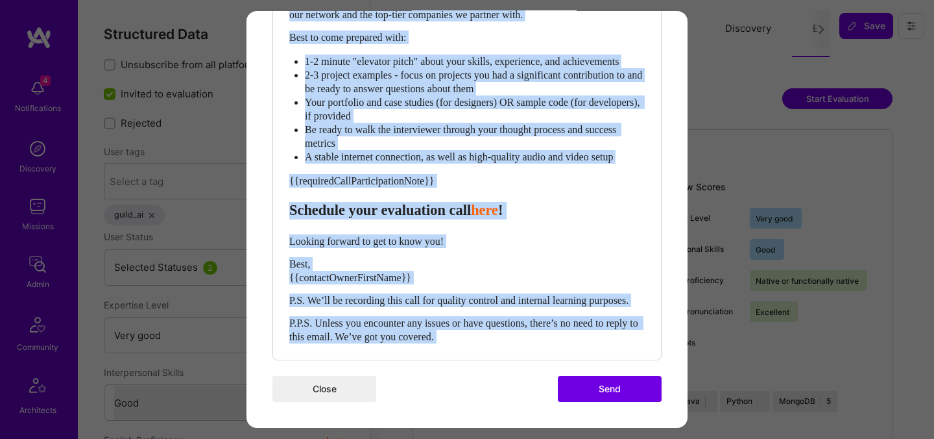
drag, startPoint x: 501, startPoint y: 370, endPoint x: 287, endPoint y: 278, distance: 232.8
click at [287, 278] on div "Body Normal Heading Large Heading Medium Heading Small Normal Hi {{builderFirst…" at bounding box center [467, 102] width 388 height 516
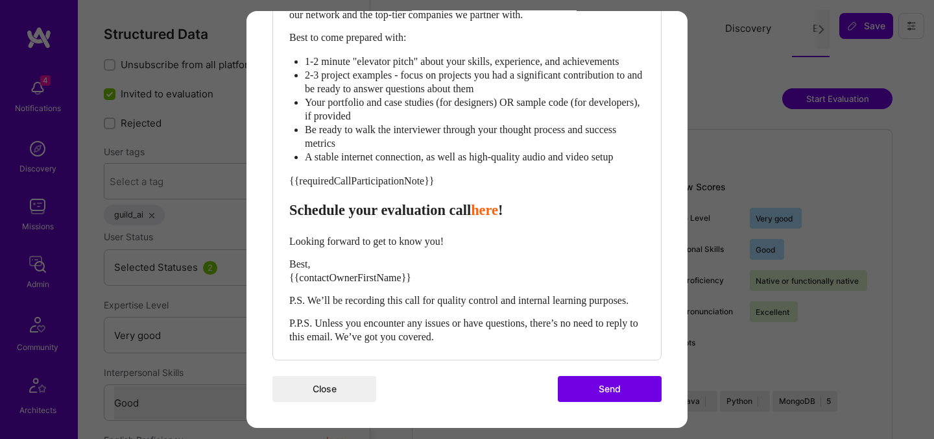
click at [500, 343] on div "P.P.S. Unless you encounter any issues or have questions, there’s no need to re…" at bounding box center [467, 329] width 356 height 27
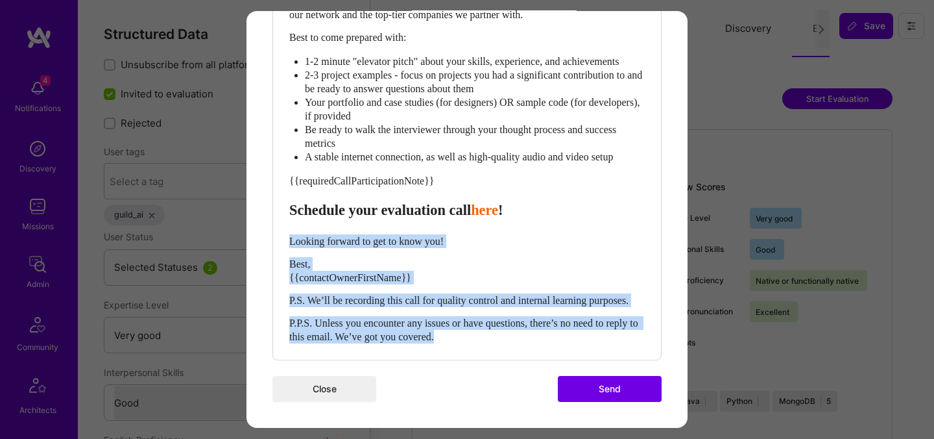
drag, startPoint x: 488, startPoint y: 359, endPoint x: 284, endPoint y: 252, distance: 230.1
click at [284, 252] on div "Body Normal Heading Large Heading Medium Heading Small Normal Hi {{builderFirst…" at bounding box center [467, 102] width 388 height 516
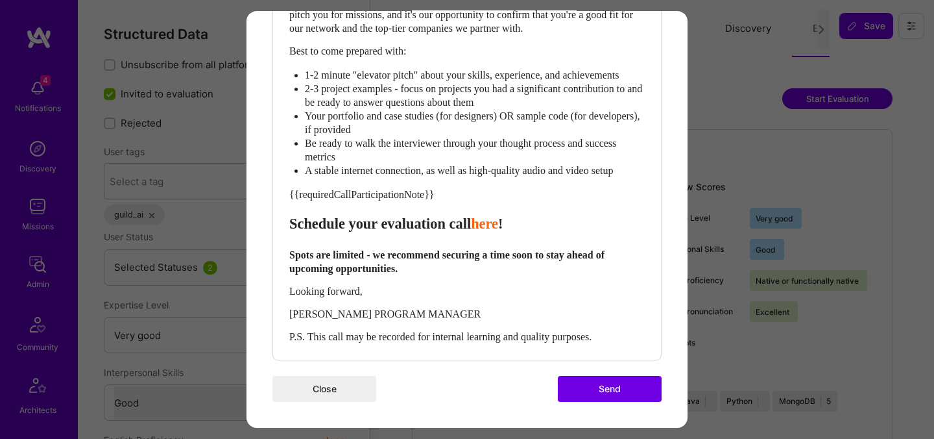
scroll to position [532, 0]
click at [349, 313] on span "[PERSON_NAME] PROGRAM MANAGER" at bounding box center [384, 313] width 191 height 11
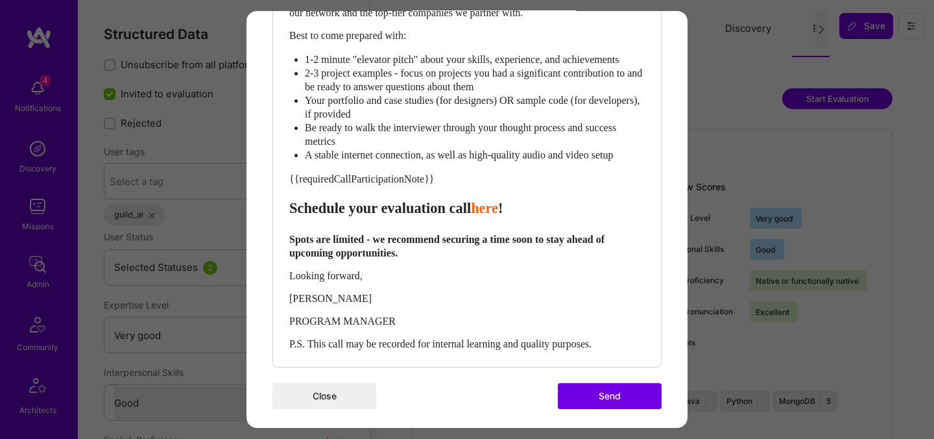
scroll to position [555, 0]
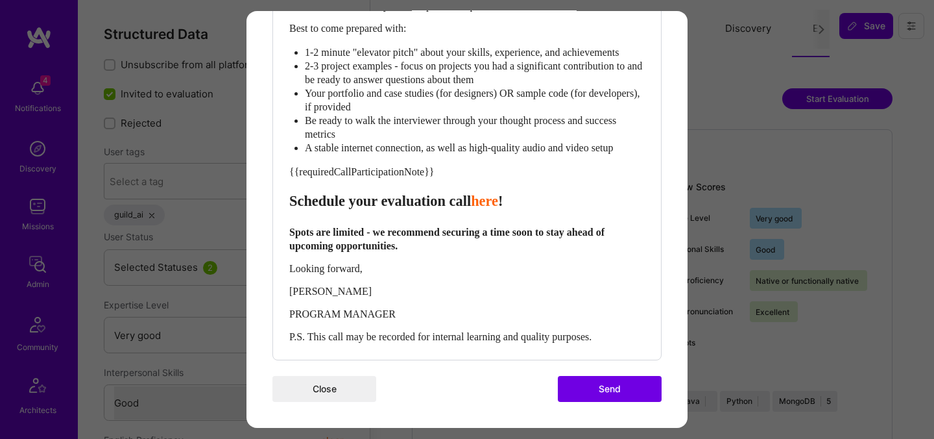
click at [417, 335] on span "P.S. This call may be recorded for internal learning and quality purposes." at bounding box center [440, 336] width 302 height 11
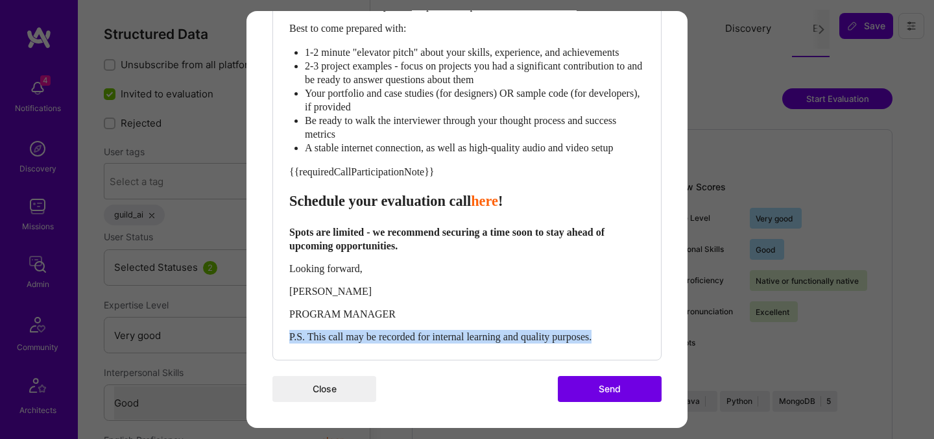
click at [417, 335] on span "P.S. This call may be recorded for internal learning and quality purposes." at bounding box center [440, 336] width 302 height 11
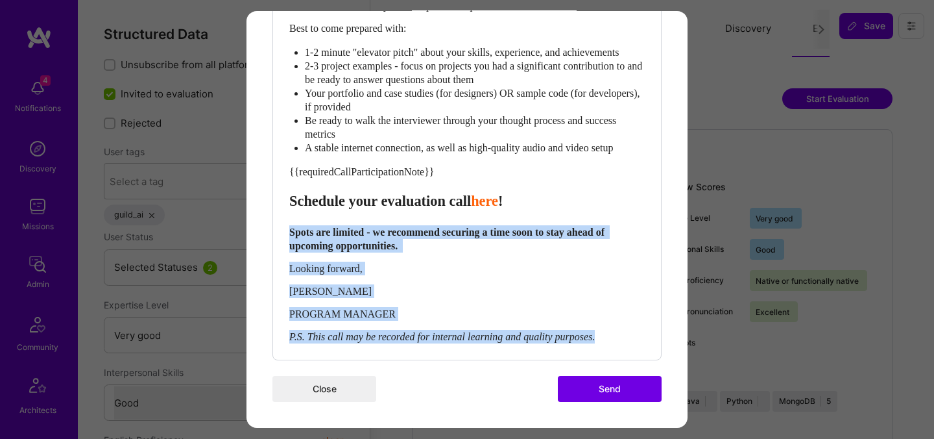
drag, startPoint x: 291, startPoint y: 232, endPoint x: 607, endPoint y: 353, distance: 339.1
click at [607, 353] on div "Body Normal Heading Large Heading Medium Heading Small Normal Hi {{builderFirst…" at bounding box center [467, 97] width 388 height 525
copy div "Spots are limited - we recommend securing a time soon to stay ahead of upcoming…"
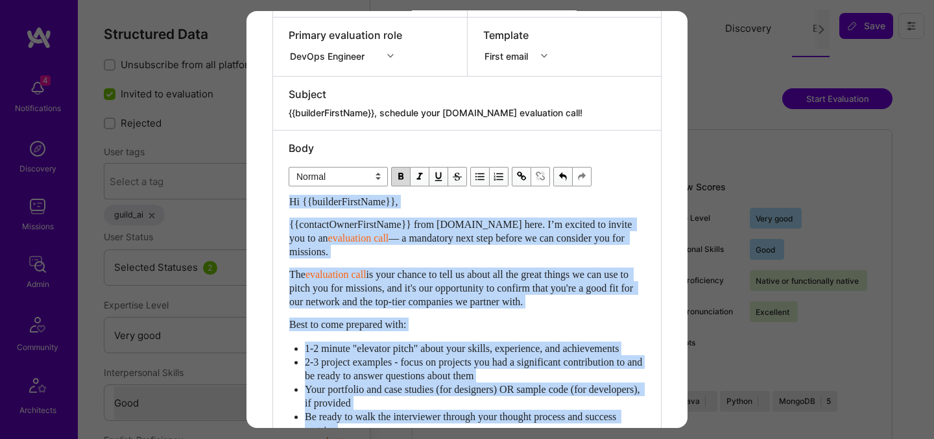
scroll to position [206, 0]
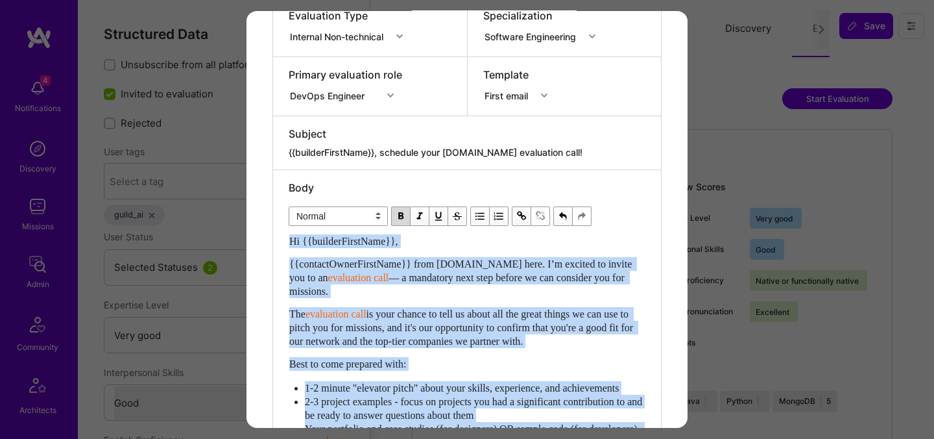
drag, startPoint x: 357, startPoint y: 203, endPoint x: 276, endPoint y: 239, distance: 88.9
click at [276, 239] on div "Body Normal Heading Large Heading Medium Heading Small Normal Hi {{builderFirst…" at bounding box center [467, 432] width 388 height 525
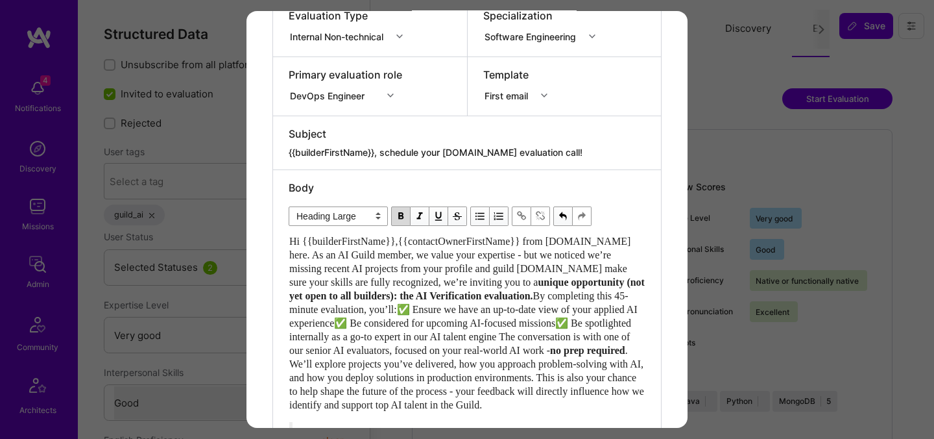
click at [411, 239] on span "Hi {{builderFirstName}},{{contactOwnerFirstName}} from [DOMAIN_NAME] here. As a…" at bounding box center [461, 262] width 344 height 52
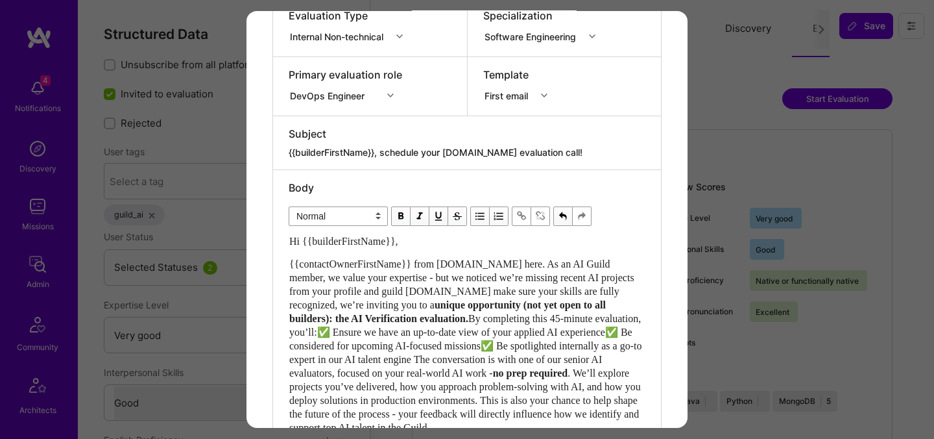
click at [449, 295] on span "{{contactOwnerFirstName}} from [DOMAIN_NAME] here. As an AI Guild member, we va…" at bounding box center [463, 284] width 348 height 52
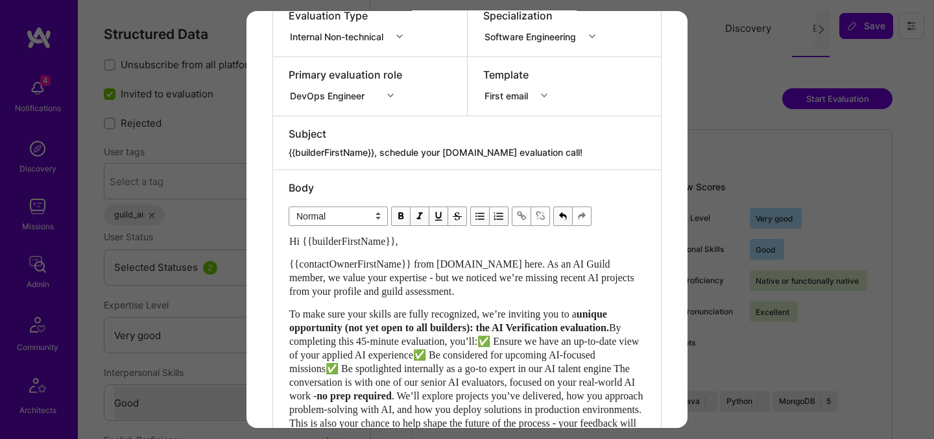
click at [520, 329] on span "unique opportunity (not yet open to all builders): the AI Verification evaluati…" at bounding box center [449, 320] width 321 height 25
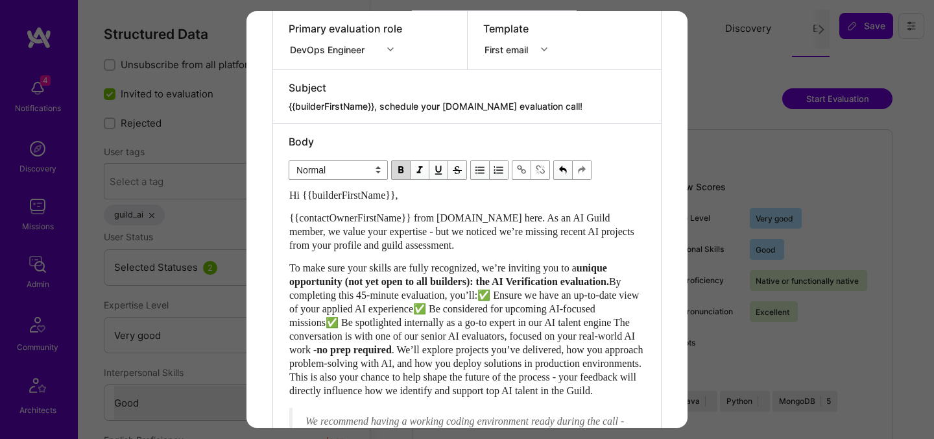
scroll to position [283, 0]
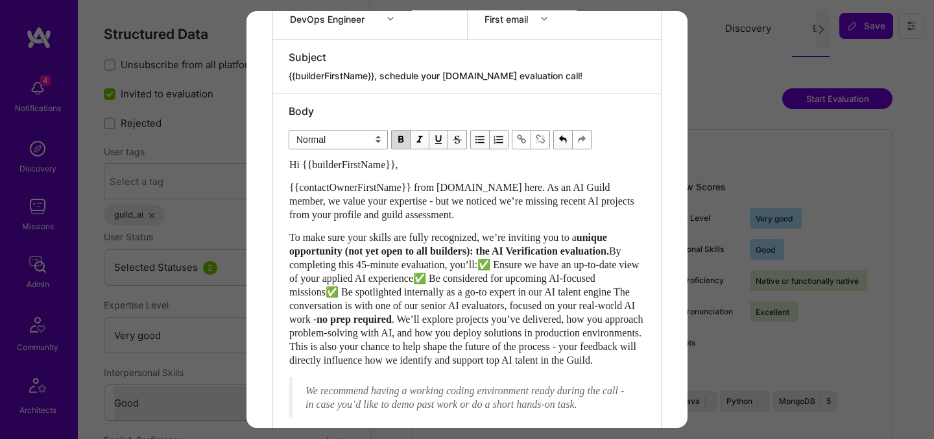
click at [351, 265] on span "By completing this 45-minute evaluation, you’ll:✅ Ensure we have an up-to-date …" at bounding box center [465, 284] width 352 height 79
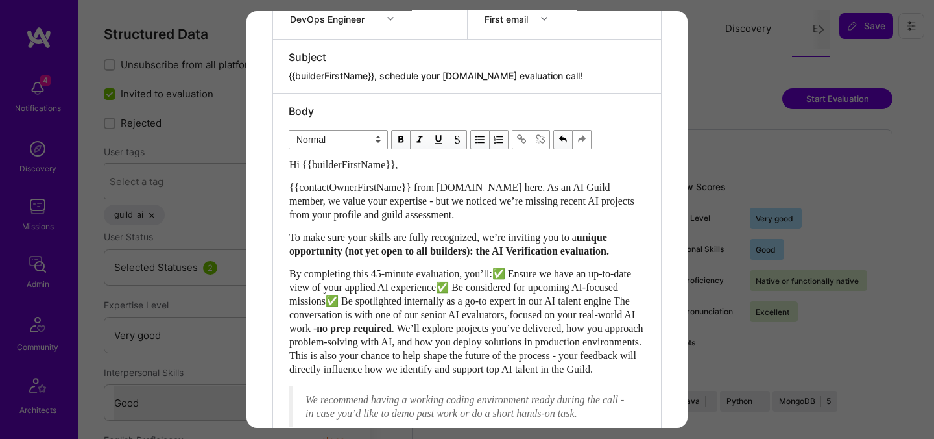
click at [513, 287] on span "By completing this 45-minute evaluation, you’ll:✅ Ensure we have an up-to-date …" at bounding box center [463, 301] width 348 height 66
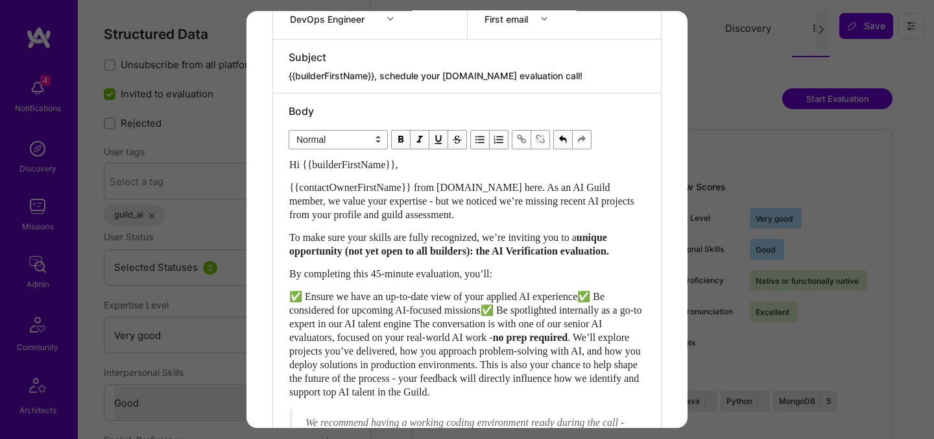
click at [600, 309] on span "✅ Ensure we have an up-to-date view of your applied AI experience✅ Be considere…" at bounding box center [466, 317] width 355 height 52
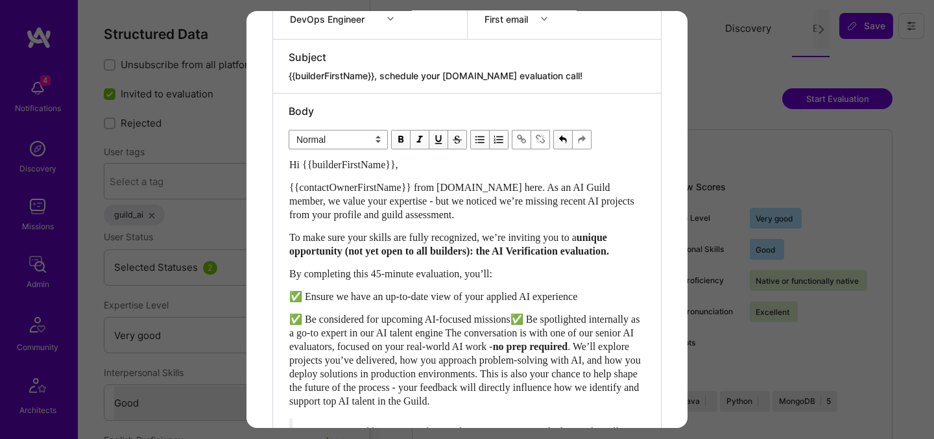
click at [526, 333] on span "✅ Be considered for upcoming AI-focused missions✅ Be spotlighted internally as …" at bounding box center [465, 332] width 353 height 38
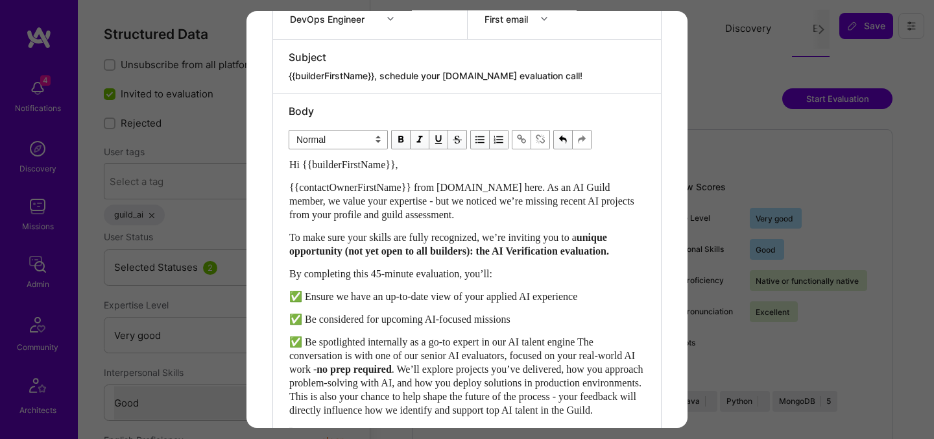
click at [607, 355] on span "✅ Be spotlighted internally as a go-to expert in our AI talent engine The conve…" at bounding box center [463, 355] width 348 height 38
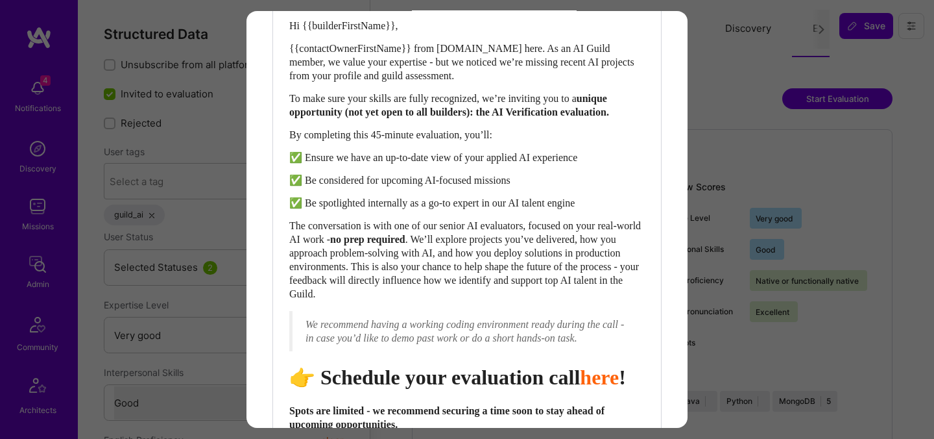
scroll to position [468, 0]
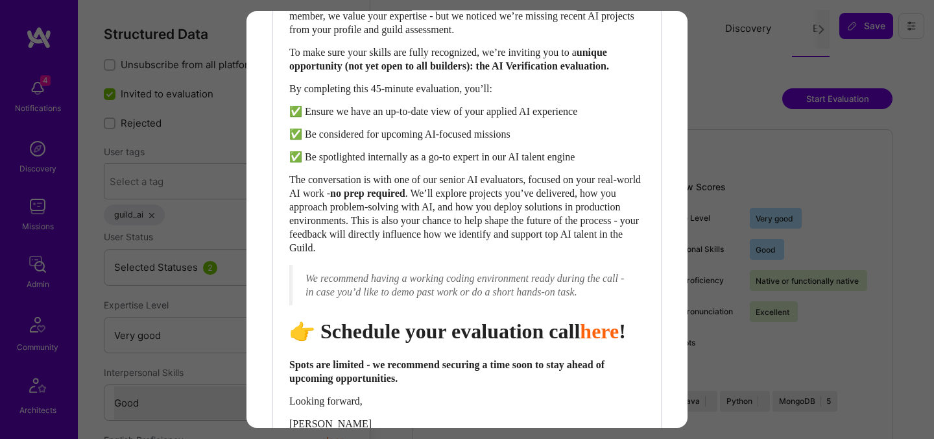
click at [475, 343] on span "Schedule your evaluation call" at bounding box center [451, 330] width 260 height 23
select select "header-one"
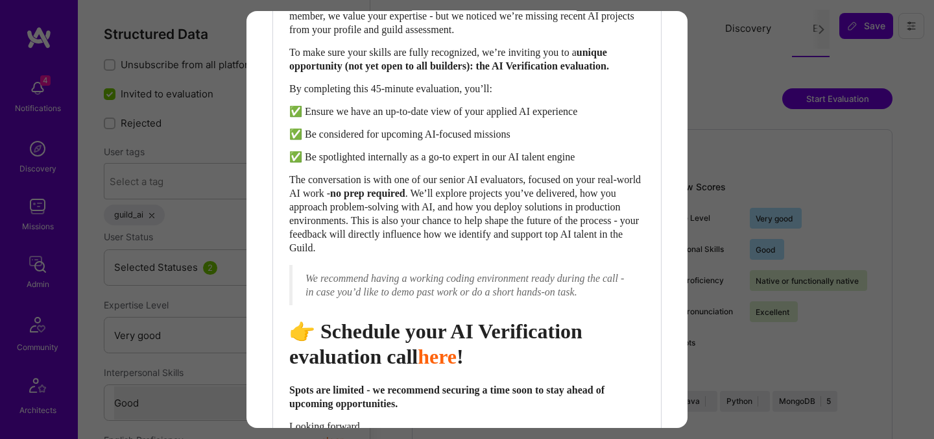
click at [380, 367] on span "Schedule your AI Verification evaluation call" at bounding box center [438, 343] width 298 height 48
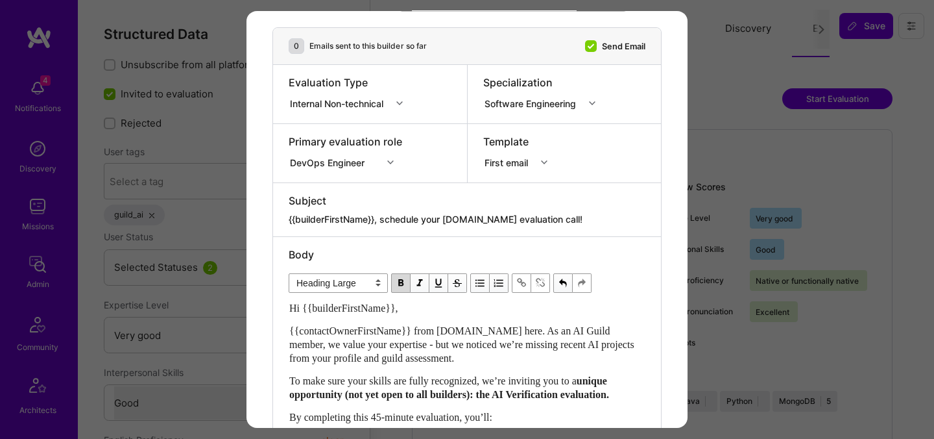
scroll to position [158, 0]
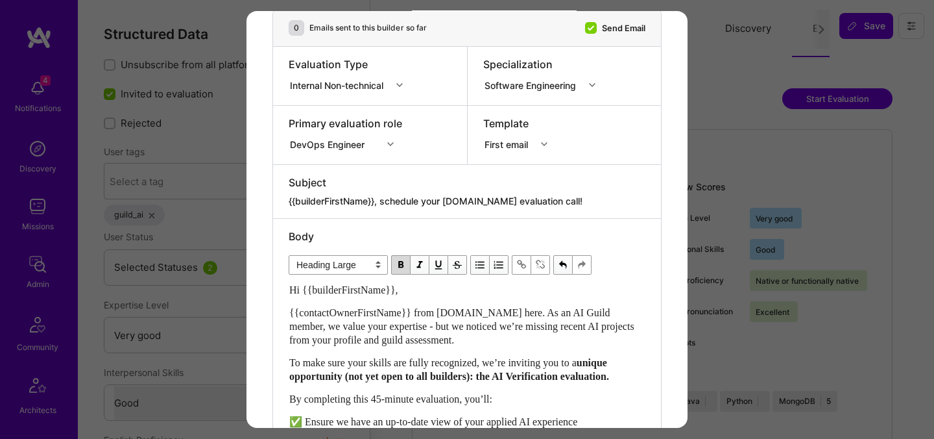
click at [415, 203] on textarea "{{builderFirstName}}, schedule your [DOMAIN_NAME] evaluation call!" at bounding box center [467, 201] width 357 height 13
paste textarea "Get Verified for [DOMAIN_NAME]’s AI Missions"
type textarea "{{builderFirstName}}, Get Verified for [DOMAIN_NAME]’s AI Missions"
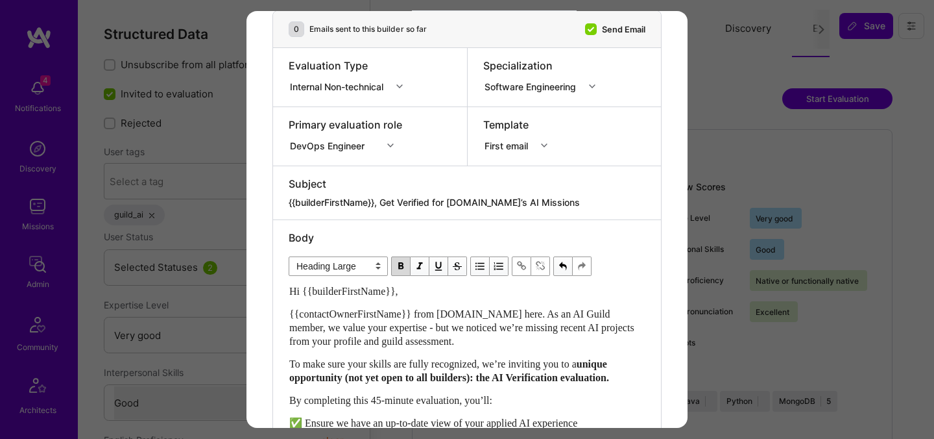
scroll to position [0, 0]
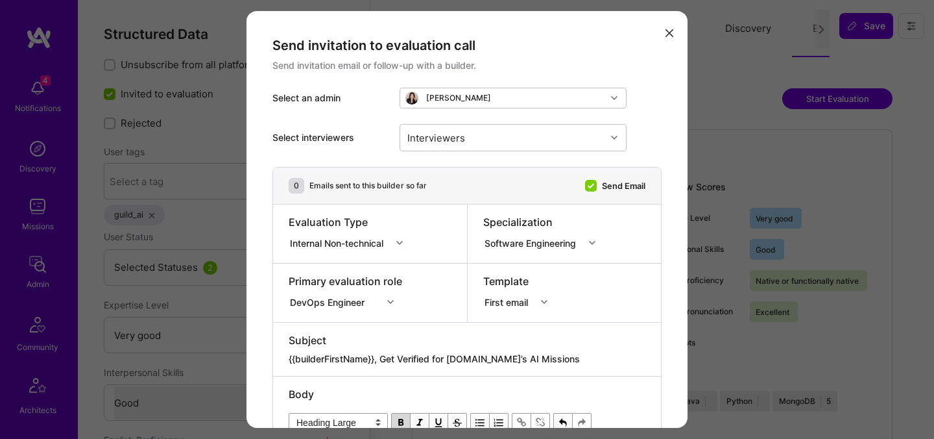
click at [313, 304] on div "DevOps Engineer" at bounding box center [346, 299] width 114 height 13
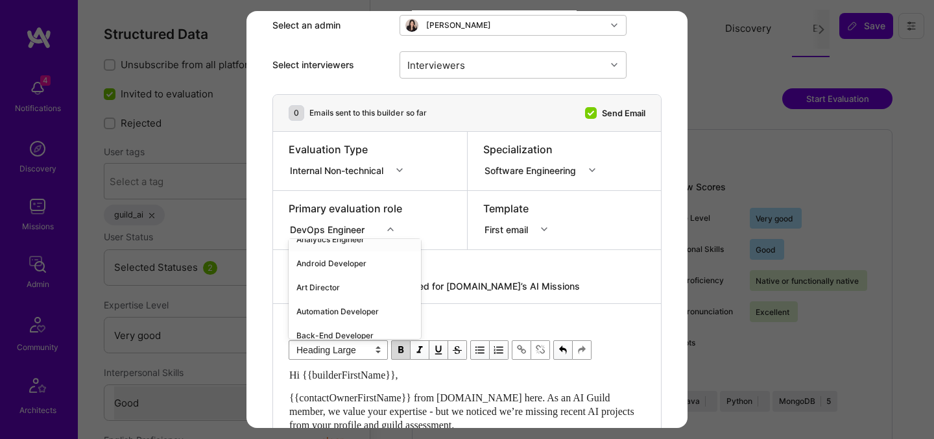
scroll to position [143, 0]
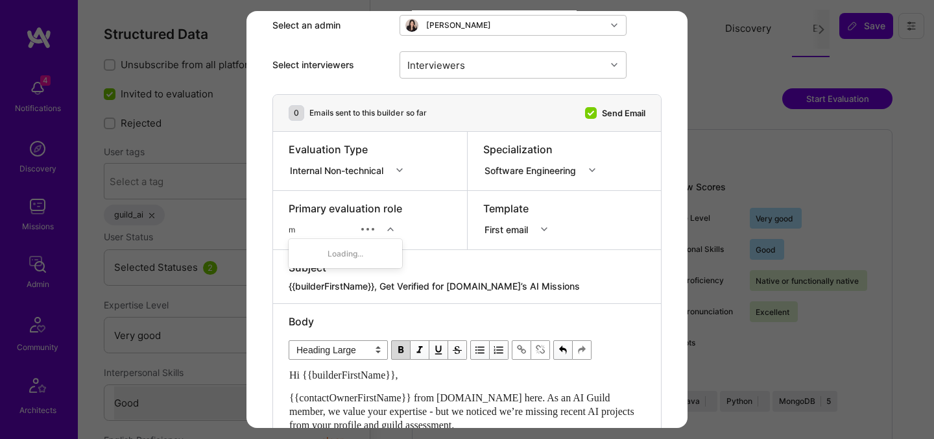
type input "ml"
click at [309, 281] on div "MLOps" at bounding box center [346, 277] width 114 height 24
click at [489, 67] on div "Interviewers" at bounding box center [503, 65] width 206 height 26
type input "[PERSON_NAME]"
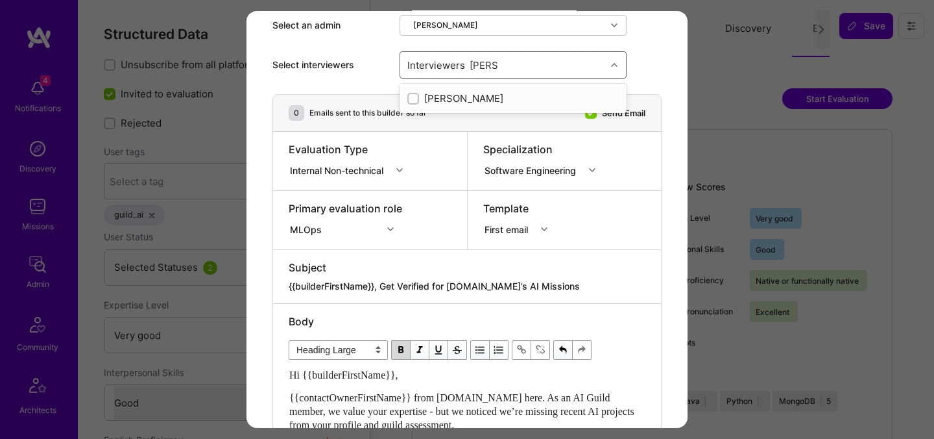
checkbox input "true"
type input "mos"
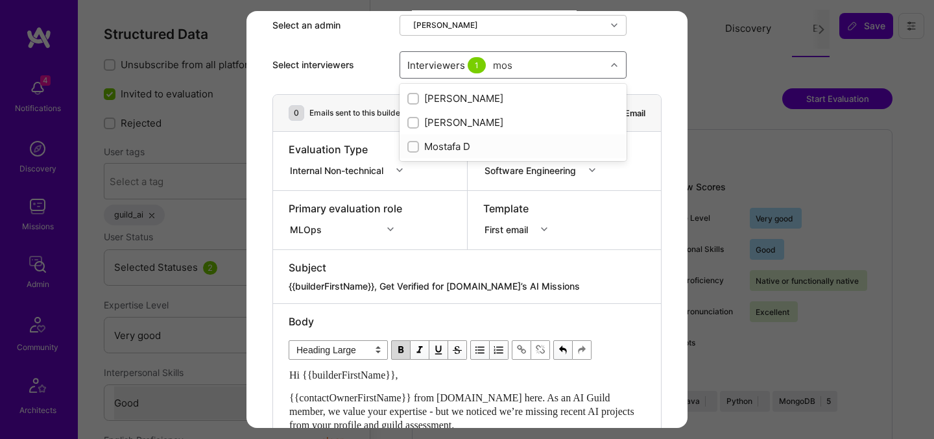
checkbox input "true"
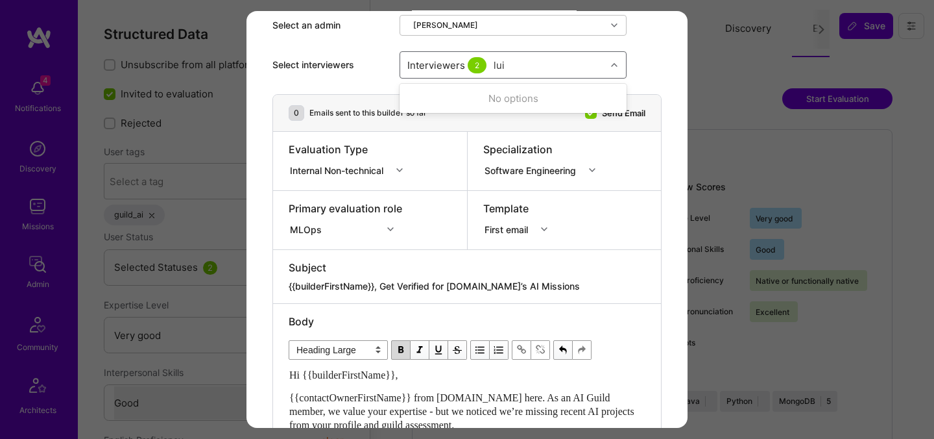
type input "[PERSON_NAME]"
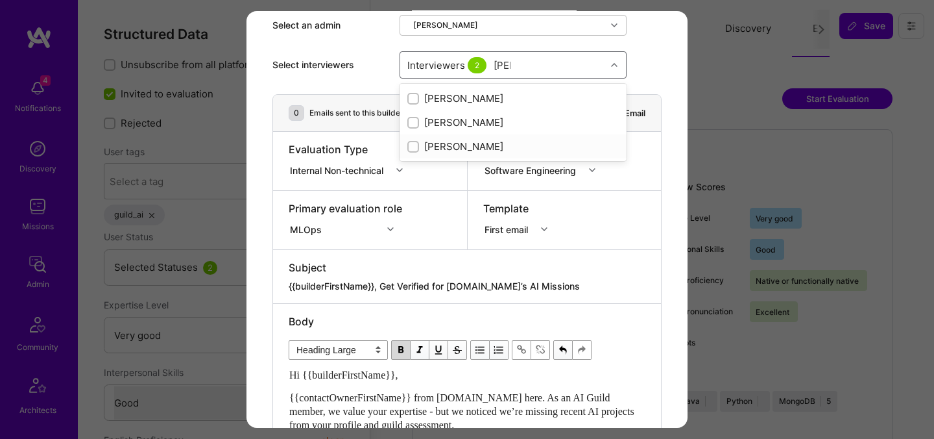
checkbox input "true"
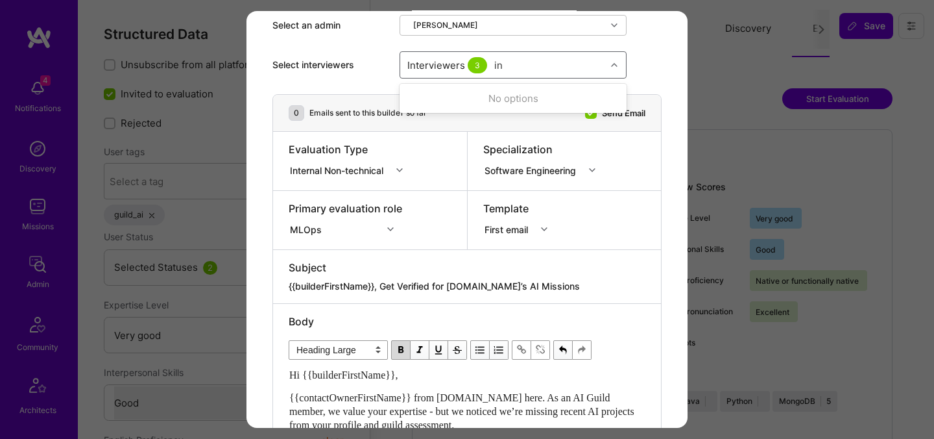
type input "i"
type input "[PERSON_NAME]"
checkbox input "true"
type input "elon"
checkbox input "true"
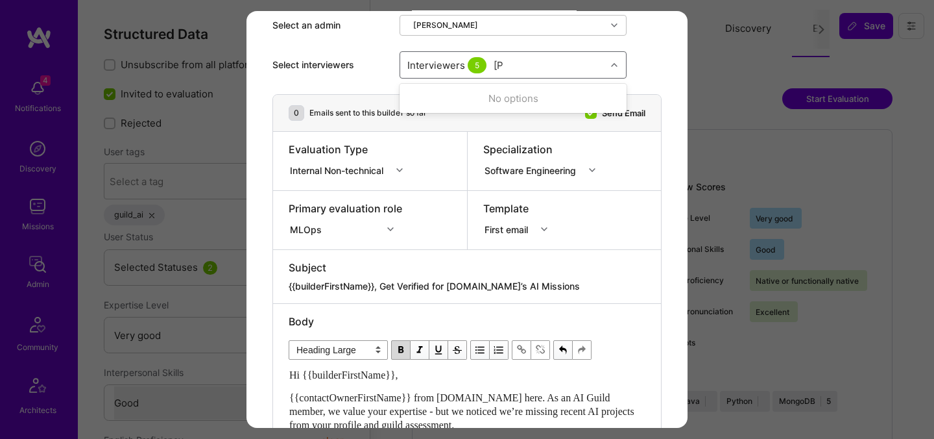
type input "tomi"
click at [440, 100] on div "[PERSON_NAME]" at bounding box center [513, 98] width 212 height 14
checkbox input "true"
click at [581, 269] on div "Subject" at bounding box center [467, 267] width 357 height 14
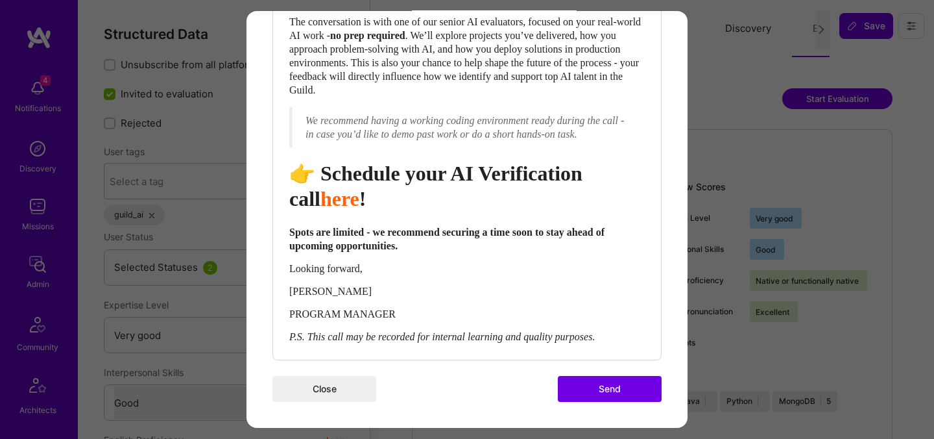
click at [590, 385] on button "Send" at bounding box center [610, 389] width 104 height 26
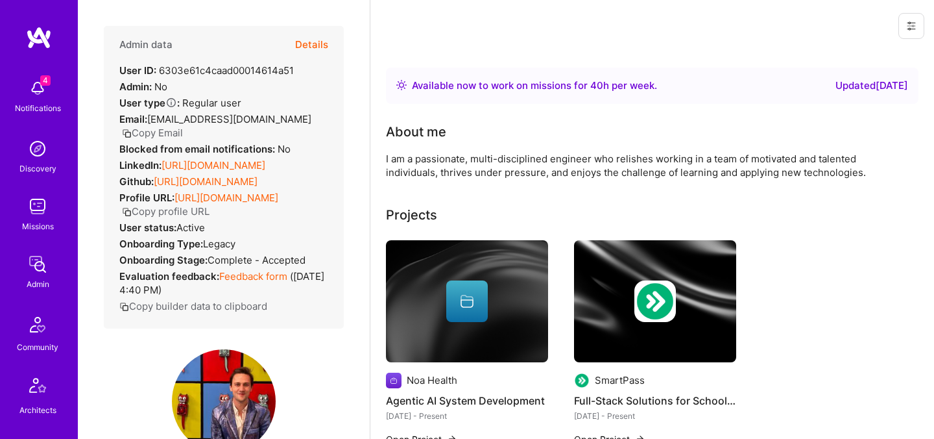
click at [323, 43] on button "Details" at bounding box center [311, 45] width 33 height 38
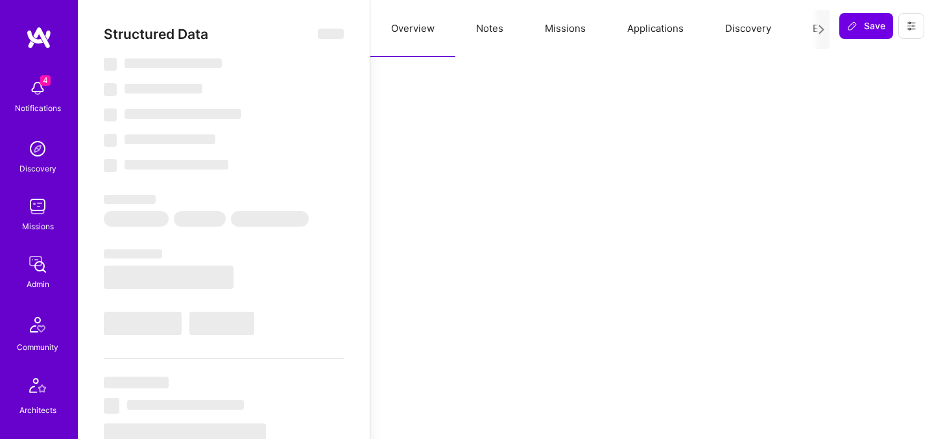
click at [806, 30] on button "Evaluation" at bounding box center [836, 28] width 89 height 57
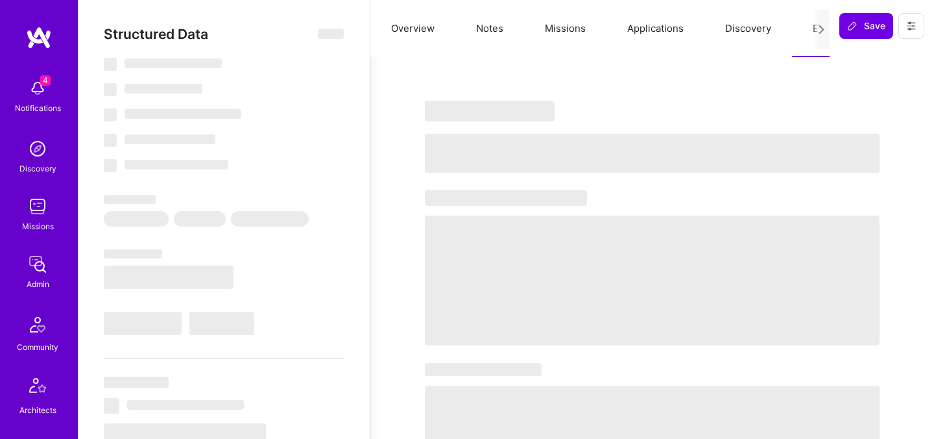
select select "Right Now"
select select "7"
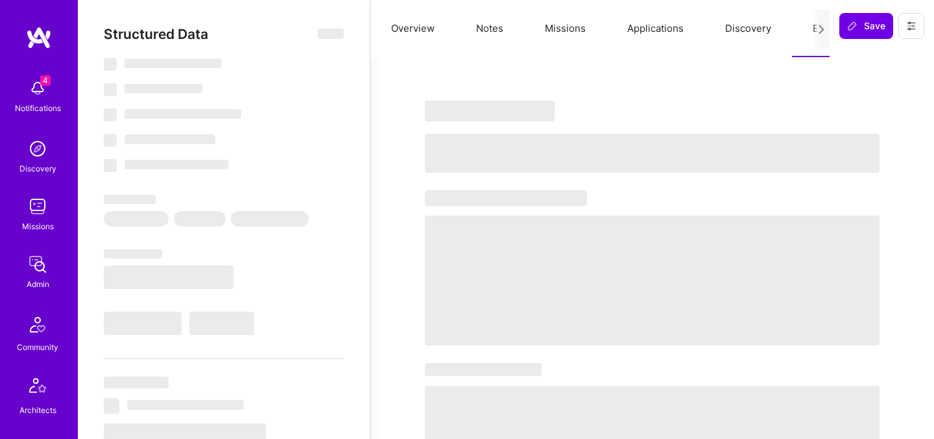
select select "US"
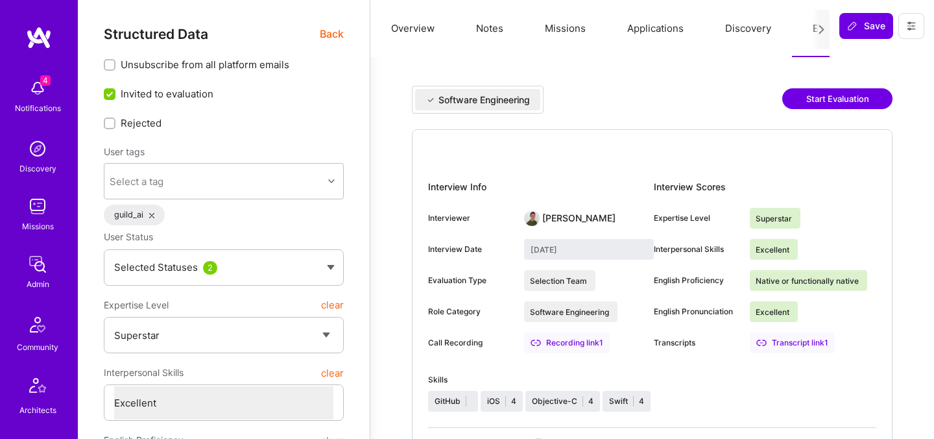
click at [819, 102] on button "Start Evaluation" at bounding box center [837, 98] width 110 height 21
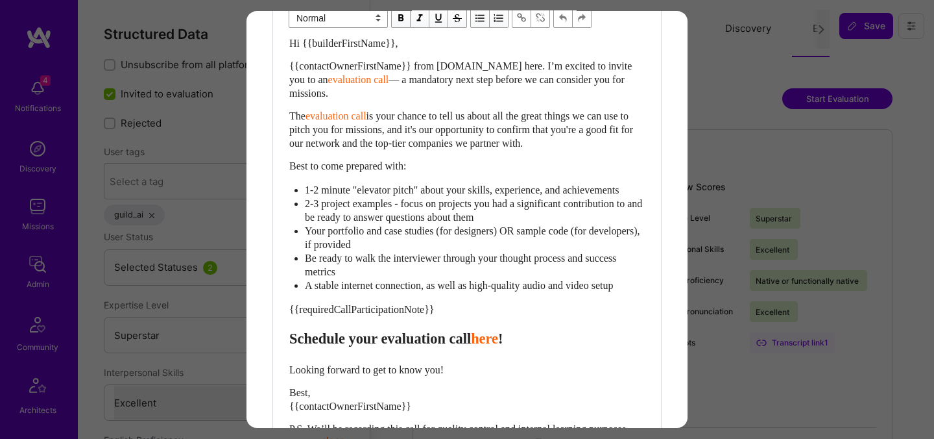
scroll to position [407, 0]
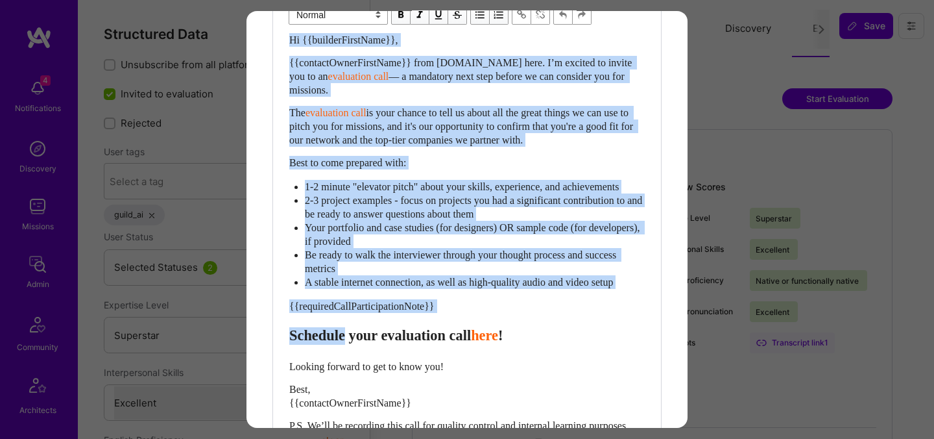
drag, startPoint x: 357, startPoint y: 349, endPoint x: 265, endPoint y: 40, distance: 322.7
click at [265, 40] on div "Send invitation to evaluation call Send invitation email or follow-up with a bu…" at bounding box center [467, 78] width 441 height 949
select select "header-one"
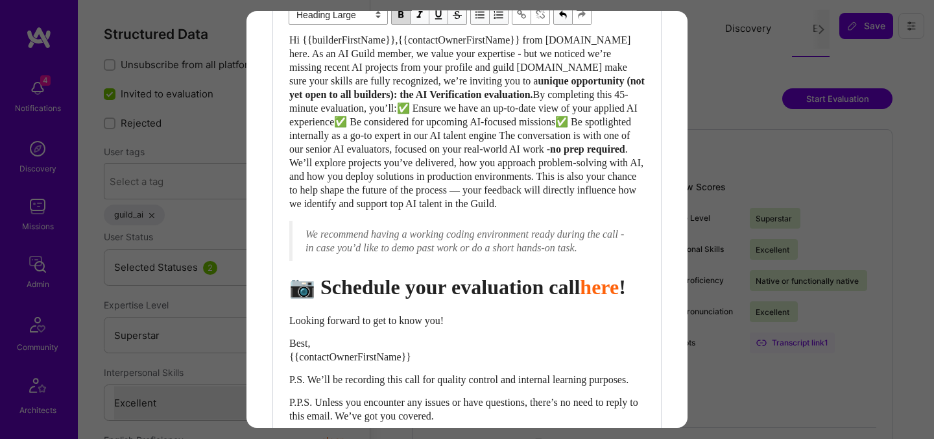
click at [304, 296] on span "📷" at bounding box center [302, 286] width 26 height 23
click at [302, 298] on span "📷" at bounding box center [302, 286] width 26 height 23
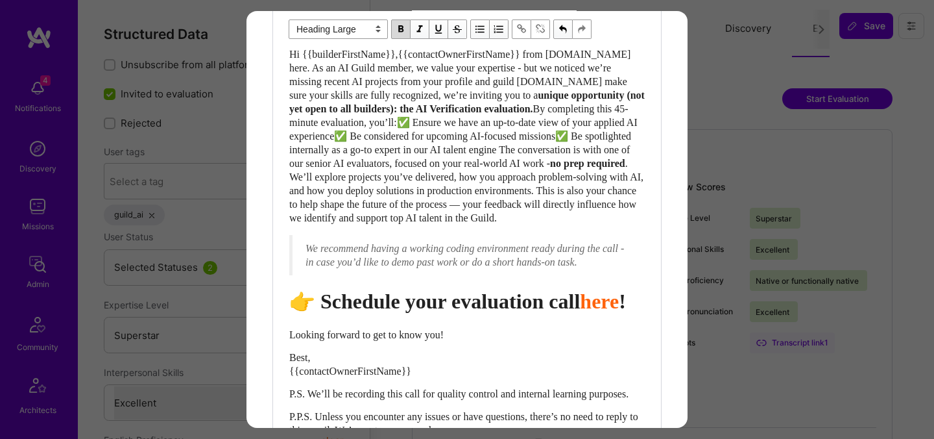
scroll to position [388, 0]
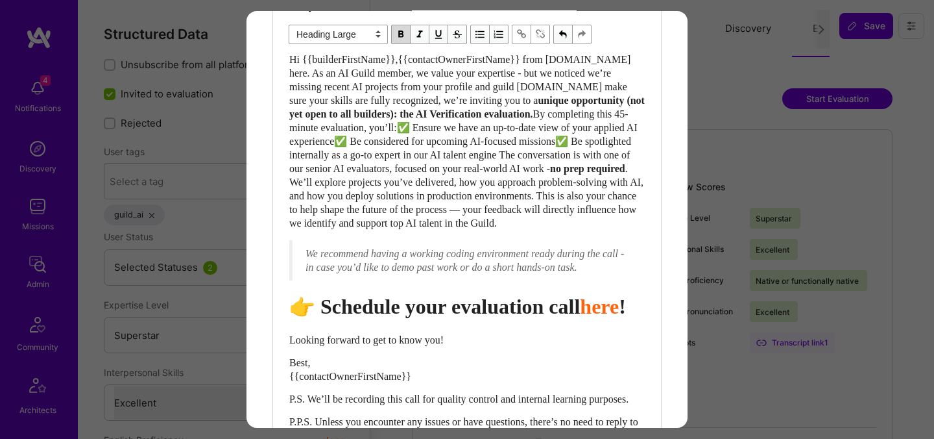
click at [478, 318] on span "Schedule your evaluation call" at bounding box center [451, 306] width 260 height 23
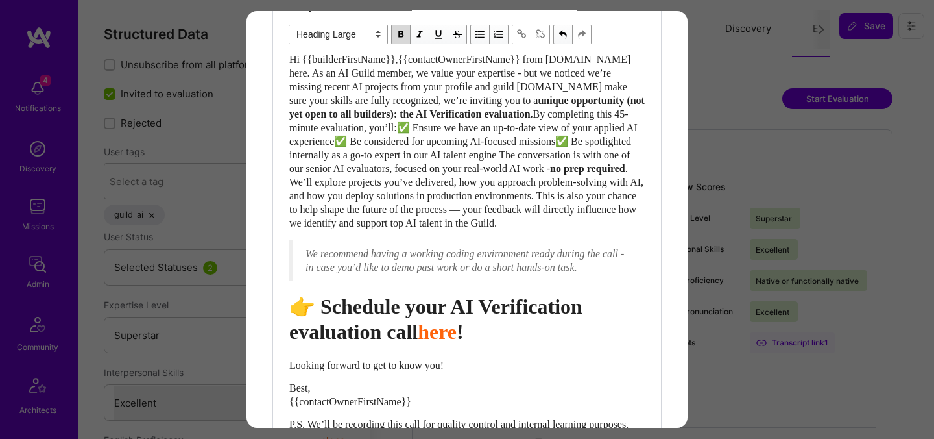
click at [343, 343] on span "Schedule your AI Verification evaluation call" at bounding box center [438, 319] width 298 height 48
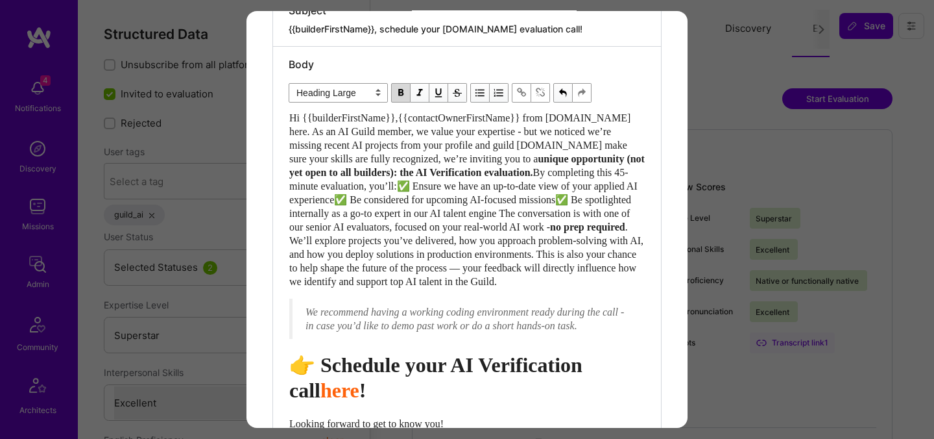
scroll to position [339, 0]
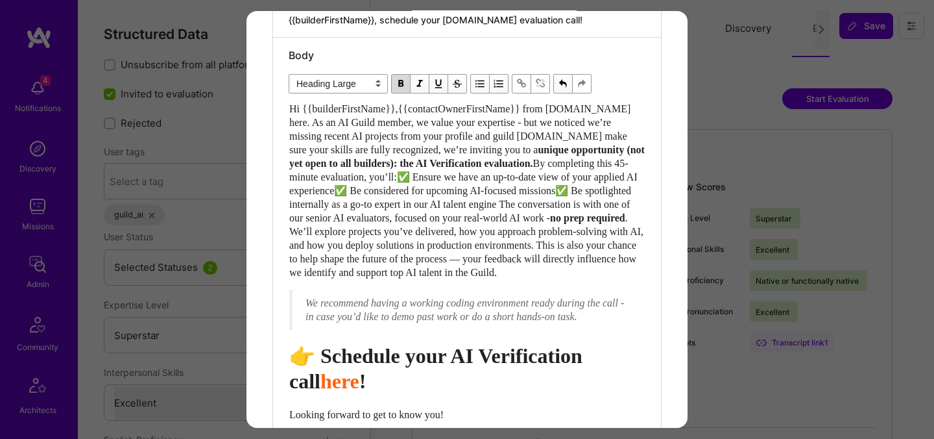
drag, startPoint x: 408, startPoint y: 108, endPoint x: 422, endPoint y: 109, distance: 13.6
click at [408, 108] on span "Hi {{builderFirstName}},{{contactOwnerFirstName}} from [DOMAIN_NAME] here. As a…" at bounding box center [461, 129] width 344 height 52
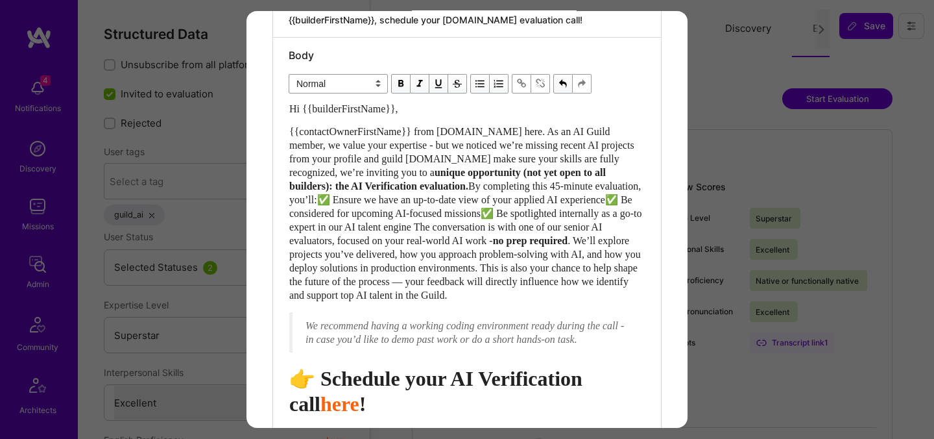
click at [452, 160] on span "{{contactOwnerFirstName}} from [DOMAIN_NAME] here. As an AI Guild member, we va…" at bounding box center [463, 152] width 348 height 52
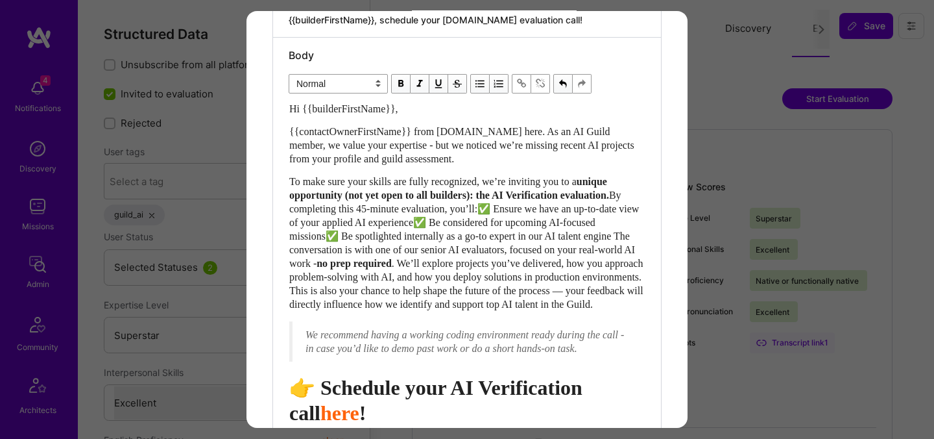
click at [349, 209] on span "By completing this 45-minute evaluation, you’ll:✅ Ensure we have an up-to-date …" at bounding box center [465, 228] width 352 height 79
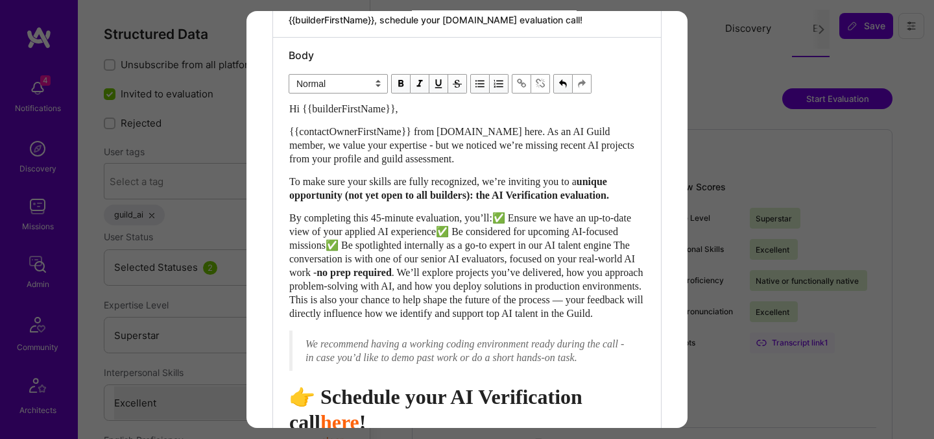
drag, startPoint x: 506, startPoint y: 230, endPoint x: 543, endPoint y: 230, distance: 37.0
click at [506, 230] on span "By completing this 45-minute evaluation, you’ll:✅ Ensure we have an up-to-date …" at bounding box center [463, 245] width 348 height 66
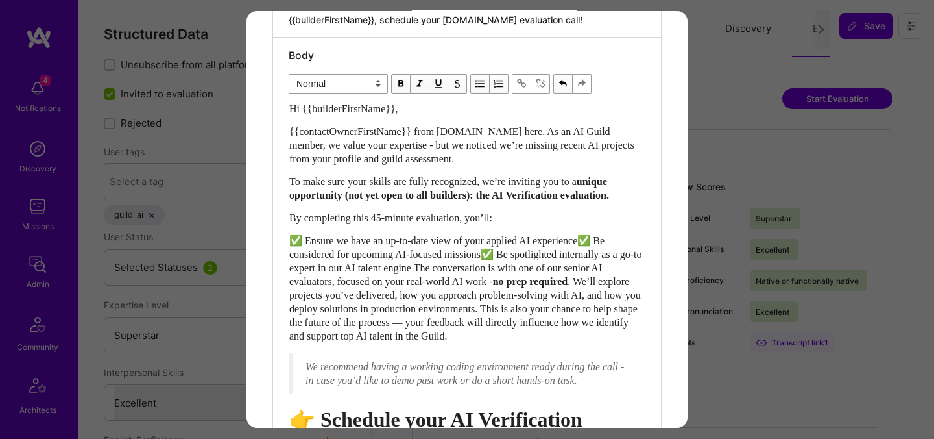
click at [601, 255] on span "✅ Ensure we have an up-to-date view of your applied AI experience✅ Be considere…" at bounding box center [466, 261] width 355 height 52
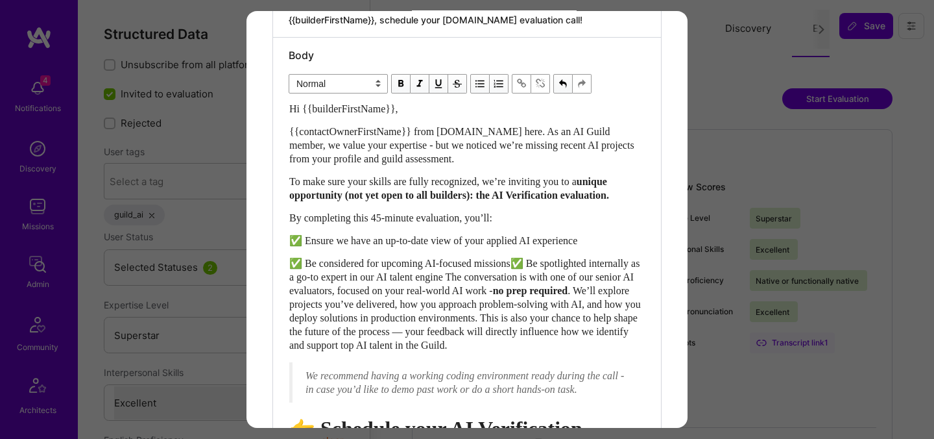
click at [528, 278] on span "✅ Be considered for upcoming AI-focused missions✅ Be spotlighted internally as …" at bounding box center [465, 277] width 353 height 38
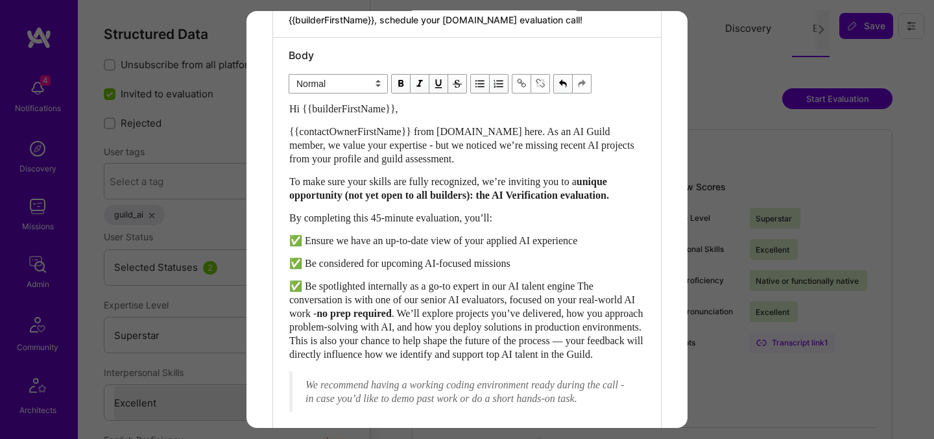
click at [603, 301] on span "✅ Be spotlighted internally as a go-to expert in our AI talent engine The conve…" at bounding box center [463, 299] width 348 height 38
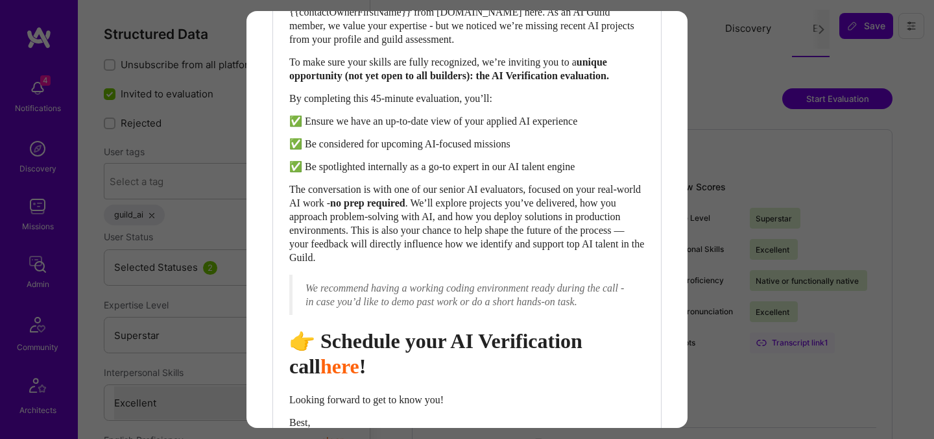
scroll to position [463, 0]
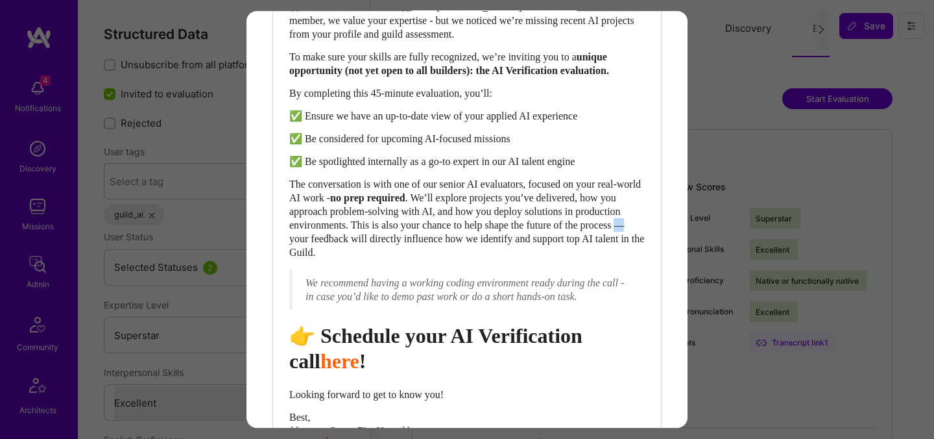
click at [405, 252] on span ". We’ll explore projects you’ve delivered, how you approach problem-solving wit…" at bounding box center [467, 225] width 357 height 66
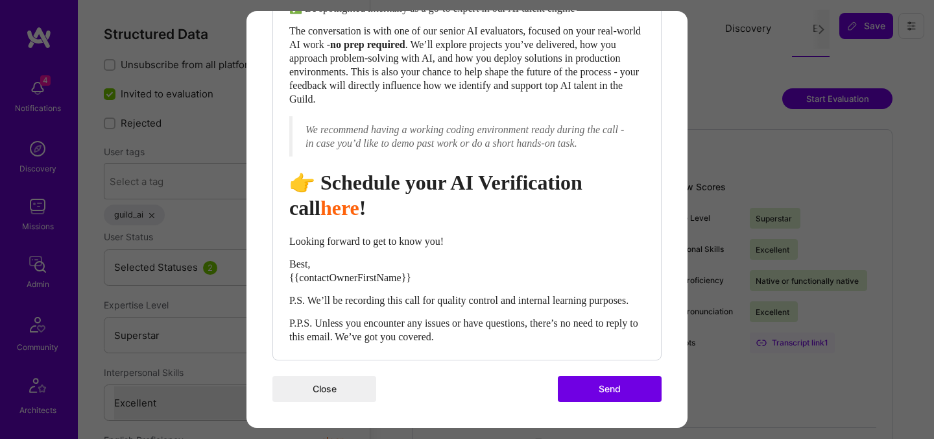
scroll to position [638, 0]
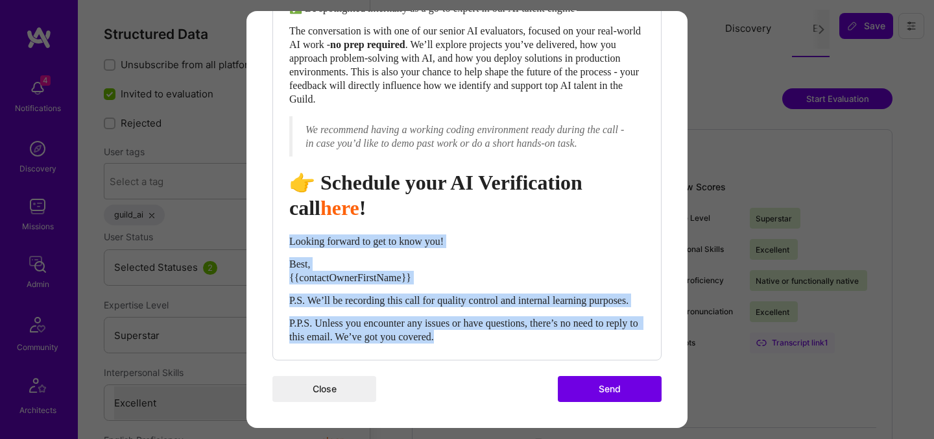
drag, startPoint x: 488, startPoint y: 339, endPoint x: 280, endPoint y: 230, distance: 234.8
click at [280, 230] on div "Body Normal Heading Large Heading Medium Heading Small Normal Hi {{builderFirst…" at bounding box center [467, 60] width 388 height 600
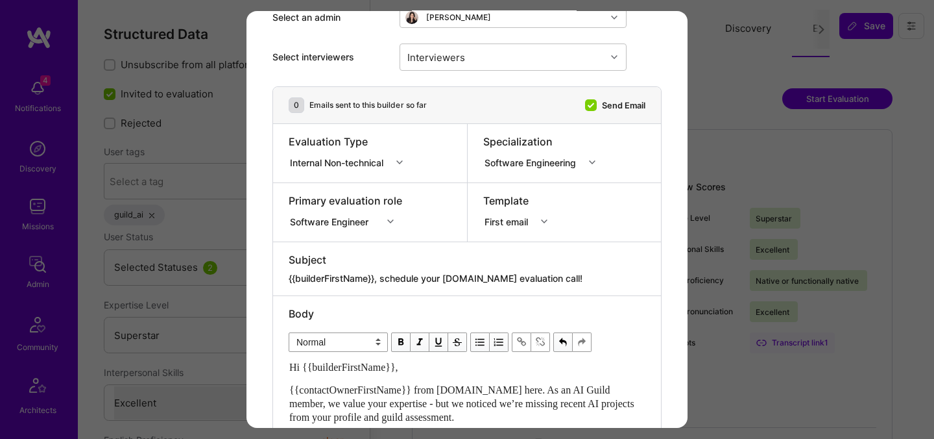
scroll to position [78, 0]
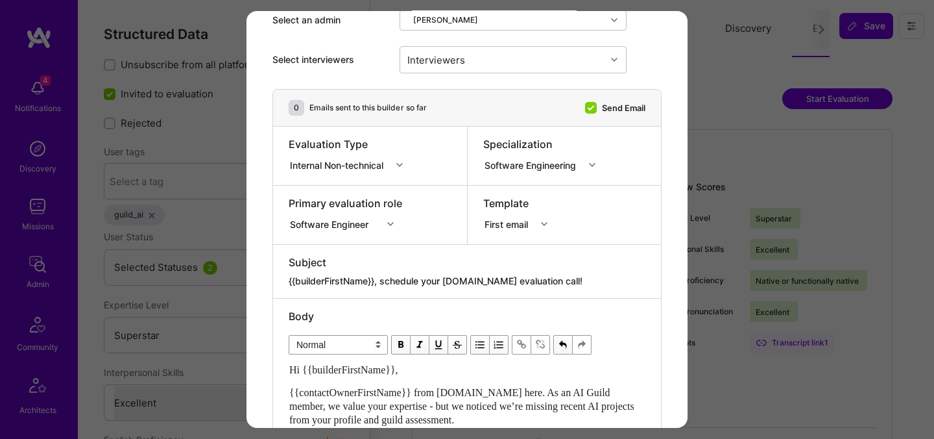
click at [378, 165] on div "Internal Non-technical" at bounding box center [339, 165] width 99 height 14
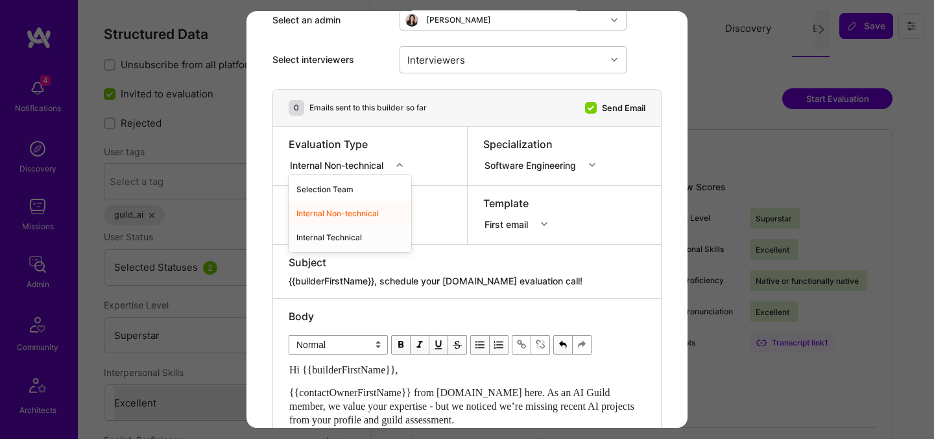
click at [337, 236] on div "Internal Technical" at bounding box center [350, 237] width 123 height 24
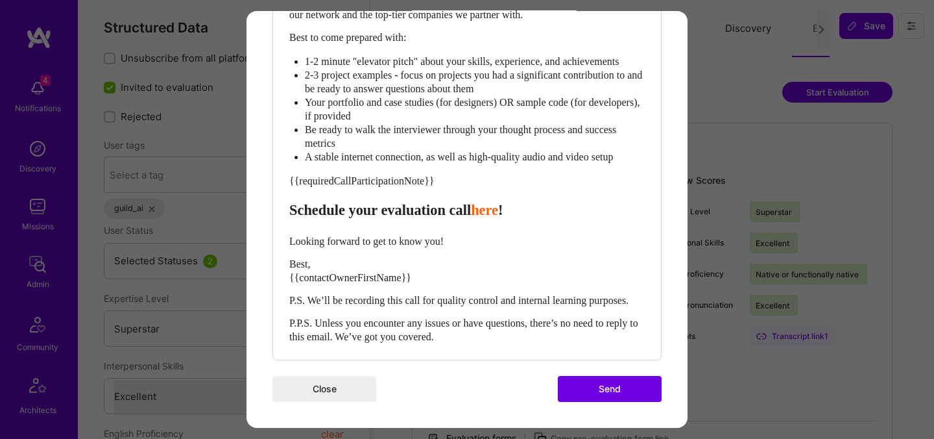
scroll to position [3, 0]
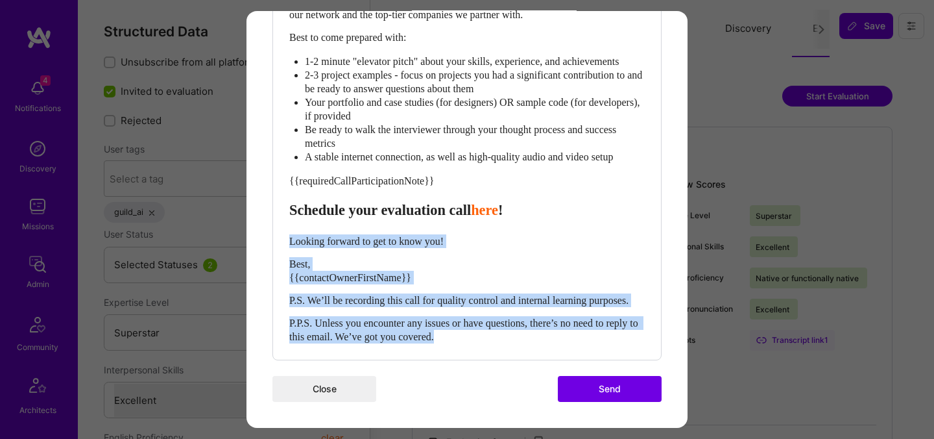
drag, startPoint x: 493, startPoint y: 333, endPoint x: 263, endPoint y: 230, distance: 252.6
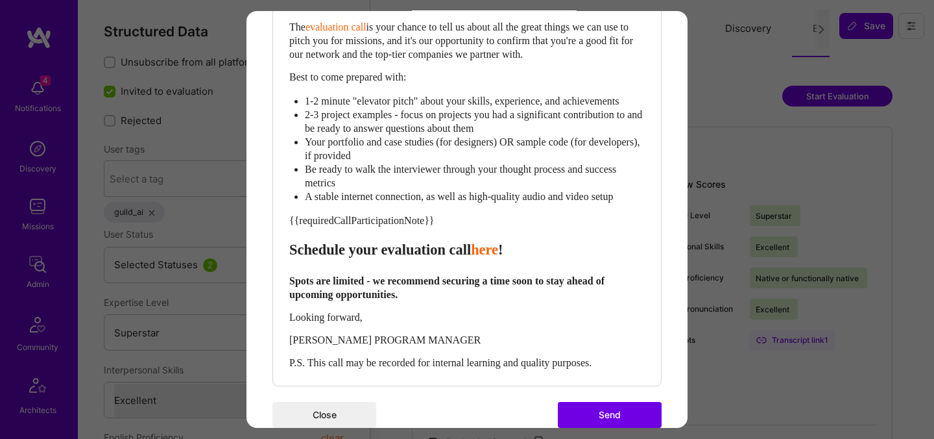
scroll to position [492, 0]
click at [350, 348] on div "[PERSON_NAME] PROGRAM MANAGER" at bounding box center [467, 341] width 356 height 14
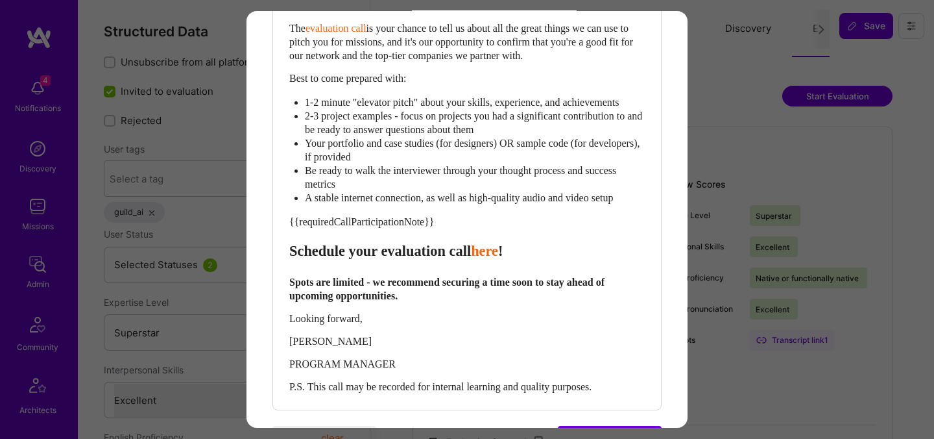
click at [428, 392] on span "P.S. This call may be recorded for internal learning and quality purposes." at bounding box center [440, 386] width 302 height 11
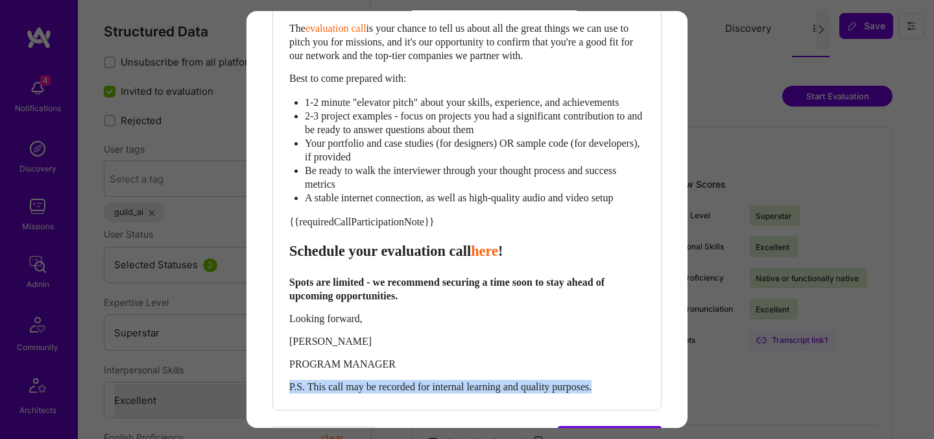
click at [428, 392] on span "P.S. This call may be recorded for internal learning and quality purposes." at bounding box center [440, 386] width 302 height 11
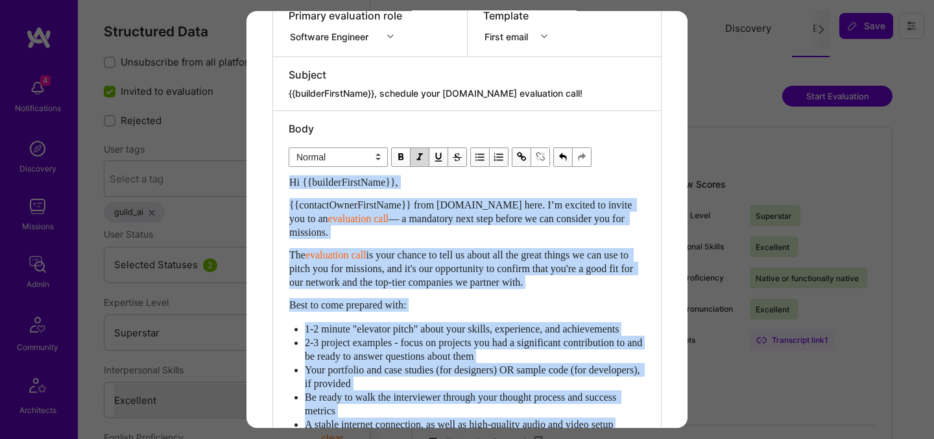
scroll to position [162, 0]
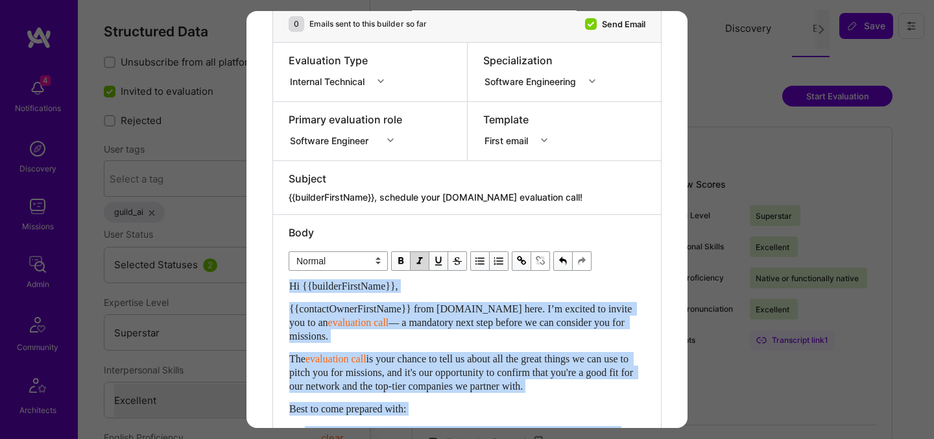
drag, startPoint x: 356, startPoint y: 247, endPoint x: 282, endPoint y: 284, distance: 83.0
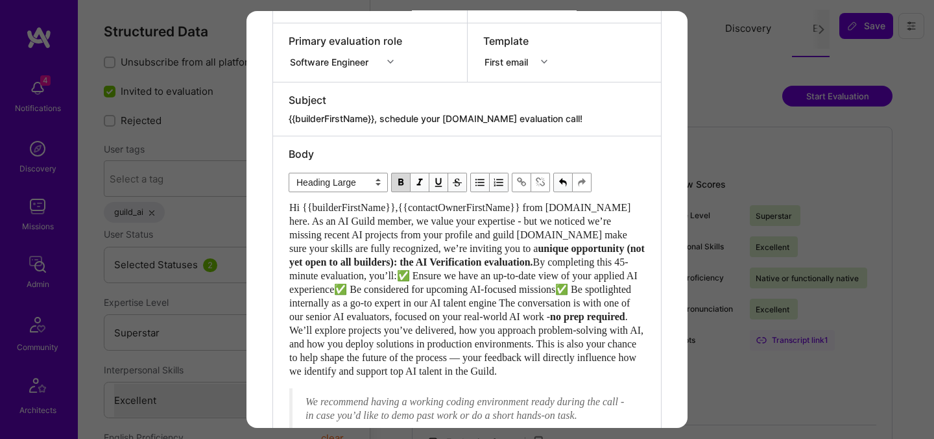
scroll to position [252, 0]
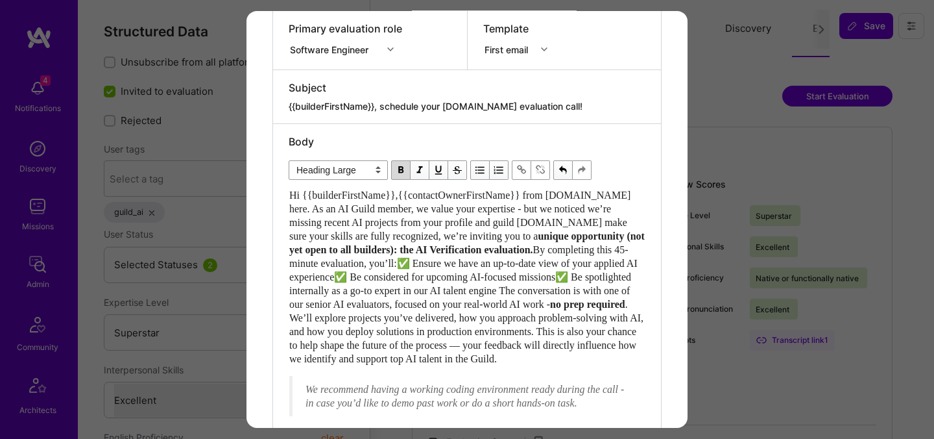
click at [410, 192] on span "Hi {{builderFirstName}},{{contactOwnerFirstName}} from [DOMAIN_NAME] here. As a…" at bounding box center [461, 215] width 344 height 52
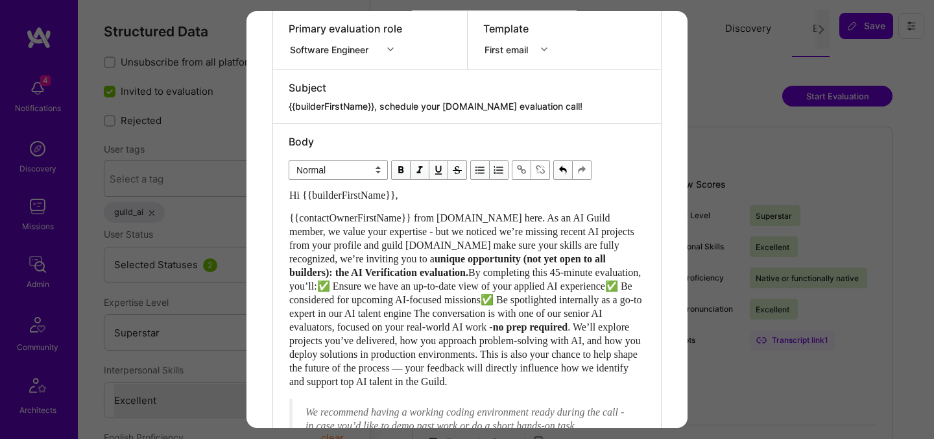
click at [441, 250] on div "{{contactOwnerFirstName}} from A.Team here. As an AI Guild member, we value you…" at bounding box center [467, 299] width 356 height 177
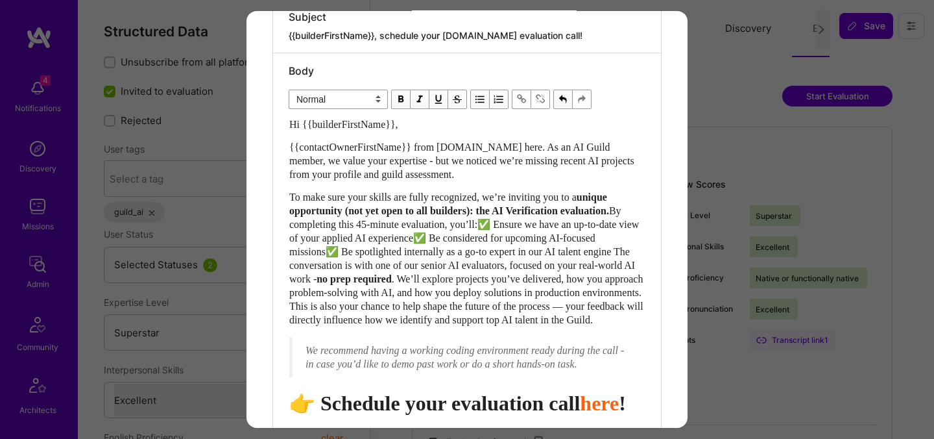
scroll to position [329, 0]
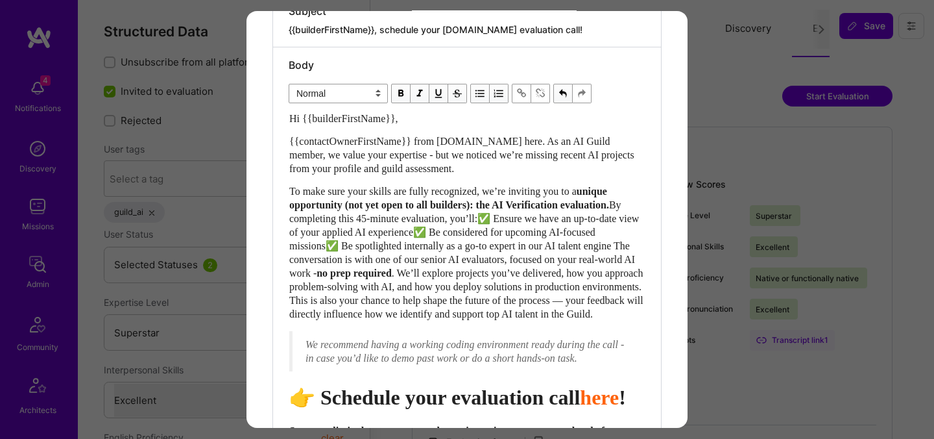
click at [352, 219] on span "By completing this 45-minute evaluation, you’ll:✅ Ensure we have an up-to-date …" at bounding box center [465, 238] width 352 height 79
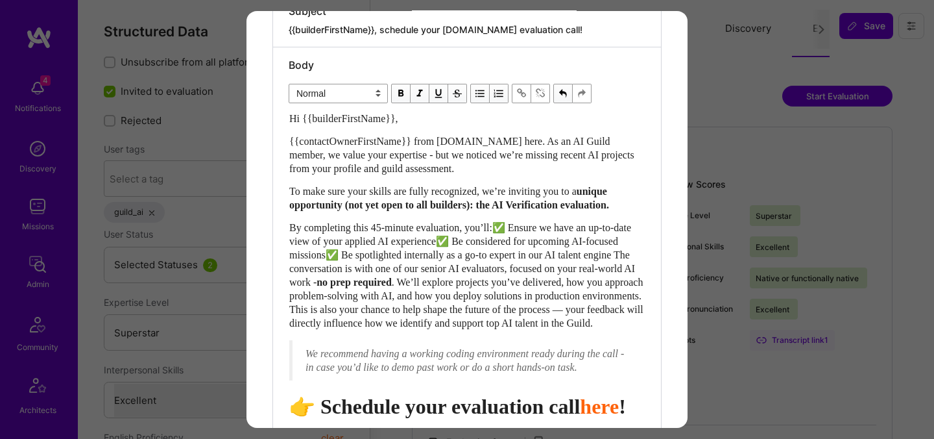
click at [508, 245] on span "By completing this 45-minute evaluation, you’ll:✅ Ensure we have an up-to-date …" at bounding box center [463, 255] width 348 height 66
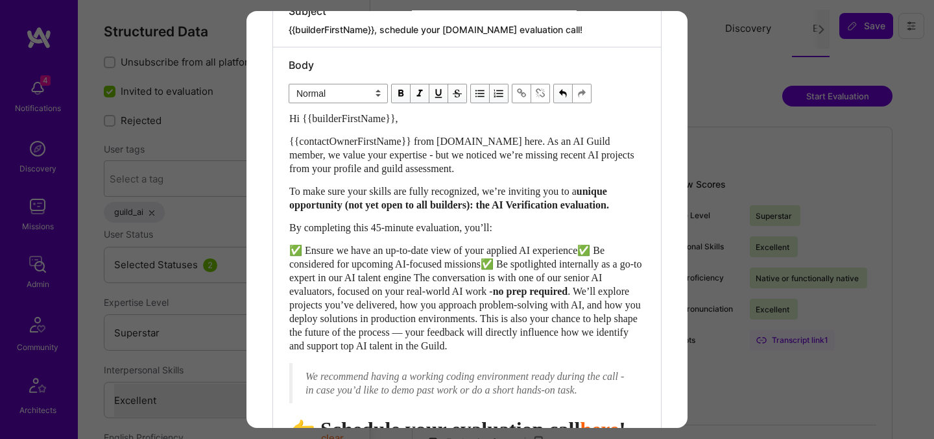
click at [600, 267] on span "✅ Ensure we have an up-to-date view of your applied AI experience✅ Be considere…" at bounding box center [466, 271] width 355 height 52
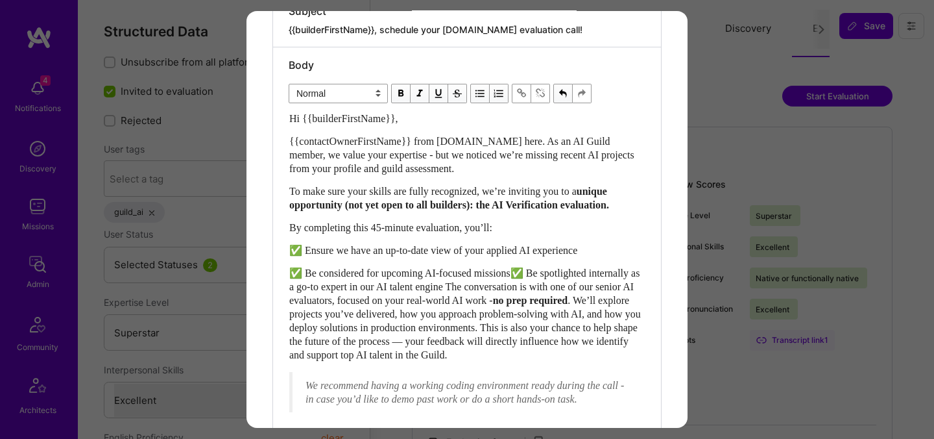
click at [528, 286] on span "✅ Be considered for upcoming AI-focused missions✅ Be spotlighted internally as …" at bounding box center [465, 286] width 353 height 38
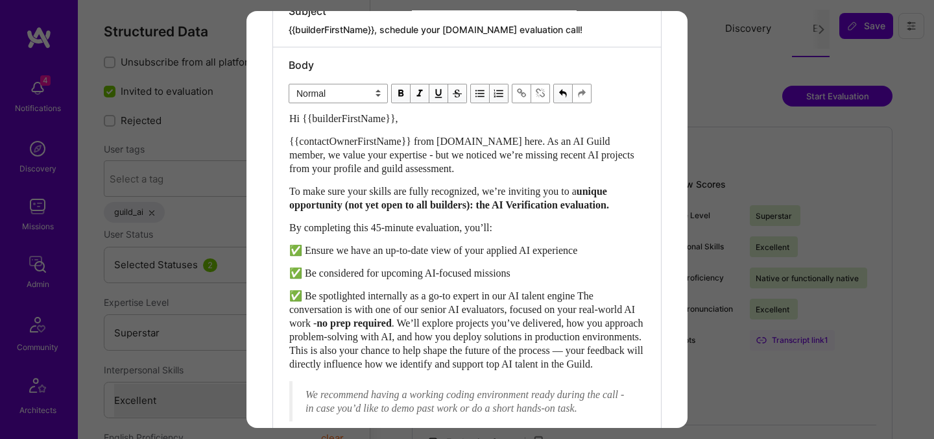
click at [602, 310] on span "✅ Be spotlighted internally as a go-to expert in our AI talent engine The conve…" at bounding box center [463, 309] width 348 height 38
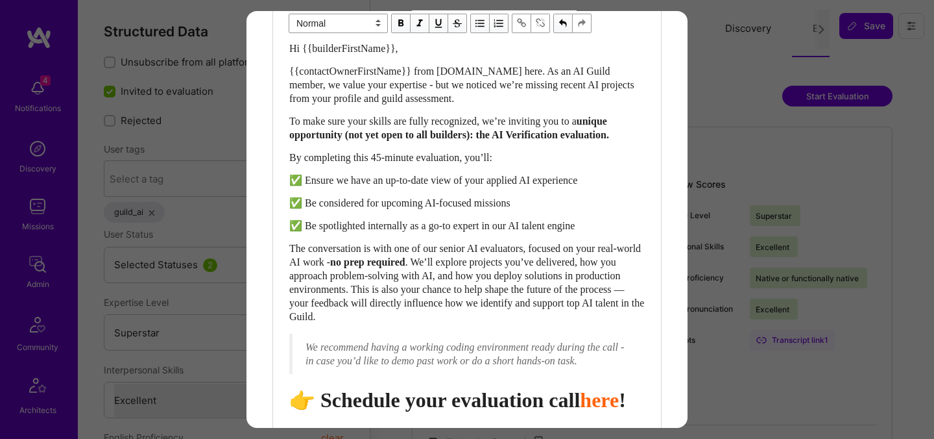
scroll to position [450, 0]
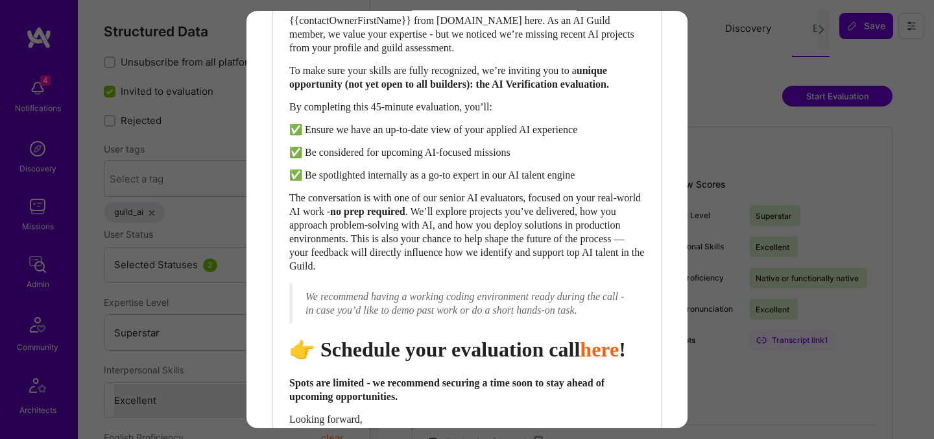
click at [411, 265] on span ". We’ll explore projects you’ve delivered, how you approach problem-solving wit…" at bounding box center [467, 239] width 357 height 66
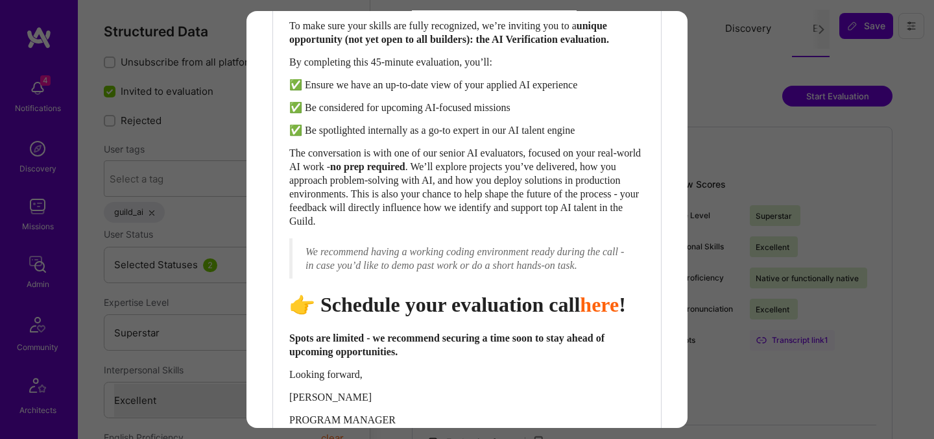
scroll to position [498, 0]
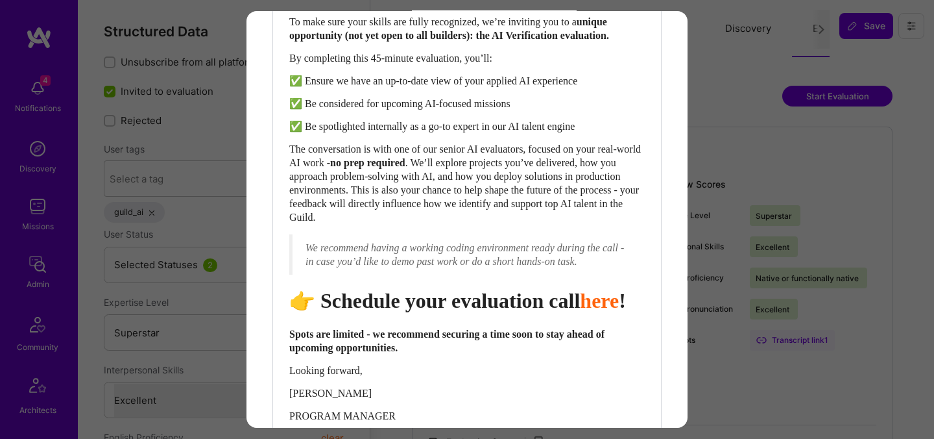
click at [474, 312] on span "Schedule your evaluation call" at bounding box center [451, 300] width 260 height 23
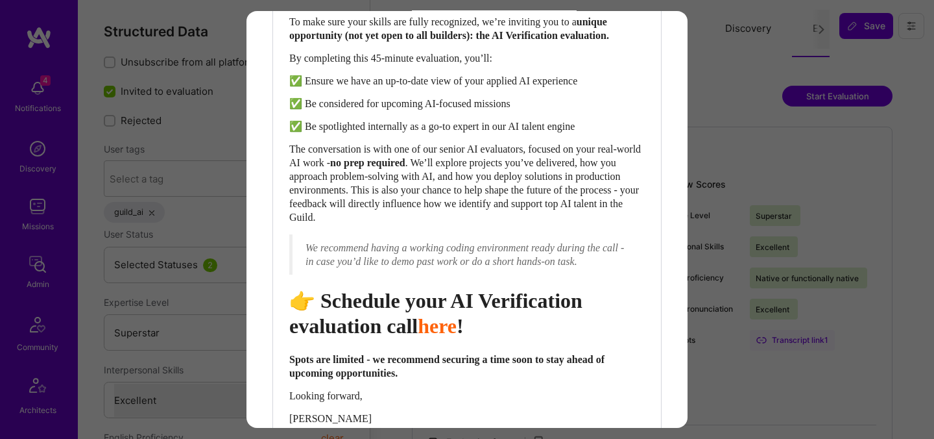
click at [304, 337] on span "Schedule your AI Verification evaluation call" at bounding box center [438, 313] width 298 height 48
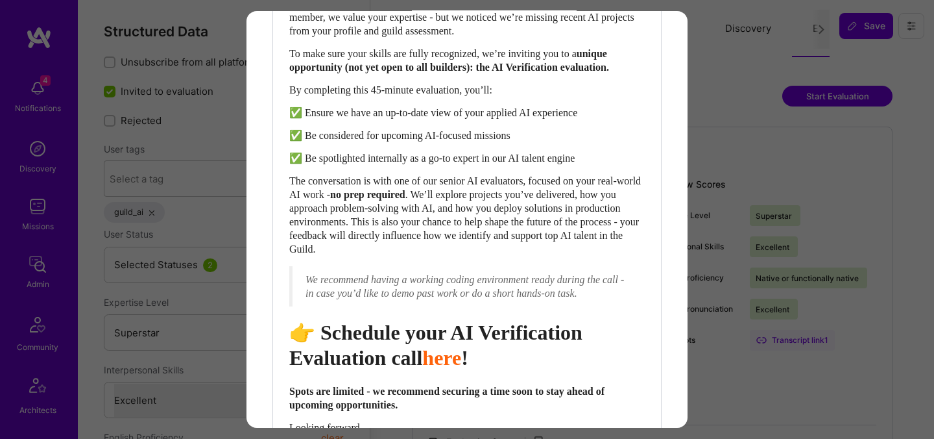
scroll to position [463, 0]
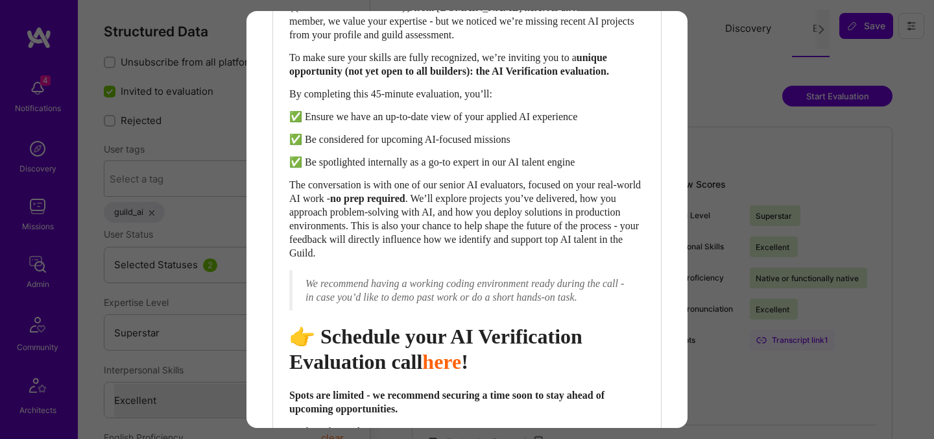
click at [450, 372] on span "Schedule your AI Verification Evaluation call" at bounding box center [438, 348] width 298 height 48
click at [439, 372] on span "Schedule your AI Verification Evaluation call" at bounding box center [438, 348] width 298 height 48
click at [363, 372] on span "Schedule your AI Verification Evaluation call" at bounding box center [438, 348] width 298 height 48
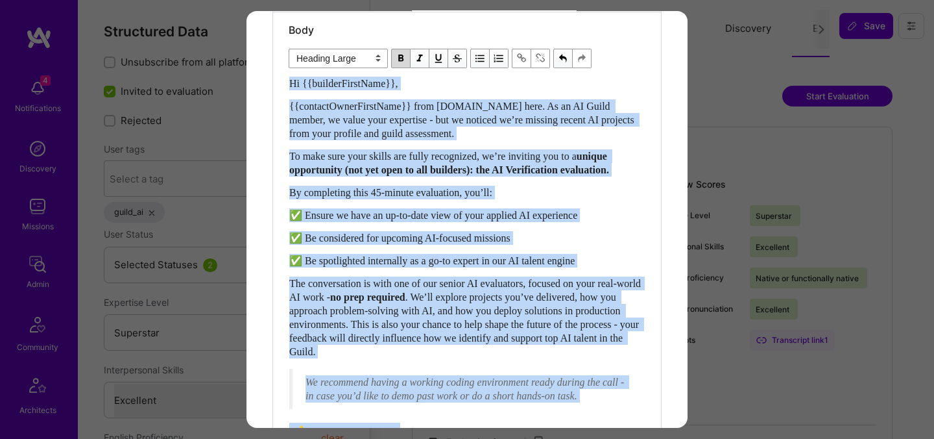
scroll to position [351, 0]
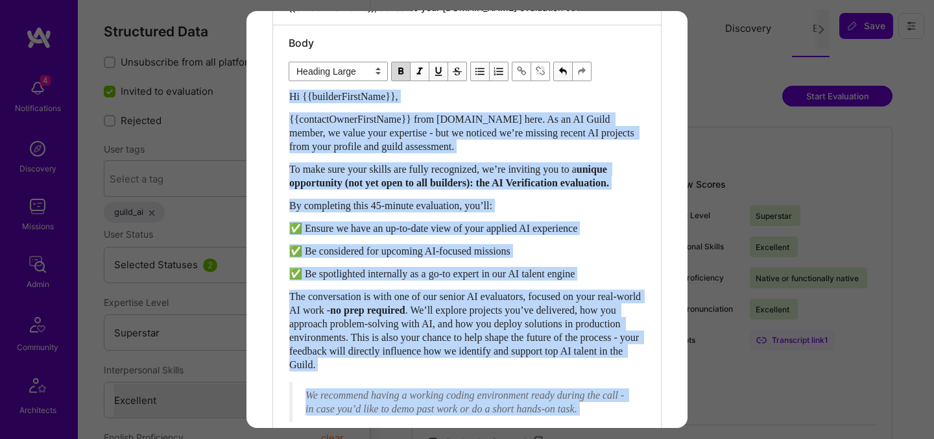
drag, startPoint x: 414, startPoint y: 344, endPoint x: 285, endPoint y: 90, distance: 285.2
click at [285, 90] on div "Body Normal Heading Large Heading Medium Heading Small Heading Large Hi {{build…" at bounding box center [467, 329] width 388 height 609
select select "unstyled"
copy div "Hi {{builderFirstName}}, {{contactOwnerFirstName}} from A.Team here. As an AI G…"
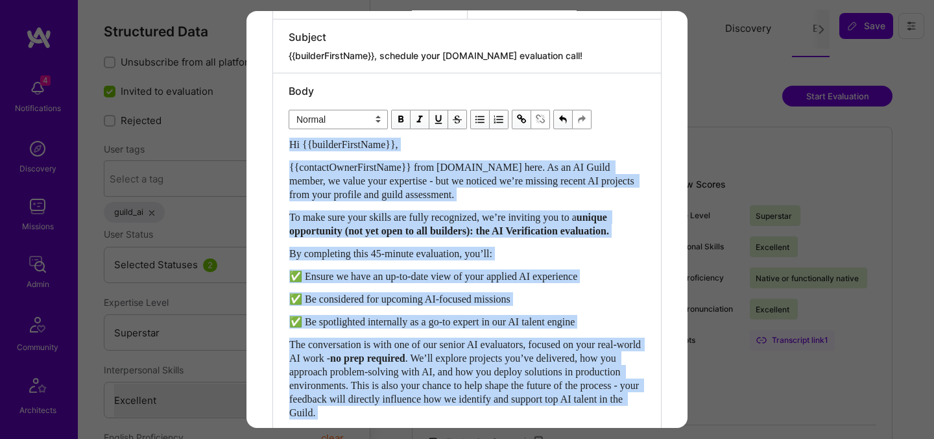
scroll to position [244, 0]
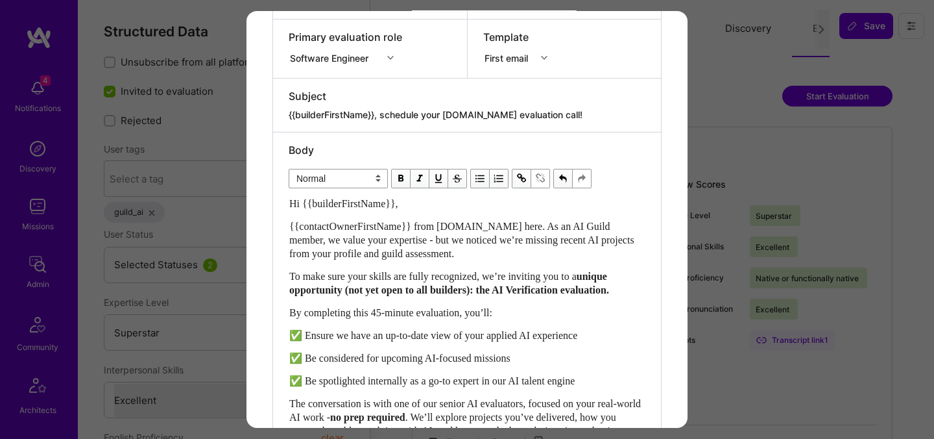
click at [470, 112] on textarea "{{builderFirstName}}, schedule your [DOMAIN_NAME] evaluation call!" at bounding box center [467, 114] width 357 height 13
paste textarea "Get Verified for [DOMAIN_NAME]’s AI Missions"
type textarea "{{builderFirstName}}, Get Verified for [DOMAIN_NAME]’s AI Missions"
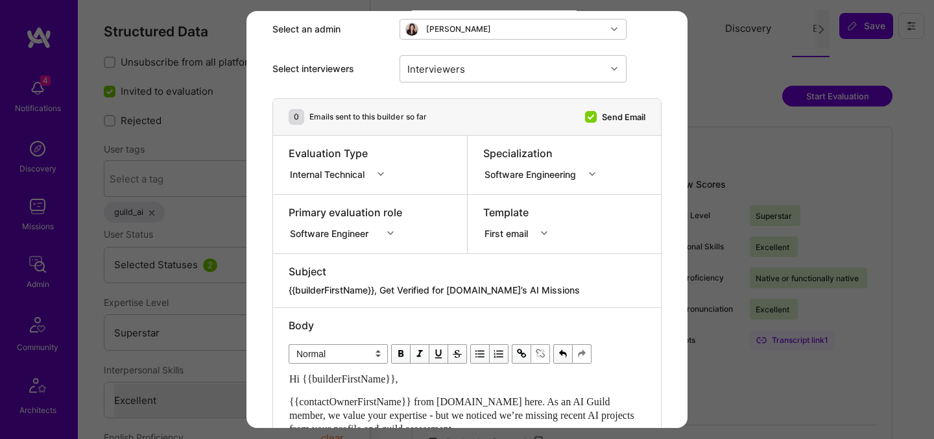
scroll to position [3, 0]
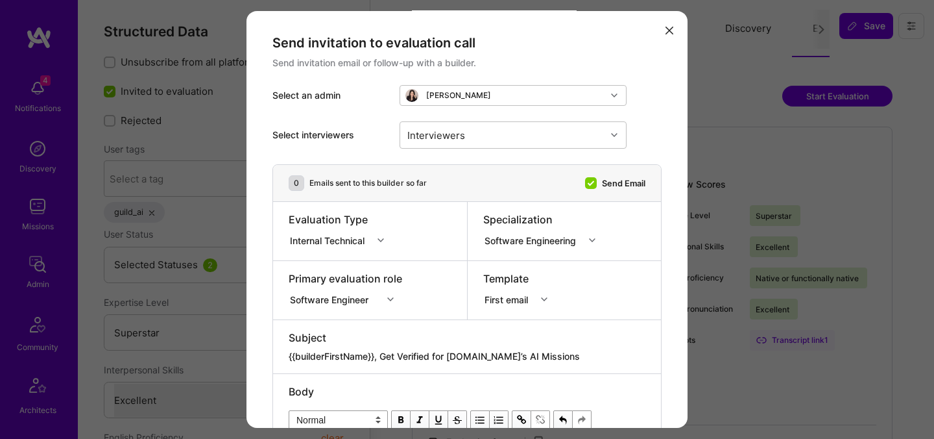
click at [340, 297] on div "Software Engineer" at bounding box center [346, 297] width 114 height 13
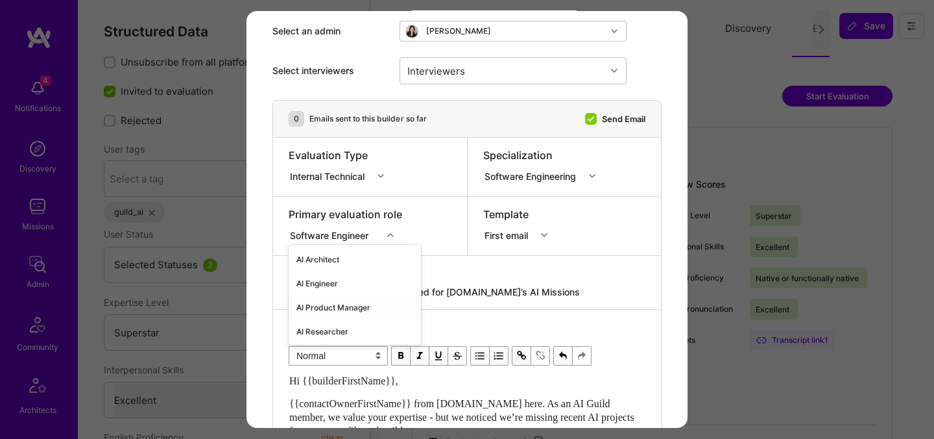
scroll to position [73, 0]
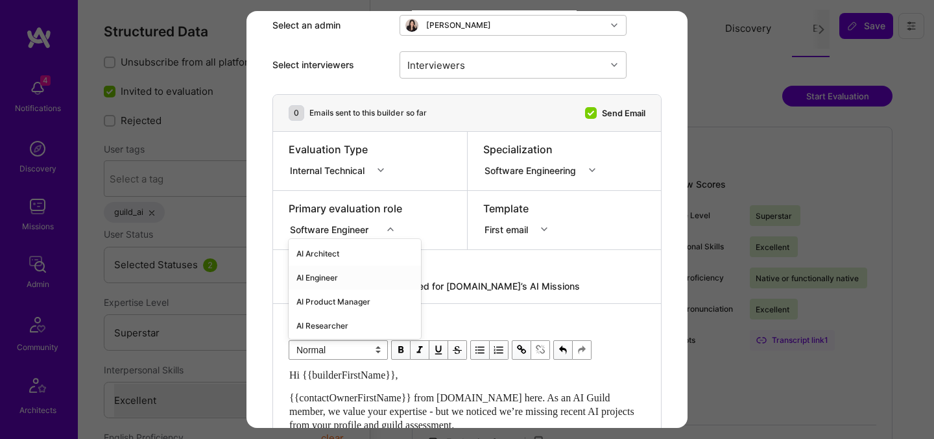
click at [326, 280] on div "AI Engineer" at bounding box center [355, 277] width 132 height 24
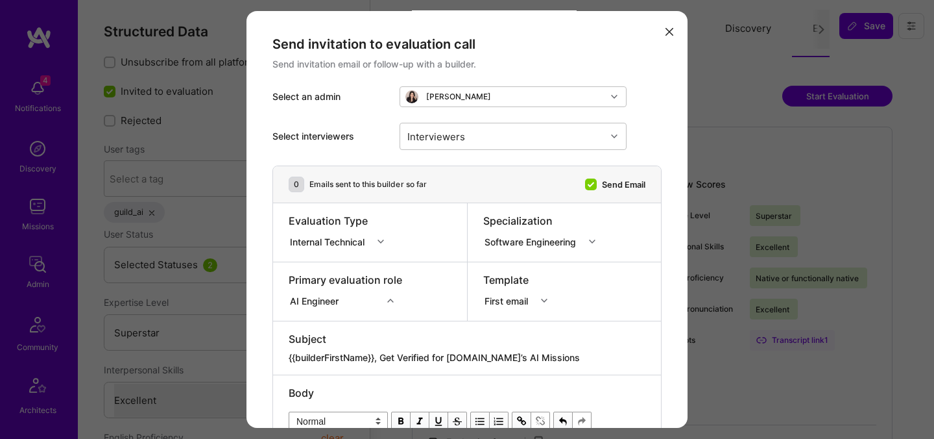
scroll to position [0, 0]
click at [481, 141] on div "Interviewers" at bounding box center [503, 138] width 206 height 26
type input "pedro"
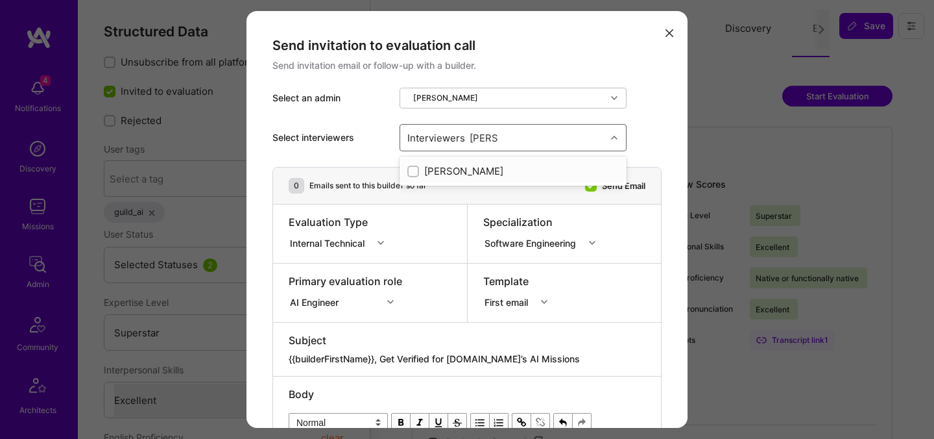
checkbox input "true"
type input "mostaf"
checkbox input "true"
type input "luis"
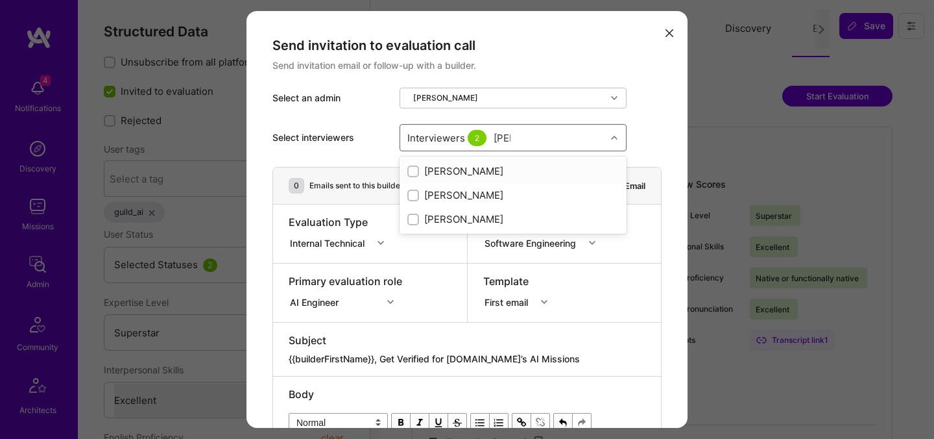
checkbox input "true"
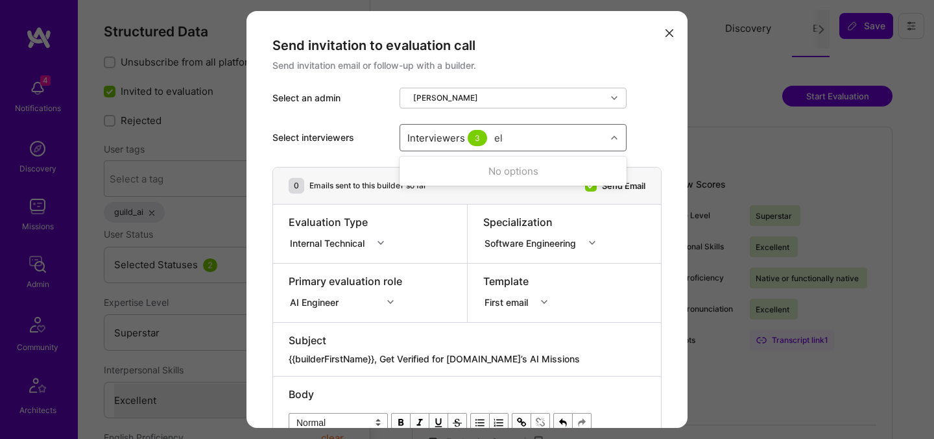
type input "elon"
checkbox input "true"
type input "tomi"
checkbox input "true"
type input "nick"
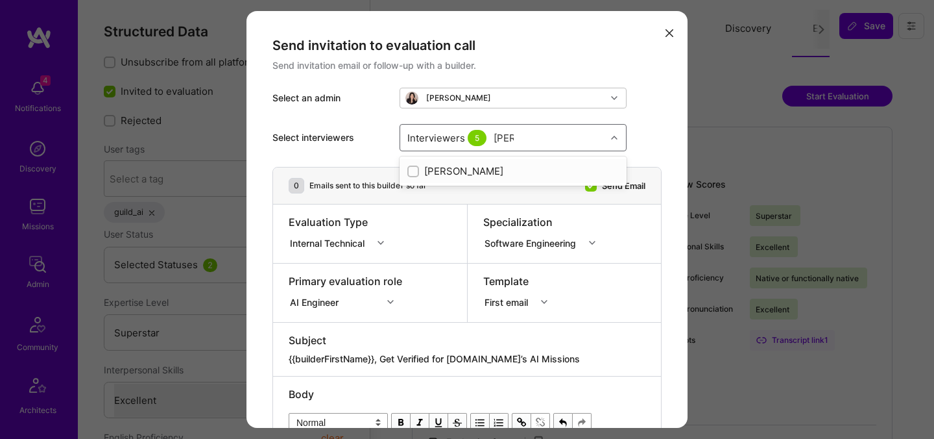
click at [464, 172] on div "Nick Bartlett" at bounding box center [513, 171] width 212 height 14
checkbox input "true"
click at [546, 270] on div "Template First email" at bounding box center [565, 292] width 194 height 58
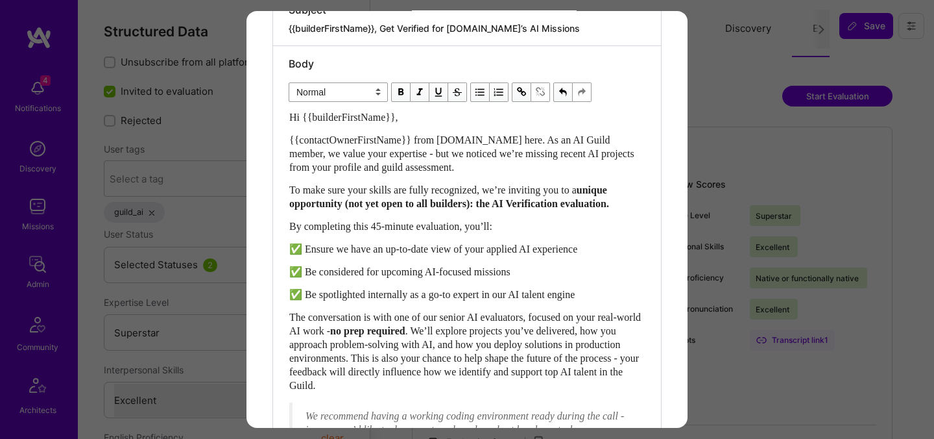
scroll to position [638, 0]
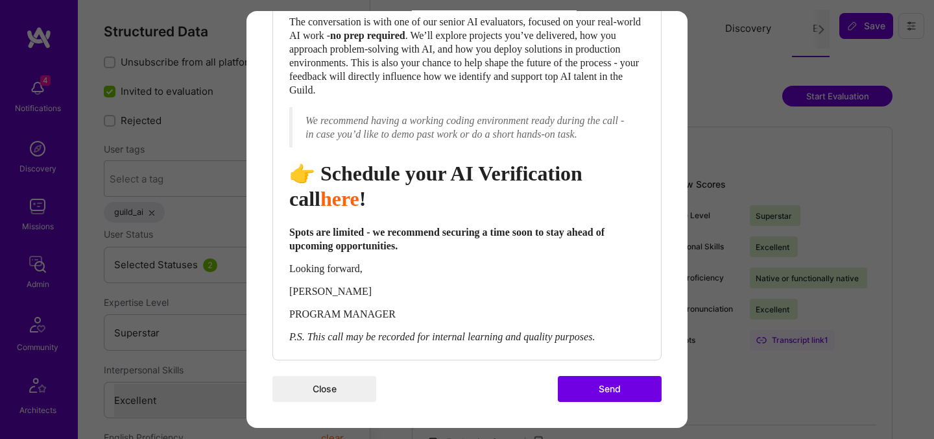
click at [591, 396] on button "Send" at bounding box center [610, 389] width 104 height 26
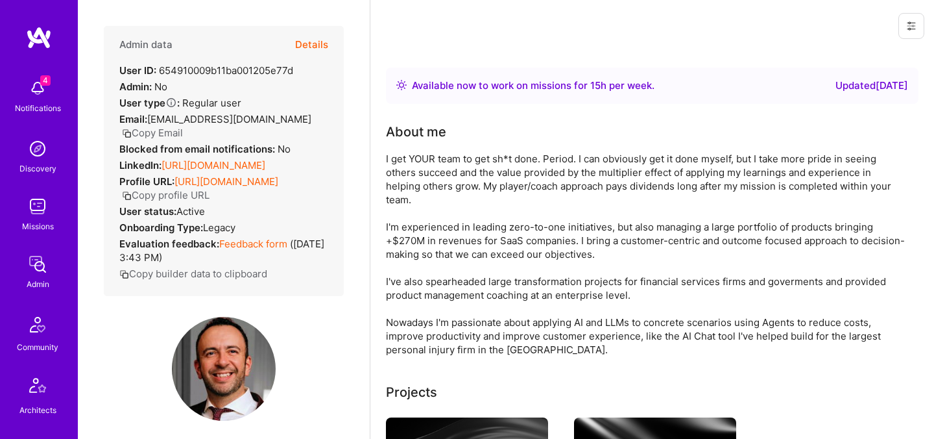
click at [315, 35] on button "Details" at bounding box center [311, 45] width 33 height 38
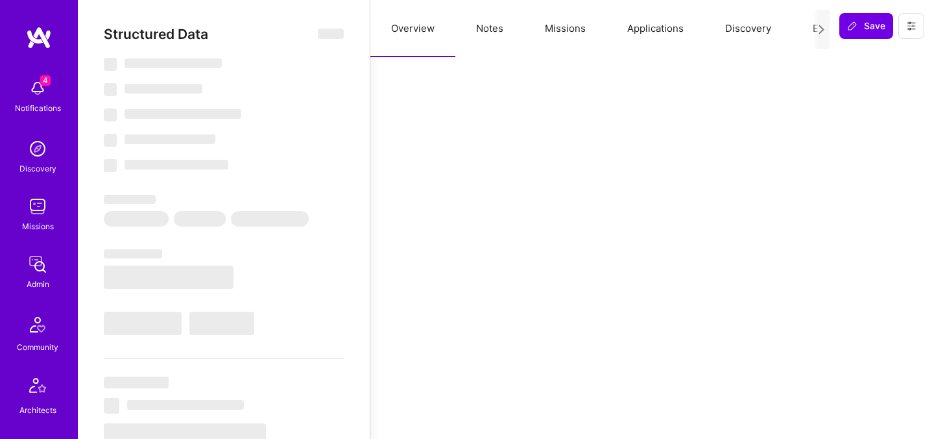
click at [815, 27] on div at bounding box center [821, 29] width 17 height 39
click at [808, 27] on button "Evaluation" at bounding box center [836, 28] width 89 height 57
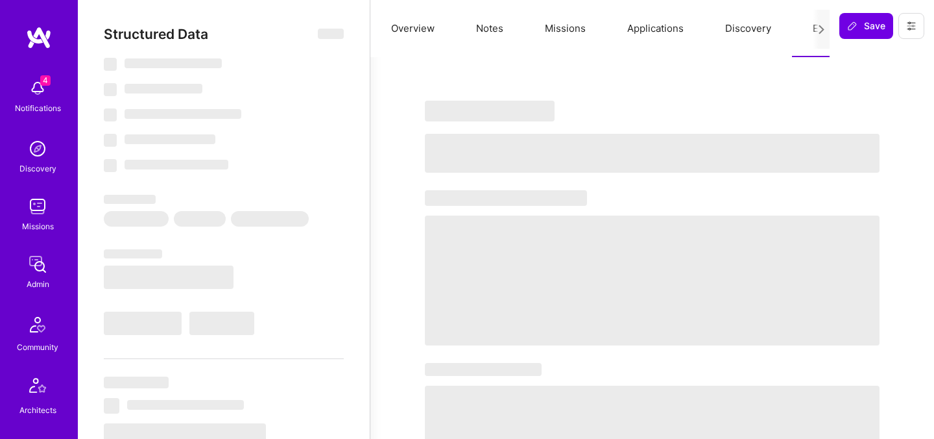
select select "Right Now"
select select "5"
select select "7"
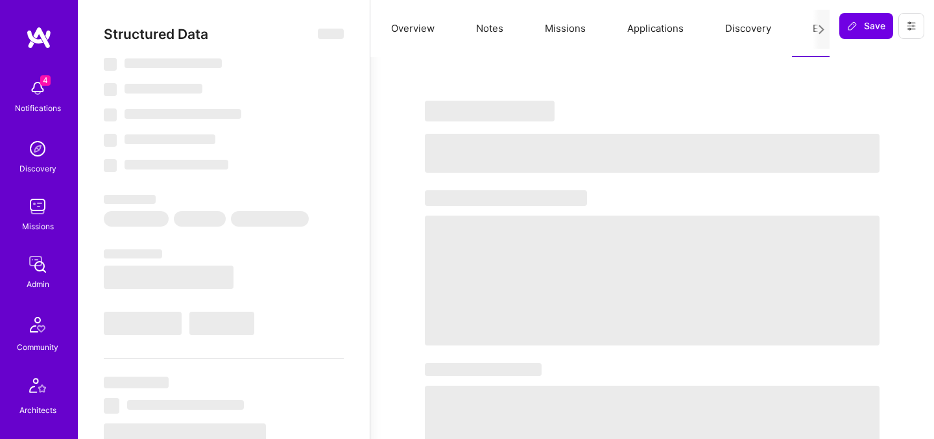
select select "CA"
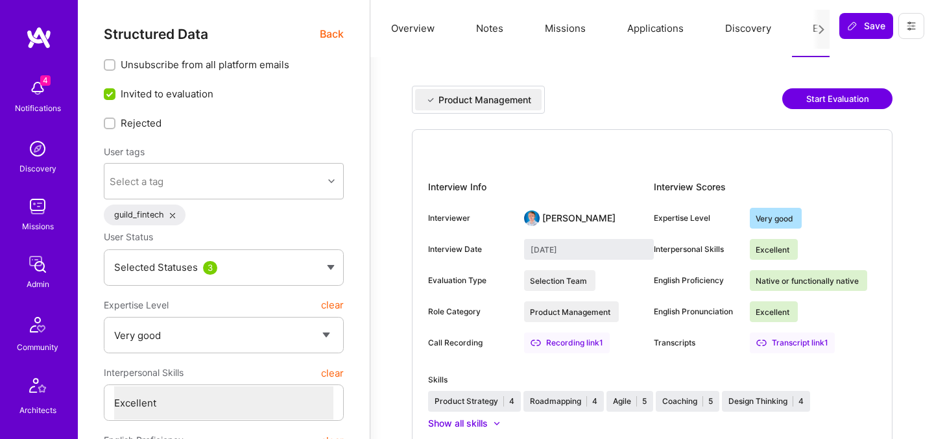
click at [818, 101] on button "Start Evaluation" at bounding box center [837, 98] width 110 height 21
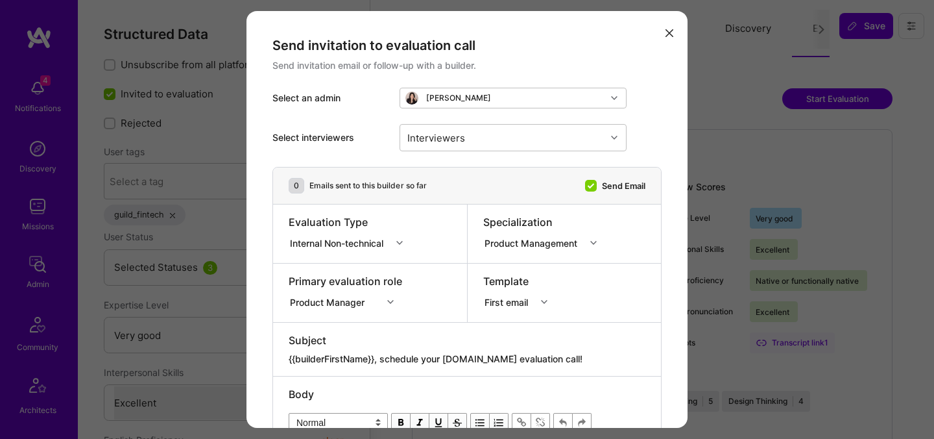
click at [360, 241] on div "Internal Non-technical" at bounding box center [339, 243] width 99 height 14
click at [328, 314] on div "Internal Technical" at bounding box center [350, 315] width 123 height 24
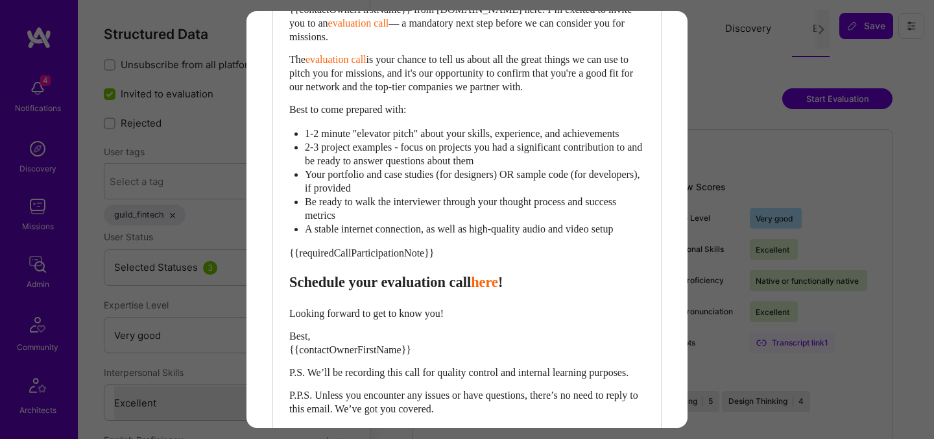
scroll to position [559, 0]
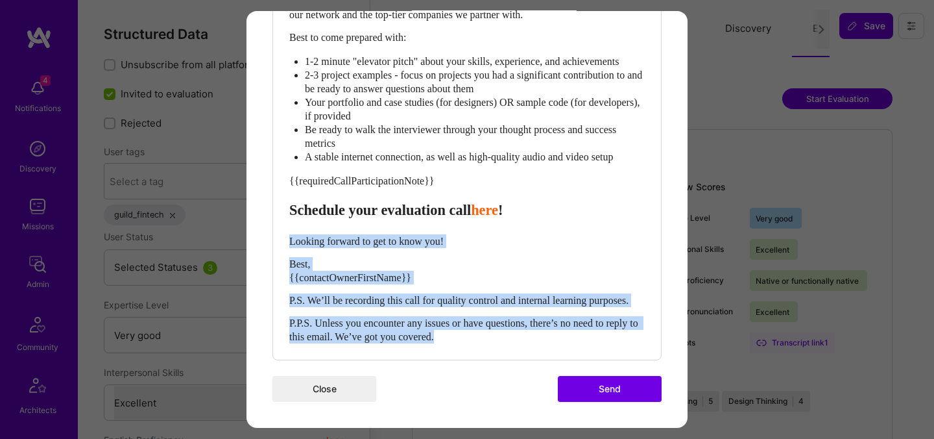
drag, startPoint x: 484, startPoint y: 339, endPoint x: 271, endPoint y: 226, distance: 240.6
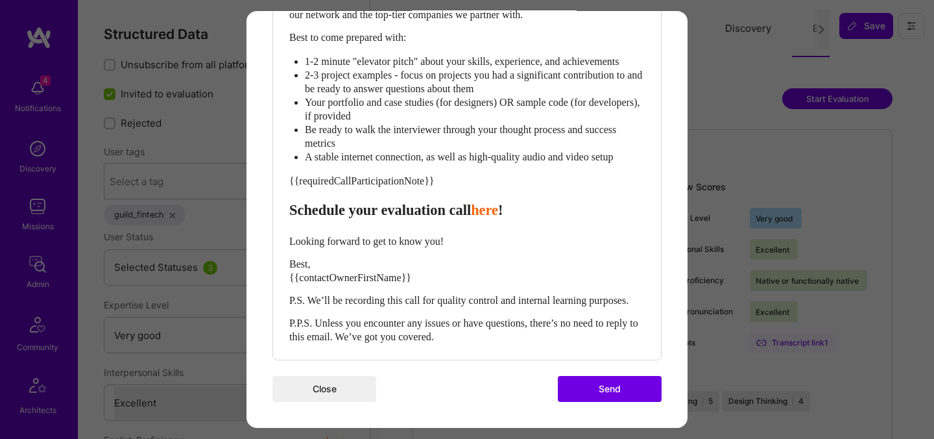
scroll to position [532, 0]
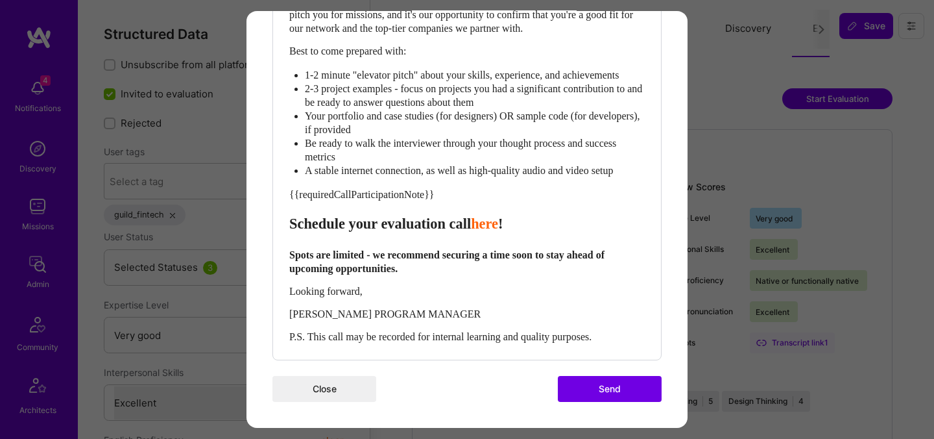
click at [350, 310] on span "[PERSON_NAME] PROGRAM MANAGER" at bounding box center [384, 313] width 191 height 11
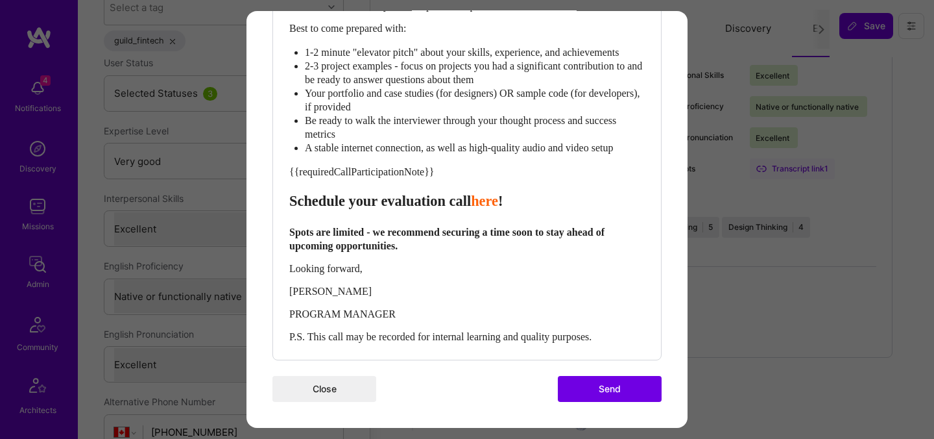
scroll to position [246, 0]
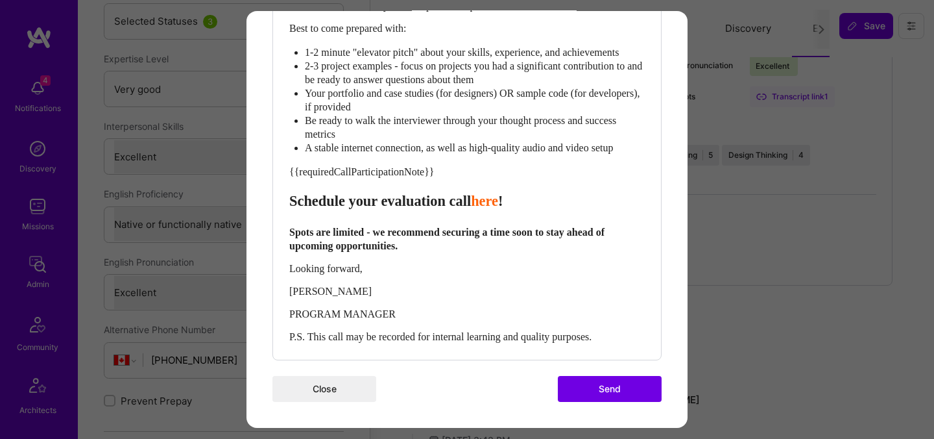
click at [441, 337] on span "P.S. This call may be recorded for internal learning and quality purposes." at bounding box center [440, 336] width 302 height 11
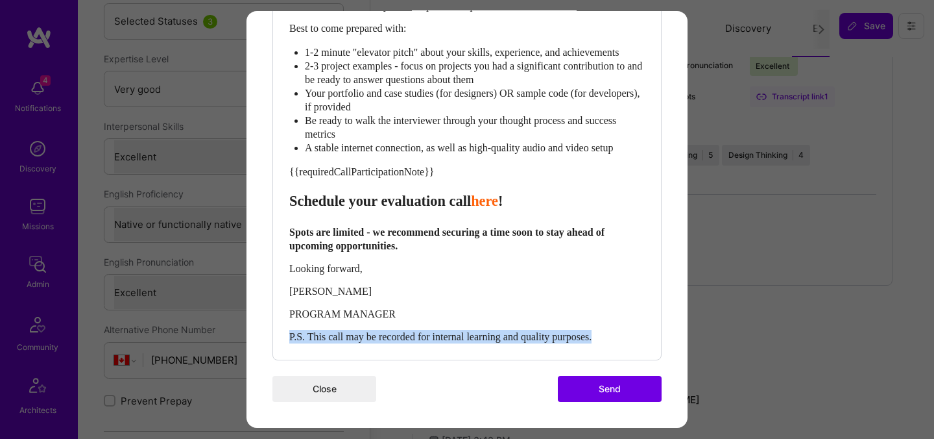
click at [441, 337] on span "P.S. This call may be recorded for internal learning and quality purposes." at bounding box center [440, 336] width 302 height 11
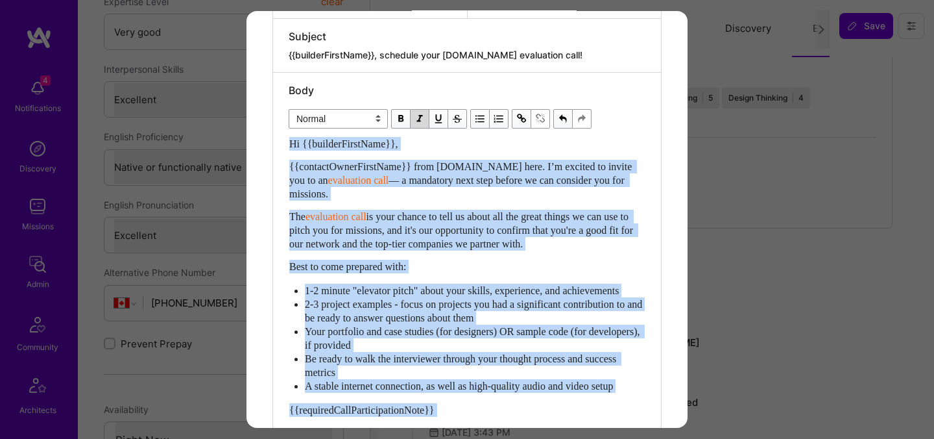
scroll to position [197, 0]
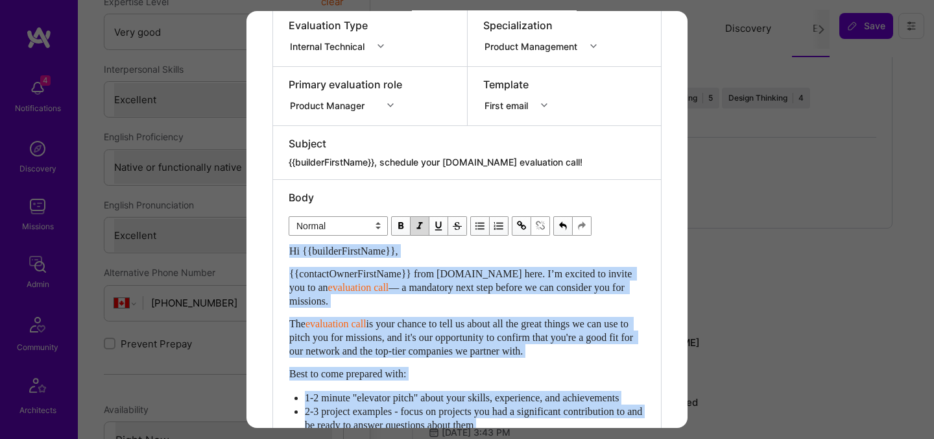
drag, startPoint x: 357, startPoint y: 203, endPoint x: 286, endPoint y: 252, distance: 86.7
click at [286, 252] on div "Body Normal Heading Large Heading Medium Heading Small Normal Hi {{builderFirst…" at bounding box center [467, 442] width 388 height 525
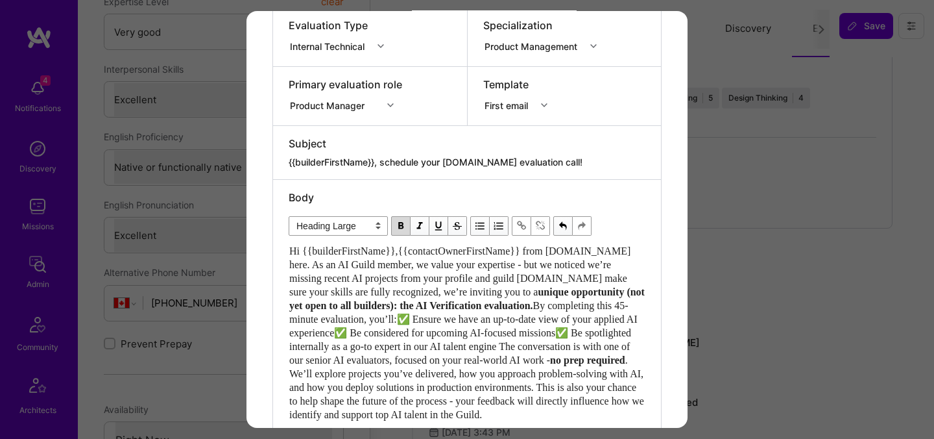
click at [413, 250] on span "Hi {{builderFirstName}},{{contactOwnerFirstName}} from [DOMAIN_NAME] here. As a…" at bounding box center [461, 271] width 344 height 52
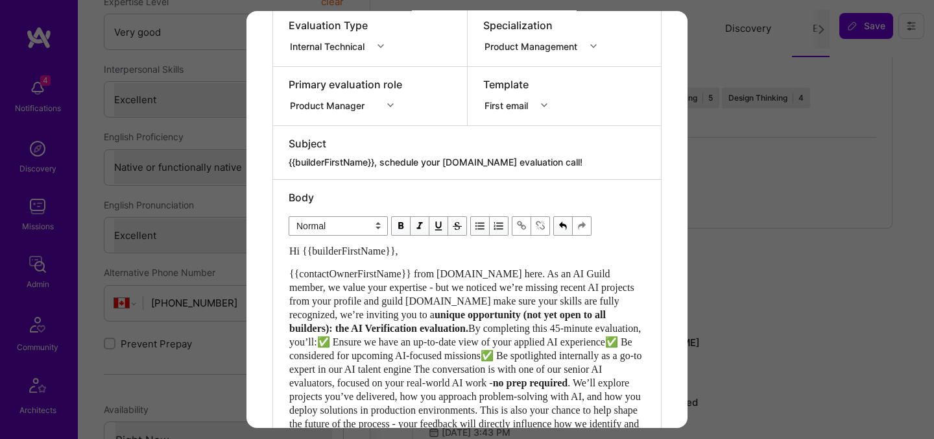
click at [445, 304] on span "{{contactOwnerFirstName}} from [DOMAIN_NAME] here. As an AI Guild member, we va…" at bounding box center [463, 294] width 348 height 52
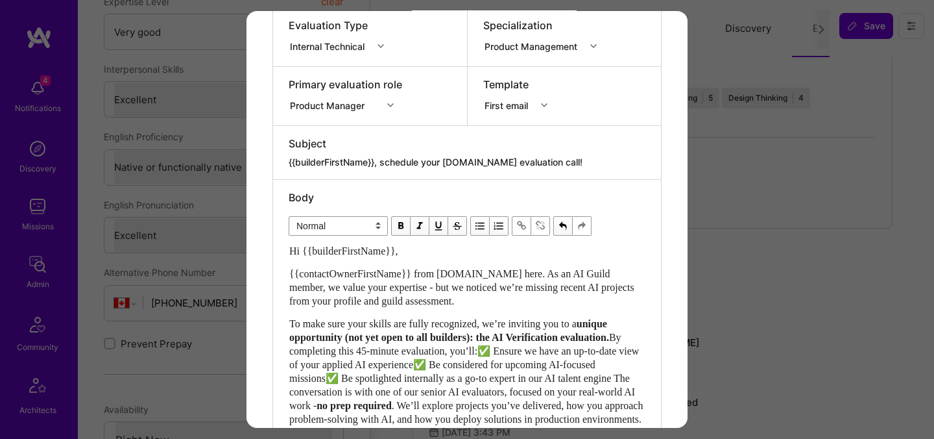
scroll to position [288, 0]
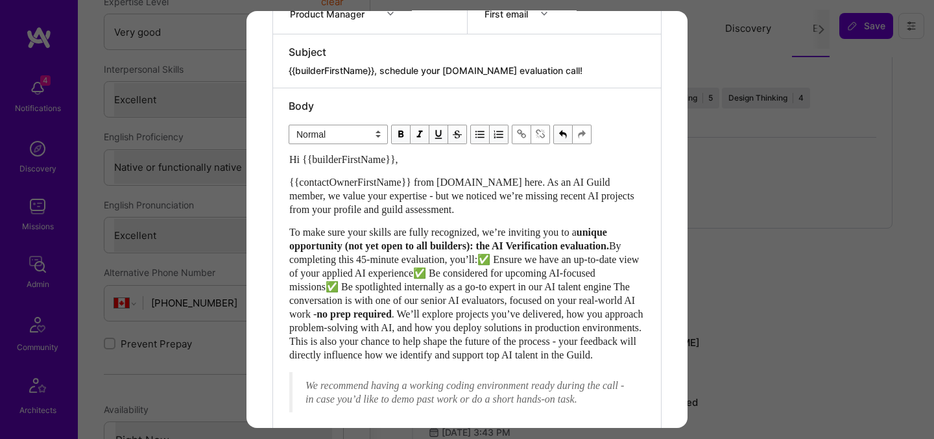
click at [350, 262] on span "By completing this 45-minute evaluation, you’ll:✅ Ensure we have an up-to-date …" at bounding box center [465, 279] width 352 height 79
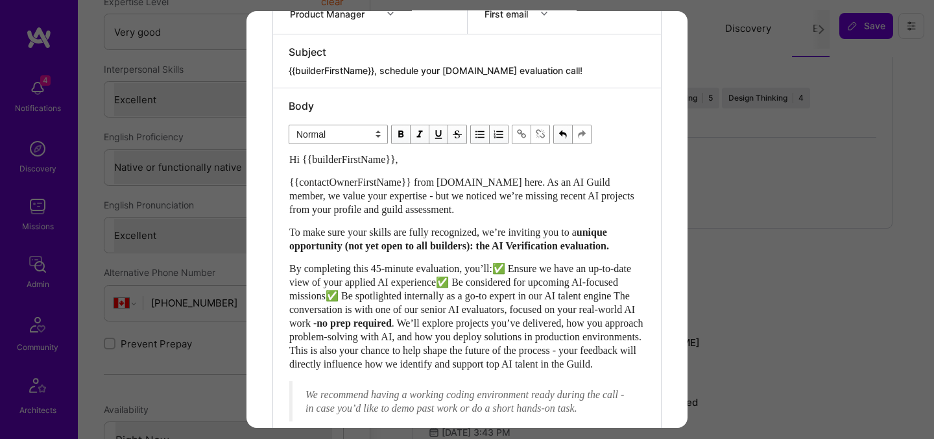
click at [511, 284] on span "By completing this 45-minute evaluation, you’ll:✅ Ensure we have an up-to-date …" at bounding box center [463, 296] width 348 height 66
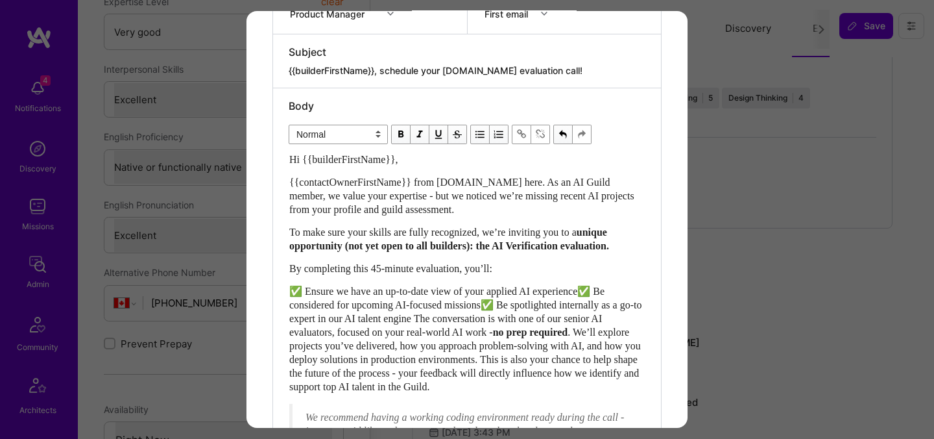
click at [598, 304] on span "✅ Ensure we have an up-to-date view of your applied AI experience✅ Be considere…" at bounding box center [466, 311] width 355 height 52
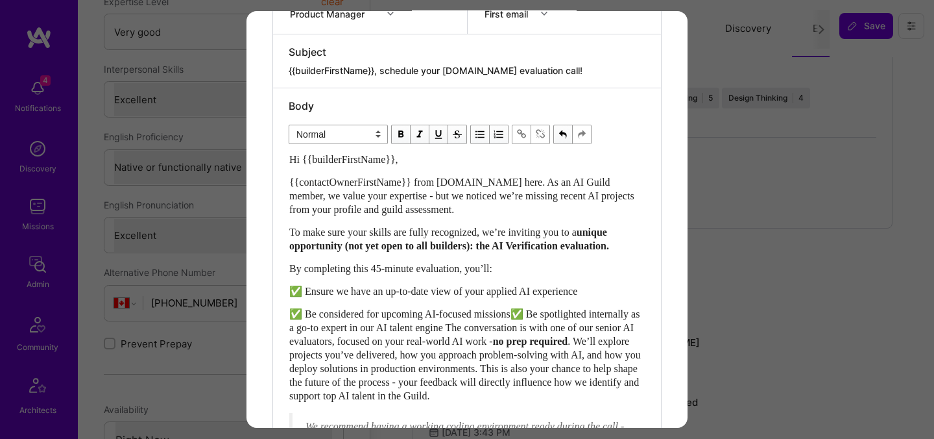
click at [529, 326] on span "✅ Be considered for upcoming AI-focused missions✅ Be spotlighted internally as …" at bounding box center [465, 327] width 353 height 38
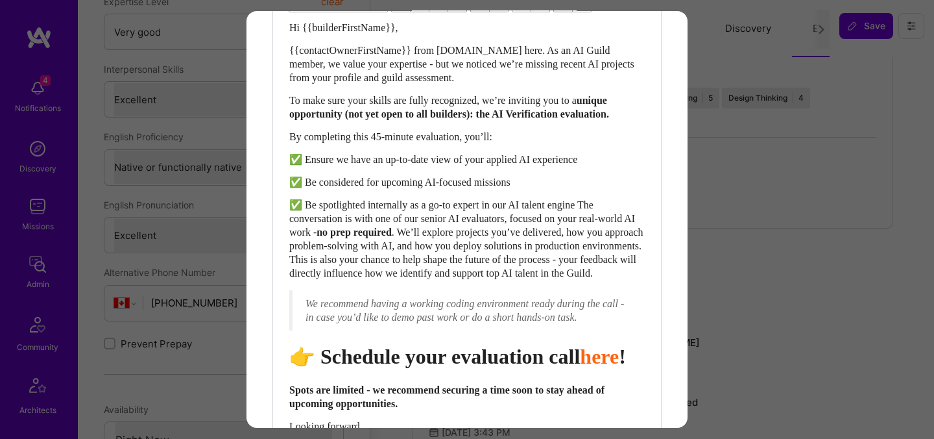
scroll to position [423, 0]
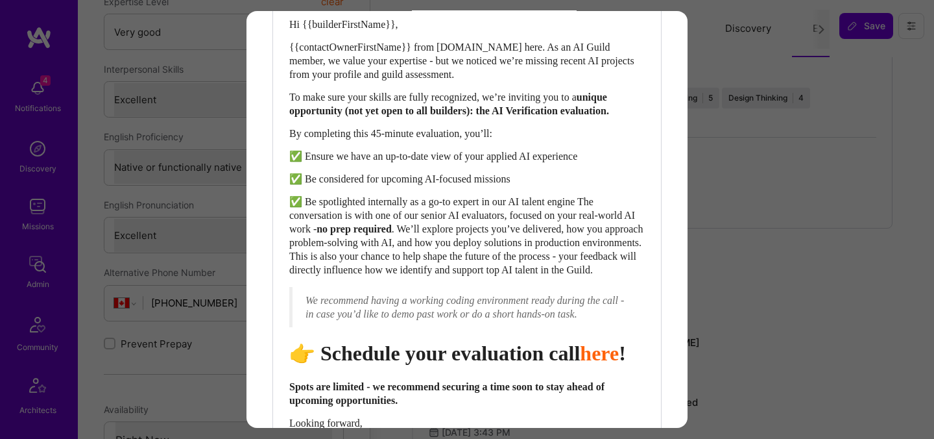
click at [602, 220] on div "✅ Be spotlighted internally as a go-to expert in our AI talent engine The conve…" at bounding box center [467, 236] width 356 height 82
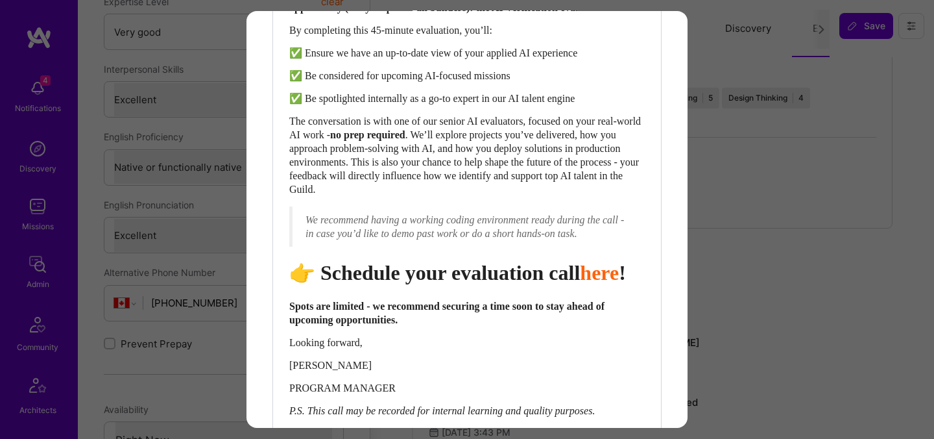
scroll to position [529, 0]
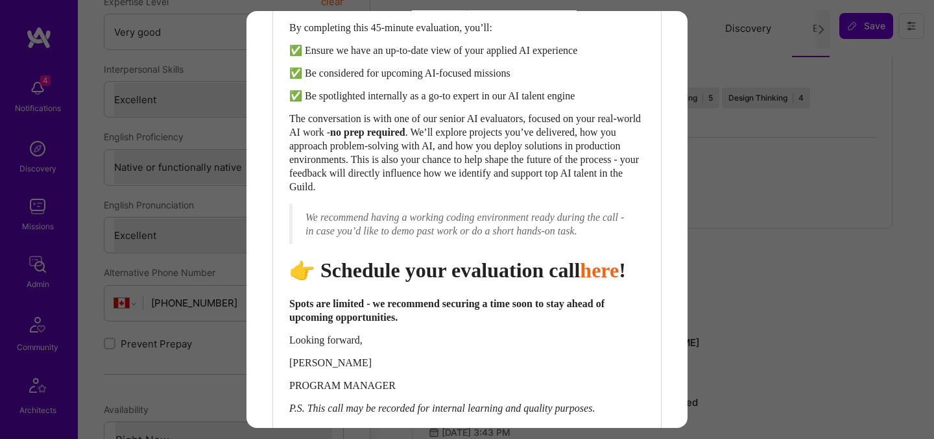
click at [473, 282] on span "Schedule your evaluation call" at bounding box center [451, 269] width 260 height 23
select select "header-one"
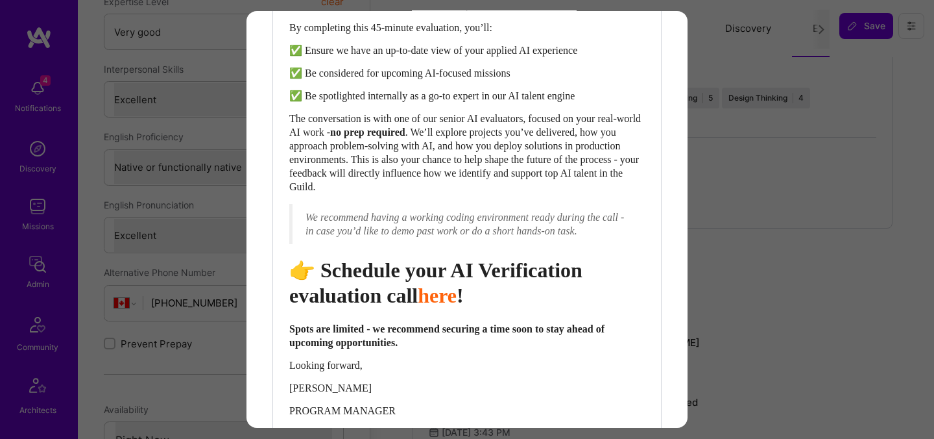
click at [376, 300] on span "Schedule your AI Verification evaluation call" at bounding box center [438, 282] width 298 height 48
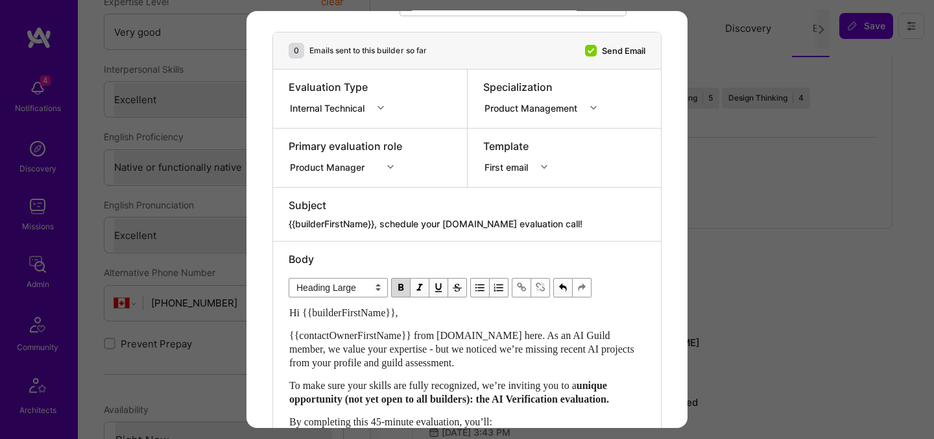
scroll to position [0, 0]
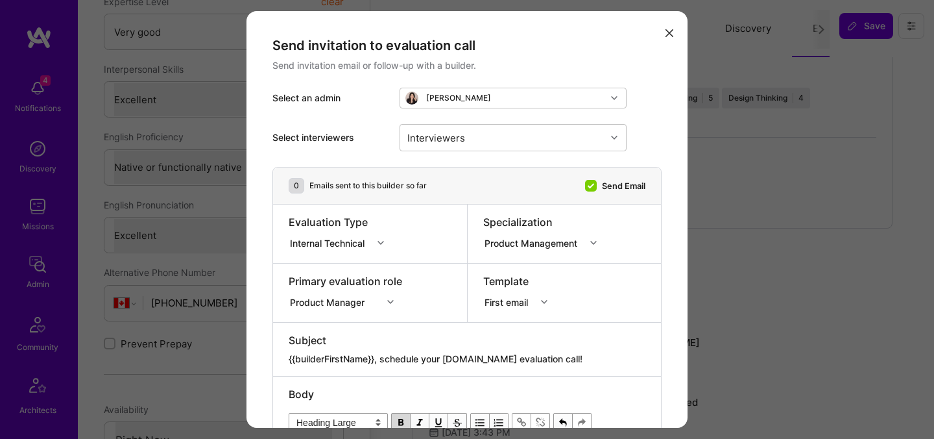
click at [399, 353] on textarea "{{builderFirstName}}, schedule your [DOMAIN_NAME] evaluation call!" at bounding box center [467, 358] width 357 height 13
paste textarea "Get Verified for [DOMAIN_NAME]’s AI Missions"
type textarea "{{builderFirstName}}, Get Verified for [DOMAIN_NAME]’s AI Missions"
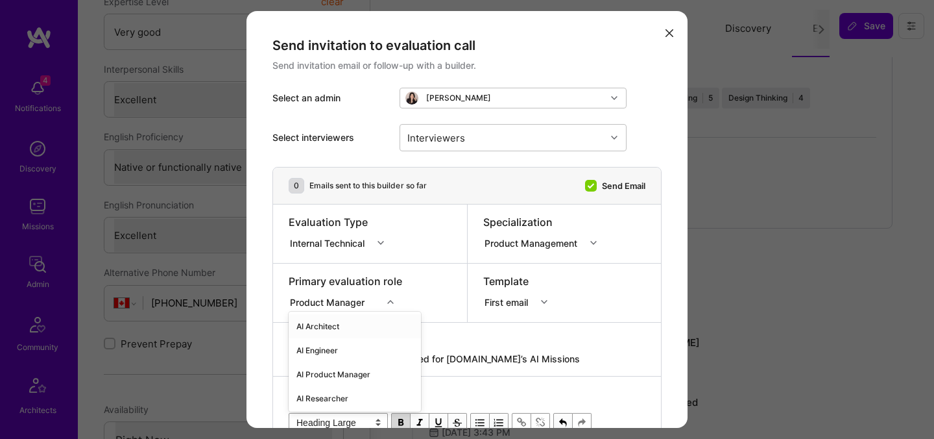
click at [333, 303] on div "option AI Architect focused, 1 of 70. 70 results available. Use Up and Down to …" at bounding box center [346, 299] width 114 height 13
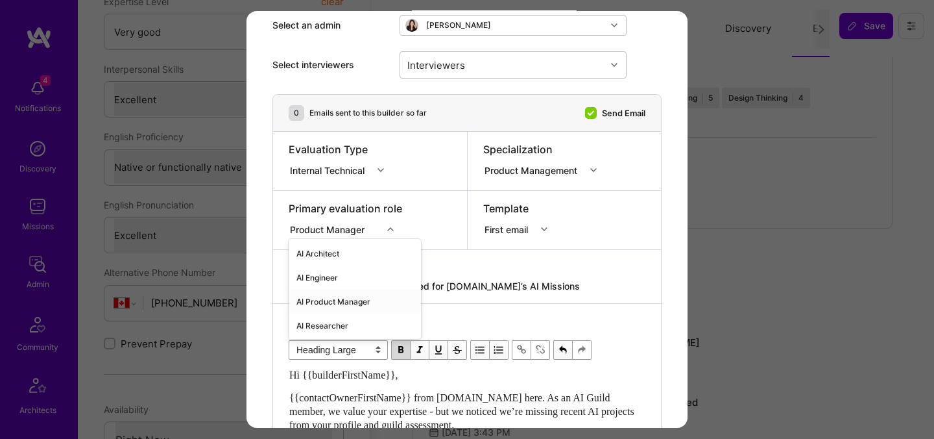
click at [319, 304] on div "AI Product Manager" at bounding box center [355, 301] width 132 height 24
click at [501, 66] on div "Interviewers" at bounding box center [503, 65] width 206 height 26
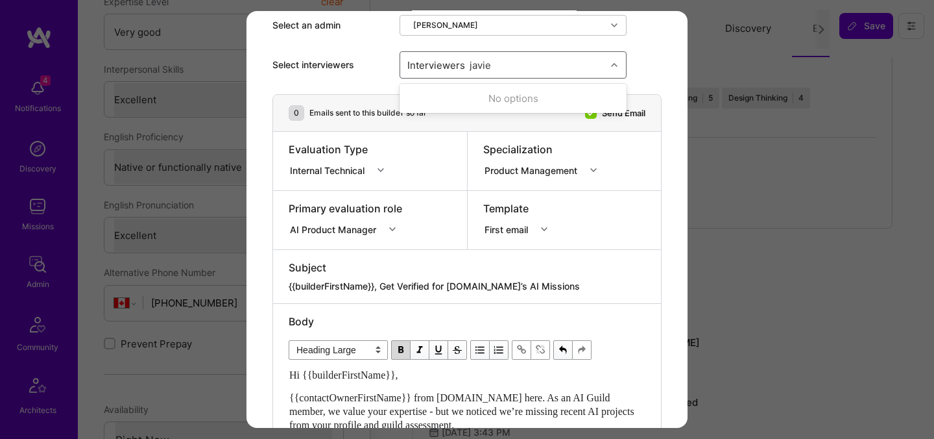
type input "javier"
click at [459, 100] on div "No options" at bounding box center [513, 98] width 227 height 24
click at [459, 100] on div "Javier Rincon" at bounding box center [513, 98] width 212 height 14
checkbox input "true"
type input "toby"
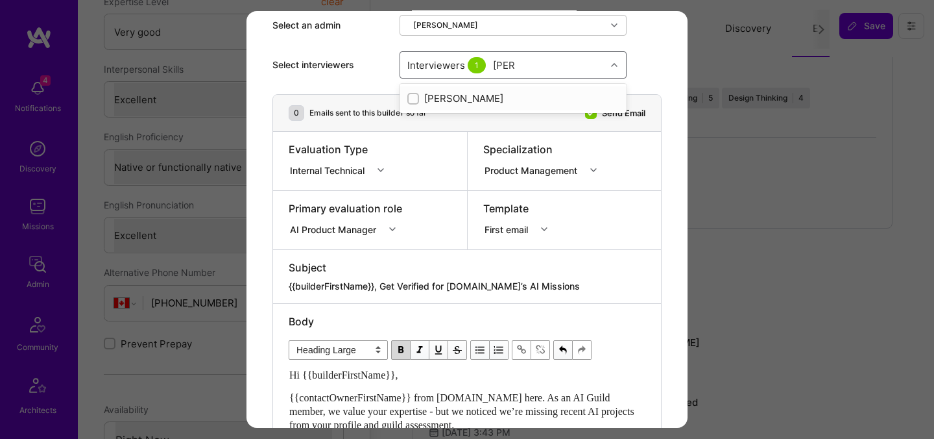
checkbox input "true"
type input "wil"
checkbox input "true"
type input "[PERSON_NAME]"
checkbox input "true"
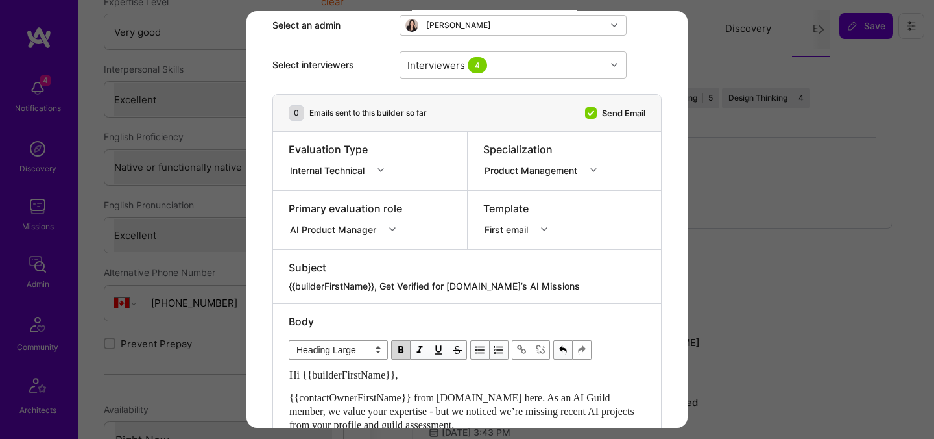
click at [625, 190] on div "modal" at bounding box center [467, 190] width 388 height 1
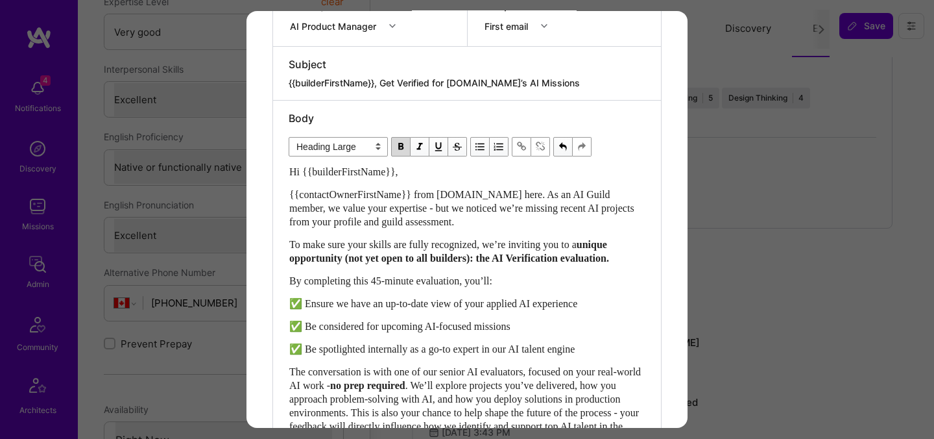
scroll to position [638, 0]
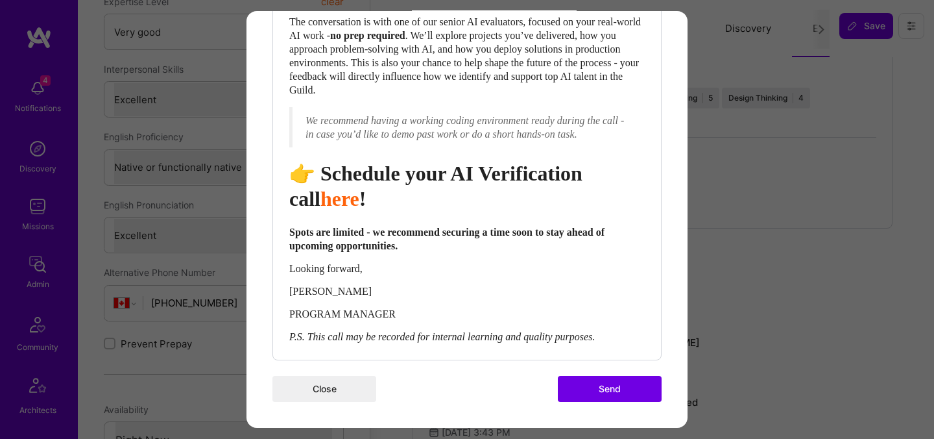
click at [582, 385] on button "Send" at bounding box center [610, 389] width 104 height 26
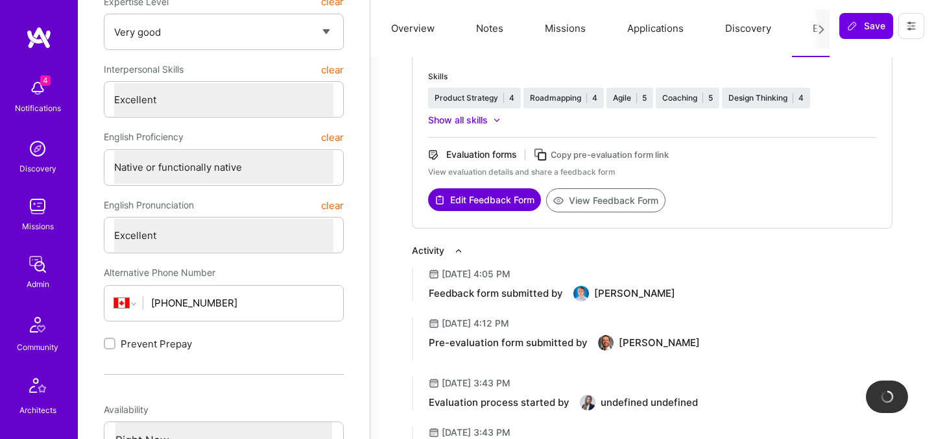
scroll to position [0, 0]
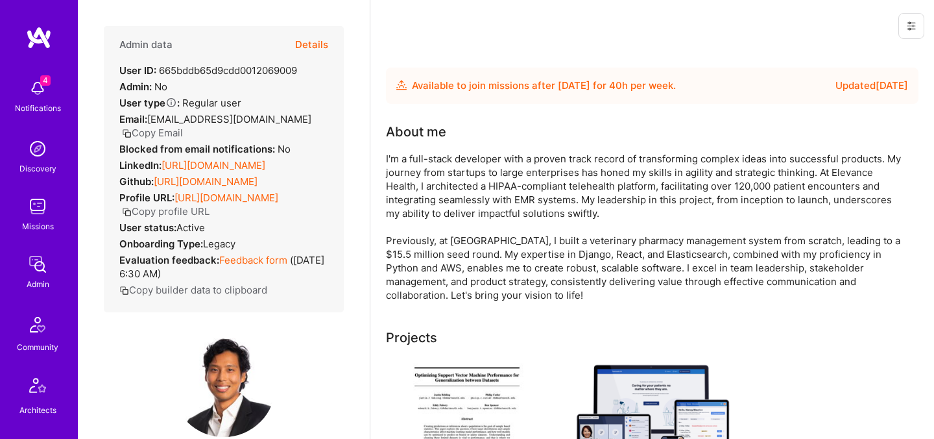
click at [311, 42] on button "Details" at bounding box center [311, 45] width 33 height 38
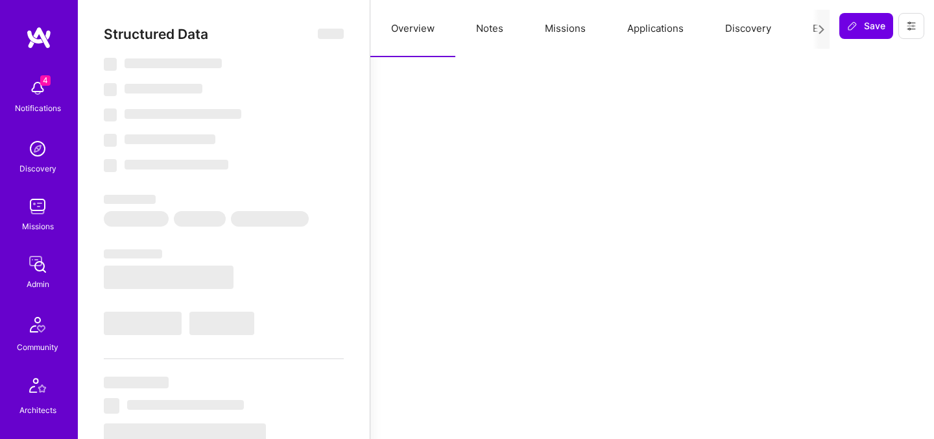
click at [817, 29] on icon at bounding box center [822, 30] width 10 height 10
click at [806, 29] on button "Evaluation" at bounding box center [836, 28] width 89 height 57
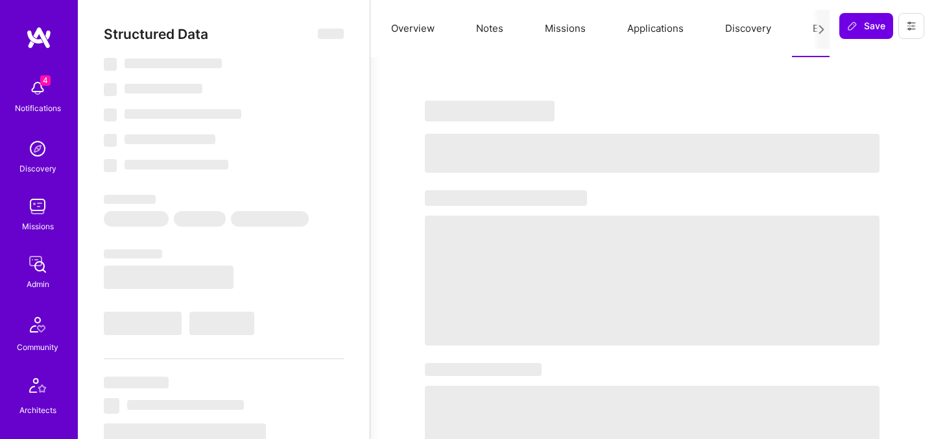
select select "Future Date"
select select "5"
select select "4"
select select "7"
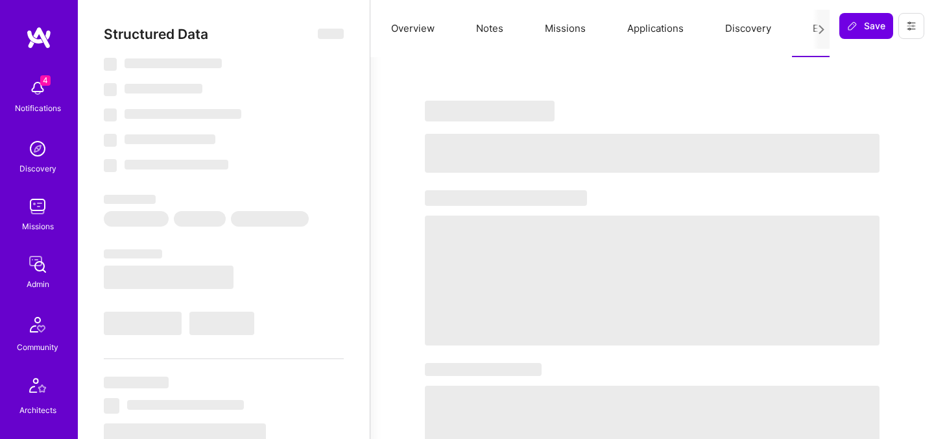
select select "US"
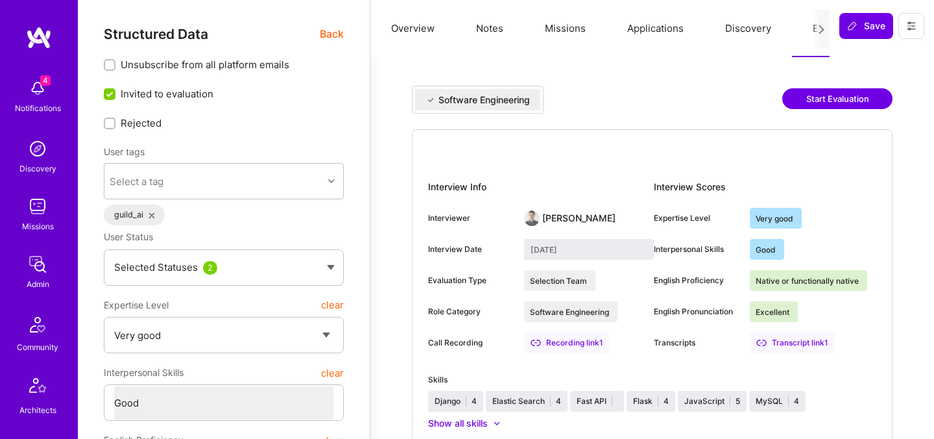
click at [810, 106] on button "Start Evaluation" at bounding box center [837, 98] width 110 height 21
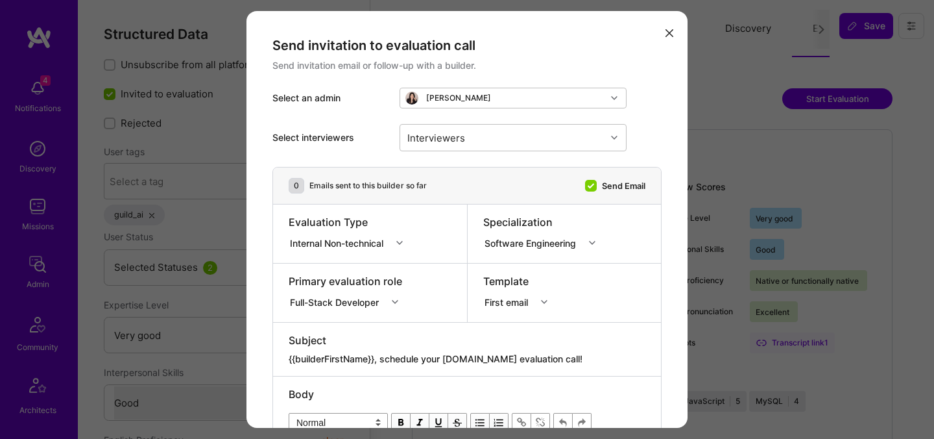
click at [367, 241] on div "Internal Non-technical" at bounding box center [339, 243] width 99 height 14
click at [313, 315] on div "Internal Technical" at bounding box center [350, 315] width 123 height 24
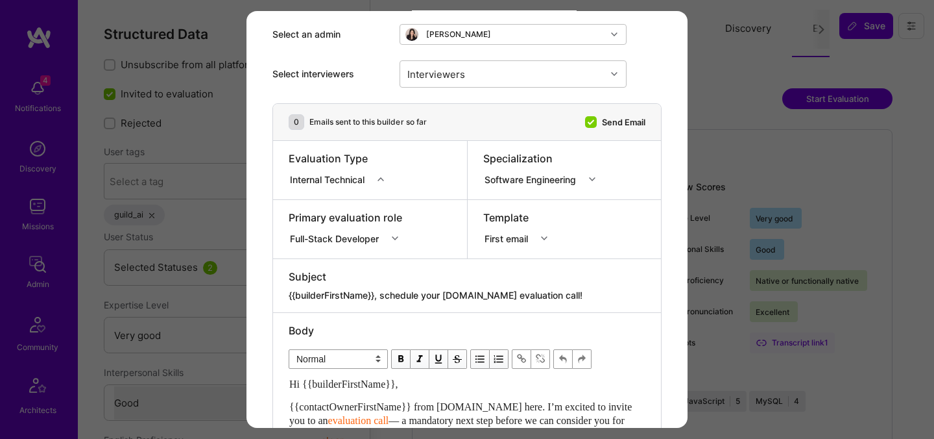
click at [372, 243] on div "Full-Stack Developer" at bounding box center [348, 236] width 118 height 13
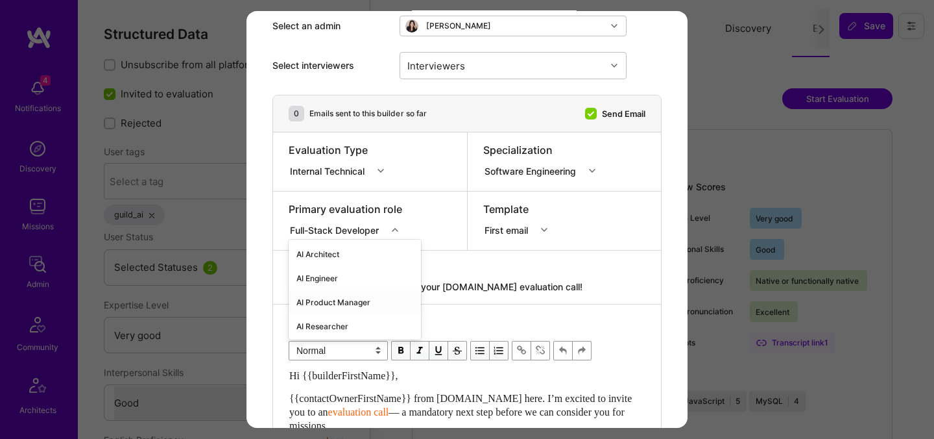
scroll to position [73, 0]
click at [327, 281] on div "AI Engineer" at bounding box center [355, 277] width 132 height 24
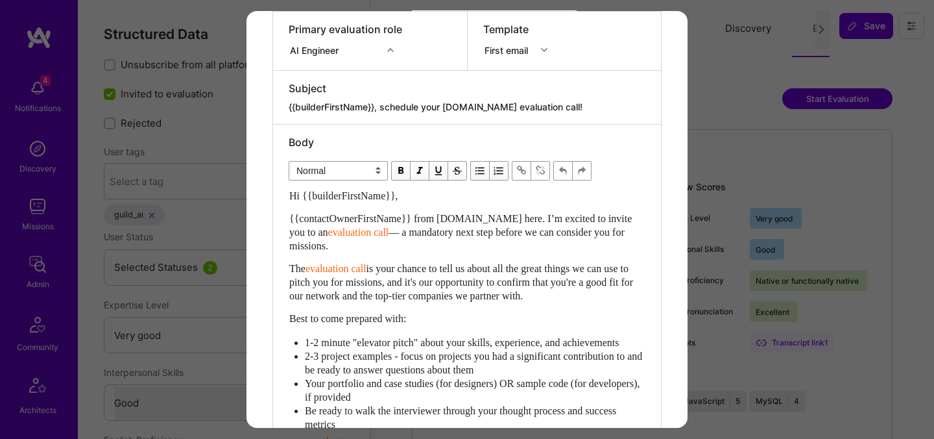
scroll to position [257, 0]
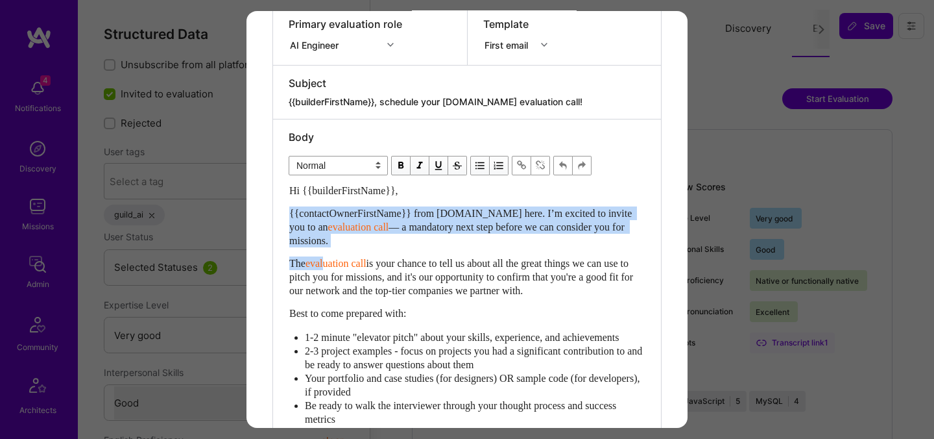
drag, startPoint x: 291, startPoint y: 215, endPoint x: 328, endPoint y: 259, distance: 58.0
click at [328, 260] on div "Hi {{builderFirstName}}, {{contactOwnerFirstName}} from [DOMAIN_NAME] here. I’m…" at bounding box center [467, 401] width 356 height 435
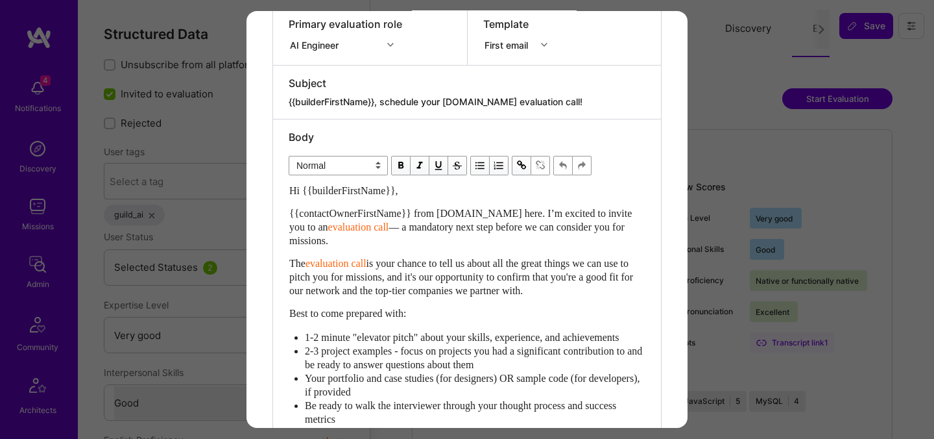
click at [494, 221] on span "— a mandatory next step before we can consider you for missions." at bounding box center [458, 233] width 338 height 25
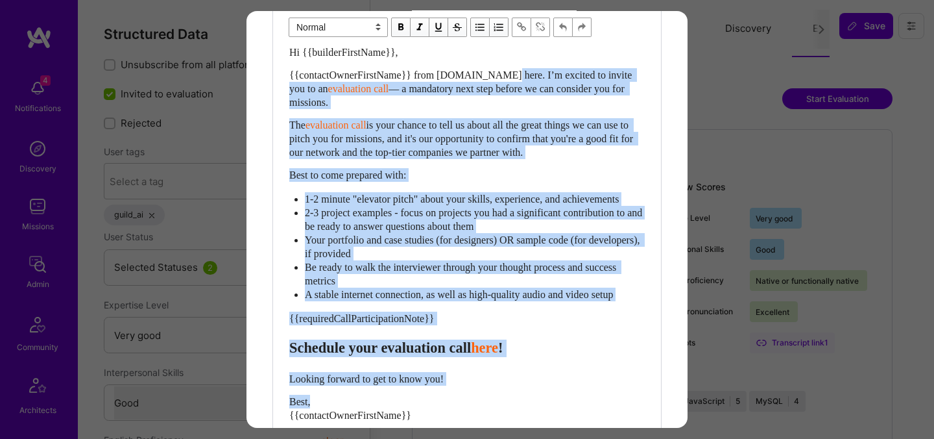
scroll to position [402, 0]
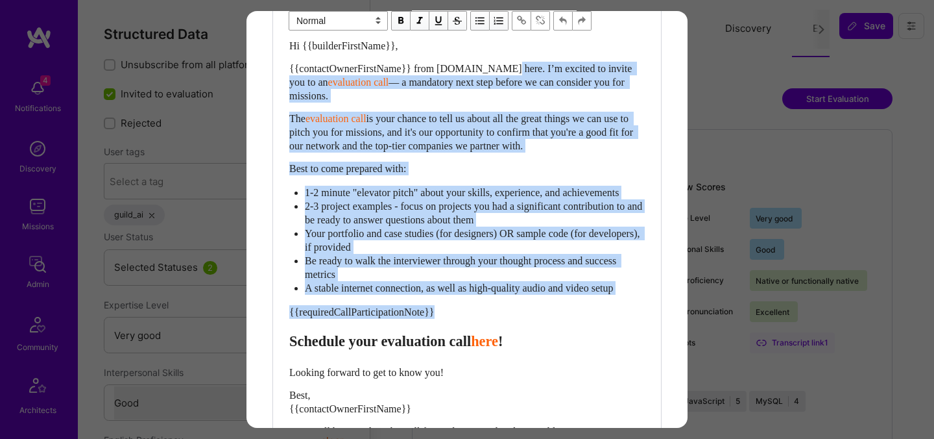
drag, startPoint x: 513, startPoint y: 210, endPoint x: 291, endPoint y: 356, distance: 266.2
click at [291, 356] on div "Hi {{builderFirstName}}, {{contactOwnerFirstName}} from [DOMAIN_NAME] here. I’m…" at bounding box center [467, 256] width 356 height 435
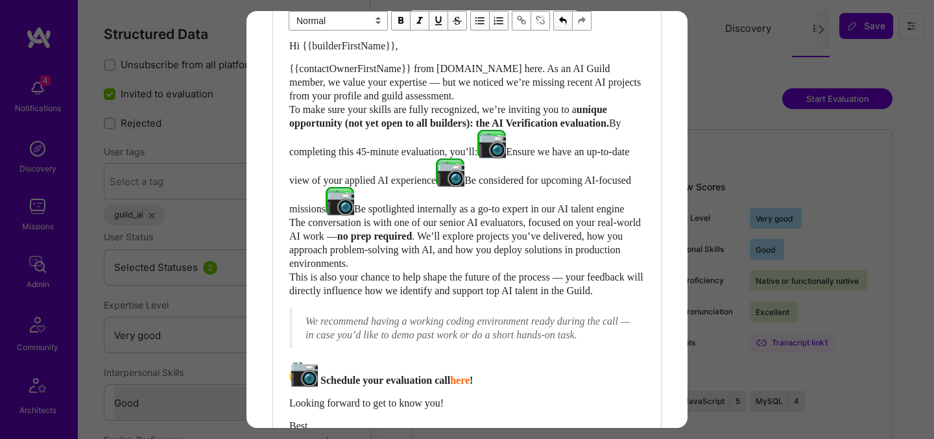
click at [326, 229] on span "Be spotlighted internally as a go-to expert in our AI talent engine The convers…" at bounding box center [466, 222] width 354 height 38
click at [302, 217] on span "📷" at bounding box center [329, 201] width 64 height 32
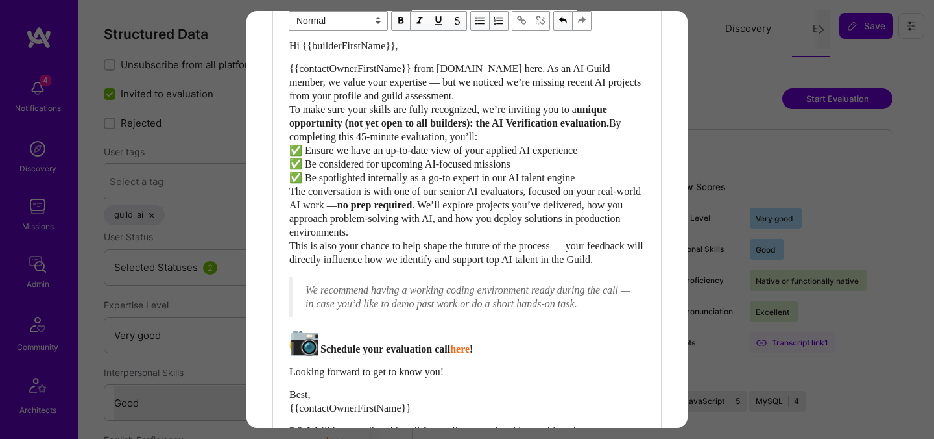
scroll to position [357, 0]
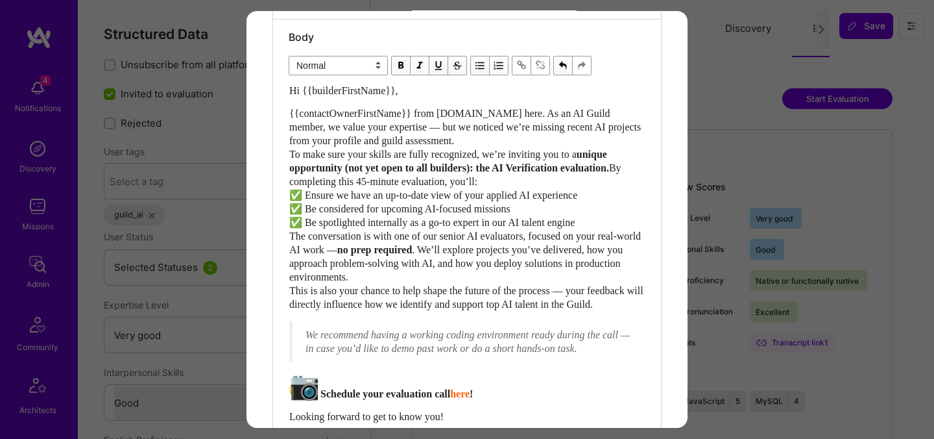
drag, startPoint x: 391, startPoint y: 127, endPoint x: 391, endPoint y: 141, distance: 14.3
click at [391, 127] on span "{{contactOwnerFirstName}} from A.Team here. As an AI Guild member, we value you…" at bounding box center [466, 134] width 354 height 52
click at [342, 173] on span "unique opportunity (not yet open to all builders): the AI Verification evaluati…" at bounding box center [449, 161] width 321 height 25
click at [290, 152] on span "{{contactOwnerFirstName}} from A.Team here. As an AI Guild member, we value you…" at bounding box center [463, 134] width 348 height 52
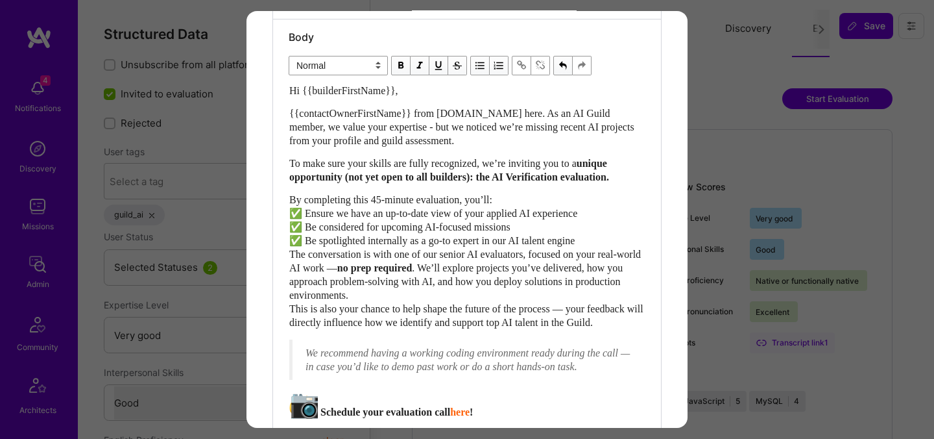
click at [294, 233] on div "By completing this 45-minute evaluation, you’ll: ✅ Ensure we have an up-to-date…" at bounding box center [467, 261] width 356 height 136
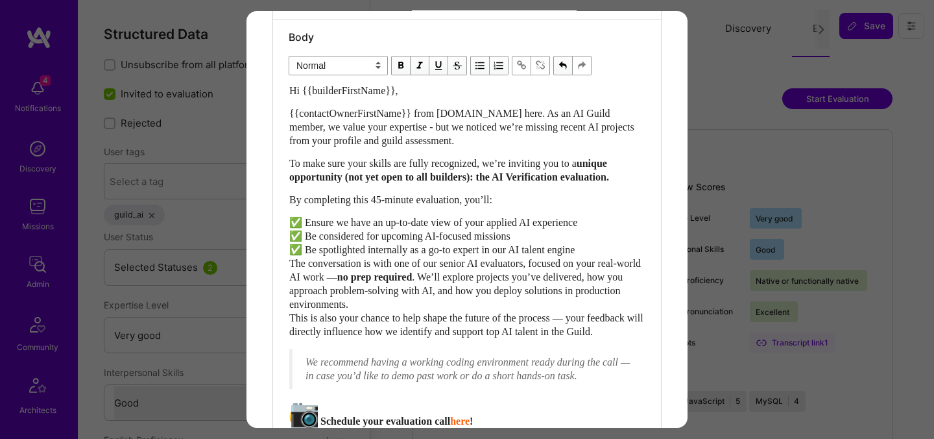
click at [293, 246] on span "✅ Ensure we have an up-to-date view of your applied AI experience ✅ Be consider…" at bounding box center [466, 250] width 354 height 66
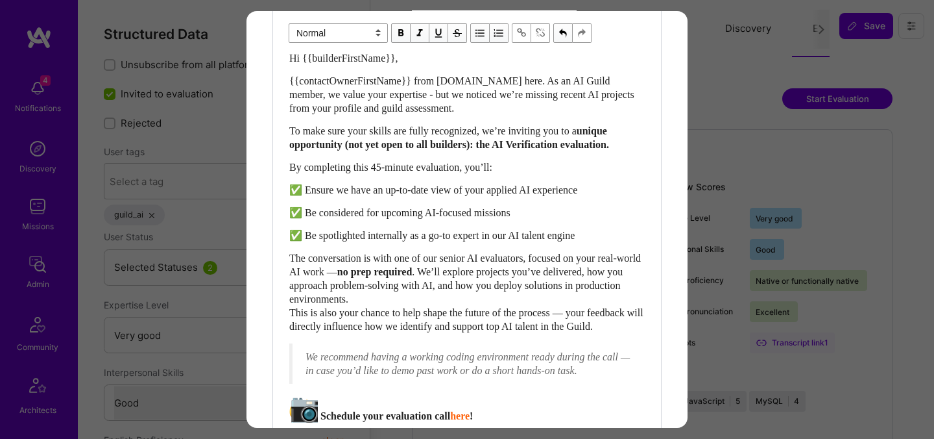
scroll to position [391, 0]
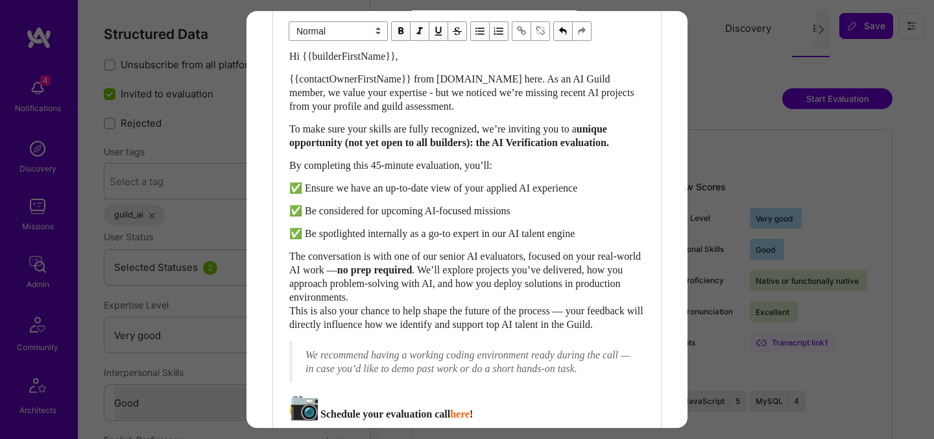
click at [387, 275] on span "The conversation is with one of our senior AI evaluators, focused on your real-…" at bounding box center [466, 262] width 354 height 25
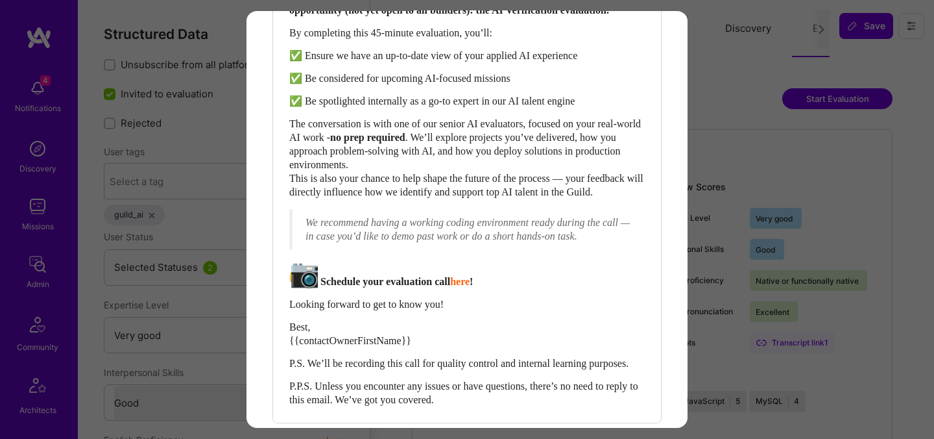
scroll to position [524, 0]
click at [322, 198] on div "The conversation is with one of our senior AI evaluators, focused on your real-…" at bounding box center [467, 157] width 356 height 82
drag, startPoint x: 606, startPoint y: 274, endPoint x: 615, endPoint y: 280, distance: 10.5
click at [606, 241] on span "We recommend having a working coding environment ready during the call — in cas…" at bounding box center [469, 228] width 327 height 25
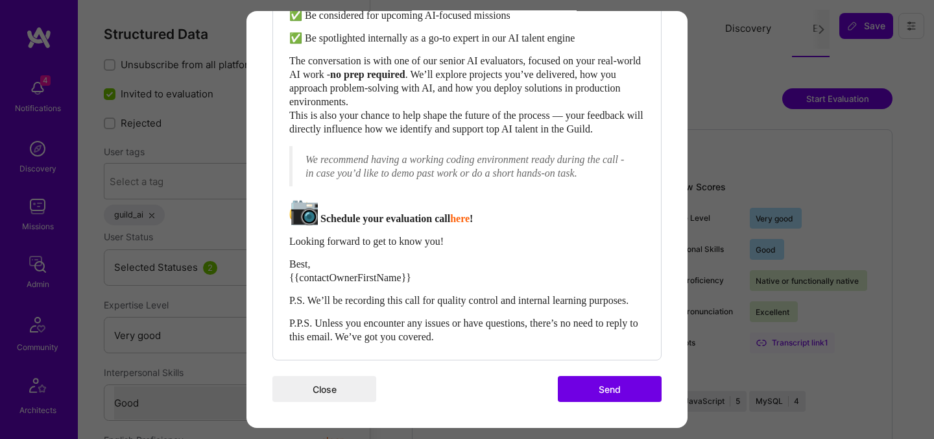
scroll to position [653, 0]
drag, startPoint x: 319, startPoint y: 203, endPoint x: 294, endPoint y: 202, distance: 25.3
click at [294, 202] on div "📷 Schedule your evaluation call here !" at bounding box center [467, 211] width 356 height 29
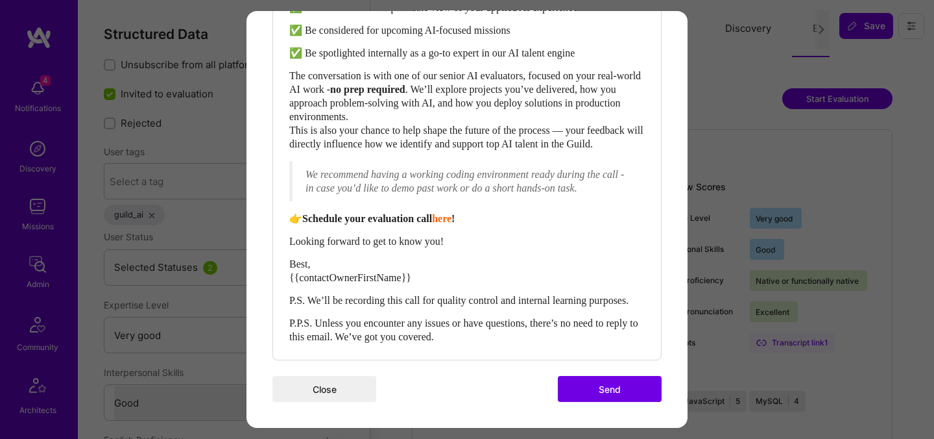
scroll to position [639, 0]
click at [374, 212] on div "Hi {{builderFirstName}}, {{contactOwnerFirstName}} from A.Team here. As an AI G…" at bounding box center [467, 106] width 356 height 474
click at [309, 213] on span "👉Schedule your evaluation call" at bounding box center [360, 218] width 143 height 11
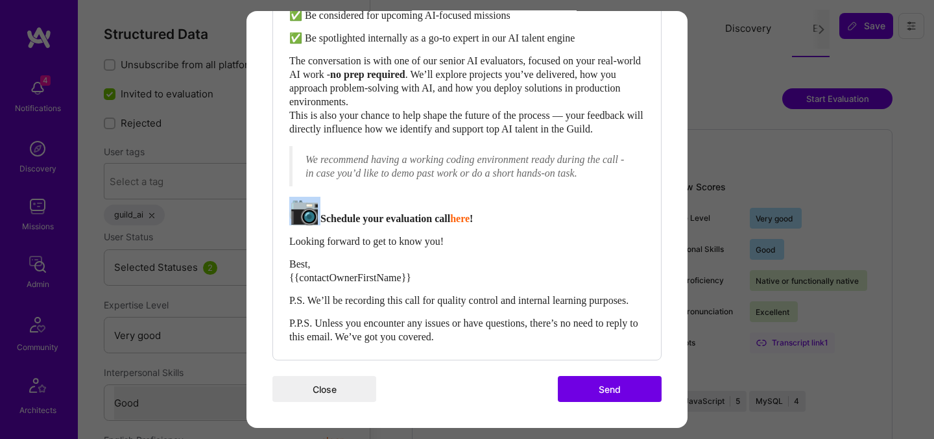
scroll to position [653, 0]
click at [343, 213] on span "Schedule your evaluation call" at bounding box center [386, 218] width 130 height 11
click at [402, 213] on span "Schedule your evaluation call" at bounding box center [386, 218] width 130 height 11
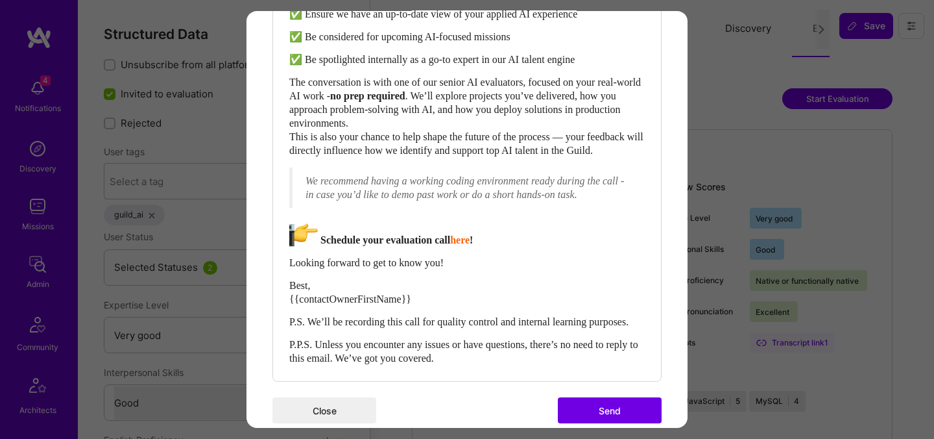
scroll to position [654, 0]
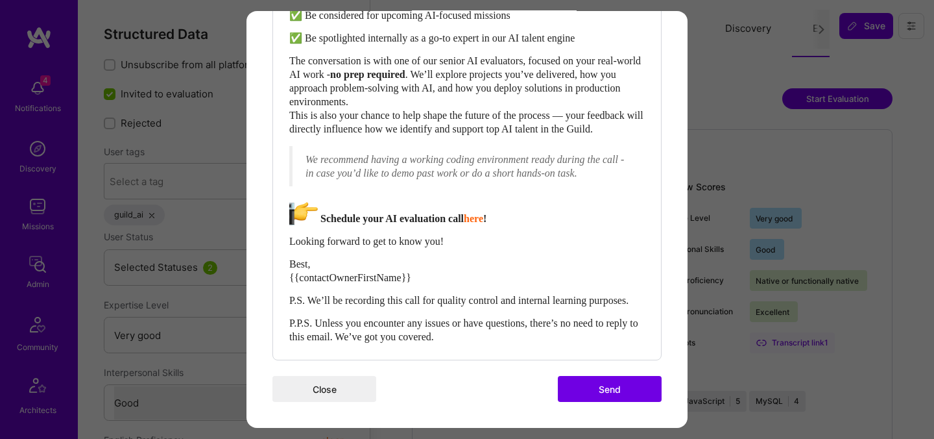
click at [441, 213] on span "Schedule your AI evaluation call" at bounding box center [392, 218] width 143 height 11
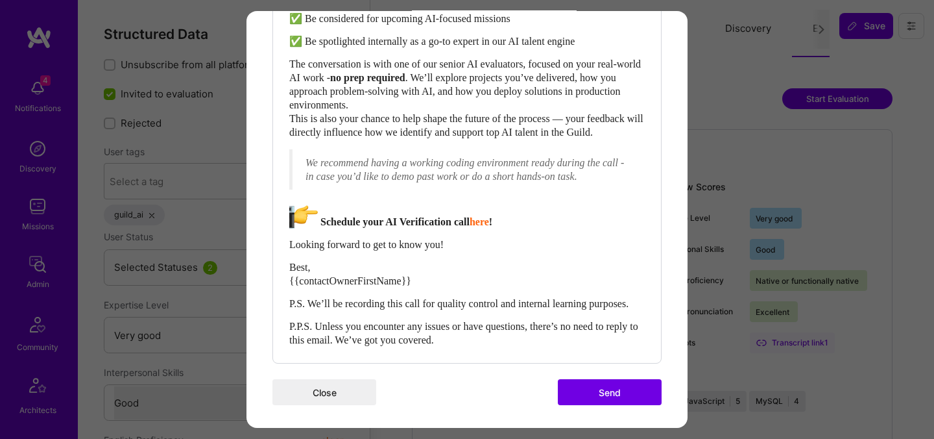
scroll to position [617, 0]
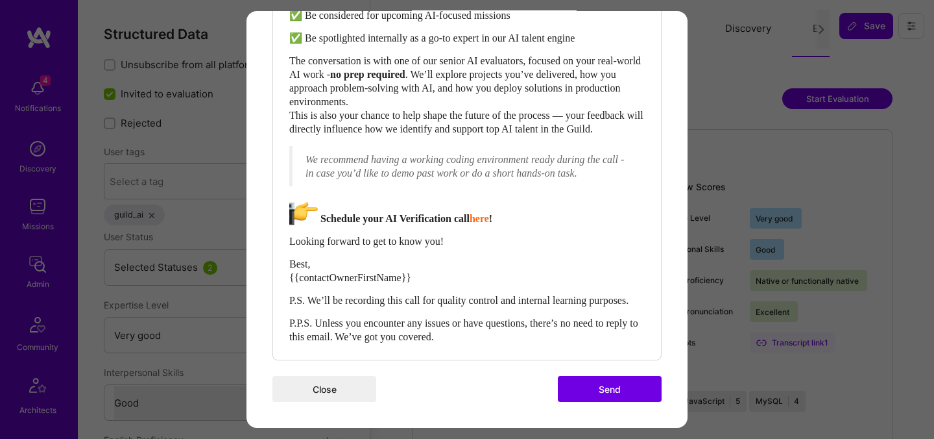
click at [342, 224] on span "Schedule your AI Verification call" at bounding box center [395, 218] width 149 height 11
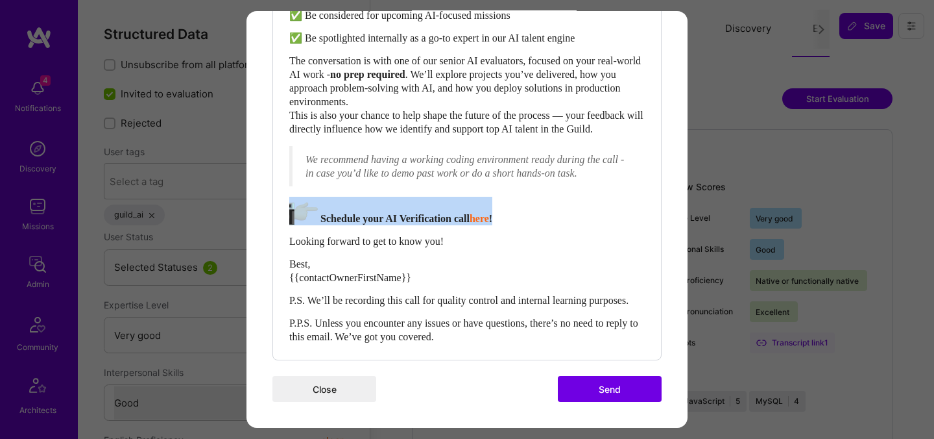
click at [342, 224] on span "Schedule your AI Verification call" at bounding box center [395, 218] width 149 height 11
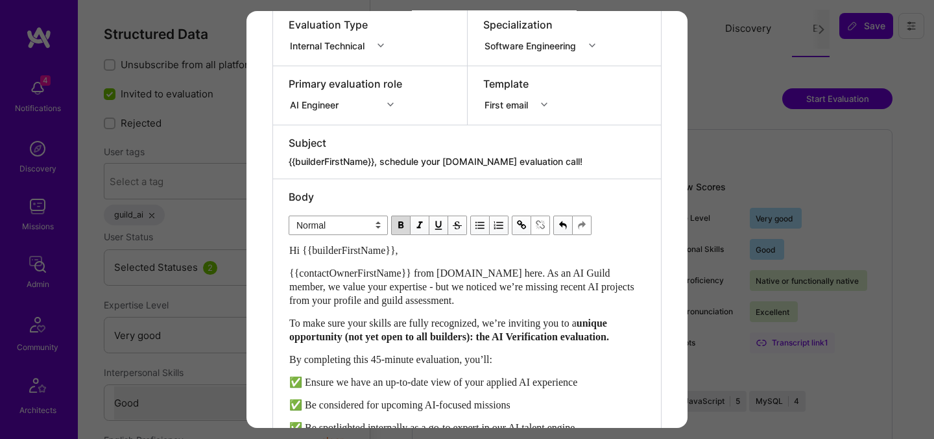
scroll to position [178, 0]
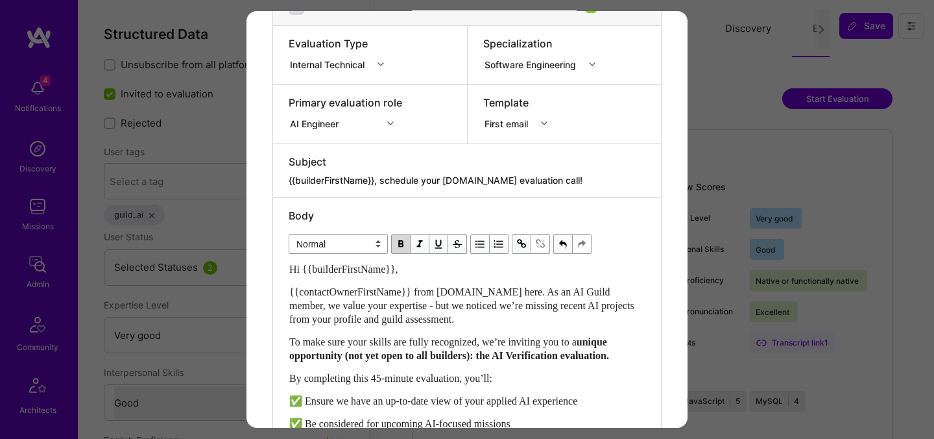
click at [376, 242] on select "Normal Heading Large Heading Medium Heading Small" at bounding box center [338, 243] width 99 height 19
click at [289, 234] on select "Normal Heading Large Heading Medium Heading Small" at bounding box center [338, 243] width 99 height 19
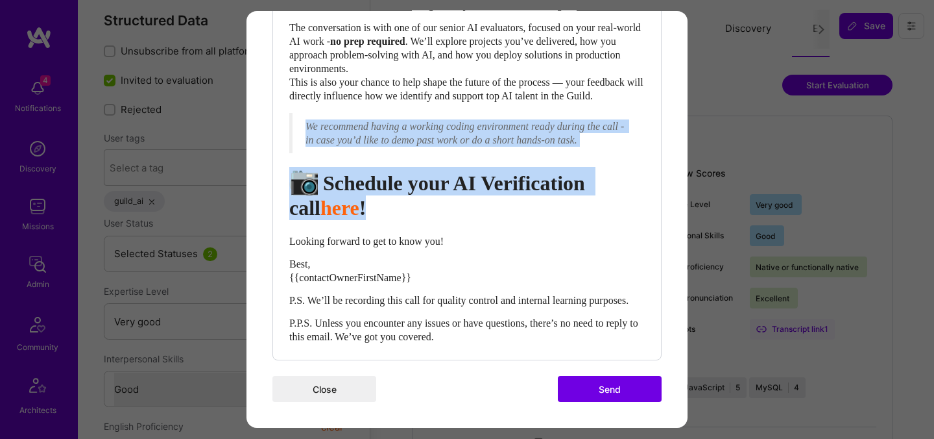
scroll to position [14, 0]
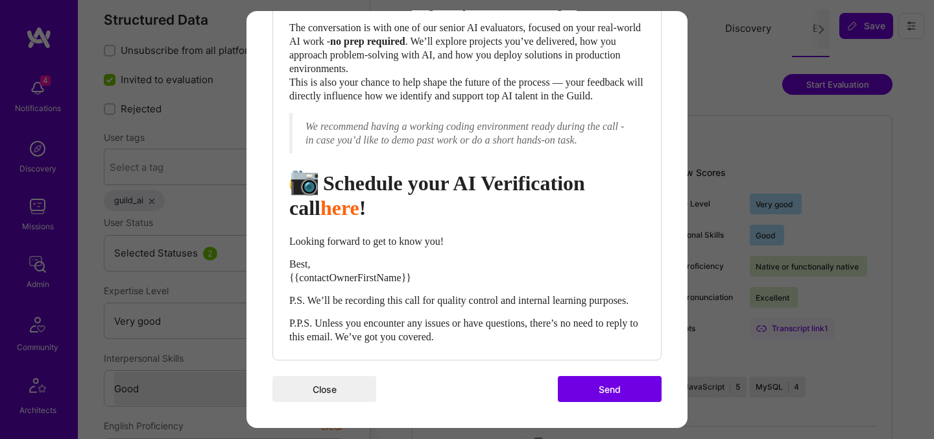
click at [425, 184] on div "📷 Schedule your AI Verification call here !" at bounding box center [467, 193] width 356 height 53
click at [309, 167] on span "📷" at bounding box center [321, 181] width 64 height 32
click at [312, 167] on span "📷" at bounding box center [321, 181] width 64 height 32
click at [329, 171] on span "Schedule your AI Verification call" at bounding box center [439, 195] width 301 height 48
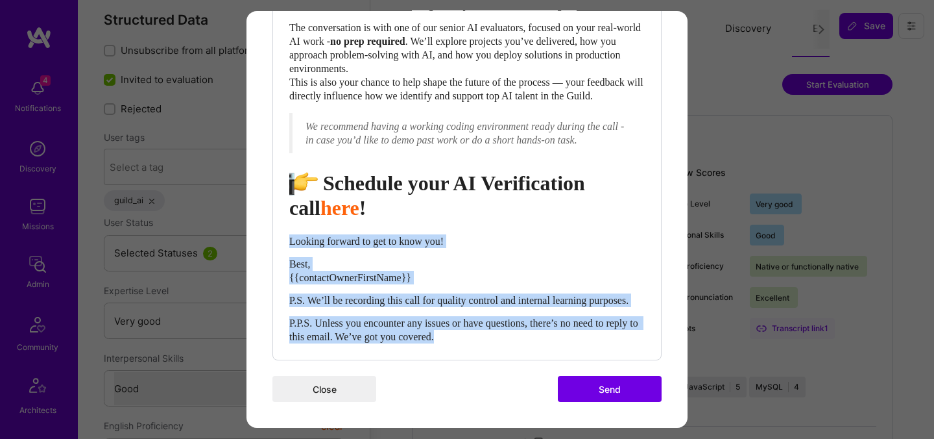
drag, startPoint x: 496, startPoint y: 342, endPoint x: 289, endPoint y: 232, distance: 233.7
click at [289, 232] on div "Hi {{builderFirstName}}, {{contactOwnerFirstName}} from A.Team here. As an AI G…" at bounding box center [467, 82] width 356 height 522
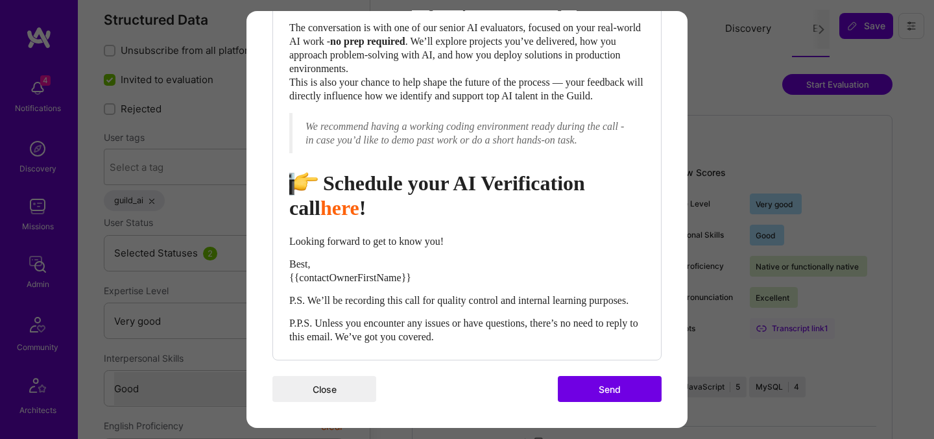
scroll to position [633, 0]
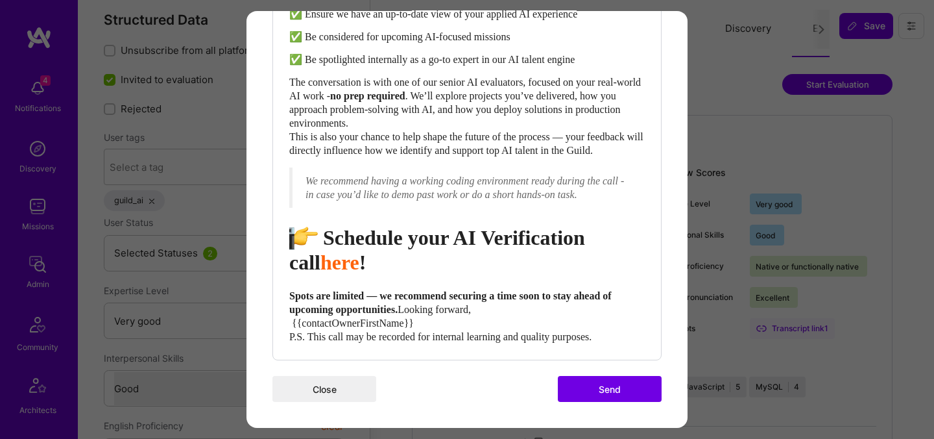
click at [389, 290] on span "Spots are limited — we recommend securing a time soon to stay ahead of upcoming…" at bounding box center [451, 302] width 325 height 25
click at [293, 307] on span "Looking forward, {{contactOwnerFirstName}} P.S. This call may be recorded for i…" at bounding box center [440, 323] width 302 height 38
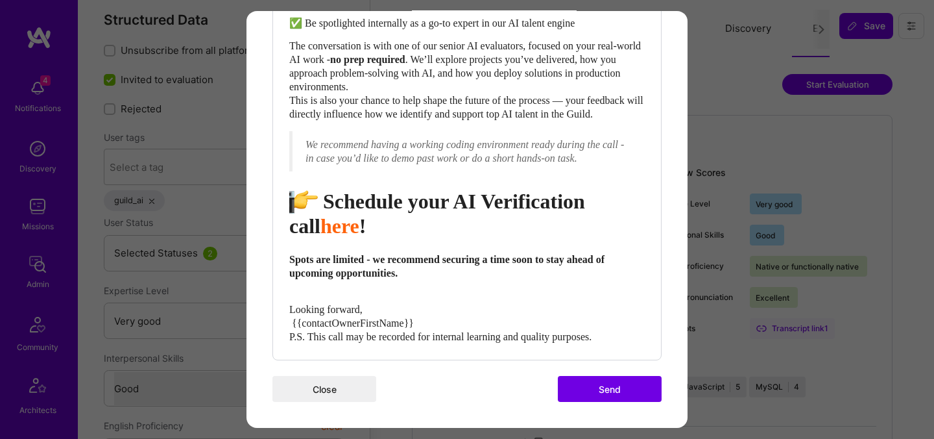
scroll to position [656, 0]
click at [308, 322] on span "Looking forward, {{contactOwnerFirstName}} P.S. This call may be recorded for i…" at bounding box center [440, 323] width 302 height 38
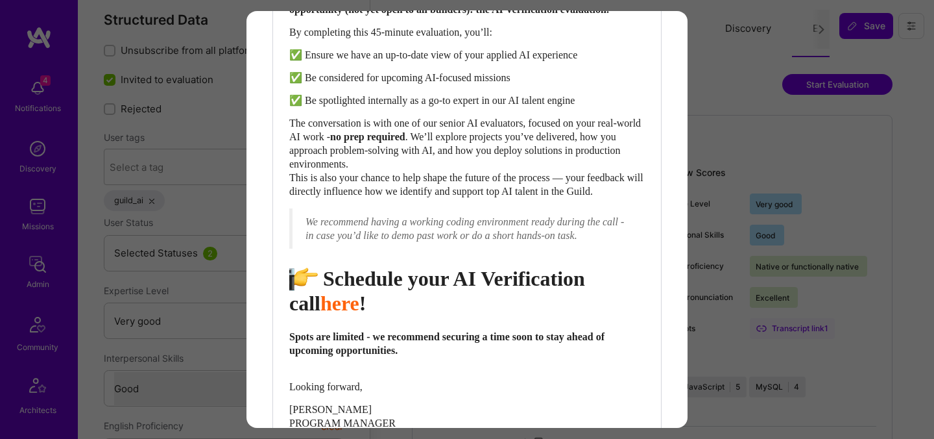
scroll to position [501, 0]
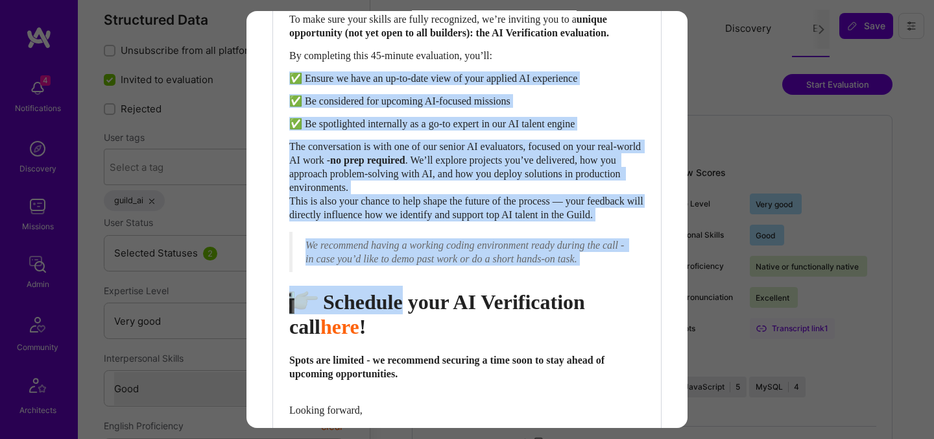
drag, startPoint x: 422, startPoint y: 356, endPoint x: 297, endPoint y: 80, distance: 302.8
click at [297, 80] on div "Hi {{builderFirstName}}, {{contactOwnerFirstName}} from A.Team here. As an AI G…" at bounding box center [467, 208] width 356 height 536
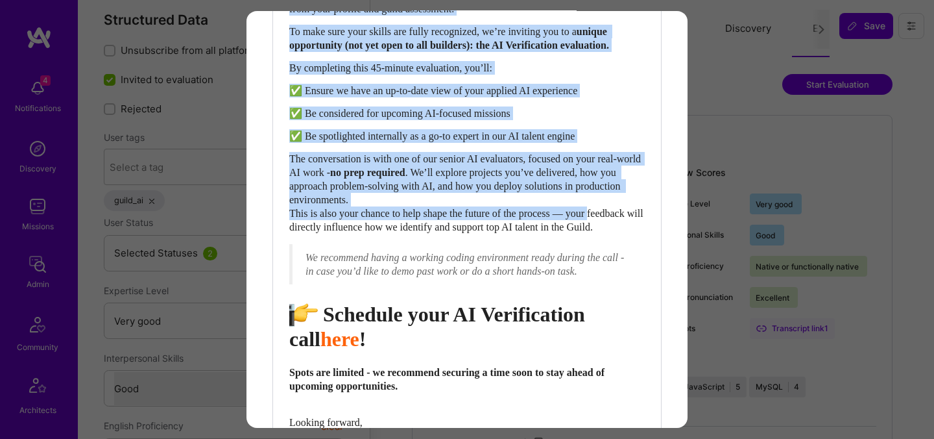
scroll to position [545, 0]
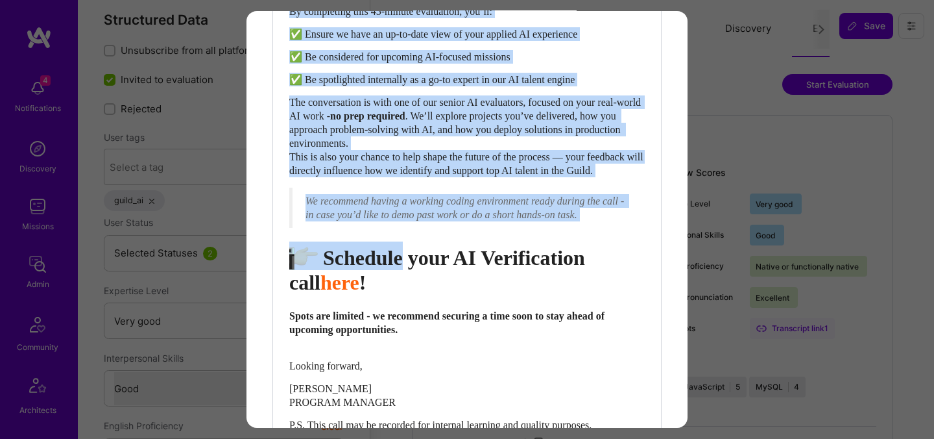
drag, startPoint x: 293, startPoint y: 125, endPoint x: 419, endPoint y: 300, distance: 215.2
click at [419, 300] on div "Hi {{builderFirstName}}, {{contactOwnerFirstName}} from A.Team here. As an AI G…" at bounding box center [467, 164] width 356 height 536
copy div "Hi {{builderFirstName}}, {{contactOwnerFirstName}} from A.Team here. As an AI G…"
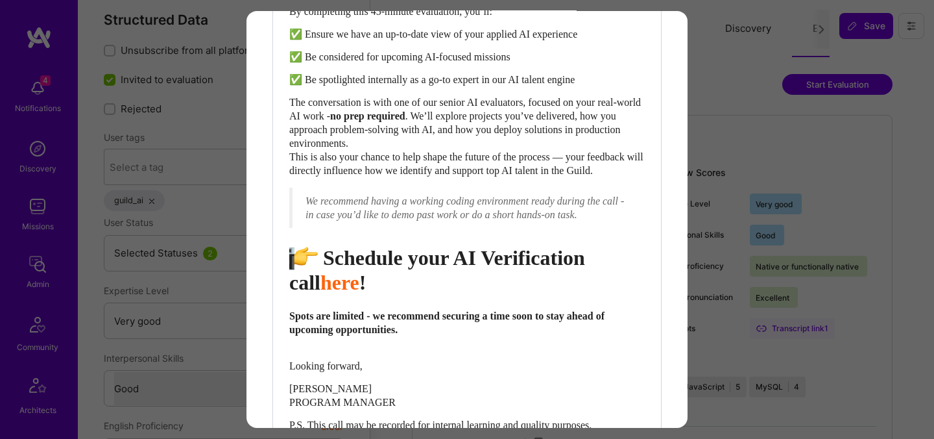
click at [318, 269] on span "Enter email text" at bounding box center [320, 257] width 5 height 23
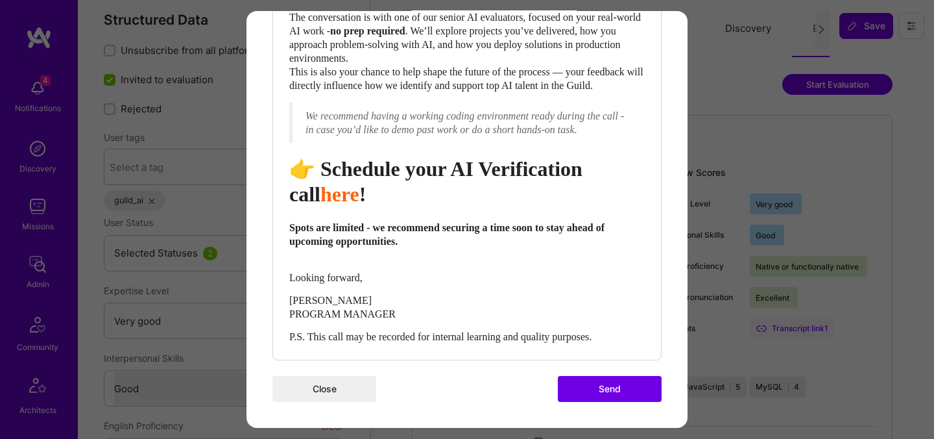
scroll to position [657, 0]
drag, startPoint x: 293, startPoint y: 255, endPoint x: 307, endPoint y: 261, distance: 15.7
click at [307, 261] on div "Spots are limited - we recommend securing a time soon to stay ahead of upcoming…" at bounding box center [467, 241] width 356 height 41
select select "unstyled"
drag, startPoint x: 287, startPoint y: 252, endPoint x: 311, endPoint y: 260, distance: 25.7
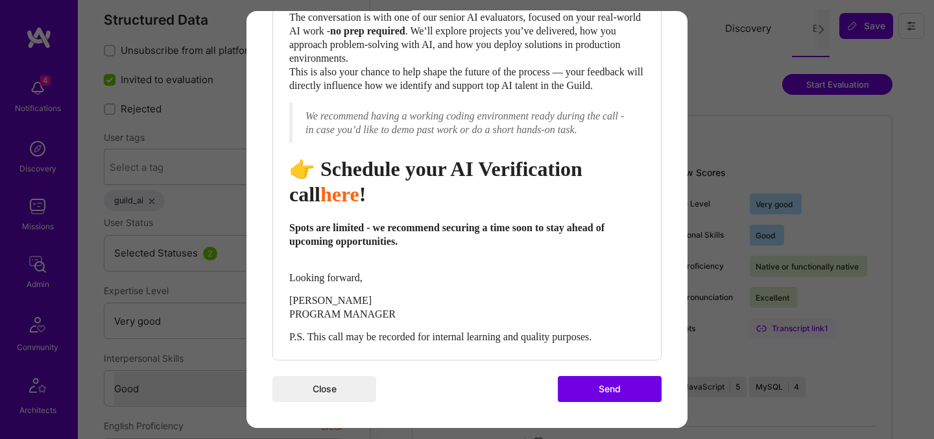
click at [311, 260] on div "Body Normal Heading Large Heading Medium Heading Small Normal Hi {{builderFirst…" at bounding box center [467, 52] width 388 height 613
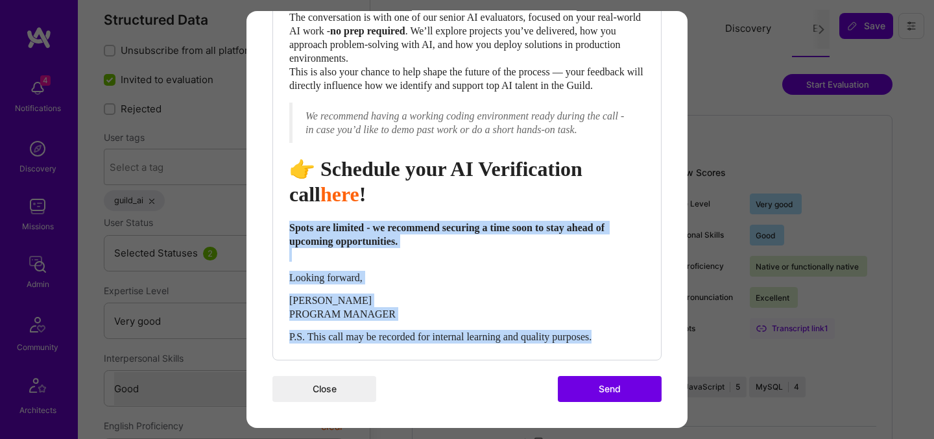
scroll to position [684, 0]
drag, startPoint x: 291, startPoint y: 253, endPoint x: 374, endPoint y: 426, distance: 192.1
copy div "Spots are limited - we recommend securing a time soon to stay ahead of upcoming…"
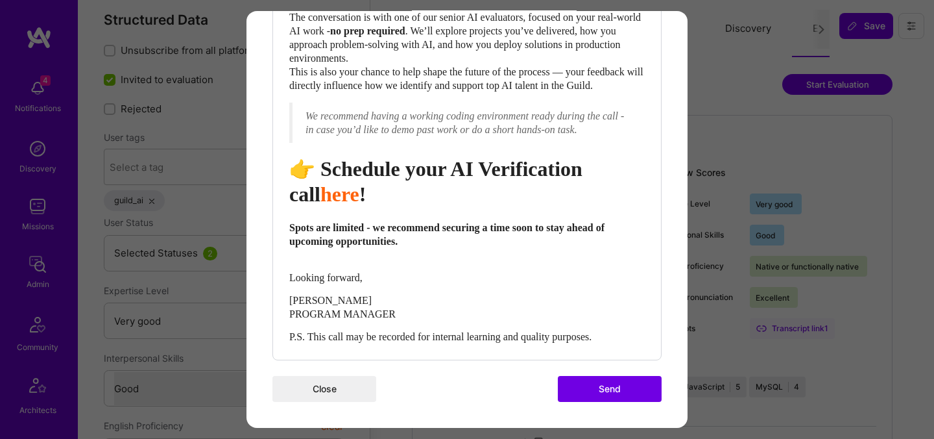
click at [394, 339] on span "P.S. This call may be recorded for internal learning and quality purposes." at bounding box center [440, 336] width 302 height 11
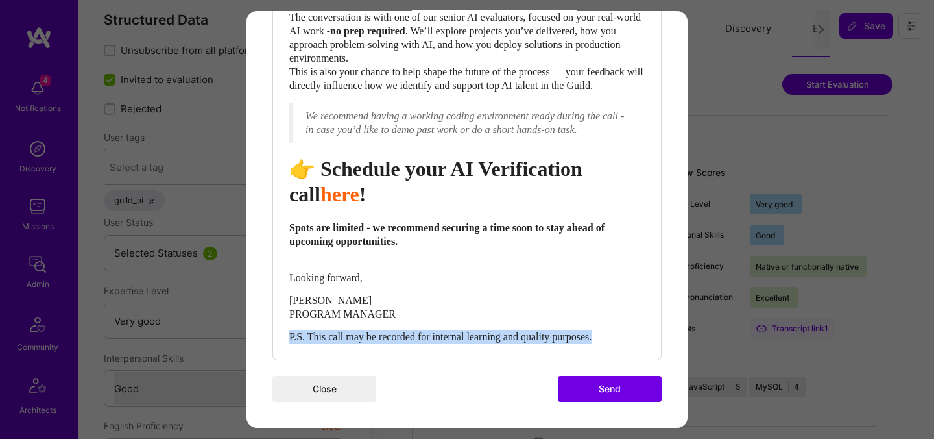
click at [394, 339] on span "P.S. This call may be recorded for internal learning and quality purposes." at bounding box center [440, 336] width 302 height 11
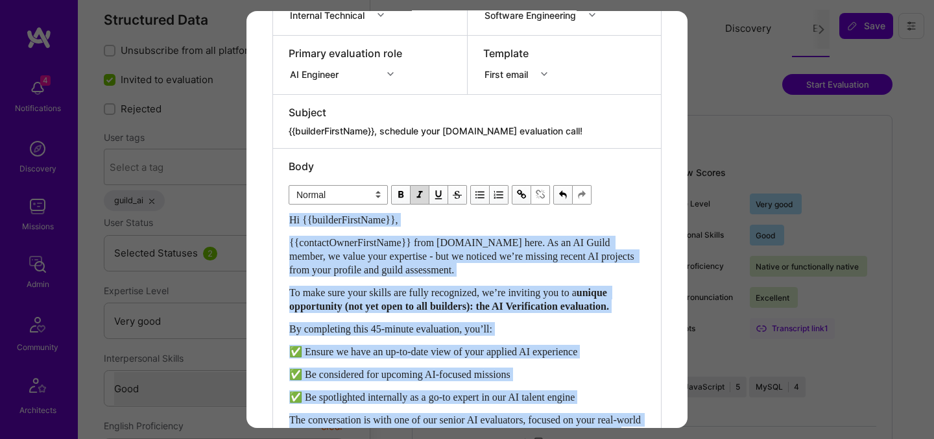
scroll to position [166, 0]
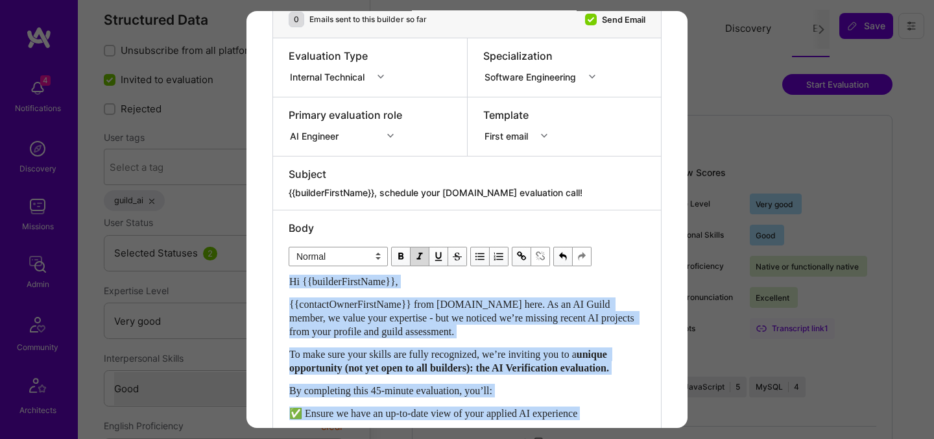
drag, startPoint x: 413, startPoint y: 169, endPoint x: 280, endPoint y: 280, distance: 173.1
copy div "Hi {{builderFirstName}}, {{contactOwnerFirstName}} from A.Team here. As an AI G…"
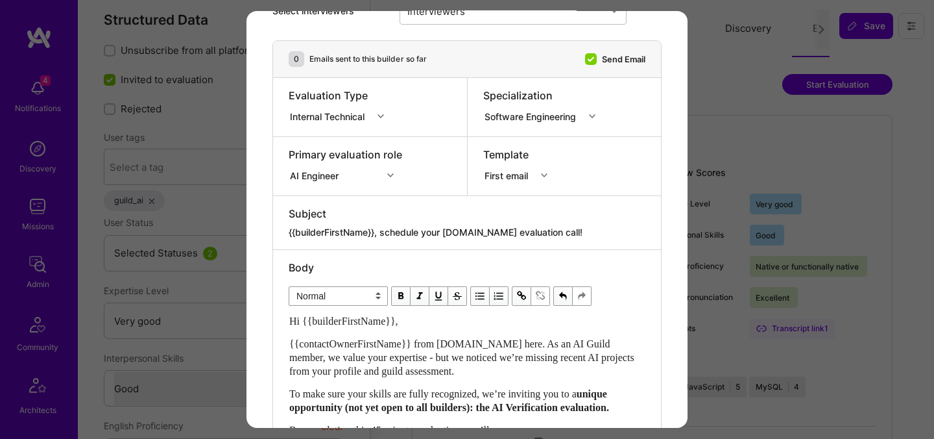
click at [442, 230] on textarea "{{builderFirstName}}, schedule your [DOMAIN_NAME] evaluation call!" at bounding box center [467, 232] width 357 height 13
paste textarea "Get Verified for A.Team’s AI Missions"
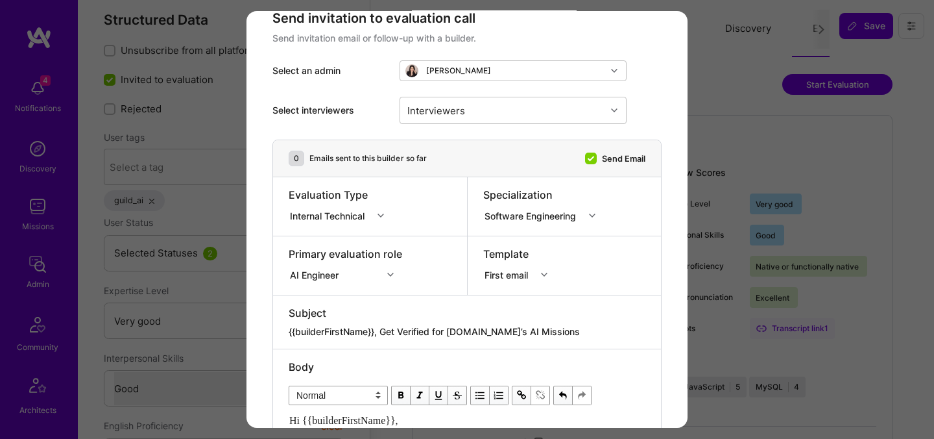
scroll to position [23, 0]
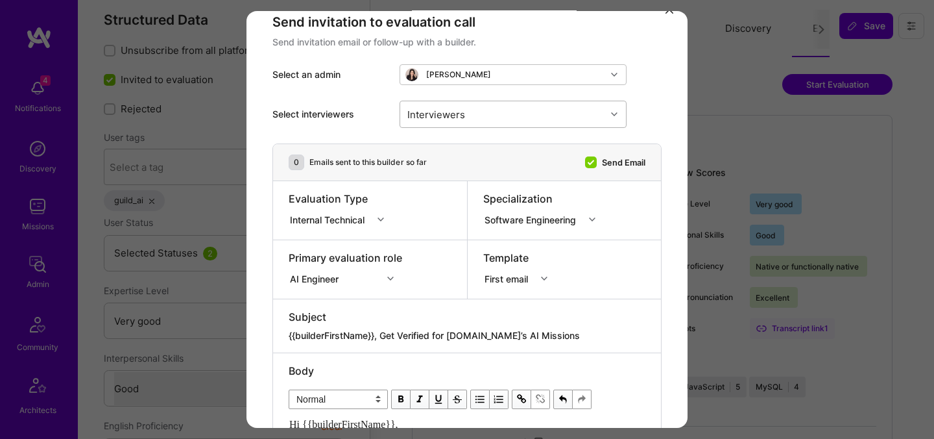
type textarea "{{builderFirstName}}, Get Verified for A.Team’s AI Missions"
click at [514, 104] on div "Interviewers" at bounding box center [503, 114] width 206 height 26
type input "p"
type input "[PERSON_NAME]"
click at [476, 146] on div "[PERSON_NAME]" at bounding box center [513, 148] width 212 height 14
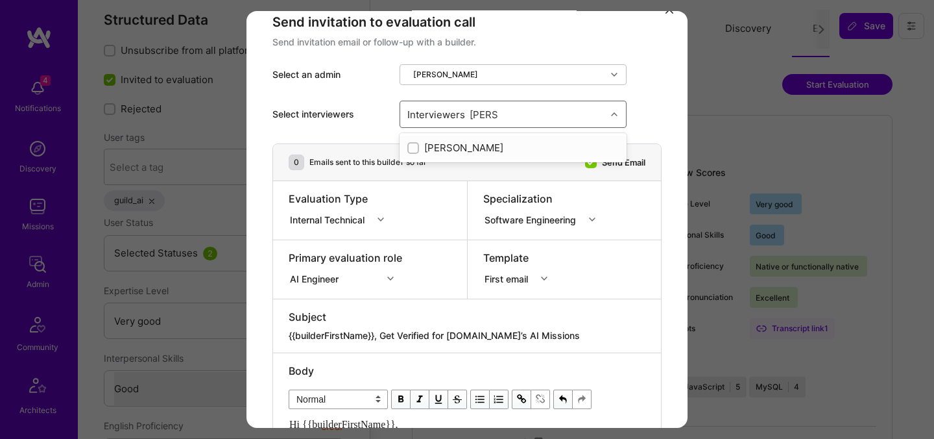
checkbox input "true"
type input "most"
click at [450, 172] on div "Mostafa D" at bounding box center [513, 172] width 212 height 14
checkbox input "true"
type input "[PERSON_NAME]"
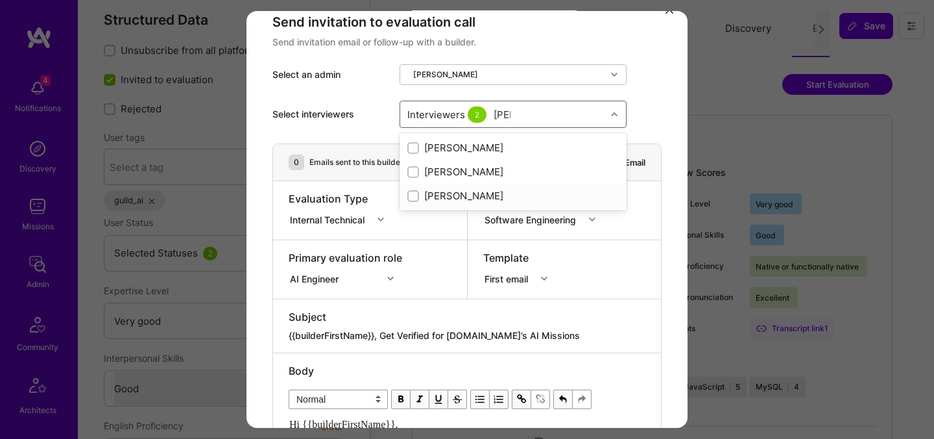
checkbox input "true"
type input "tomi"
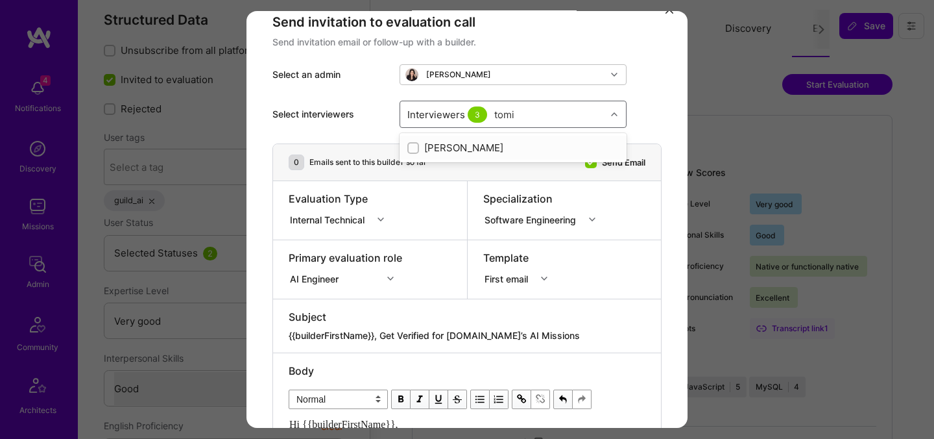
click at [437, 149] on div "[PERSON_NAME]" at bounding box center [513, 148] width 212 height 14
checkbox input "true"
type input "elon"
checkbox input "true"
click at [505, 115] on input "[PERSON_NAME]" at bounding box center [504, 114] width 20 height 14
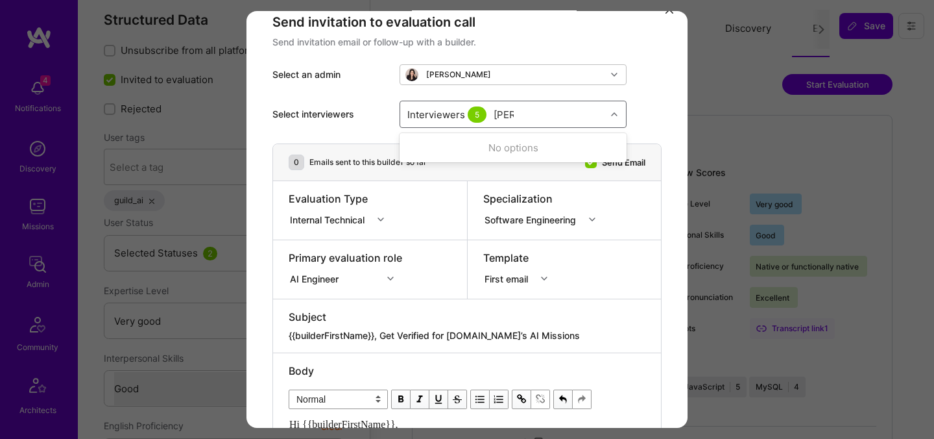
click at [505, 115] on input "[PERSON_NAME]" at bounding box center [504, 114] width 20 height 14
type input "[PERSON_NAME]"
click at [417, 147] on input "modal" at bounding box center [414, 147] width 9 height 9
checkbox input "true"
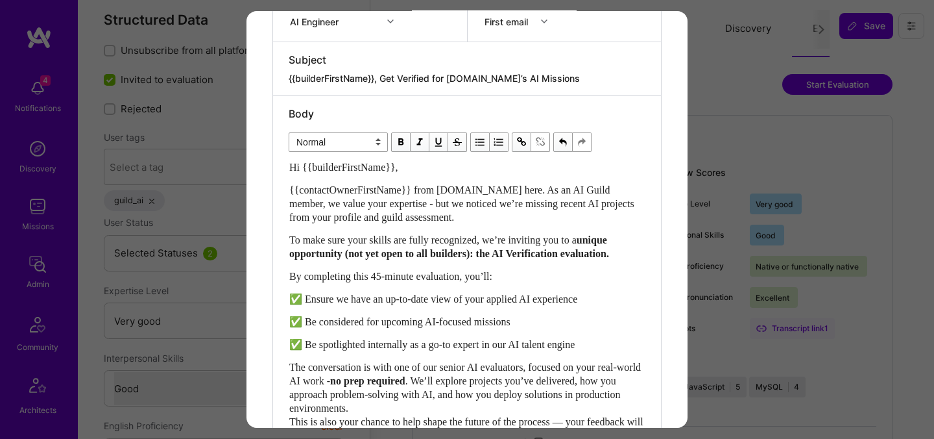
scroll to position [684, 0]
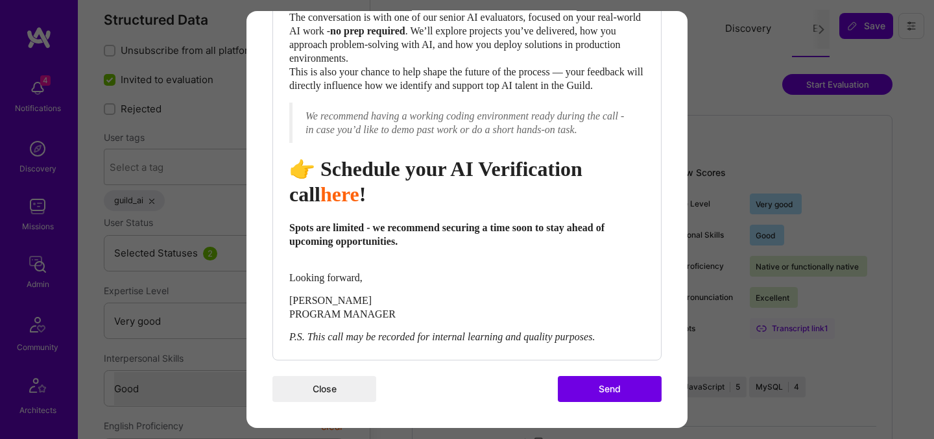
click at [603, 383] on button "Send" at bounding box center [610, 389] width 104 height 26
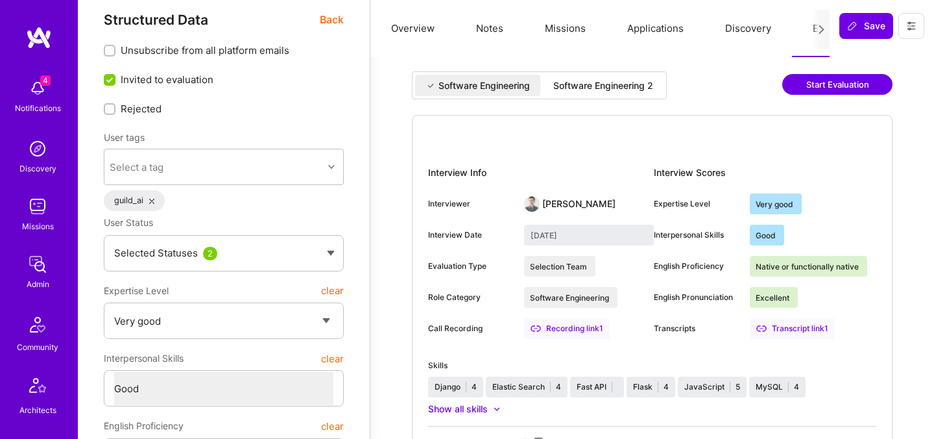
click at [629, 77] on div "Software Engineering 2" at bounding box center [603, 85] width 121 height 21
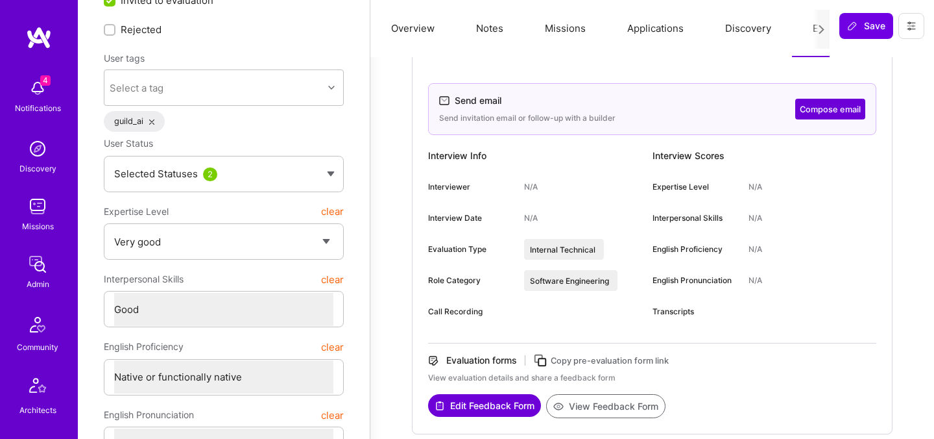
scroll to position [115, 0]
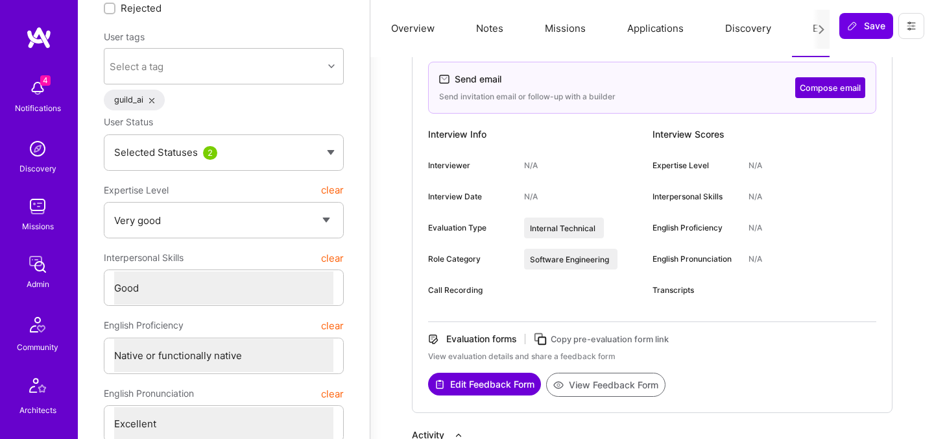
click at [570, 384] on button "View Feedback Form" at bounding box center [605, 384] width 119 height 24
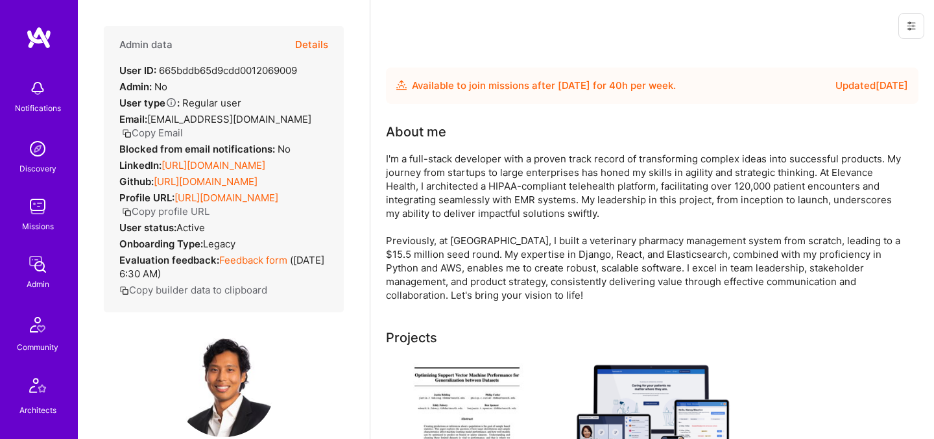
click at [316, 40] on button "Details" at bounding box center [311, 45] width 33 height 38
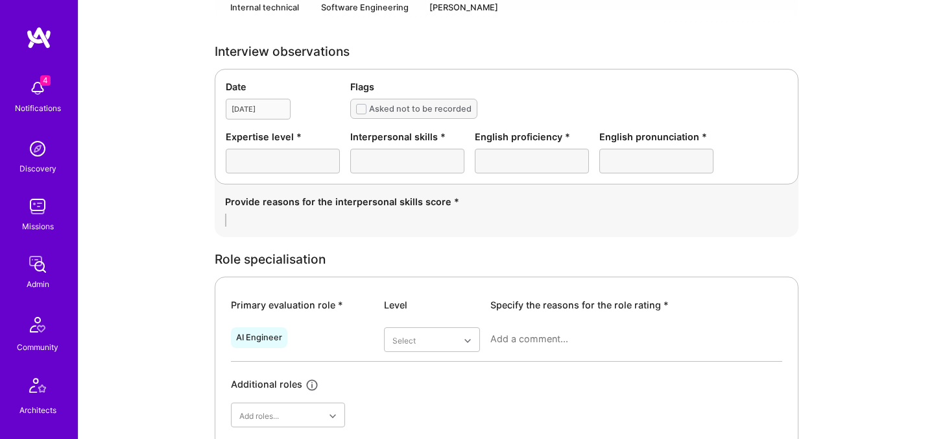
scroll to position [320, 0]
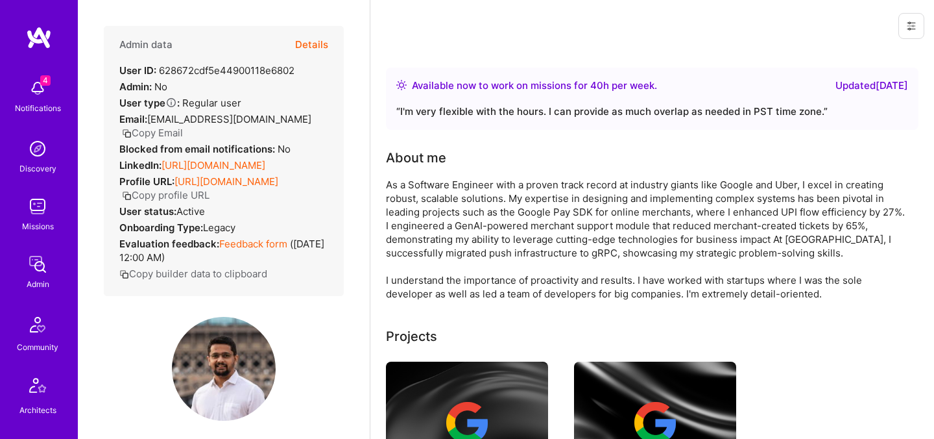
click at [309, 48] on button "Details" at bounding box center [311, 45] width 33 height 38
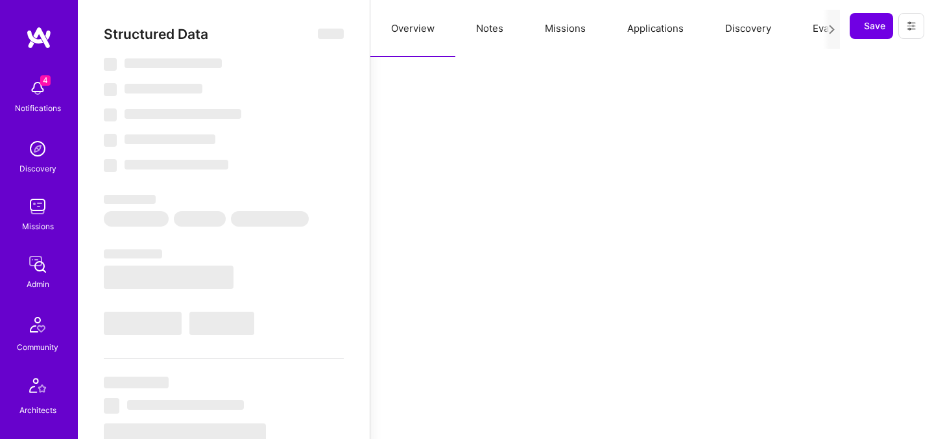
select select "Right Now"
select select "7"
select select "4"
select select "6"
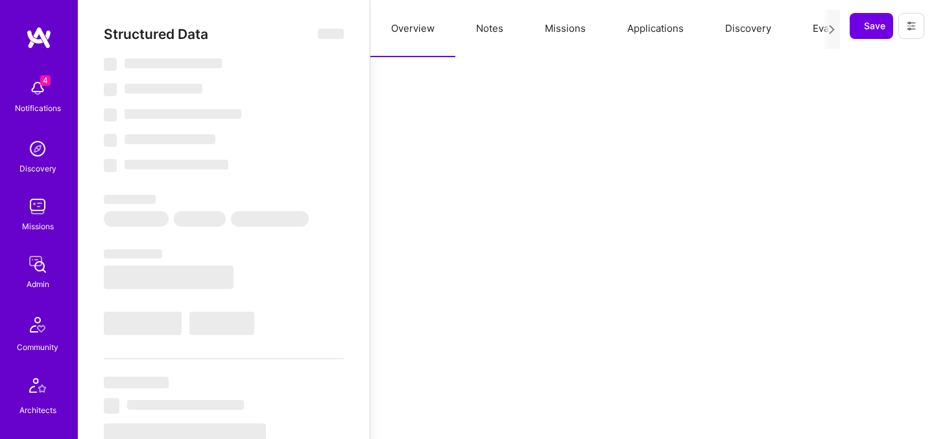
select select "US"
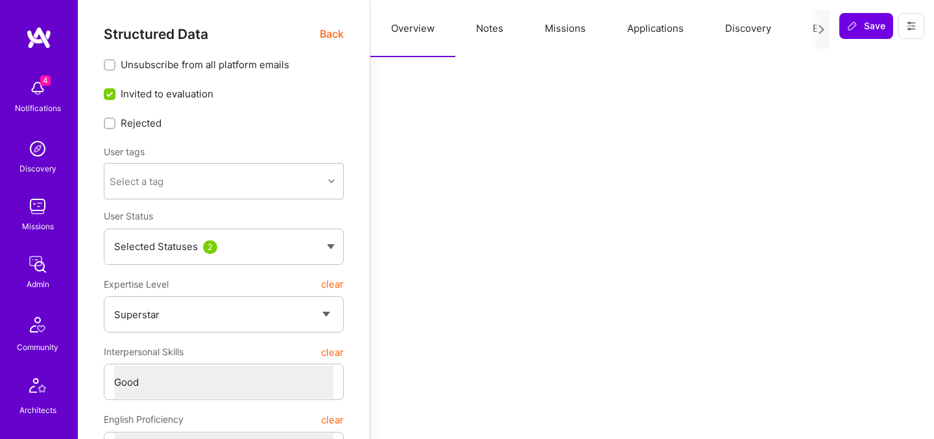
click at [806, 28] on button "Evaluation" at bounding box center [836, 28] width 89 height 57
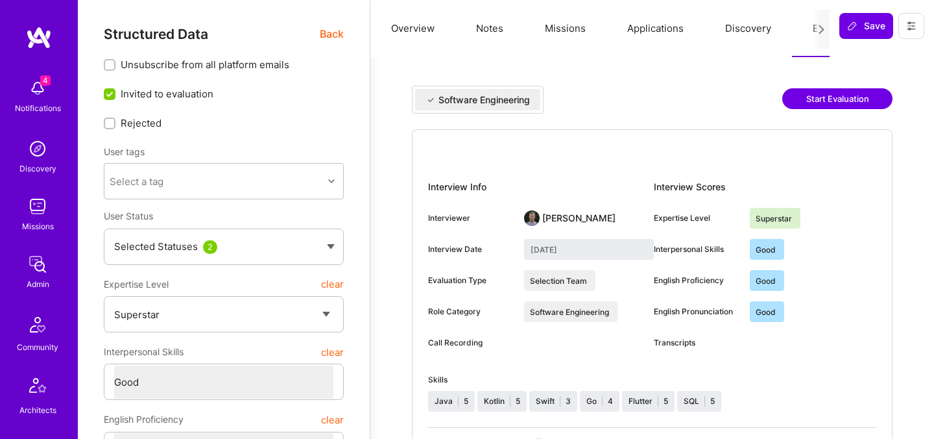
click at [831, 102] on button "Start Evaluation" at bounding box center [837, 98] width 110 height 21
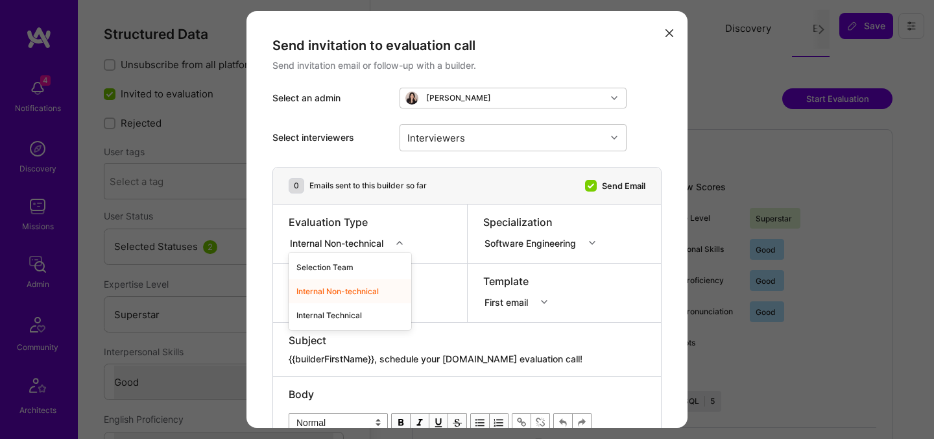
click at [369, 243] on div "Internal Non-technical" at bounding box center [339, 243] width 99 height 14
click at [328, 318] on div "Internal Technical" at bounding box center [350, 315] width 123 height 24
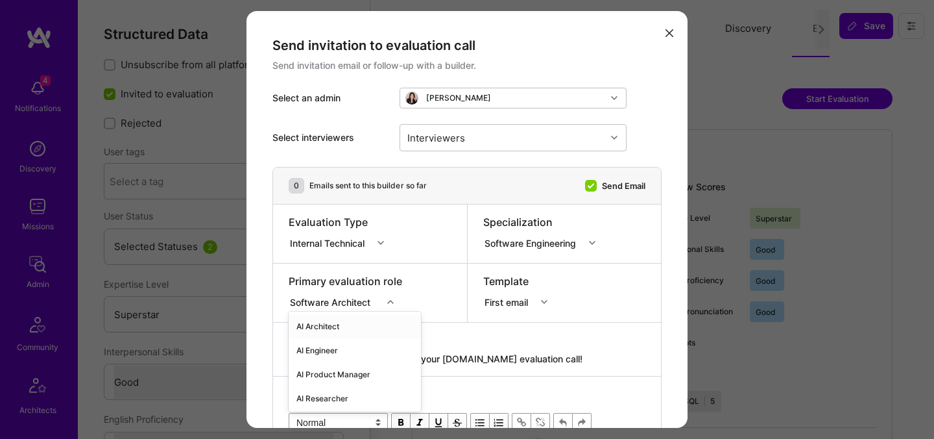
click at [346, 303] on div "option AI Architect focused, 1 of 70. 70 results available. Use Up and Down to …" at bounding box center [346, 299] width 114 height 13
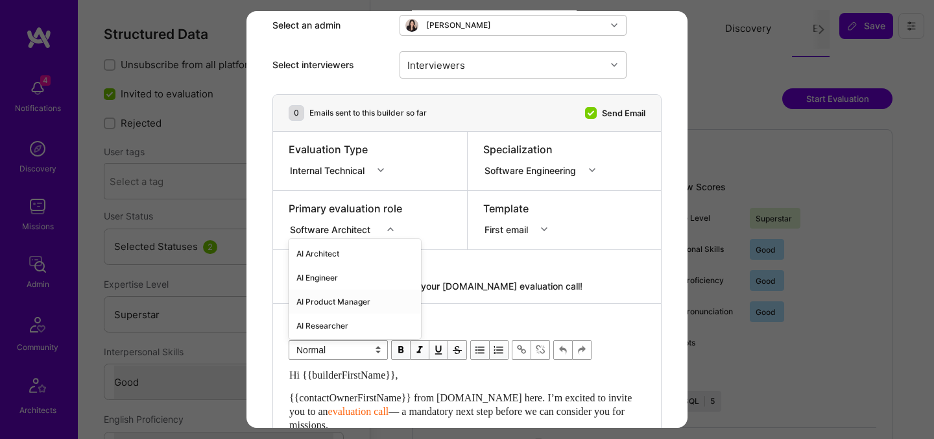
scroll to position [73, 0]
click at [334, 254] on div "AI Architect" at bounding box center [355, 253] width 132 height 24
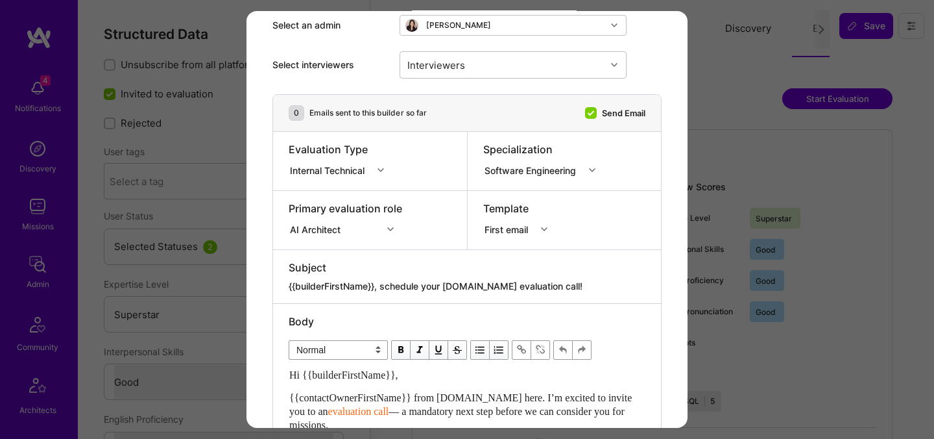
click at [463, 256] on div "Subject {{builderFirstName}}, schedule your A.Team evaluation call!" at bounding box center [467, 276] width 388 height 53
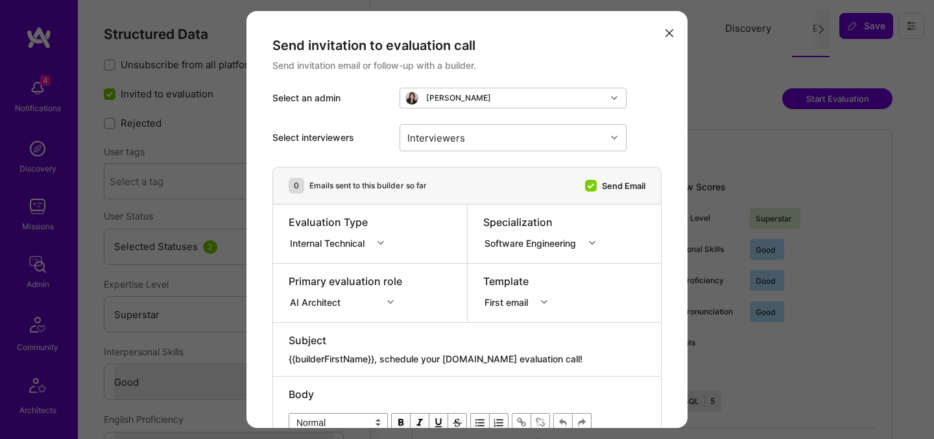
click at [446, 347] on div "modal" at bounding box center [467, 349] width 357 height 5
click at [450, 353] on textarea "{{builderFirstName}}, schedule your [DOMAIN_NAME] evaluation call!" at bounding box center [467, 358] width 357 height 13
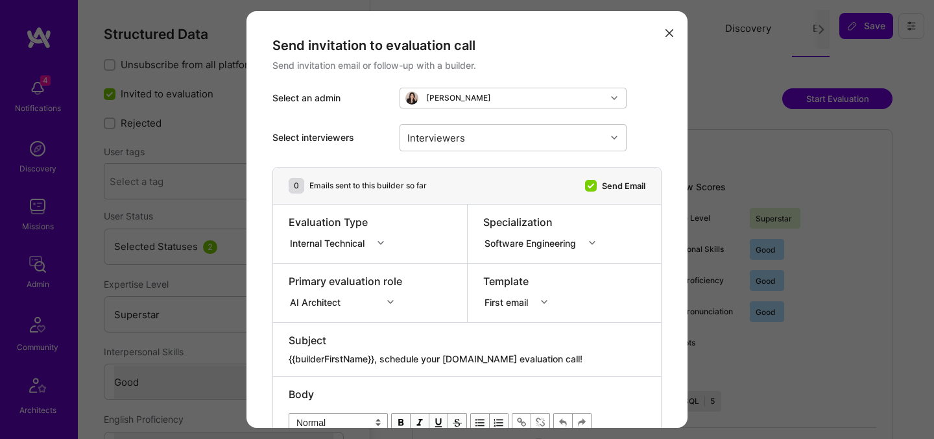
click at [450, 353] on textarea "{{builderFirstName}}, schedule your [DOMAIN_NAME] evaluation call!" at bounding box center [467, 358] width 357 height 13
paste textarea "unlock your AI-Verified status"
type textarea "{{builderFirstName}}, unlock your AI-Verified status"
click at [476, 141] on div "Interviewers" at bounding box center [503, 138] width 206 height 26
type input "pedro"
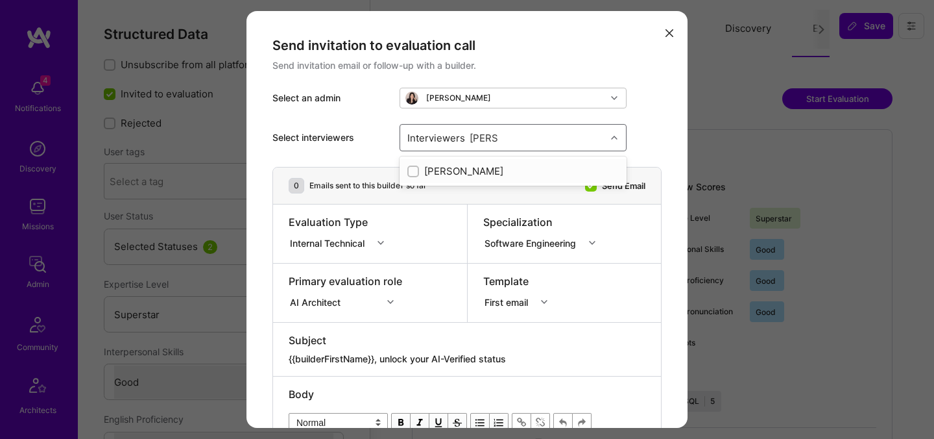
click at [480, 167] on div "Pedro Nogueira" at bounding box center [513, 171] width 212 height 14
checkbox input "true"
type input "mosta"
drag, startPoint x: 487, startPoint y: 173, endPoint x: 437, endPoint y: 190, distance: 52.9
click at [437, 190] on div "Mostafa Darehzereshki Mostafa D" at bounding box center [513, 182] width 227 height 53
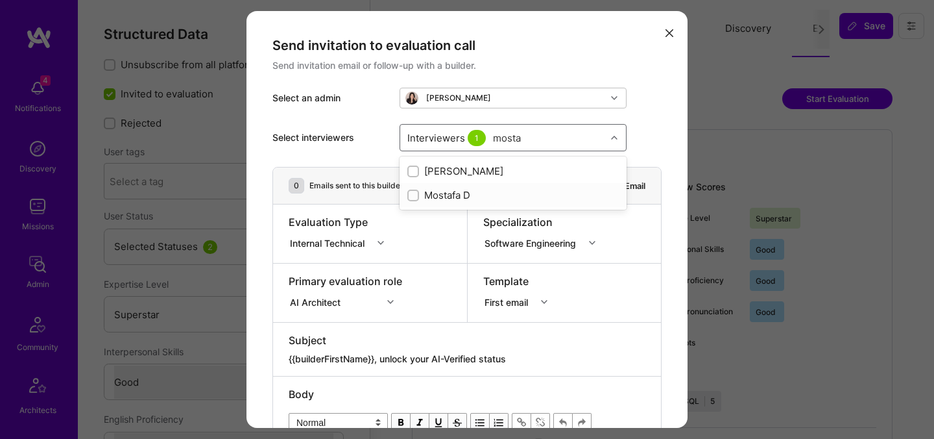
click at [437, 190] on div "Mostafa D" at bounding box center [513, 195] width 212 height 14
checkbox input "true"
type input "luis"
checkbox input "true"
type input "nick"
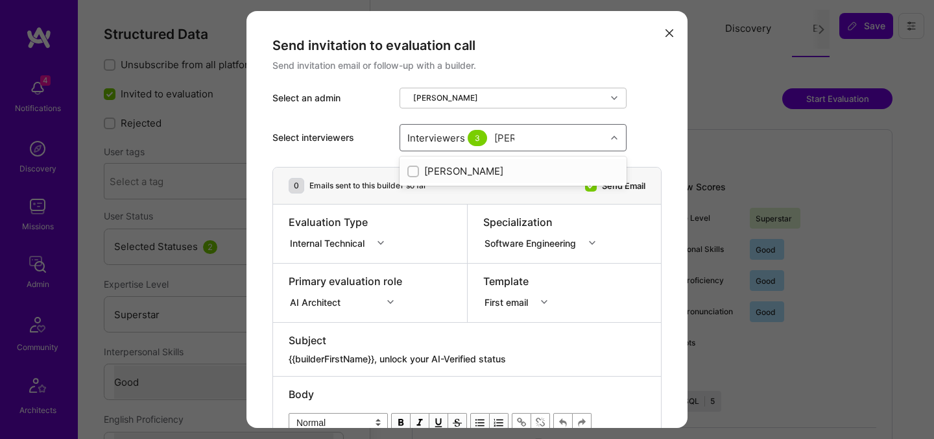
checkbox input "true"
type input "elon"
checkbox input "true"
type input "tomi"
checkbox input "true"
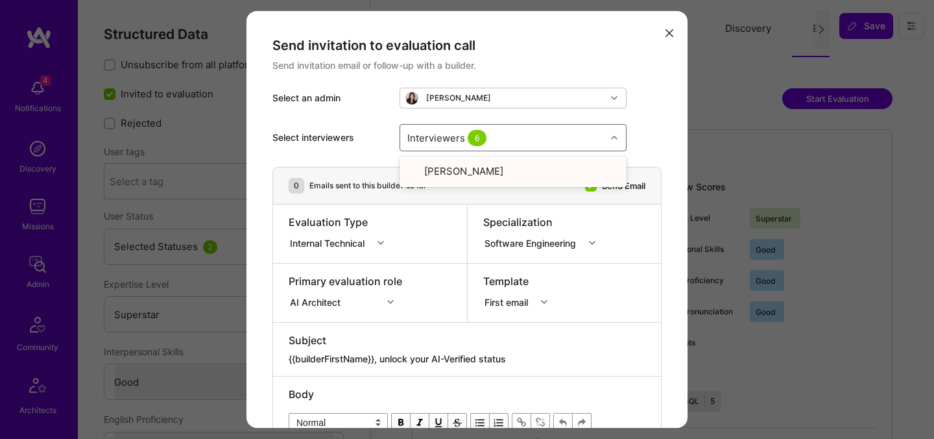
click at [659, 134] on div "Select interviewers option Tomislav Peharda, selected. option Tomislav Peharda …" at bounding box center [467, 137] width 389 height 58
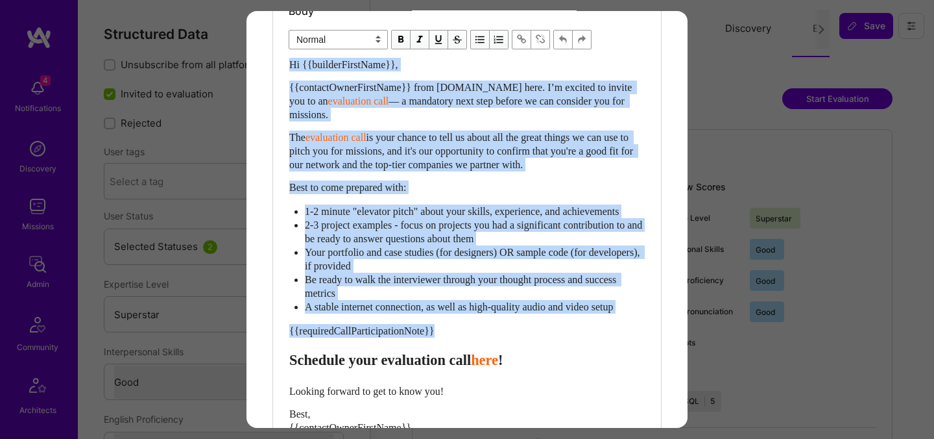
scroll to position [361, 0]
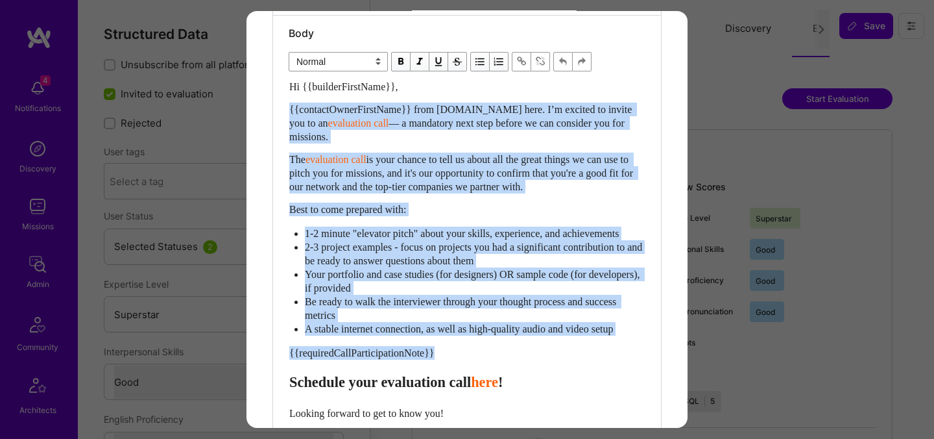
drag, startPoint x: 291, startPoint y: 317, endPoint x: 285, endPoint y: 109, distance: 207.7
click at [285, 109] on div "Body Normal Heading Large Heading Medium Heading Small Normal Hi {{builderFirst…" at bounding box center [467, 274] width 388 height 516
select select "header-two"
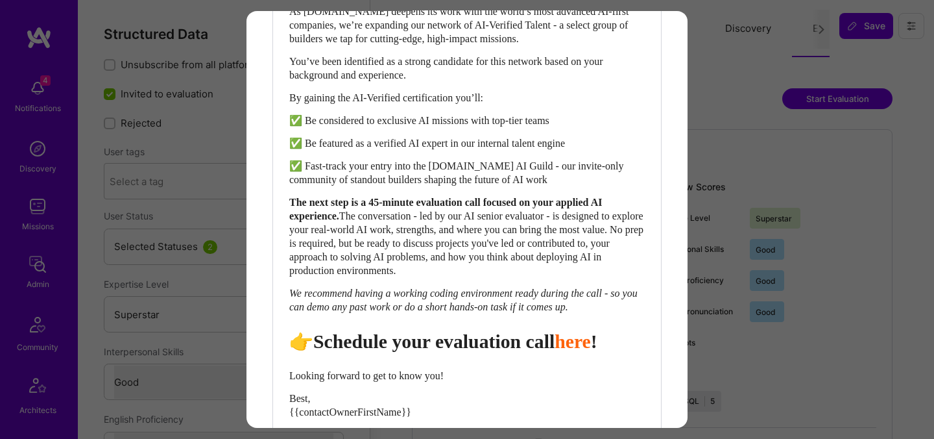
scroll to position [589, 0]
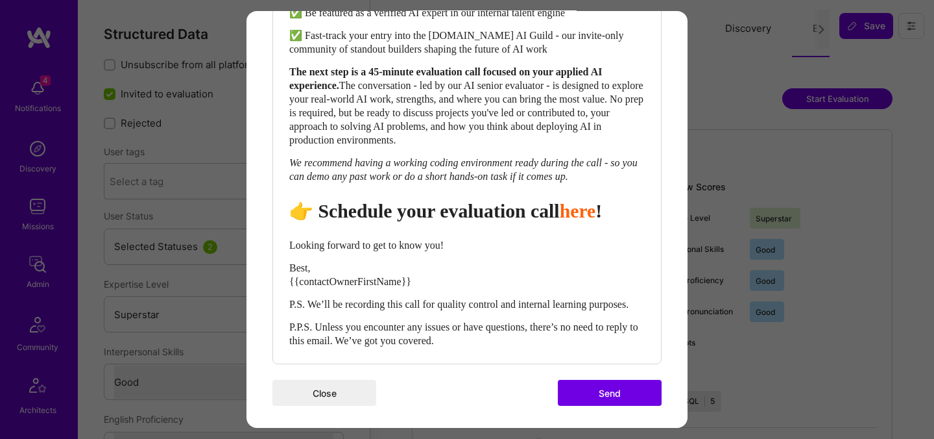
click at [350, 221] on span "👉 Schedule your evaluation call" at bounding box center [424, 210] width 271 height 21
click at [433, 219] on span "👉 Book your evaluation call" at bounding box center [408, 210] width 239 height 21
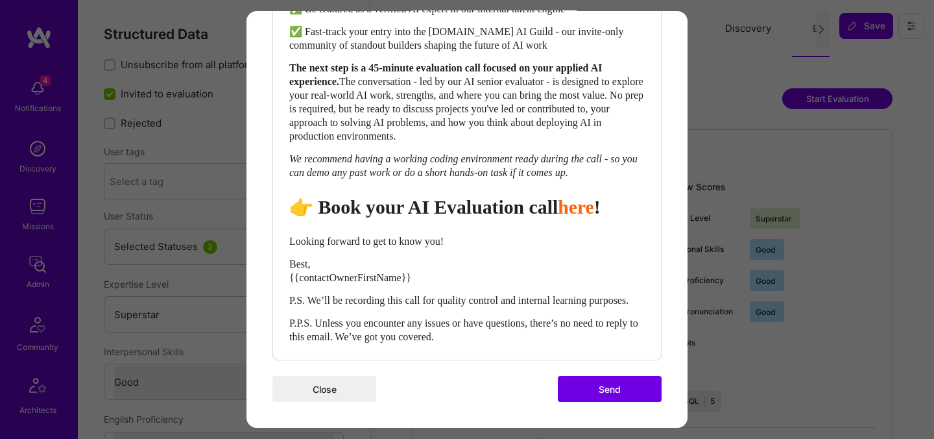
scroll to position [622, 0]
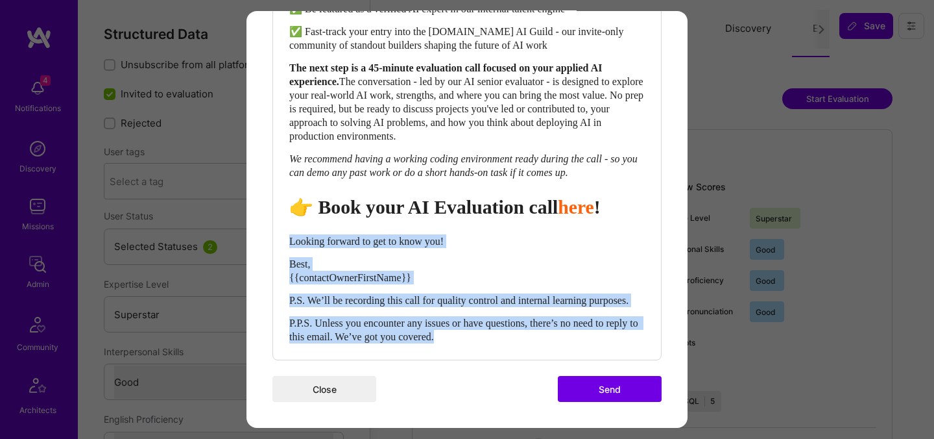
drag, startPoint x: 488, startPoint y: 356, endPoint x: 273, endPoint y: 243, distance: 243.5
select select "unstyled"
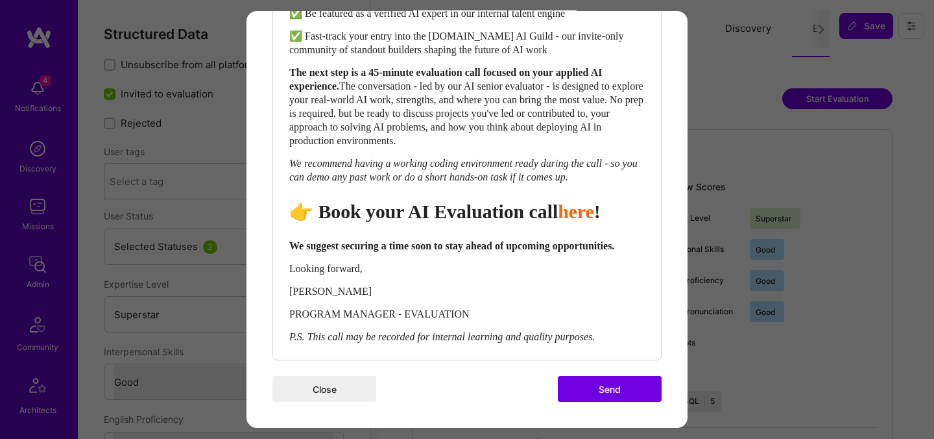
click at [595, 402] on button "Send" at bounding box center [610, 389] width 104 height 26
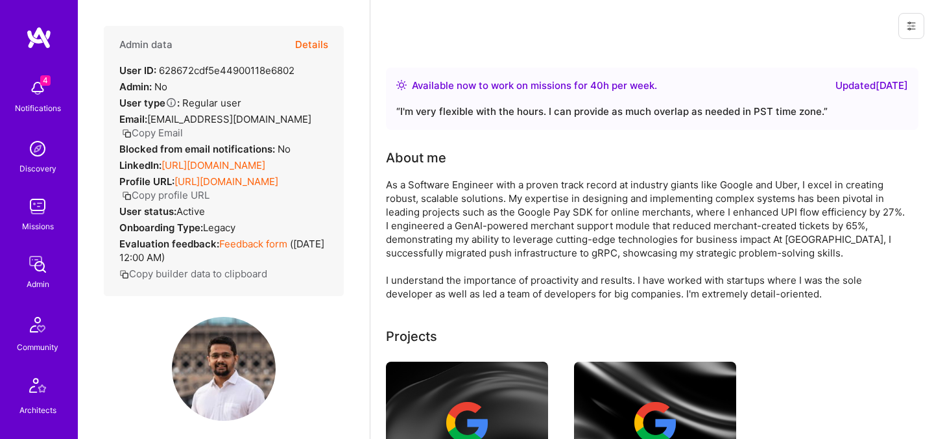
click at [309, 49] on button "Details" at bounding box center [311, 45] width 33 height 38
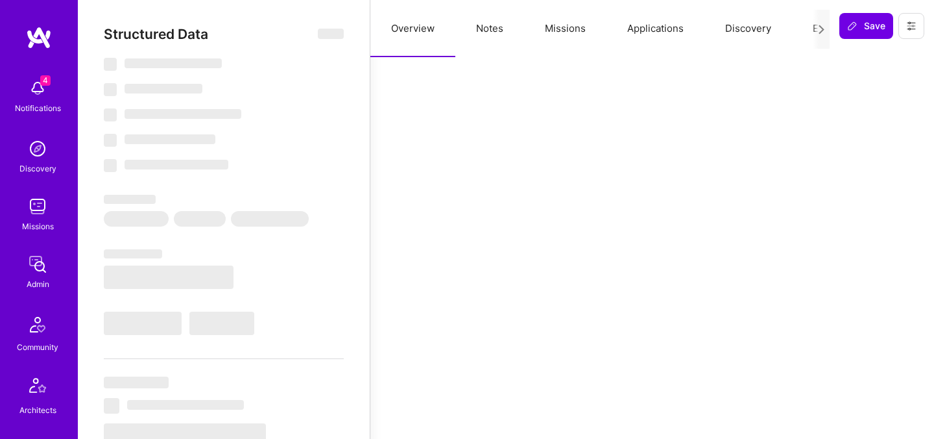
click at [808, 30] on button "Evaluation" at bounding box center [836, 28] width 89 height 57
select select "Right Now"
select select "7"
select select "4"
select select "6"
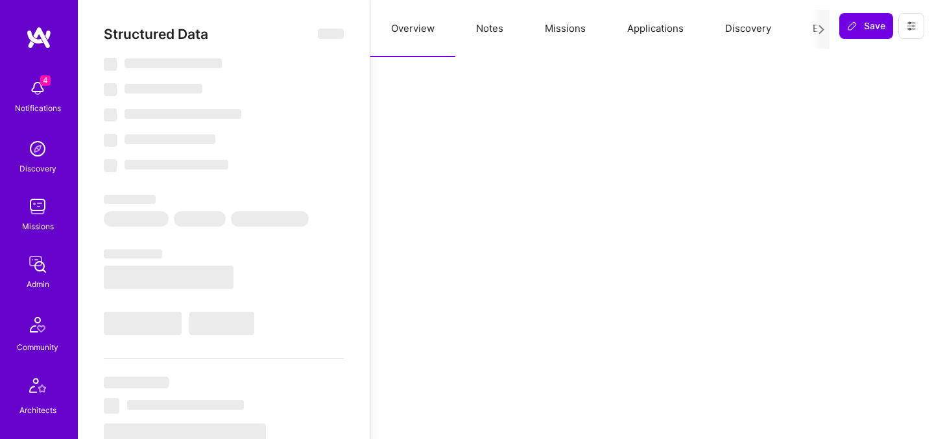
select select "6"
select select "US"
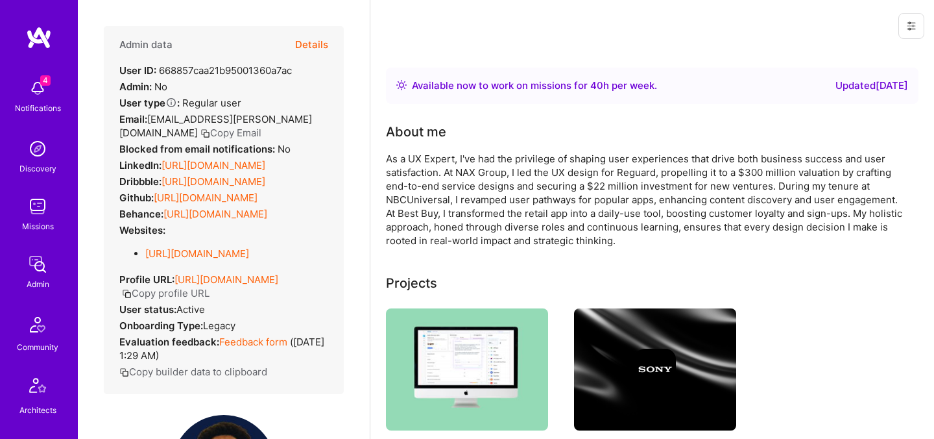
click at [311, 46] on button "Details" at bounding box center [311, 45] width 33 height 38
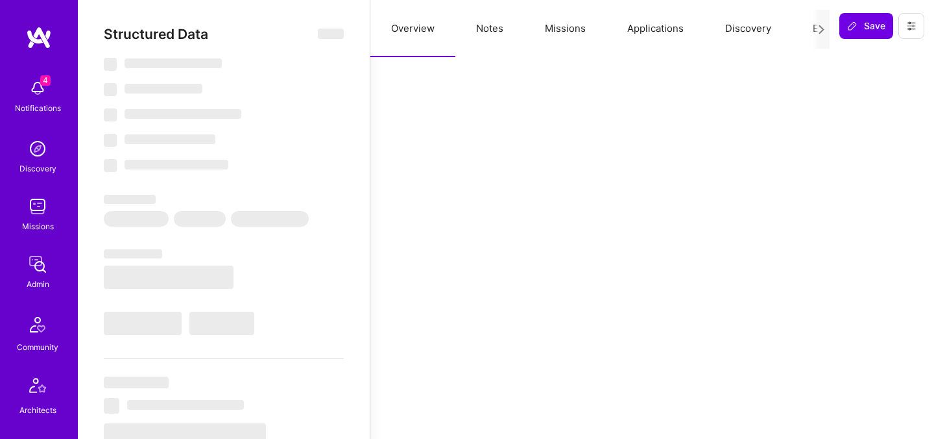
click at [806, 27] on button "Evaluation" at bounding box center [836, 28] width 89 height 57
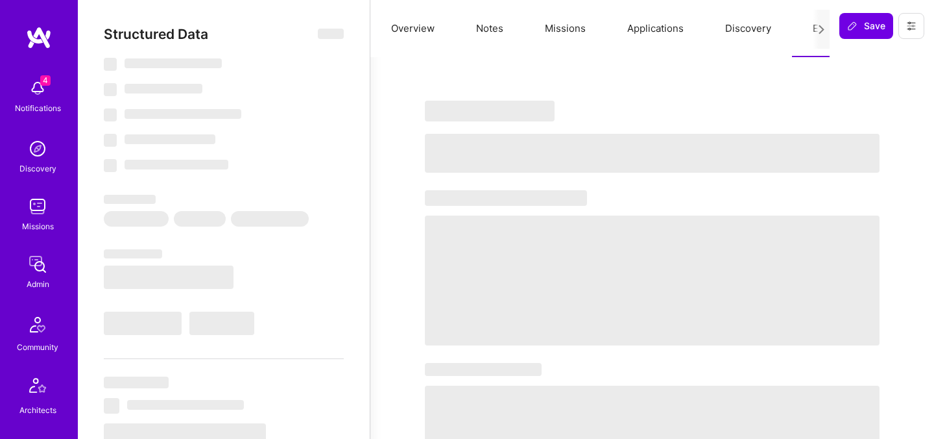
select select "Right Now"
select select "5"
select select "7"
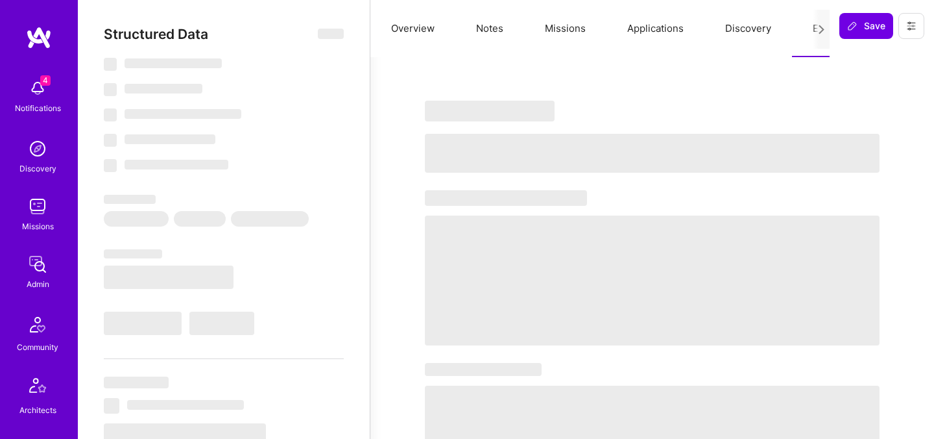
select select "US"
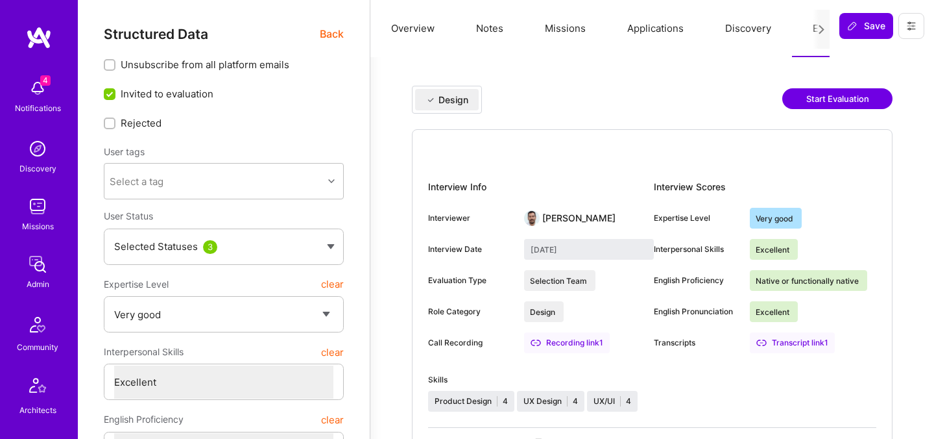
click at [808, 101] on button "Start Evaluation" at bounding box center [837, 98] width 110 height 21
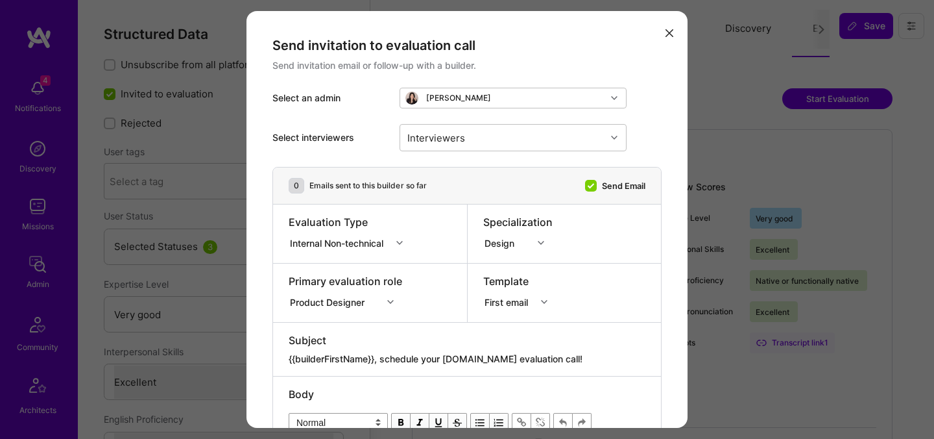
click at [507, 248] on div "Design" at bounding box center [502, 243] width 35 height 14
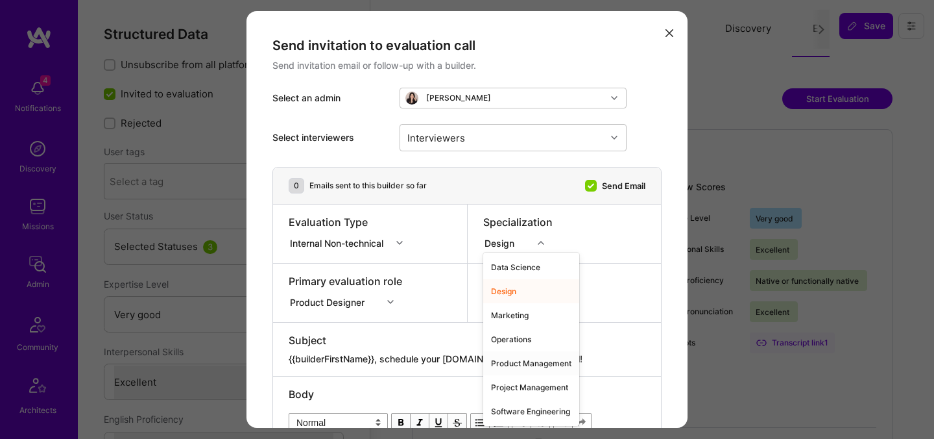
click at [522, 359] on div "Product Management" at bounding box center [531, 363] width 96 height 24
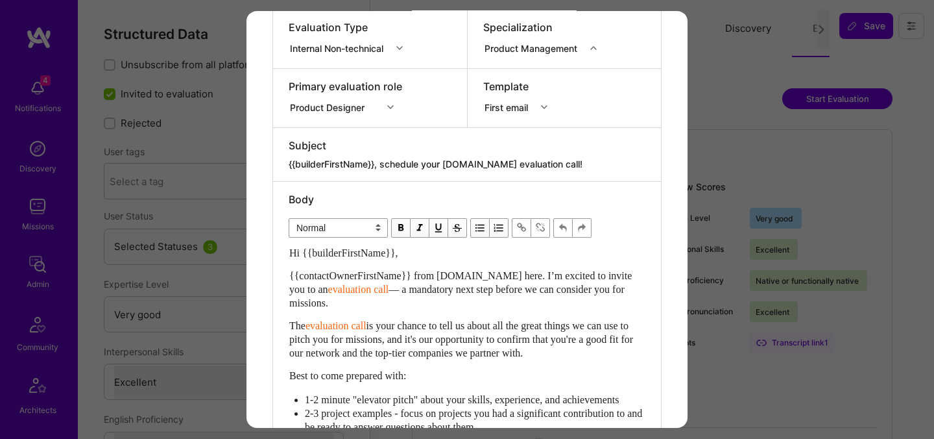
scroll to position [180, 0]
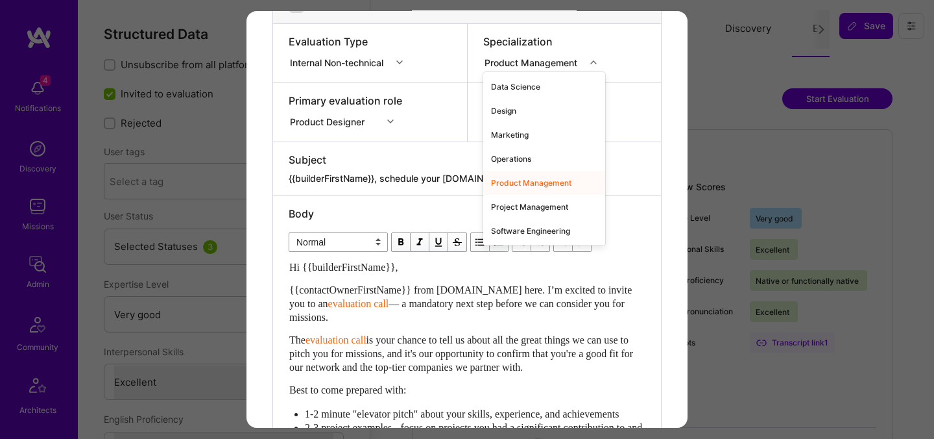
click at [511, 58] on div "Product Management" at bounding box center [534, 62] width 98 height 14
click at [511, 109] on div "Design" at bounding box center [544, 111] width 122 height 24
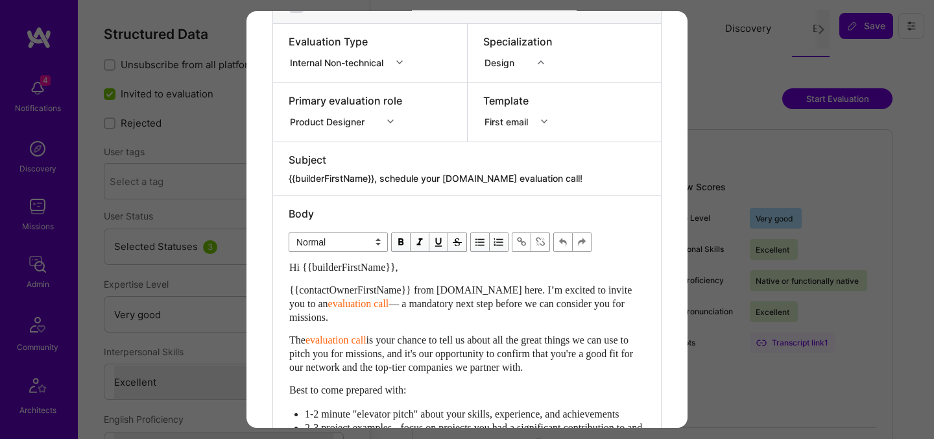
click at [362, 114] on div "Product Designer" at bounding box center [335, 121] width 93 height 16
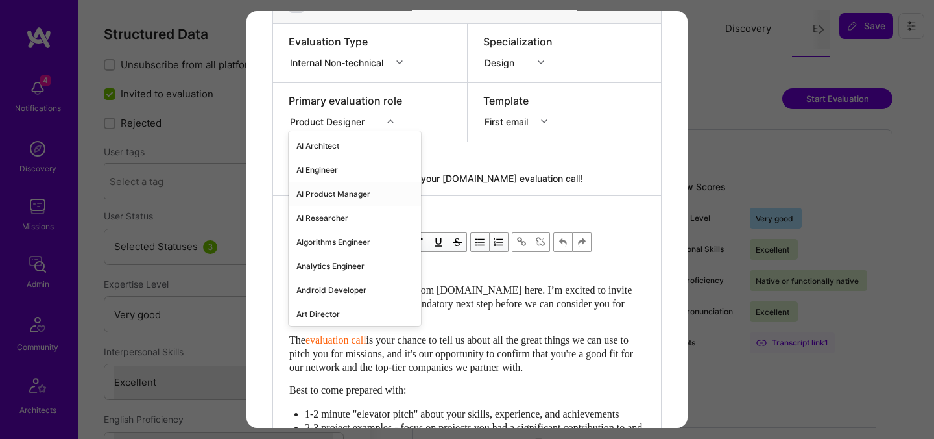
click at [328, 199] on div "AI Product Manager" at bounding box center [355, 194] width 132 height 24
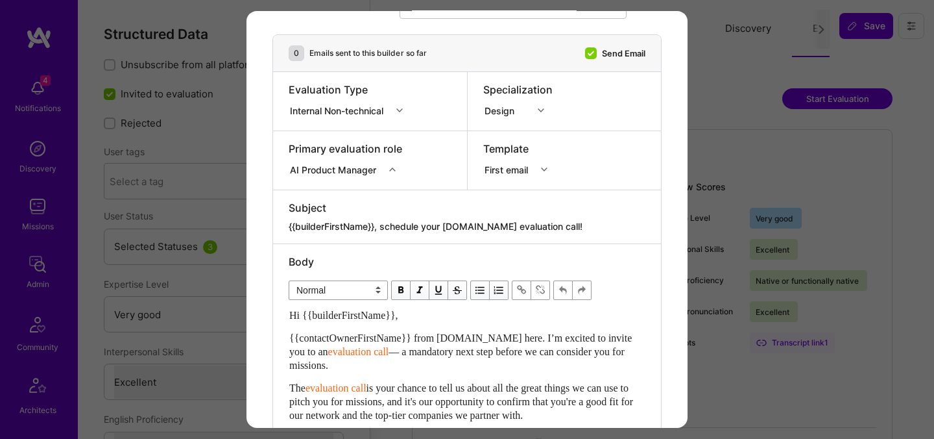
scroll to position [126, 0]
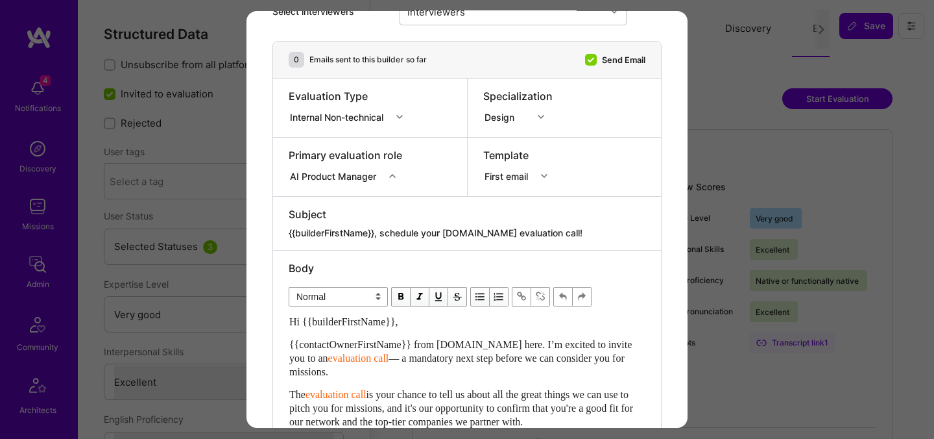
click at [391, 114] on div "Internal Non-technical" at bounding box center [340, 116] width 103 height 16
click at [341, 196] on div "Internal Technical" at bounding box center [350, 189] width 123 height 24
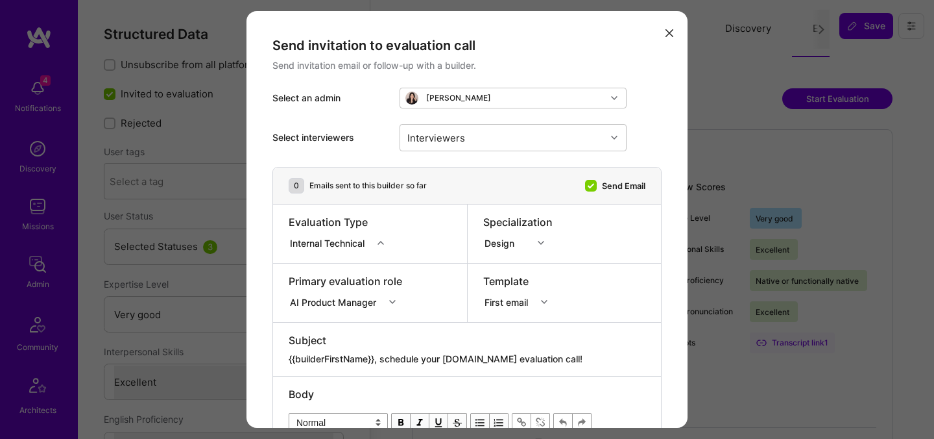
scroll to position [102, 0]
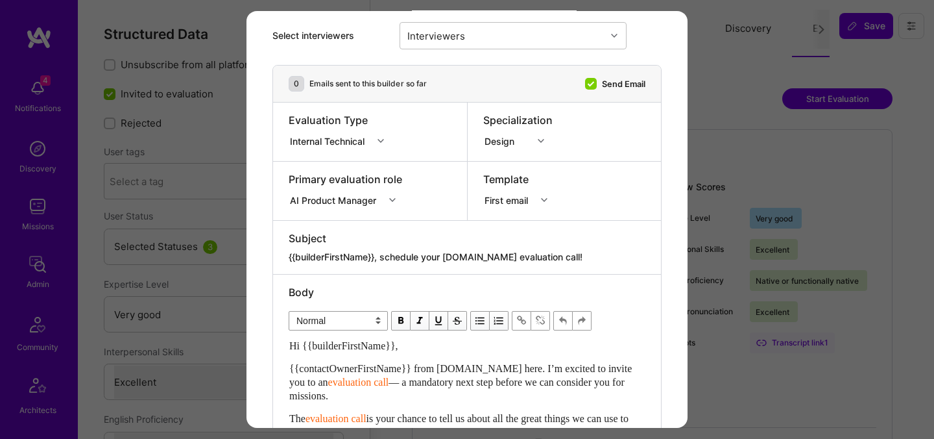
drag, startPoint x: 559, startPoint y: 262, endPoint x: 383, endPoint y: 258, distance: 175.9
click at [383, 258] on textarea "{{builderFirstName}}, schedule your [DOMAIN_NAME] evaluation call!" at bounding box center [467, 256] width 357 height 13
paste textarea "unlock your AI-Verified status"
type textarea "{{builderFirstName}}, unlock your AI-Verified status"
click at [511, 44] on div "Interviewers" at bounding box center [503, 36] width 206 height 26
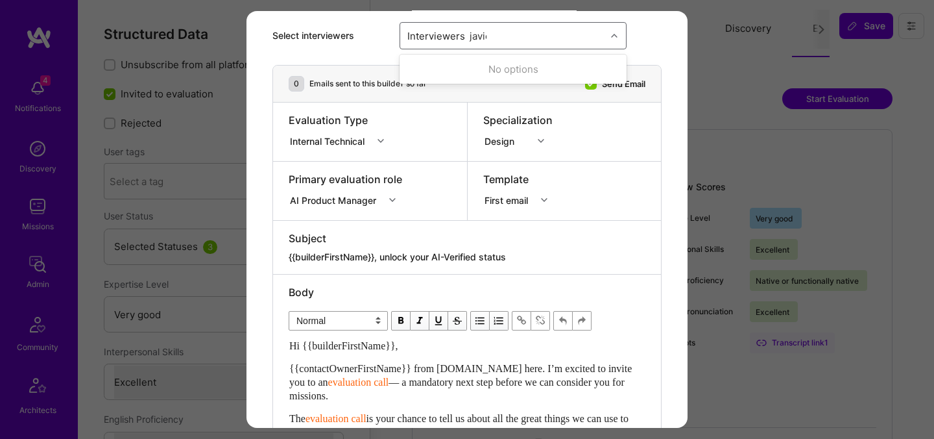
type input "[PERSON_NAME]"
checkbox input "true"
type input "[PERSON_NAME]"
checkbox input "true"
type input "[PERSON_NAME]"
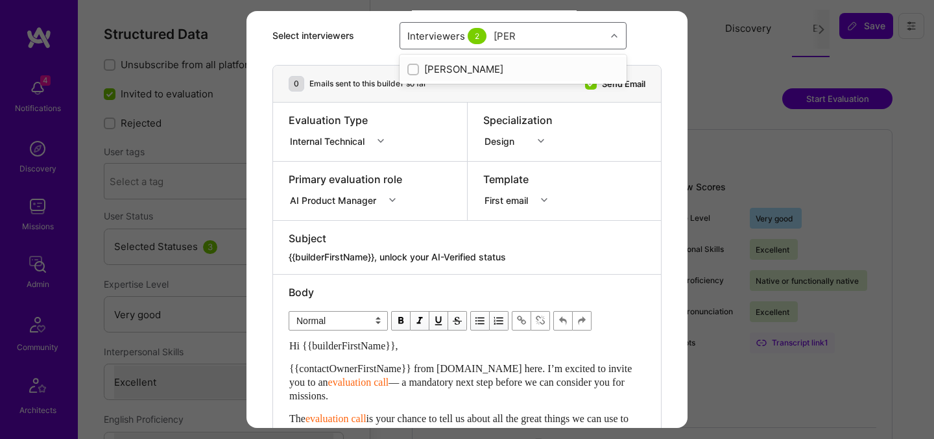
checkbox input "true"
click at [563, 230] on div "Subject {{builderFirstName}}, unlock your AI-Verified status" at bounding box center [467, 247] width 388 height 53
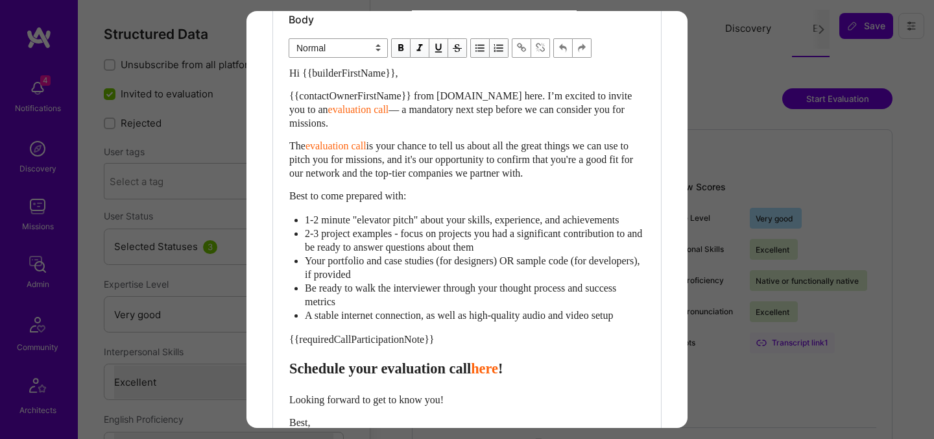
scroll to position [375, 0]
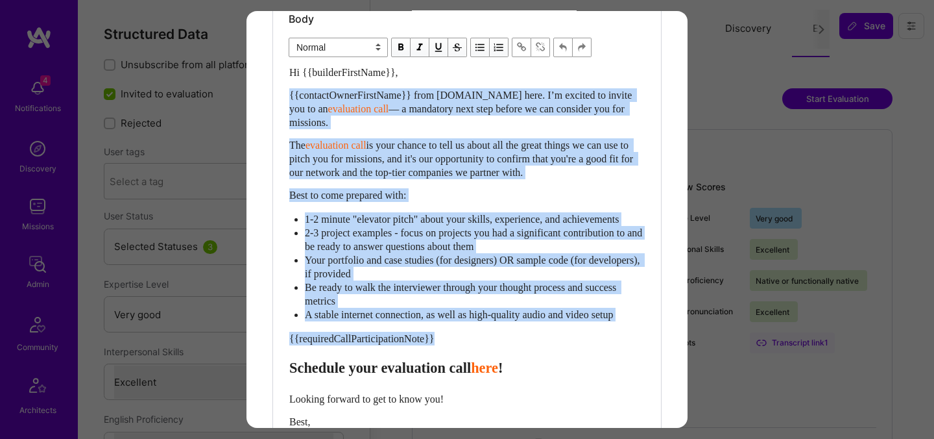
drag, startPoint x: 289, startPoint y: 383, endPoint x: 291, endPoint y: 93, distance: 290.0
click at [291, 93] on div "Hi {{builderFirstName}}, {{contactOwnerFirstName}} from [DOMAIN_NAME] here. I’m…" at bounding box center [467, 283] width 356 height 435
paste div "Enter email text"
select select "header-two"
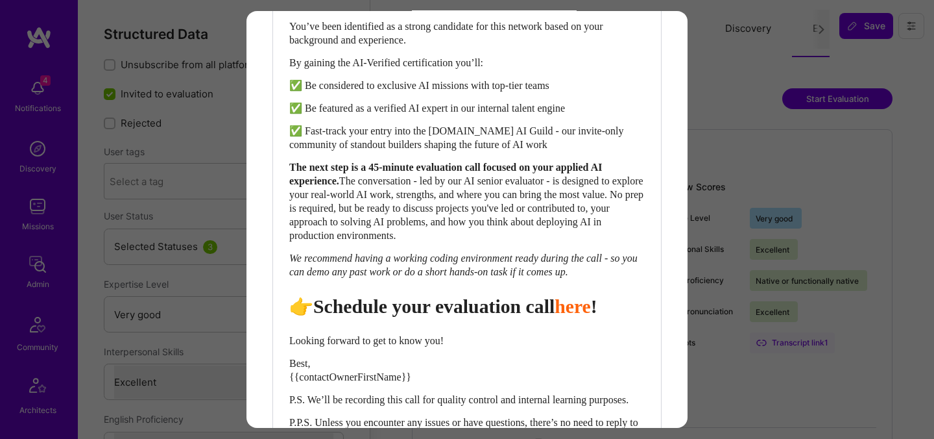
scroll to position [495, 0]
click at [461, 315] on span "👉 Schedule your evaluation call" at bounding box center [424, 304] width 271 height 21
click at [370, 315] on span "👉 Schedule your evaluation call" at bounding box center [424, 304] width 271 height 21
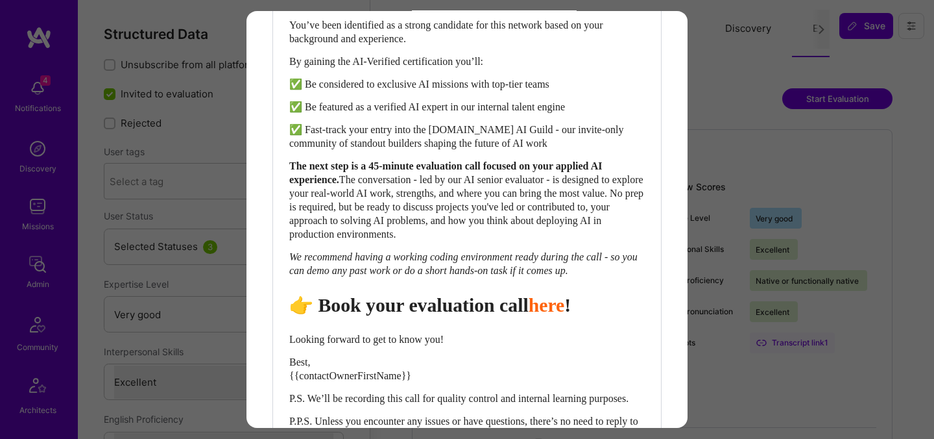
click at [428, 315] on span "👉 Book your evaluation call" at bounding box center [408, 304] width 239 height 21
click at [468, 315] on span "👉 Book your AI evaluation call" at bounding box center [421, 304] width 265 height 21
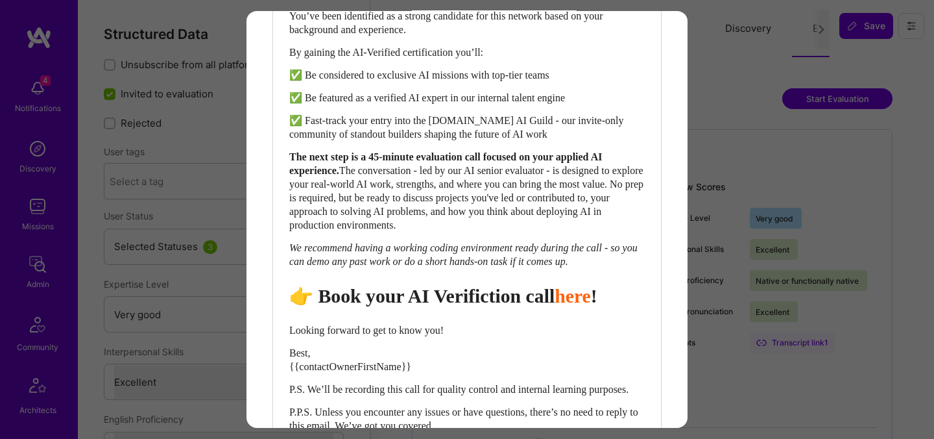
scroll to position [511, 0]
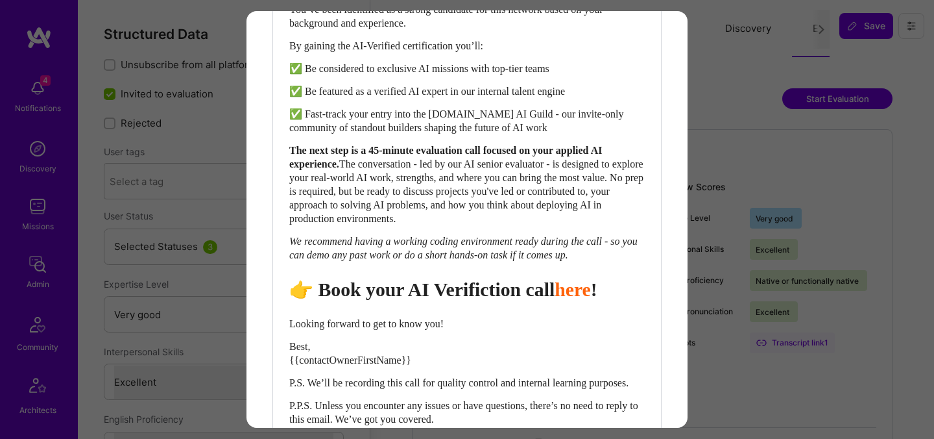
drag, startPoint x: 395, startPoint y: 150, endPoint x: 400, endPoint y: 164, distance: 15.0
click at [395, 151] on span "The next step is a 45-minute evaluation call focused on your applied AI experie…" at bounding box center [446, 157] width 315 height 25
click at [452, 152] on span "The next step is a 45-minute evaluation call focused on your applied AI experie…" at bounding box center [446, 157] width 315 height 25
click at [500, 300] on span "👉 Book your AI Verifiction call" at bounding box center [421, 288] width 265 height 21
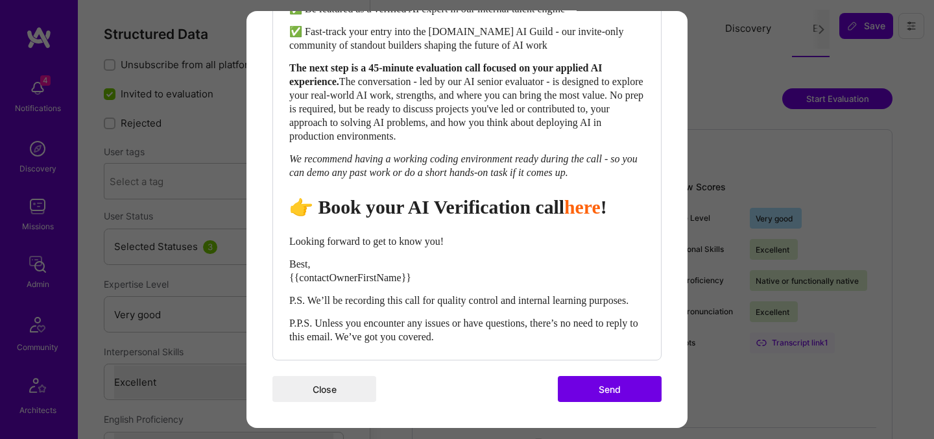
scroll to position [619, 0]
click at [501, 196] on span "👉 Book your AI Verification call" at bounding box center [426, 206] width 275 height 21
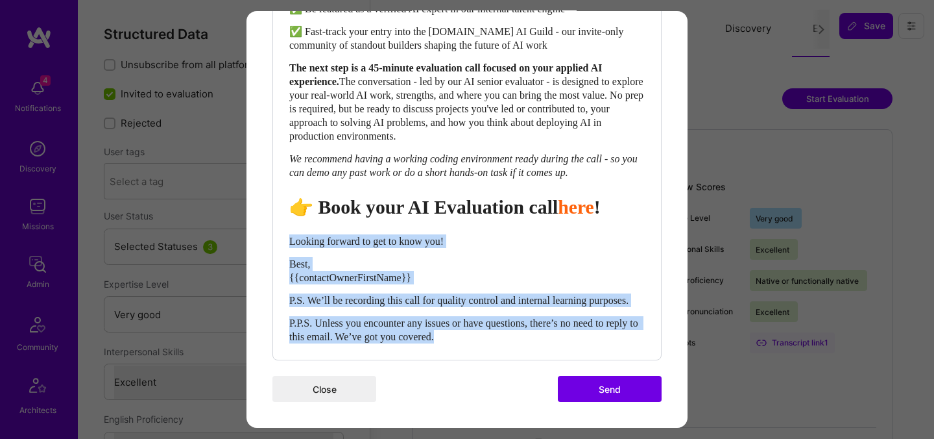
drag, startPoint x: 291, startPoint y: 252, endPoint x: 537, endPoint y: 363, distance: 269.4
click at [537, 343] on div "Hi {{builderFirstName}}, As [DOMAIN_NAME] deepens its work with the world’s mos…" at bounding box center [467, 96] width 356 height 496
select select "unstyled"
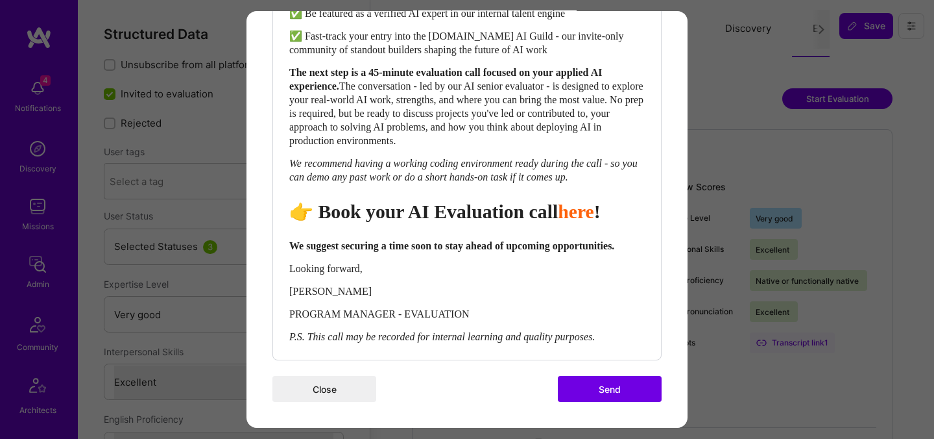
click at [607, 402] on button "Send" at bounding box center [610, 389] width 104 height 26
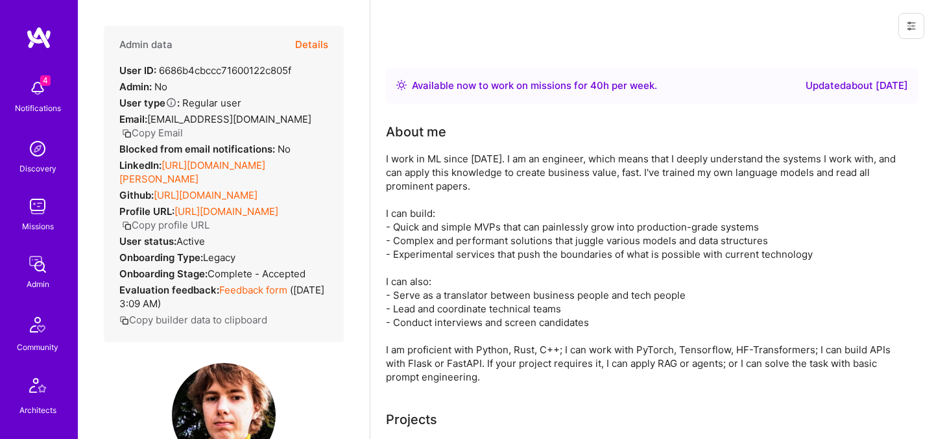
click at [323, 43] on button "Details" at bounding box center [311, 45] width 33 height 38
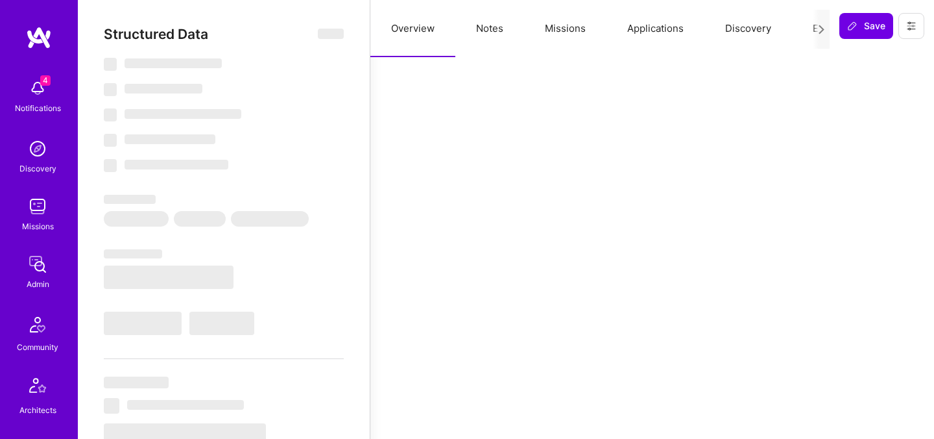
click at [803, 32] on button "Evaluation" at bounding box center [836, 28] width 89 height 57
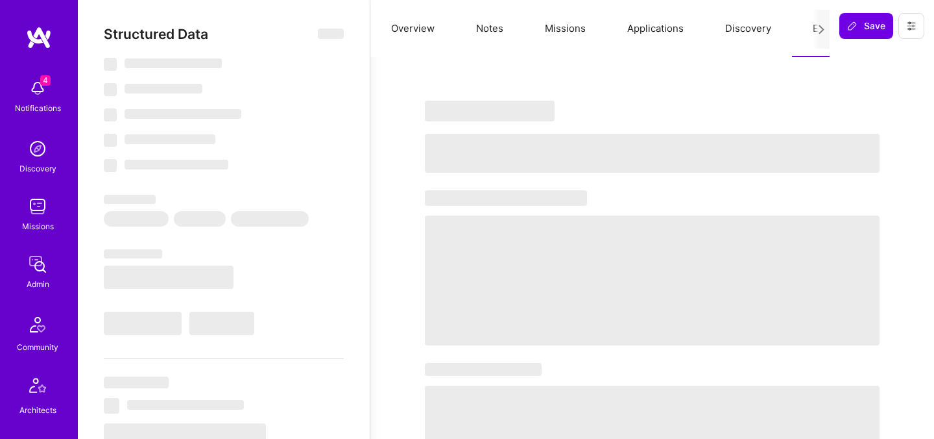
select select "Right Now"
select select "5"
select select "4"
select select "7"
select select "6"
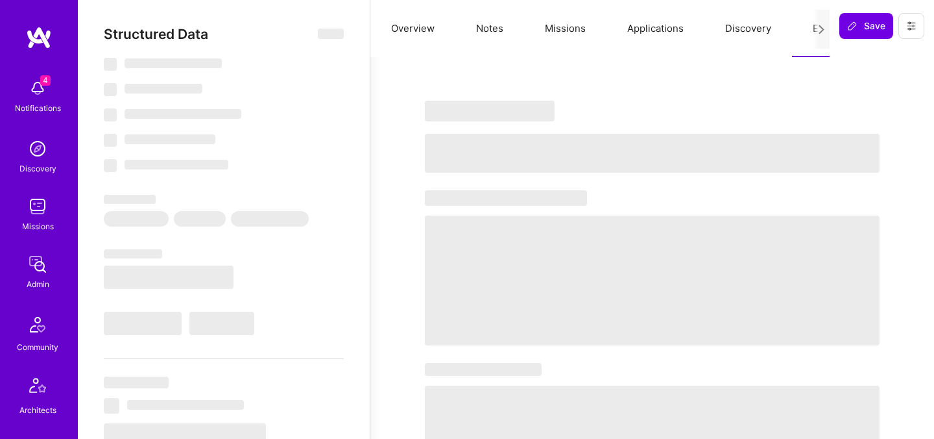
select select "AM"
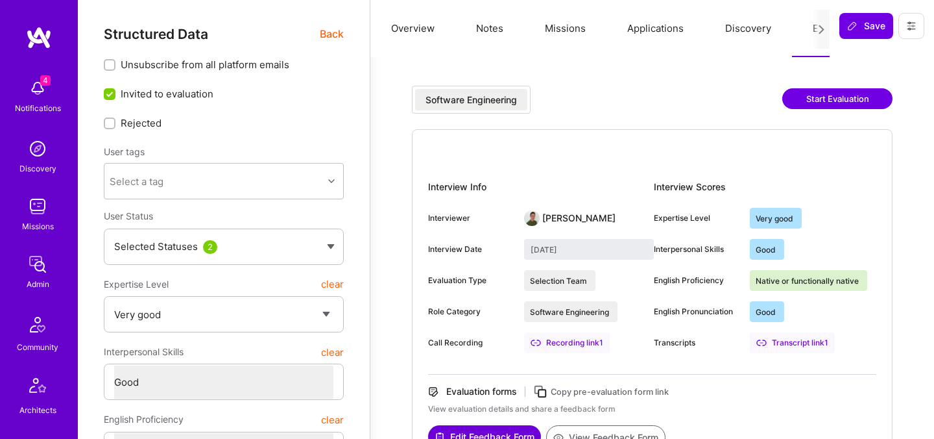
click at [822, 97] on button "Start Evaluation" at bounding box center [837, 98] width 110 height 21
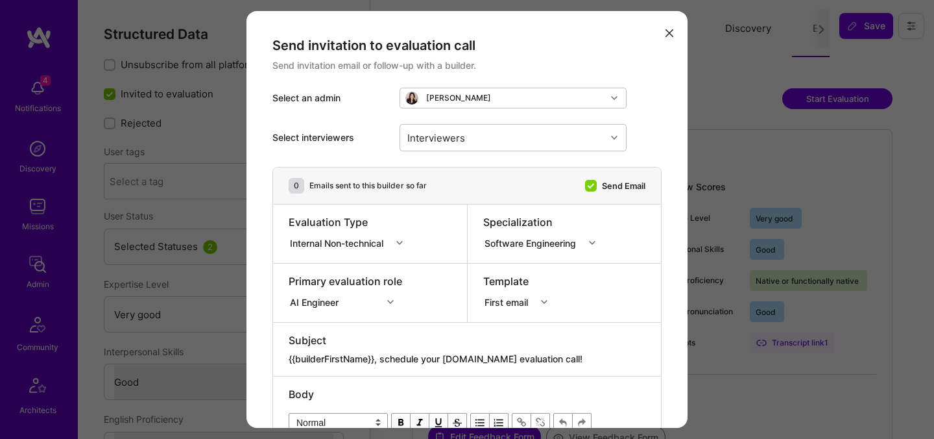
click at [361, 246] on div "Internal Non-technical" at bounding box center [339, 243] width 99 height 14
click at [335, 315] on div "Internal Technical" at bounding box center [350, 315] width 123 height 24
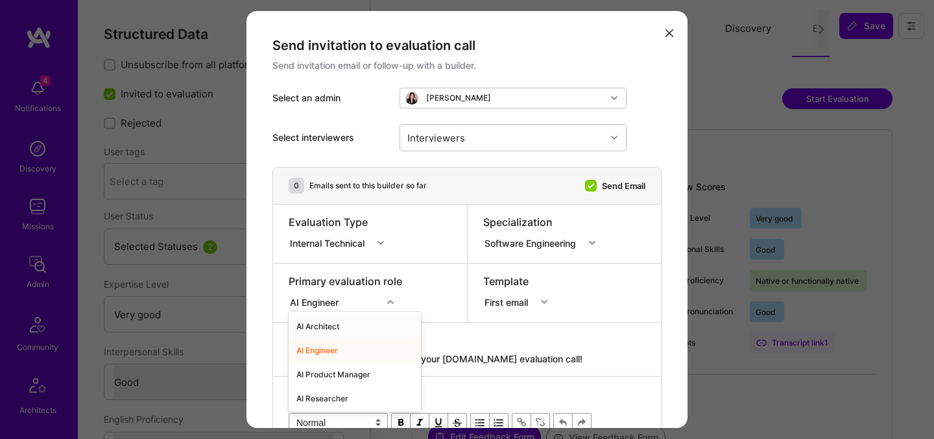
scroll to position [73, 0]
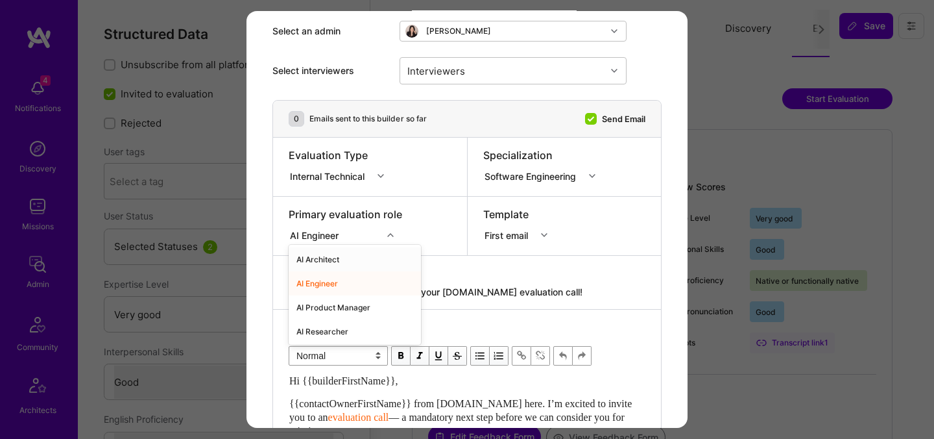
click at [360, 239] on div "option AI Architect focused, 1 of 70. 70 results available. Use Up and Down to …" at bounding box center [346, 232] width 114 height 13
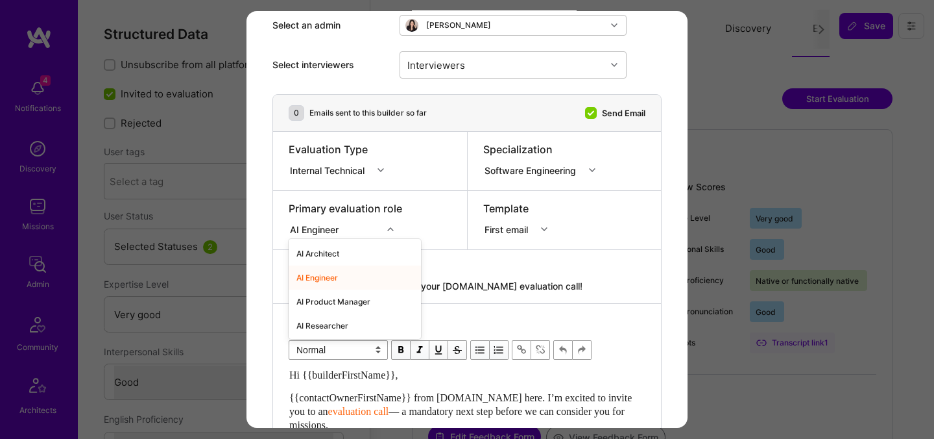
click at [334, 280] on div "AI Engineer" at bounding box center [355, 277] width 132 height 24
click at [436, 284] on textarea "{{builderFirstName}}, schedule your [DOMAIN_NAME] evaluation call!" at bounding box center [467, 286] width 357 height 13
paste textarea "unlock your AI-Verified status"
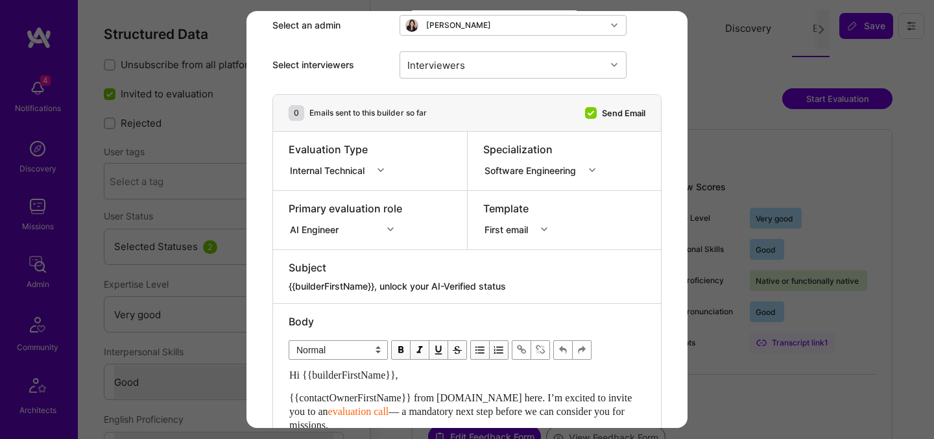
type textarea "{{builderFirstName}}, unlock your AI-Verified status"
click at [494, 70] on div "Interviewers" at bounding box center [503, 65] width 206 height 26
type input "[PERSON_NAME]"
click at [454, 99] on div "[PERSON_NAME]" at bounding box center [513, 98] width 212 height 14
checkbox input "true"
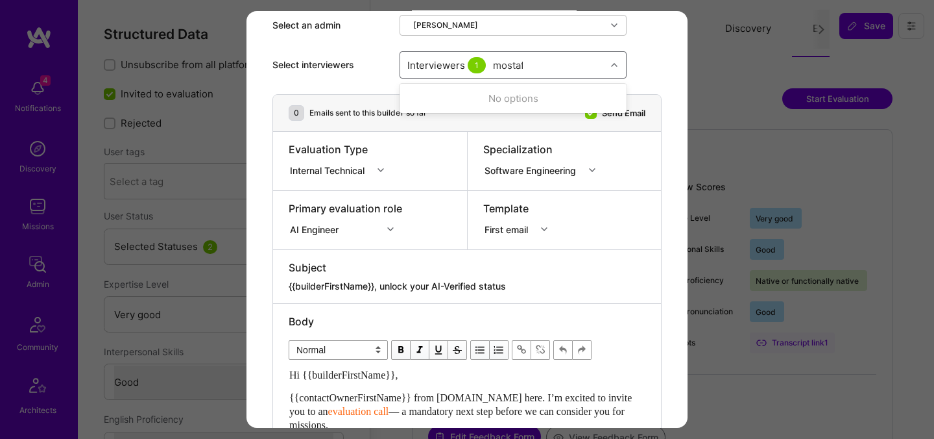
type input "mostafa"
click at [452, 120] on div "Mostafa D" at bounding box center [513, 122] width 212 height 14
checkbox input "true"
type input "[PERSON_NAME]"
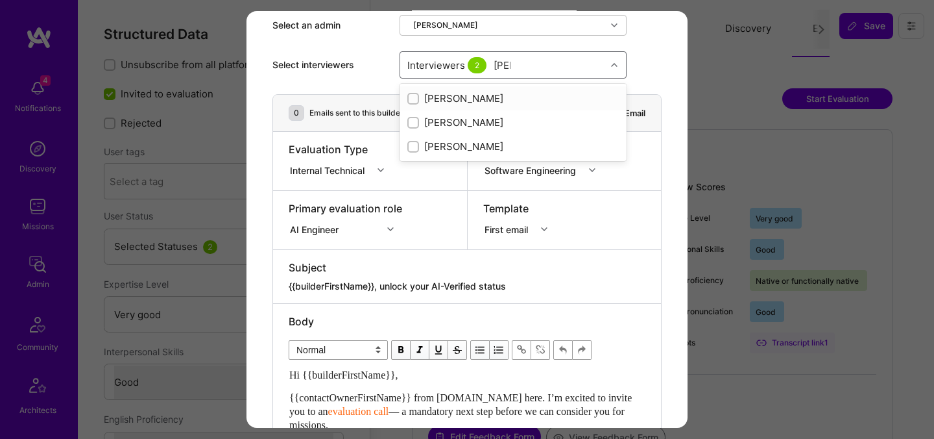
checkbox input "true"
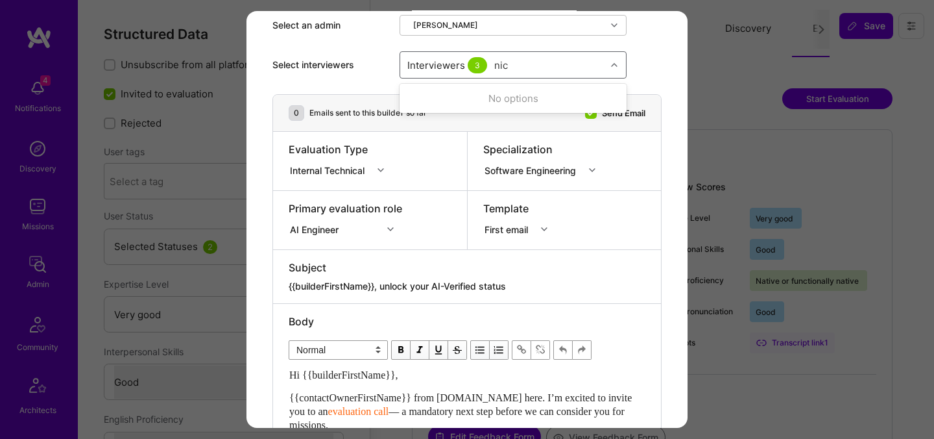
type input "[PERSON_NAME]"
checkbox input "true"
type input "elon"
checkbox input "true"
type input "tomi"
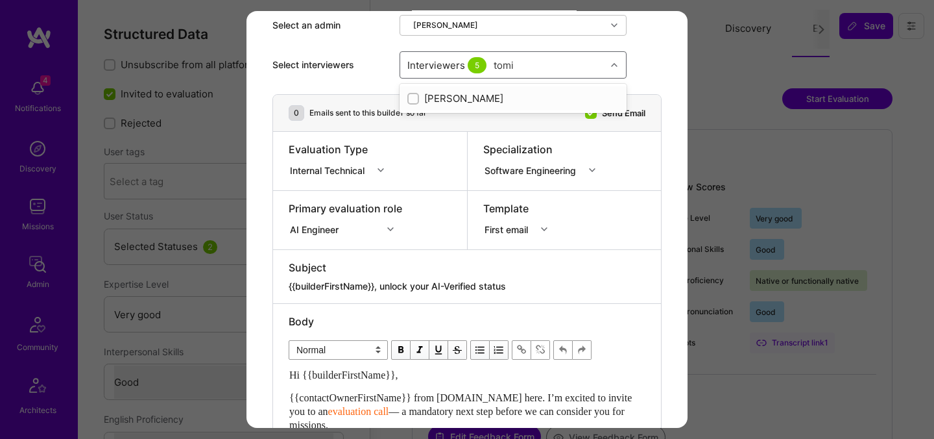
checkbox input "true"
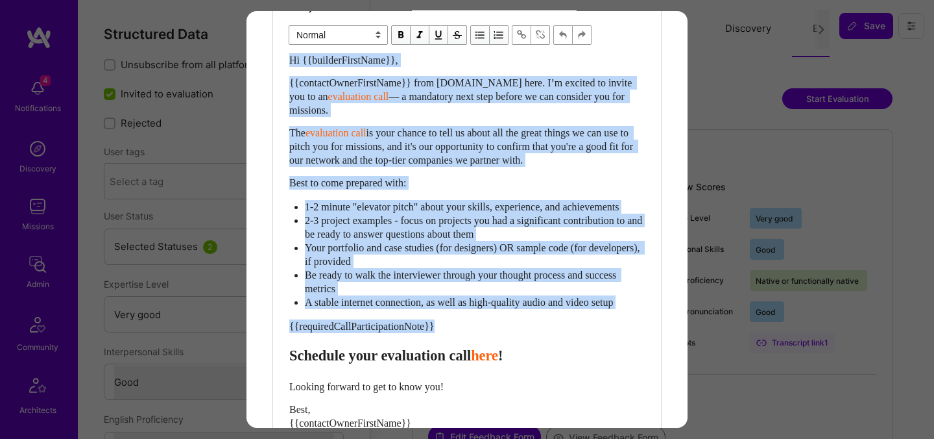
scroll to position [370, 0]
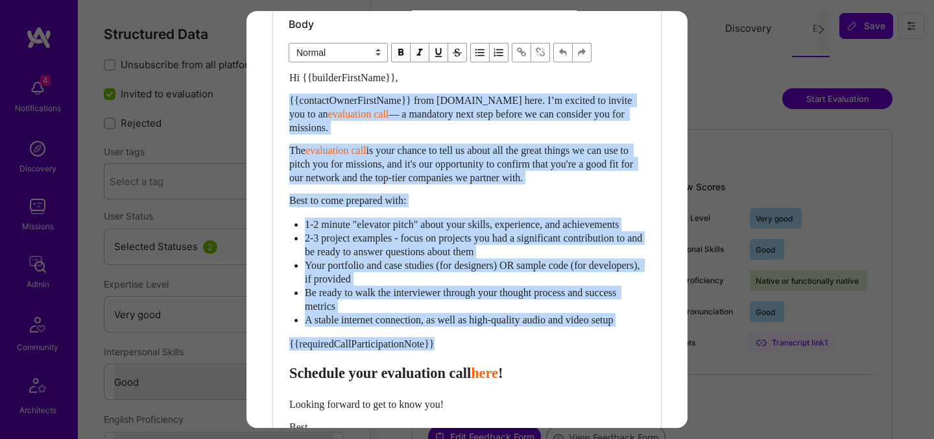
drag, startPoint x: 291, startPoint y: 285, endPoint x: 287, endPoint y: 101, distance: 185.0
click at [287, 101] on div "Body Normal Heading Large Heading Medium Heading Small Normal Hi {{builderFirst…" at bounding box center [467, 264] width 388 height 516
select select "header-two"
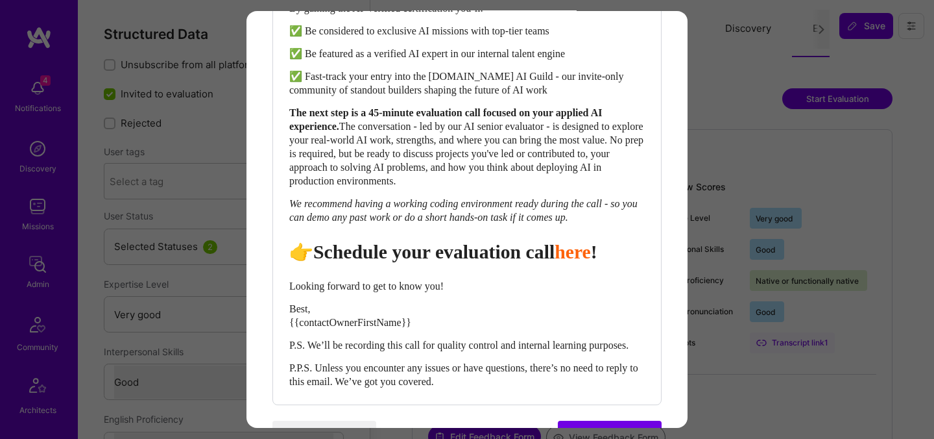
scroll to position [555, 0]
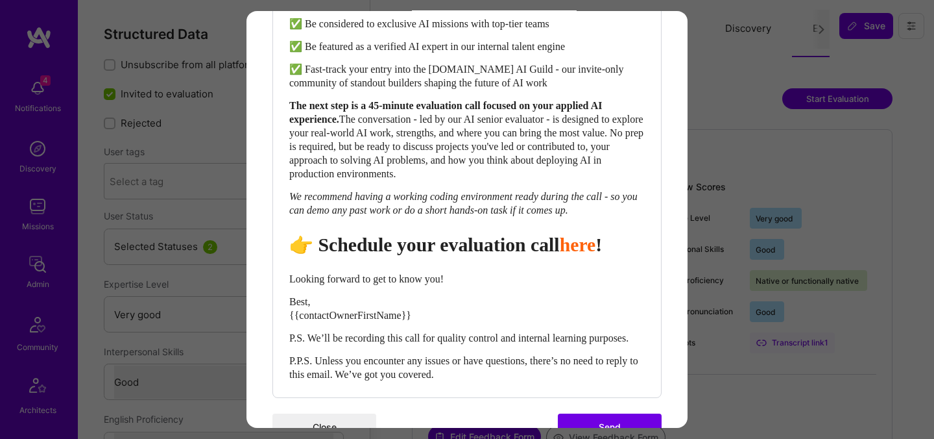
click at [356, 255] on span "👉 Schedule your evaluation call" at bounding box center [424, 244] width 271 height 21
click at [420, 255] on span "👉 Book your evaluation call" at bounding box center [408, 244] width 239 height 21
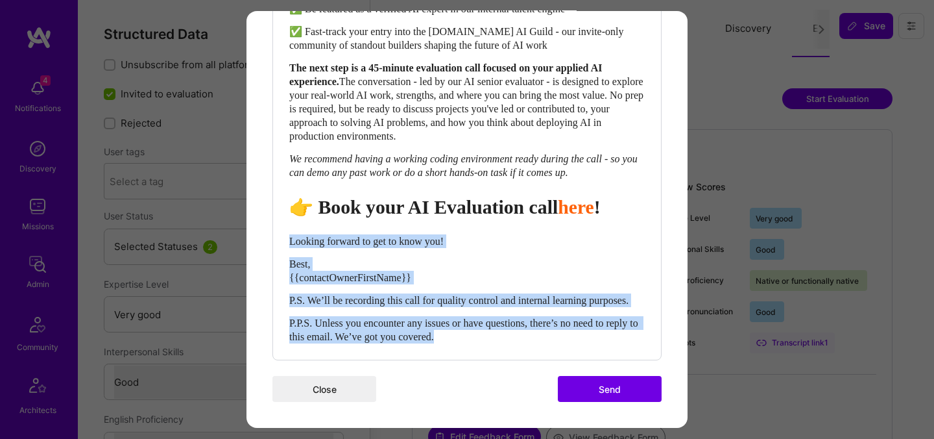
drag, startPoint x: 494, startPoint y: 339, endPoint x: 266, endPoint y: 220, distance: 257.4
select select "unstyled"
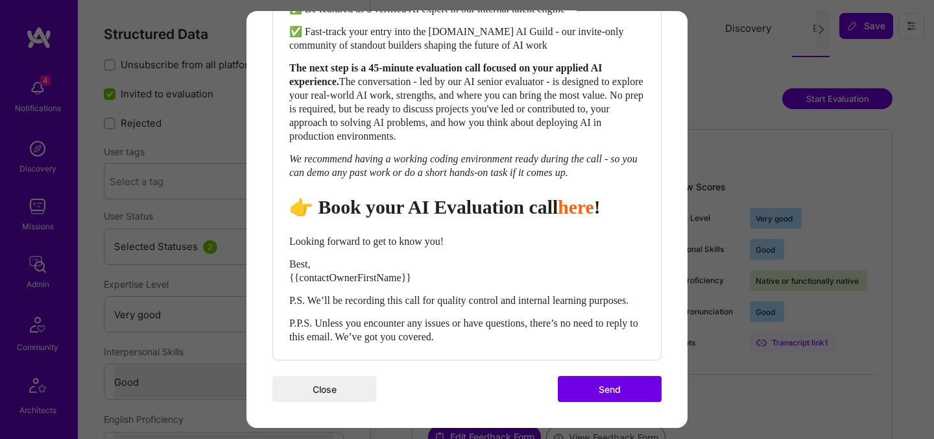
scroll to position [638, 0]
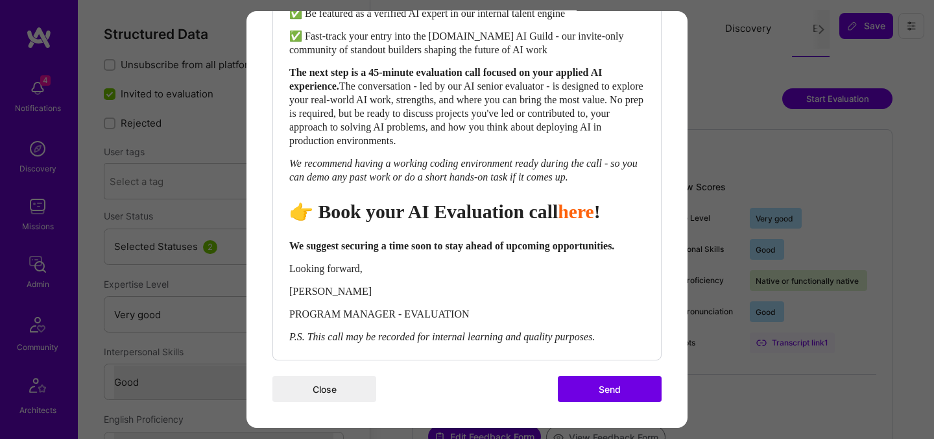
click at [591, 387] on button "Send" at bounding box center [610, 389] width 104 height 26
